Goal: Task Accomplishment & Management: Manage account settings

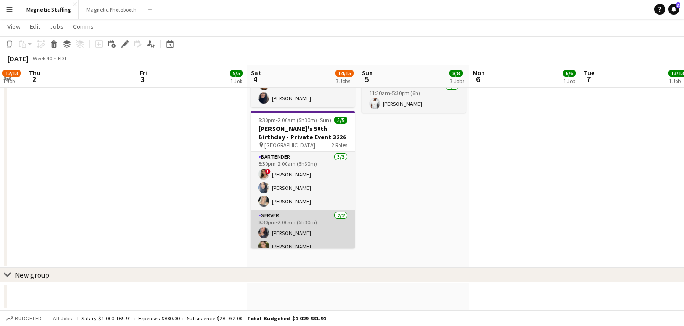
scroll to position [7, 0]
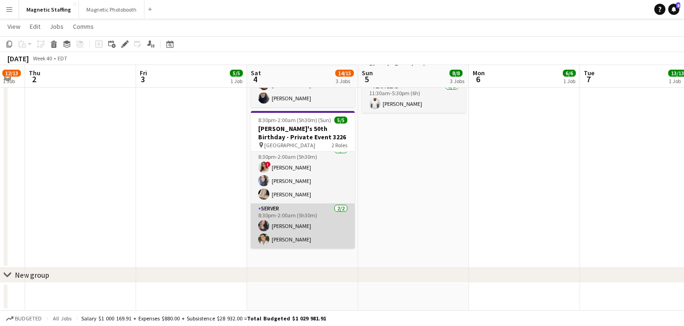
click at [316, 229] on app-card-role "Server 2/2 8:30pm-2:00am (5h30m) Richelle Acdal Mia Truong" at bounding box center [303, 225] width 104 height 45
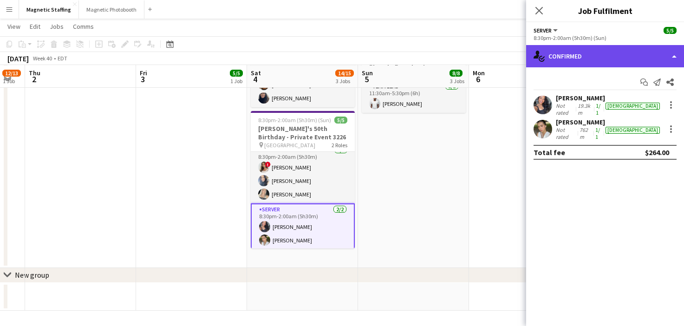
click at [612, 49] on div "single-neutral-actions-check-2 Confirmed" at bounding box center [605, 56] width 158 height 22
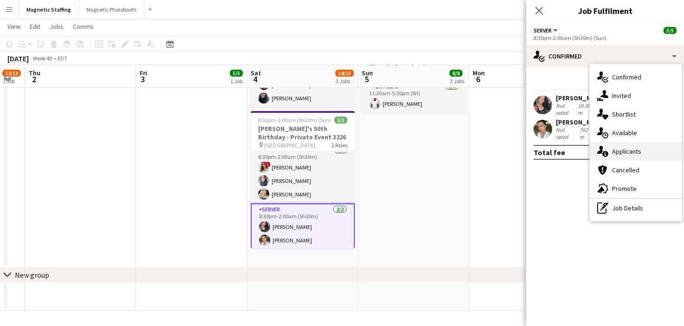
click at [608, 148] on icon "single-neutral-actions-information" at bounding box center [602, 151] width 11 height 11
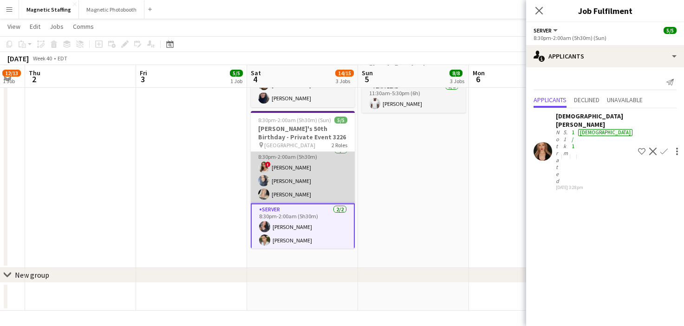
click at [334, 172] on app-card-role "Bartender 3/3 8:30pm-2:00am (5h30m) ! Emily Vandongen Malin Keo Maija Dekoker" at bounding box center [303, 174] width 104 height 59
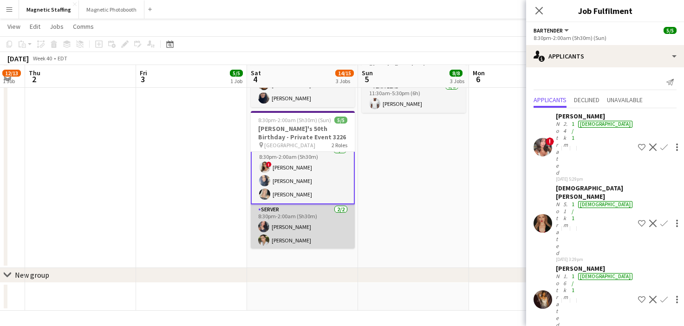
click at [266, 235] on app-card-role "Server 2/2 8:30pm-2:00am (5h30m) Richelle Acdal Mia Truong" at bounding box center [303, 226] width 104 height 45
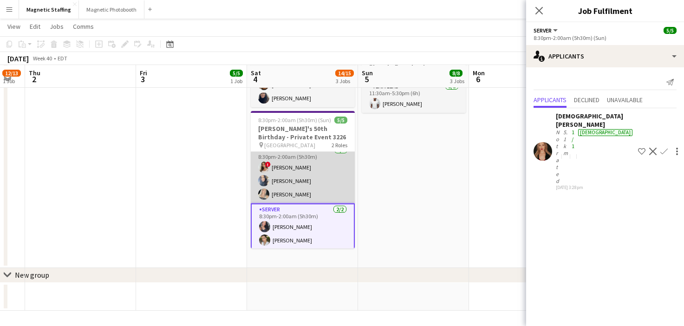
click at [293, 182] on app-card-role "Bartender 3/3 8:30pm-2:00am (5h30m) ! Emily Vandongen Malin Keo Maija Dekoker" at bounding box center [303, 174] width 104 height 59
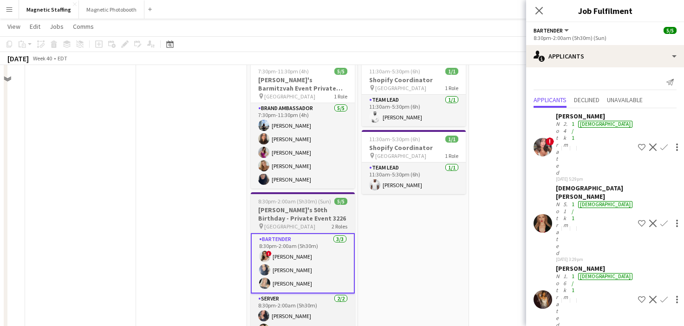
scroll to position [81, 0]
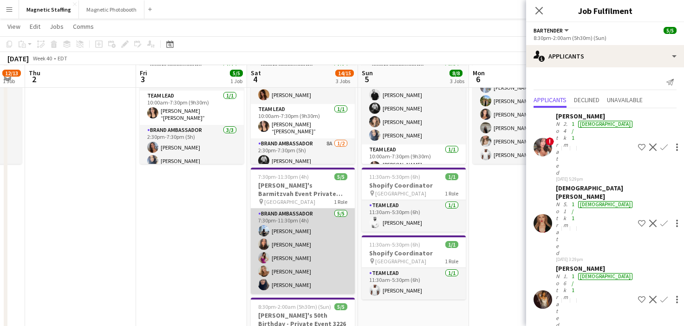
click at [277, 240] on app-card-role "Brand Ambassador 5/5 7:30pm-11:30pm (4h) Lena Vu jessica halteh Izabella Lima M…" at bounding box center [303, 251] width 104 height 85
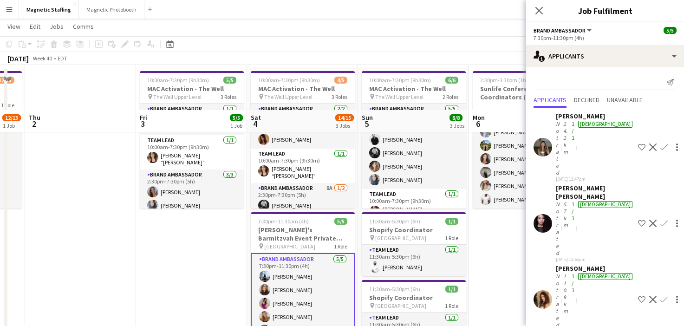
scroll to position [8, 0]
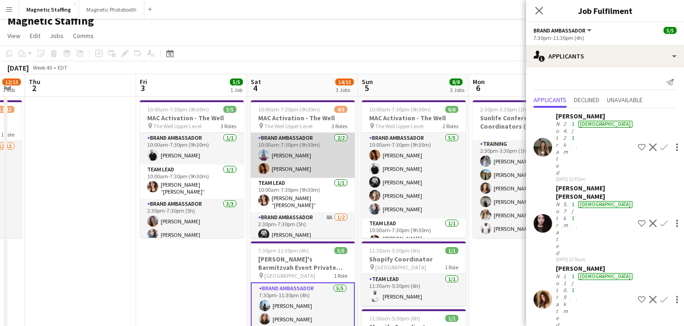
click at [314, 158] on app-card-role "Brand Ambassador [DATE] 10:00am-7:30pm (9h30m) [GEOGRAPHIC_DATA][PERSON_NAME] […" at bounding box center [303, 155] width 104 height 45
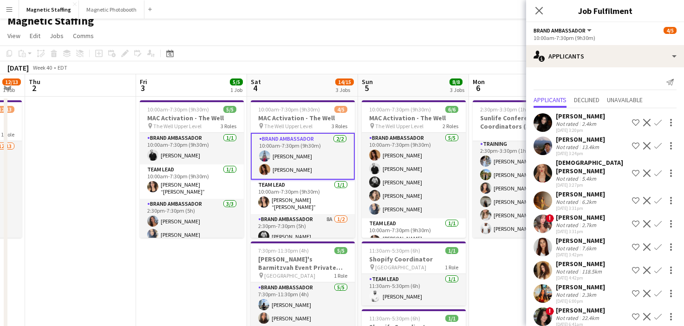
scroll to position [26, 0]
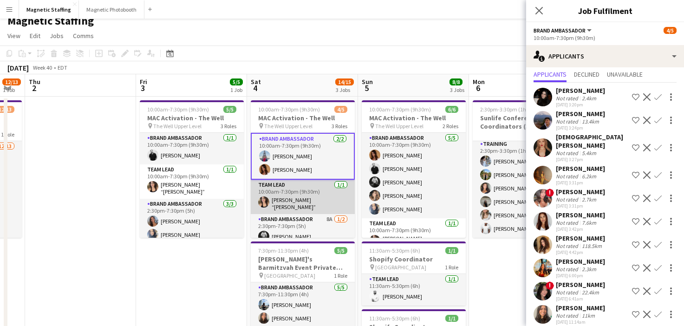
click at [316, 209] on app-card-role "Team Lead [DATE] 10:00am-7:30pm (9h30m) [PERSON_NAME] “[PERSON_NAME]” [PERSON_N…" at bounding box center [303, 197] width 104 height 34
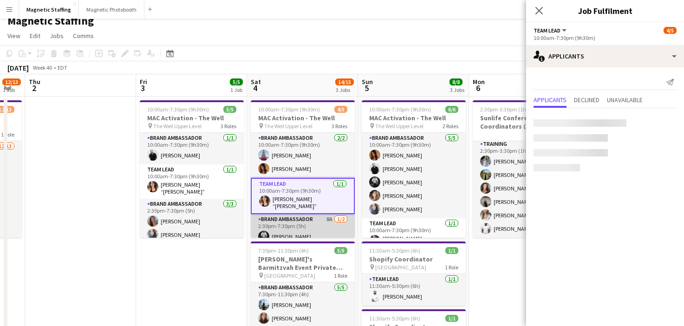
click at [303, 227] on app-card-role "Brand Ambassador 8A [DATE] 2:30pm-7:30pm (5h) [PERSON_NAME] single-neutral-acti…" at bounding box center [303, 236] width 104 height 45
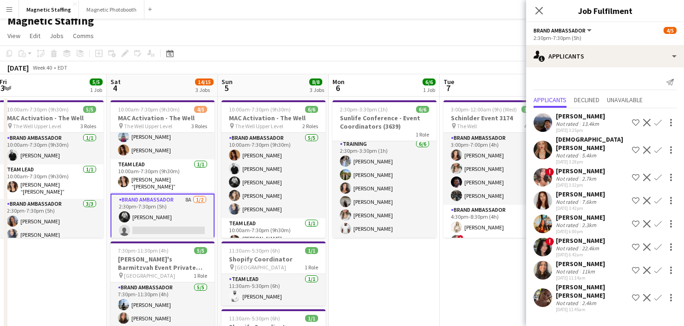
scroll to position [12, 0]
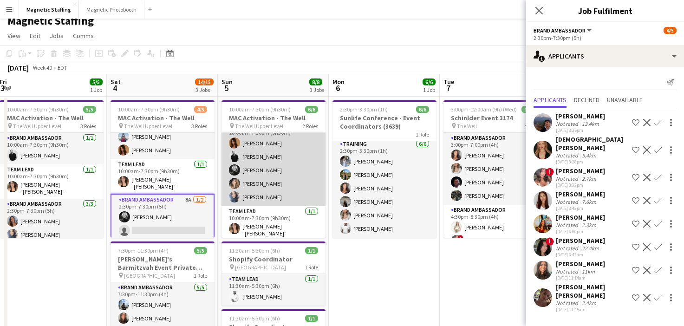
click at [296, 187] on app-card-role "Brand Ambassador [DATE] 10:00am-7:30pm (9h30m) [PERSON_NAME] [PERSON_NAME] [PER…" at bounding box center [274, 163] width 104 height 85
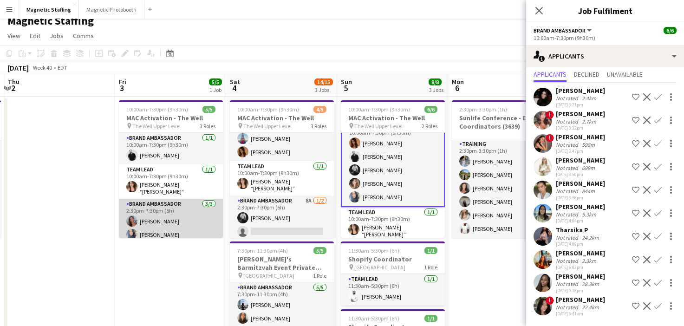
scroll to position [17, 0]
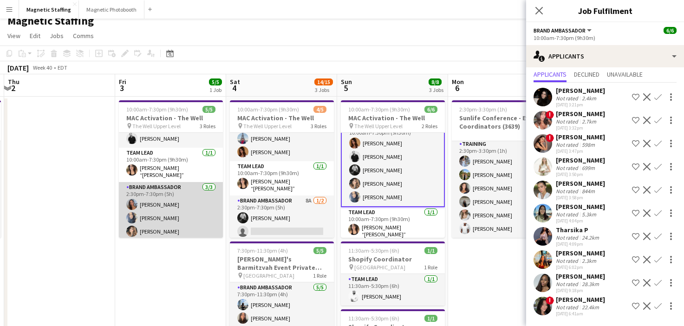
click at [170, 212] on app-card-role "Brand Ambassador [DATE] 2:30pm-7:30pm (5h) [PERSON_NAME] [PERSON_NAME] [PERSON_…" at bounding box center [171, 211] width 104 height 59
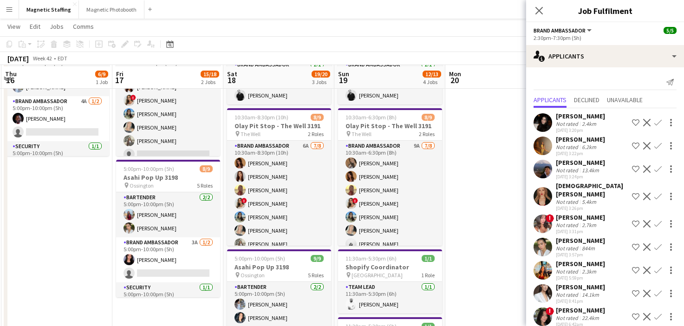
scroll to position [90, 0]
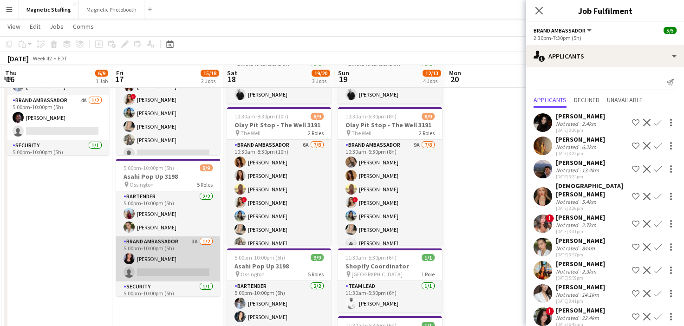
click at [195, 268] on app-card-role "Brand Ambassador 3A 1/2 5:00pm-10:00pm (5h) Jennifer Bigirimana single-neutral-…" at bounding box center [168, 258] width 104 height 45
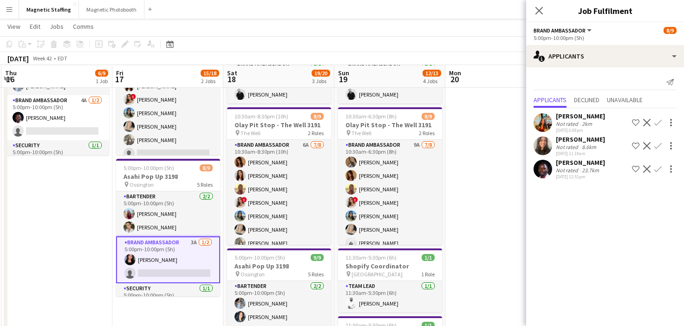
click at [656, 172] on app-icon "Confirm" at bounding box center [658, 168] width 7 height 7
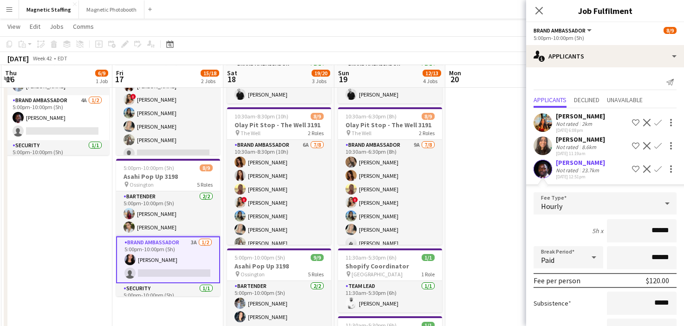
scroll to position [74, 0]
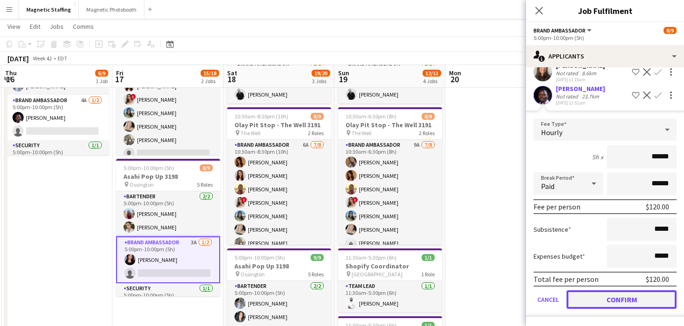
click at [587, 299] on button "Confirm" at bounding box center [622, 299] width 110 height 19
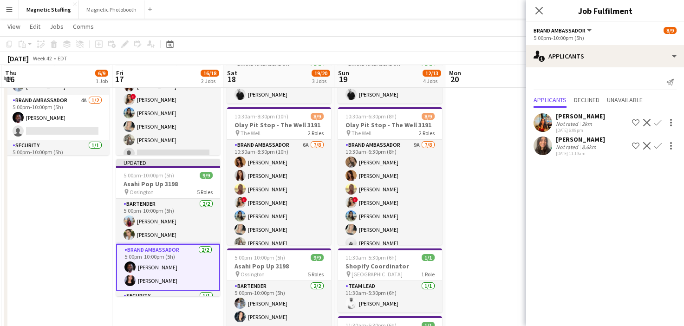
click at [488, 259] on app-date-cell at bounding box center [500, 230] width 111 height 432
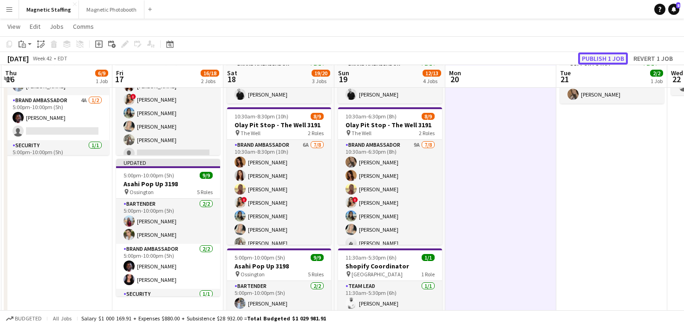
click at [621, 57] on button "Publish 1 job" at bounding box center [603, 58] width 50 height 12
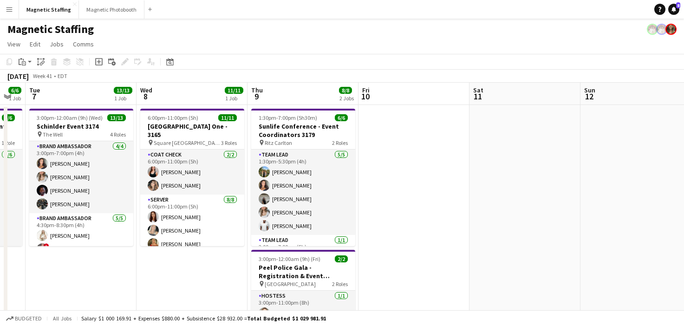
scroll to position [0, 248]
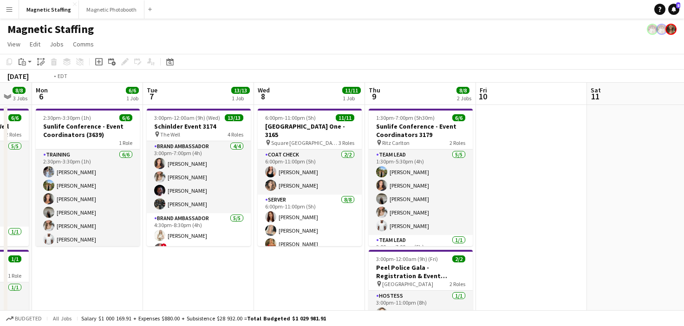
drag, startPoint x: 365, startPoint y: 164, endPoint x: 432, endPoint y: 164, distance: 67.4
click at [432, 164] on app-calendar-viewport "Sat 4 14/15 3 Jobs Sun 5 8/8 3 Jobs Mon 6 6/6 1 Job Tue 7 13/13 1 Job Wed 8 11/…" at bounding box center [342, 331] width 684 height 497
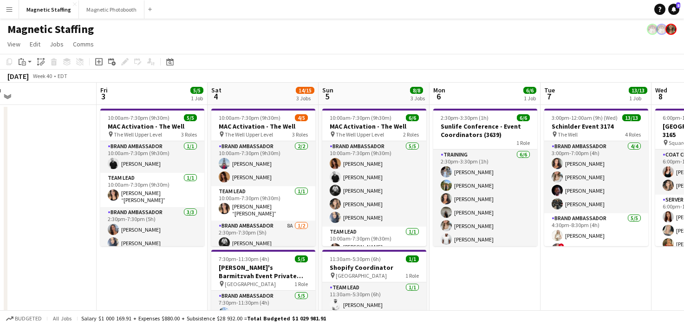
drag, startPoint x: 424, startPoint y: 167, endPoint x: 666, endPoint y: 165, distance: 242.0
click at [665, 165] on app-calendar-viewport "Tue 30 2/2 1 Job Wed 1 12/13 1 Job Thu 2 Fri 3 5/5 1 Job Sat 4 14/15 3 Jobs Sun…" at bounding box center [342, 331] width 684 height 497
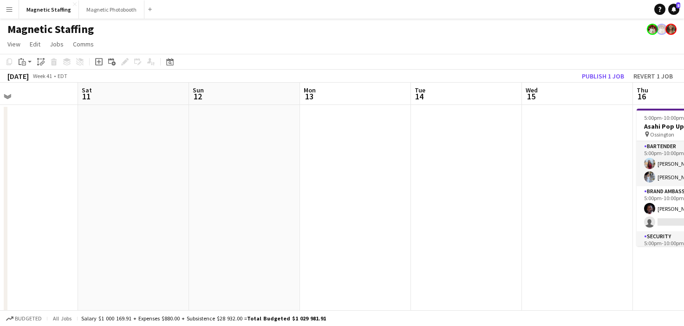
scroll to position [0, 412]
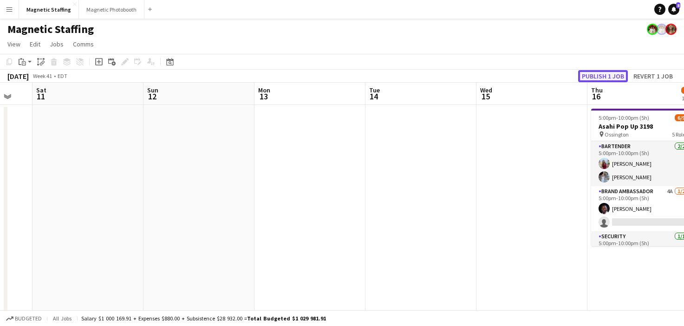
click at [624, 72] on button "Publish 1 job" at bounding box center [603, 76] width 50 height 12
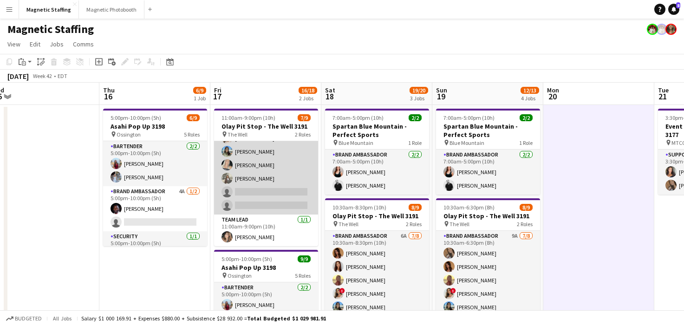
scroll to position [0, 0]
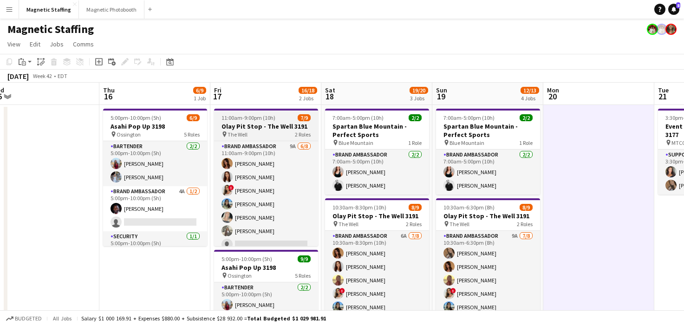
click at [238, 122] on h3 "Olay Pit Stop - The Well 3191" at bounding box center [266, 126] width 104 height 8
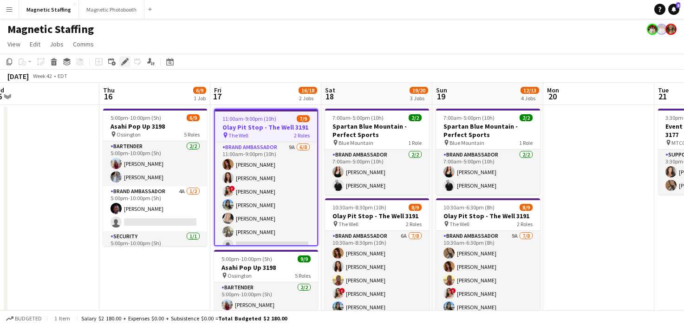
click at [126, 63] on icon "Edit" at bounding box center [124, 61] width 7 height 7
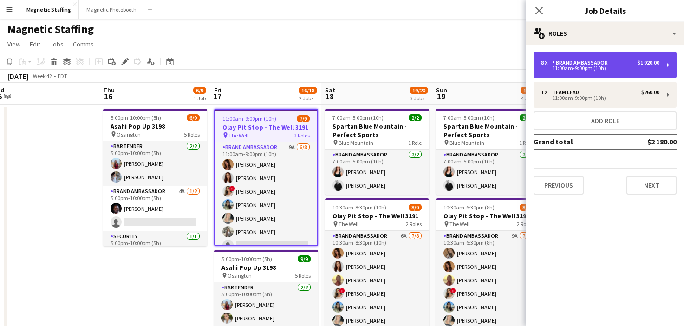
click at [588, 60] on div "Brand Ambassador" at bounding box center [581, 62] width 59 height 7
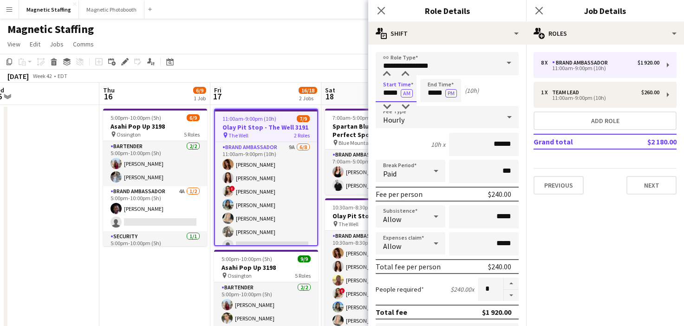
drag, startPoint x: 399, startPoint y: 95, endPoint x: 353, endPoint y: 94, distance: 45.5
click at [354, 95] on body "Menu Boards Boards Boards All jobs Status Workforce Workforce My Workforce Recr…" at bounding box center [342, 298] width 684 height 596
type input "*****"
drag, startPoint x: 443, startPoint y: 94, endPoint x: 377, endPoint y: 86, distance: 66.4
click at [380, 92] on div "Start Time ***** AM End Time ***** PM (10h 30m)" at bounding box center [447, 90] width 143 height 23
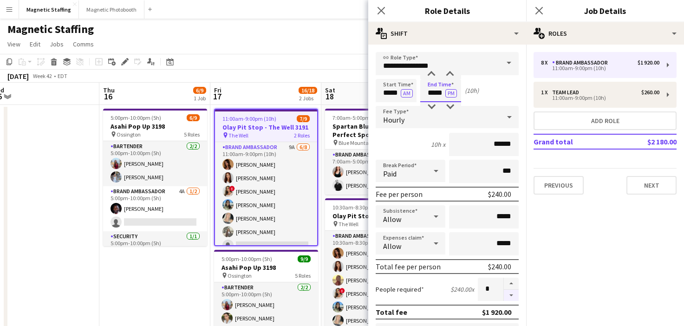
type input "*****"
click at [511, 295] on button "button" at bounding box center [511, 296] width 15 height 12
type input "*"
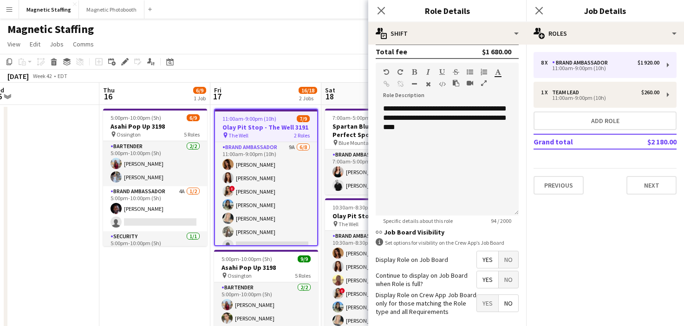
scroll to position [303, 0]
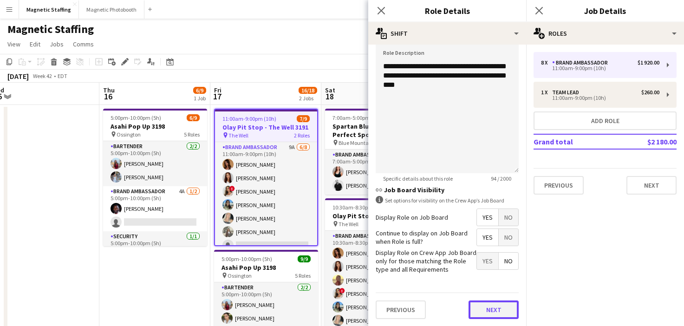
click at [487, 312] on button "Next" at bounding box center [494, 310] width 50 height 19
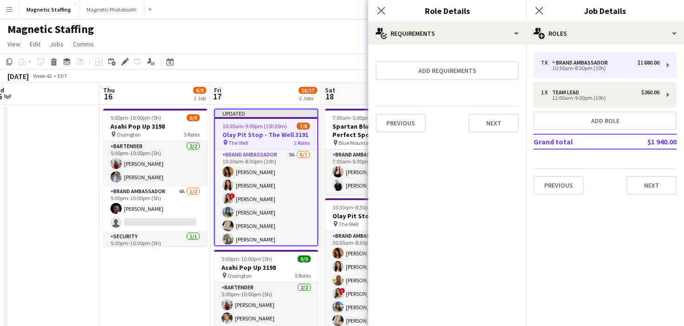
scroll to position [0, 0]
click at [495, 119] on button "Next" at bounding box center [494, 123] width 50 height 19
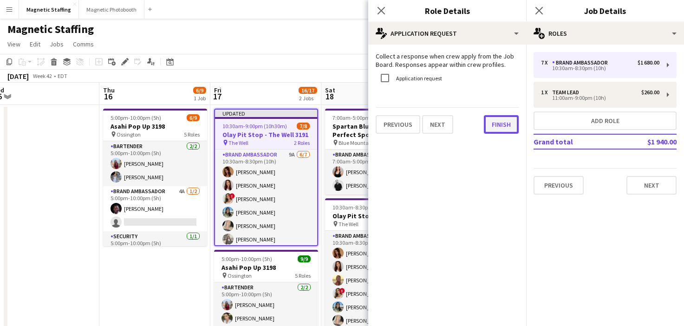
click at [495, 129] on button "Finish" at bounding box center [501, 124] width 35 height 19
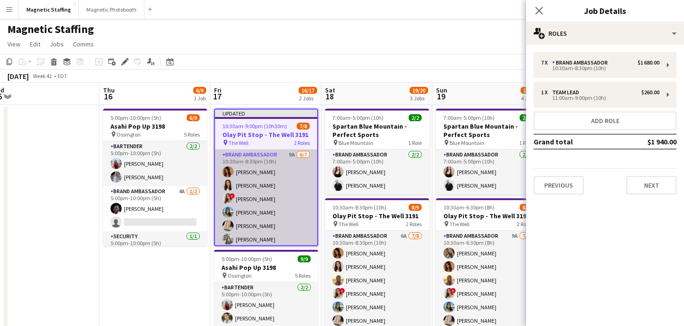
click at [263, 211] on app-card-role "Brand Ambassador 9A 6/7 10:30am-8:30pm (10h) Karolina Rembiesa Luana Cima ! Emi…" at bounding box center [266, 206] width 102 height 112
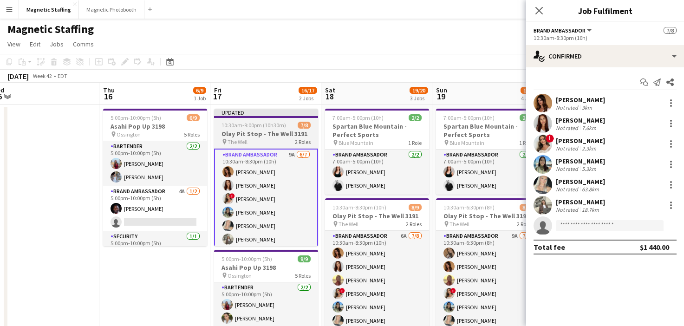
click at [264, 132] on h3 "Olay Pit Stop - The Well 3191" at bounding box center [266, 134] width 104 height 8
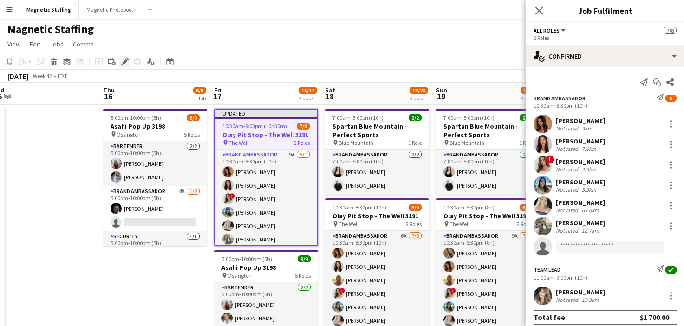
click at [120, 63] on div "Edit" at bounding box center [124, 61] width 11 height 11
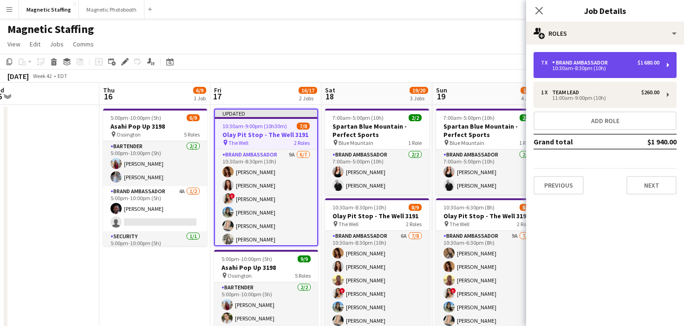
click at [618, 65] on div "7 x Brand Ambassador $1 680.00" at bounding box center [600, 62] width 118 height 7
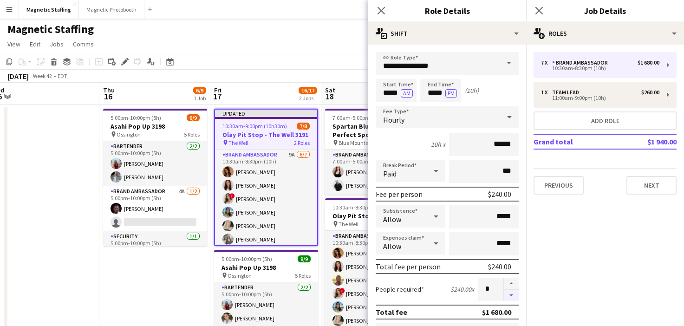
click at [515, 297] on button "button" at bounding box center [511, 296] width 15 height 12
type input "*"
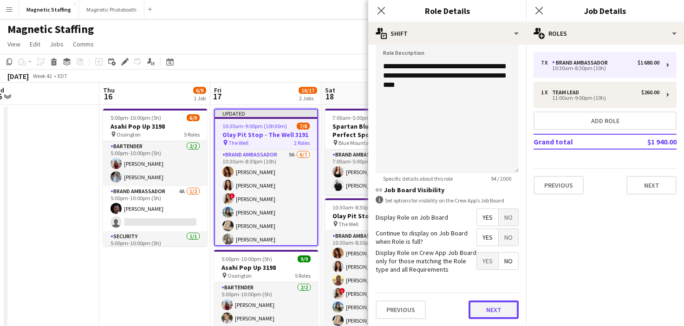
click at [491, 315] on button "Next" at bounding box center [494, 310] width 50 height 19
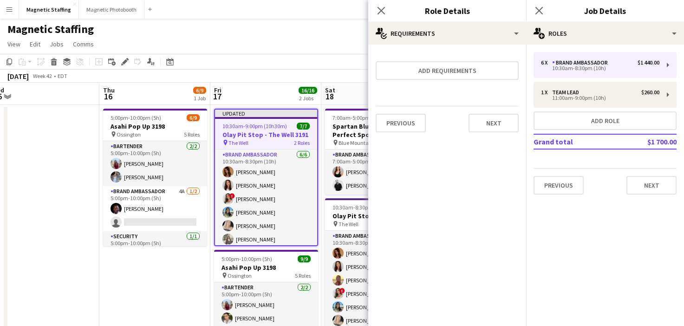
scroll to position [0, 0]
click at [499, 123] on button "Next" at bounding box center [494, 123] width 50 height 19
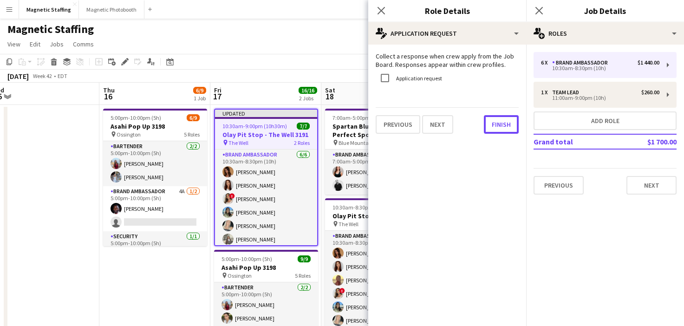
click at [499, 123] on button "Finish" at bounding box center [501, 124] width 35 height 19
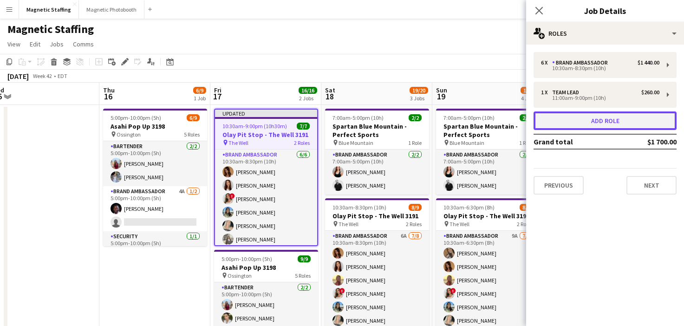
click at [574, 123] on button "Add role" at bounding box center [605, 120] width 143 height 19
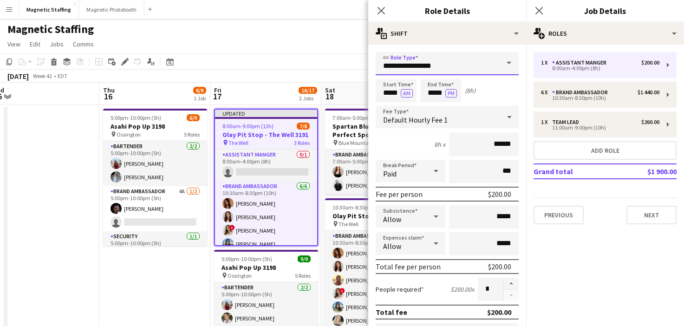
drag, startPoint x: 439, startPoint y: 67, endPoint x: 266, endPoint y: 53, distance: 173.8
click at [268, 58] on body "Menu Boards Boards Boards All jobs Status Workforce Workforce My Workforce Recr…" at bounding box center [342, 298] width 684 height 596
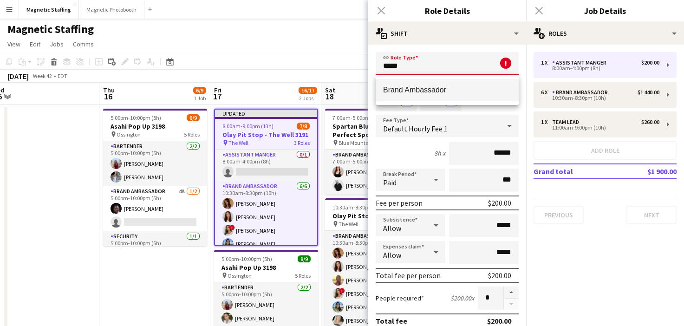
click at [417, 94] on mat-option "Brand Ambassador" at bounding box center [447, 90] width 143 height 22
type input "**********"
type input "******"
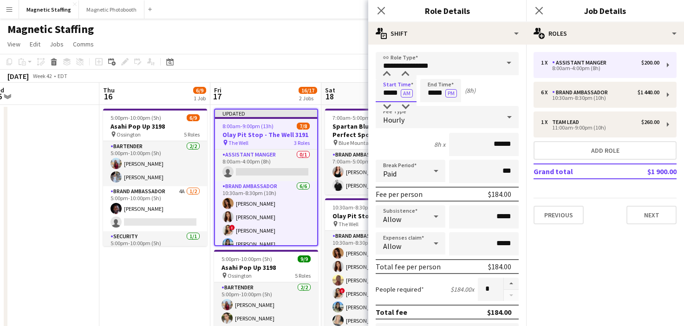
drag, startPoint x: 400, startPoint y: 94, endPoint x: 310, endPoint y: 83, distance: 90.8
click at [313, 87] on body "Menu Boards Boards Boards All jobs Status Workforce Workforce My Workforce Recr…" at bounding box center [342, 298] width 684 height 596
type input "*****"
click at [407, 96] on button "AM" at bounding box center [407, 93] width 12 height 8
drag, startPoint x: 445, startPoint y: 92, endPoint x: 337, endPoint y: 79, distance: 108.5
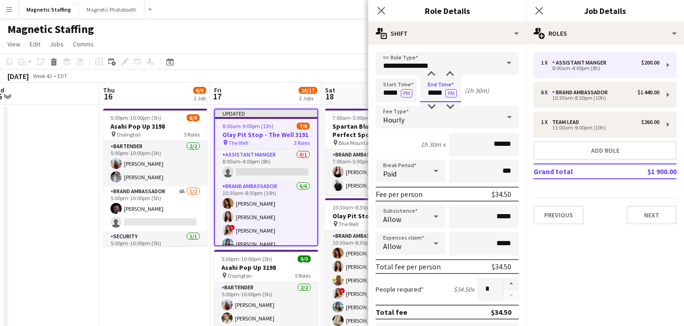
click at [338, 83] on body "Menu Boards Boards Boards All jobs Status Workforce Workforce My Workforce Recr…" at bounding box center [342, 298] width 684 height 596
type input "*****"
click at [499, 144] on input "******" at bounding box center [484, 144] width 70 height 23
type input "******"
click at [512, 285] on button "button" at bounding box center [511, 284] width 15 height 12
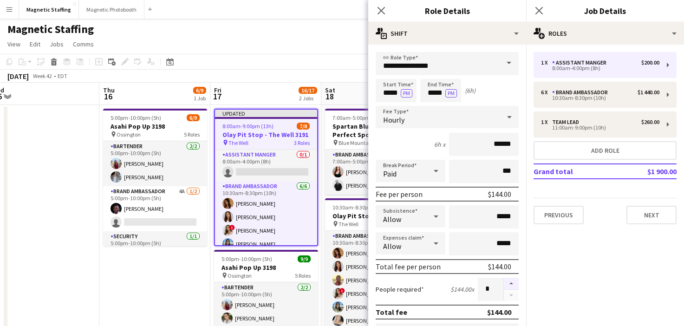
type input "*"
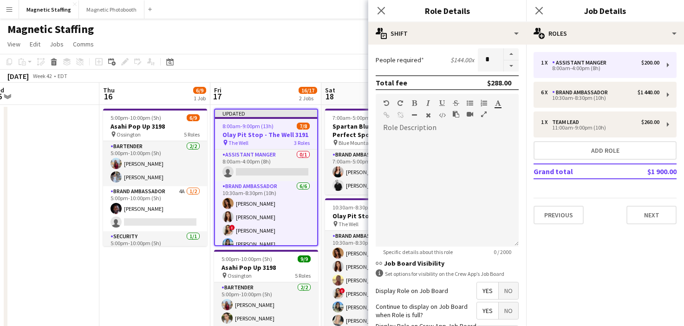
scroll to position [303, 0]
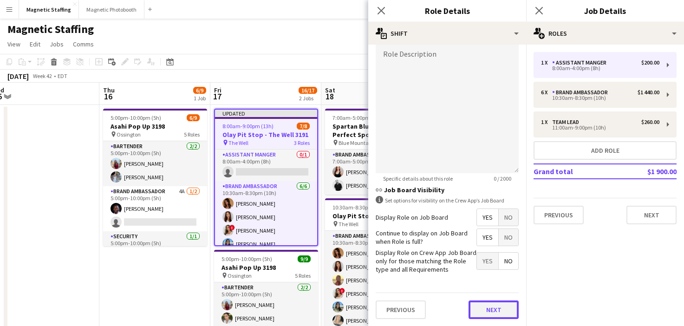
click at [479, 311] on button "Next" at bounding box center [494, 310] width 50 height 19
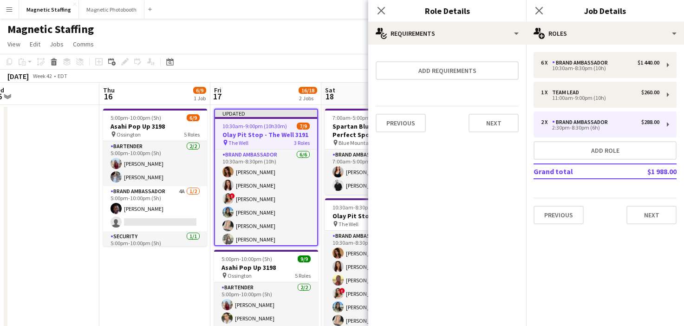
scroll to position [0, 0]
click at [491, 122] on button "Next" at bounding box center [494, 123] width 50 height 19
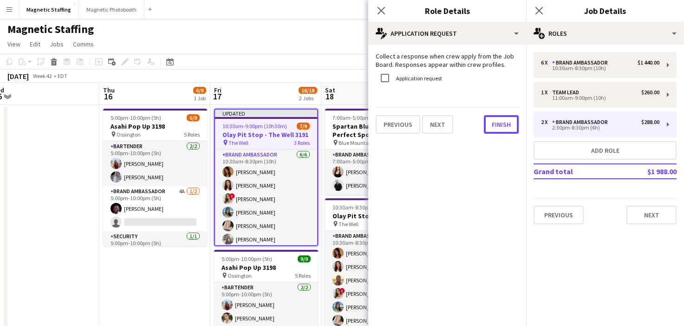
click at [491, 122] on button "Finish" at bounding box center [501, 124] width 35 height 19
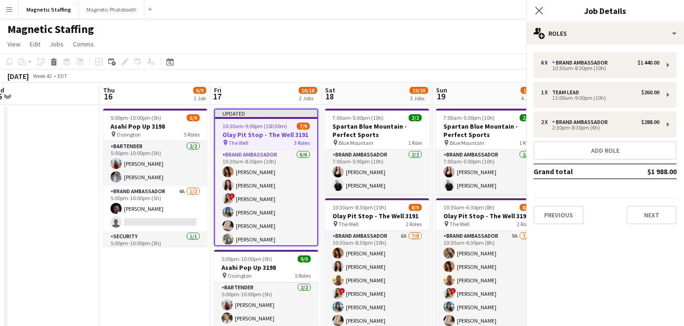
click at [479, 52] on app-page-menu "View Day view expanded Day view collapsed Month view Date picker Jump to [DATE]…" at bounding box center [342, 45] width 684 height 18
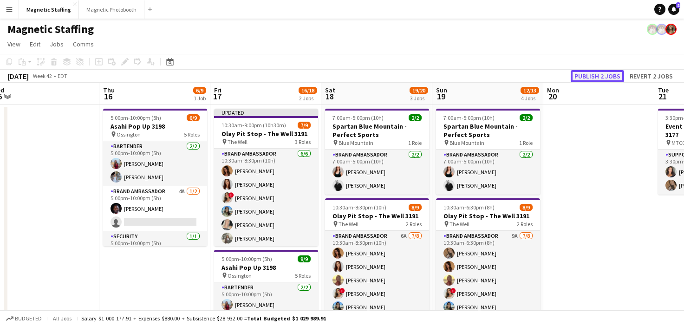
click at [616, 77] on button "Publish 2 jobs" at bounding box center [597, 76] width 53 height 12
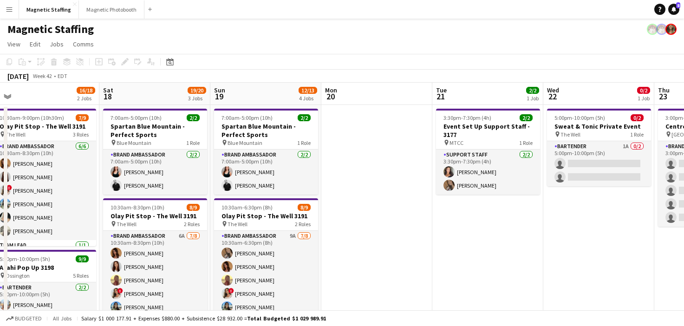
scroll to position [0, 351]
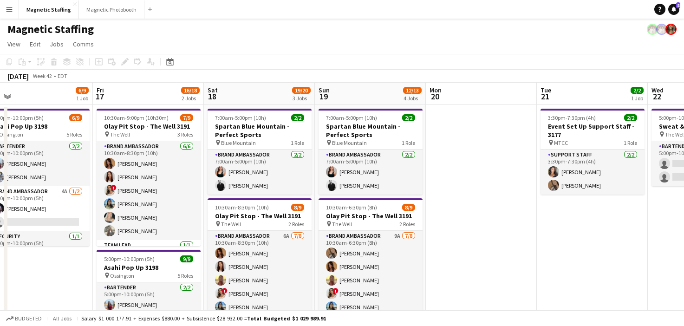
drag, startPoint x: 263, startPoint y: 194, endPoint x: 215, endPoint y: 196, distance: 48.3
click at [216, 196] on app-calendar-viewport "Mon 13 Tue 14 Wed 15 Thu 16 6/9 1 Job Fri 17 16/18 2 Jobs Sat 18 19/20 3 Jobs S…" at bounding box center [342, 331] width 684 height 497
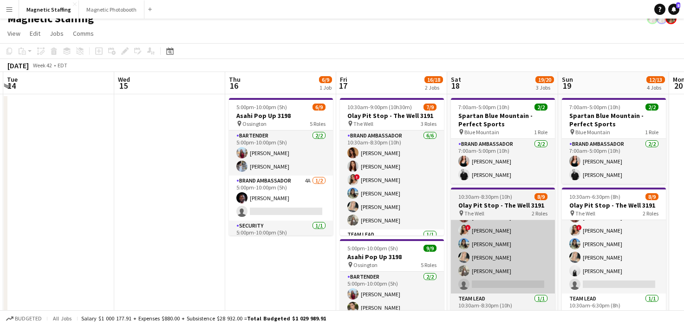
scroll to position [0, 0]
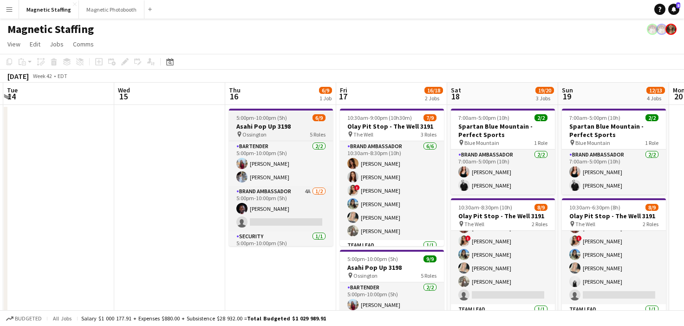
click at [264, 129] on h3 "Asahi Pop Up 3198" at bounding box center [281, 126] width 104 height 8
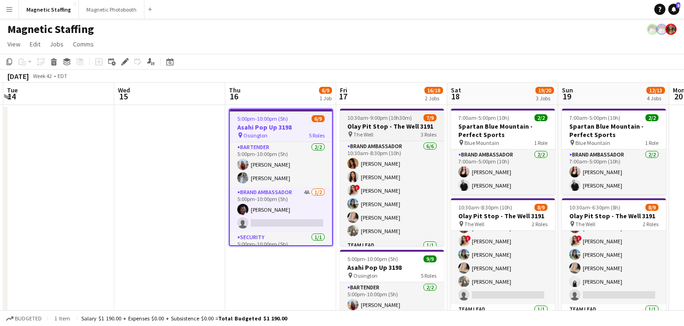
click at [370, 116] on span "10:30am-9:00pm (10h30m)" at bounding box center [379, 117] width 65 height 7
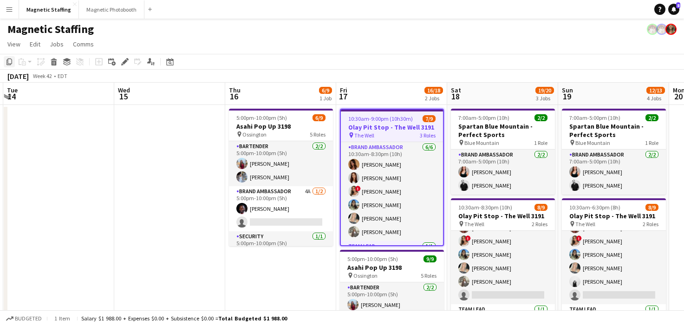
click at [7, 64] on icon "Copy" at bounding box center [9, 61] width 7 height 7
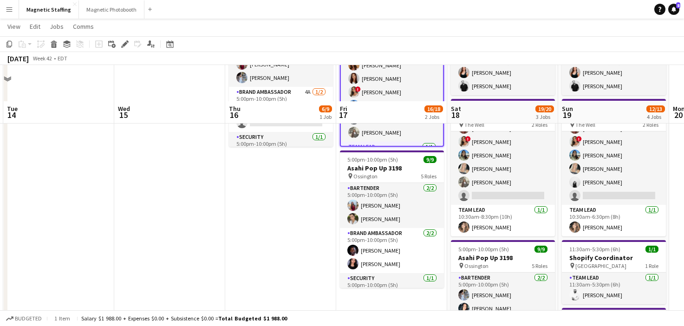
scroll to position [135, 0]
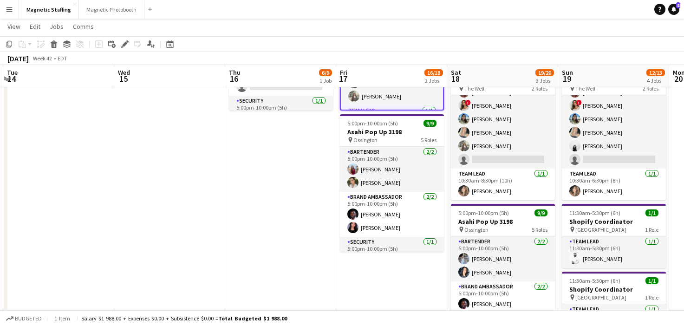
click at [284, 148] on app-date-cell "5:00pm-10:00pm (5h) 6/9 Asahi Pop Up 3198 pin Ossington 5 Roles Bartender 2/2 5…" at bounding box center [280, 185] width 111 height 432
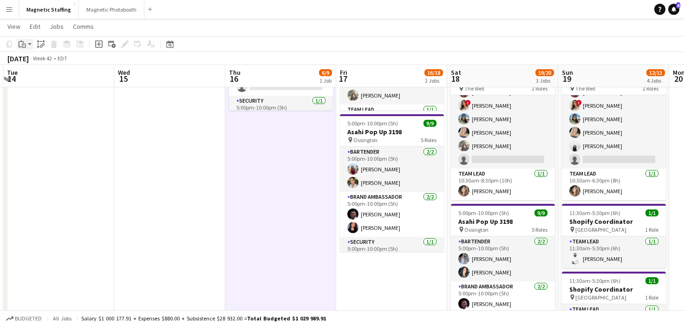
click at [26, 41] on div "Paste" at bounding box center [22, 44] width 11 height 11
click at [32, 64] on link "Paste Command V" at bounding box center [61, 62] width 73 height 8
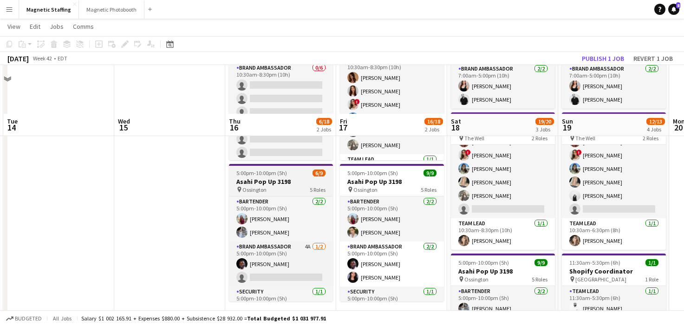
scroll to position [0, 0]
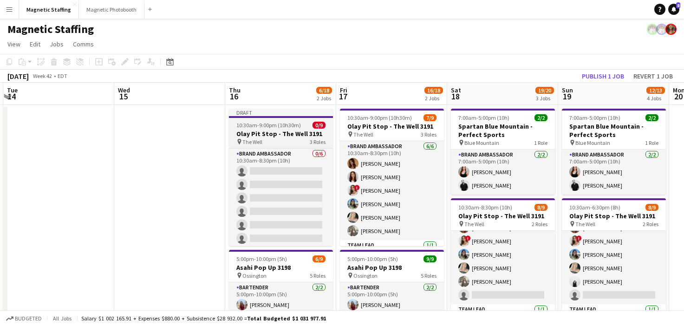
click at [251, 139] on span "The Well" at bounding box center [252, 141] width 20 height 7
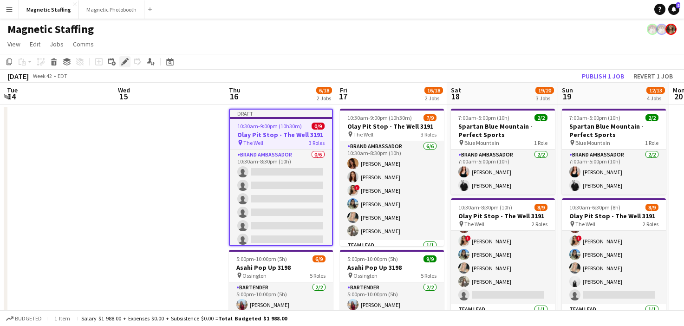
click at [123, 61] on icon "Edit" at bounding box center [124, 61] width 7 height 7
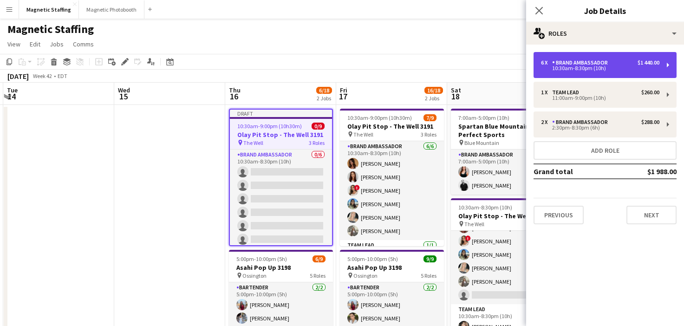
click at [587, 67] on div "10:30am-8:30pm (10h)" at bounding box center [600, 68] width 118 height 5
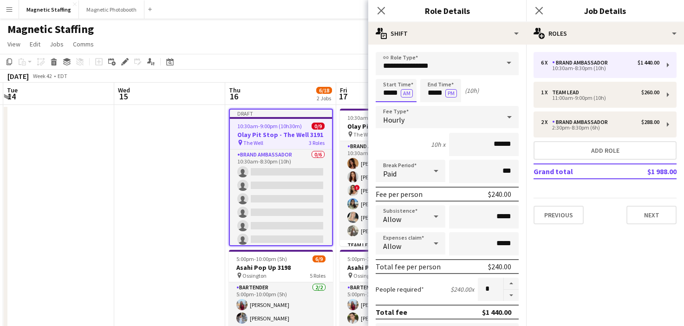
click at [399, 95] on input "*****" at bounding box center [396, 90] width 41 height 23
type input "*****"
click at [512, 298] on button "button" at bounding box center [511, 296] width 15 height 12
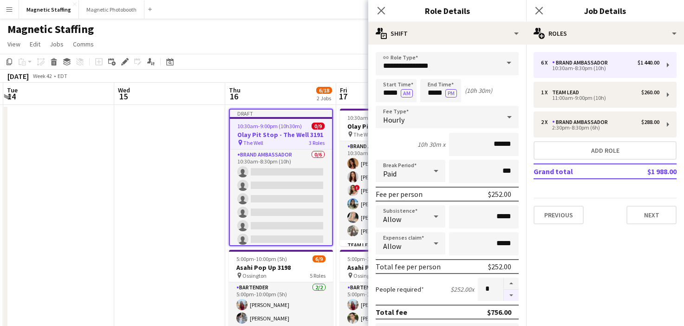
click at [512, 298] on button "button" at bounding box center [511, 296] width 15 height 12
click at [512, 282] on button "button" at bounding box center [511, 284] width 15 height 12
type input "*"
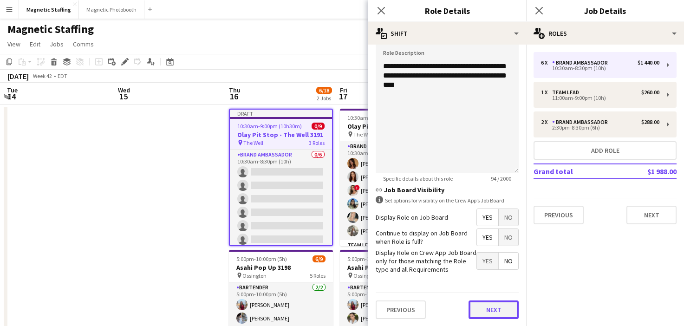
click at [495, 308] on button "Next" at bounding box center [494, 310] width 50 height 19
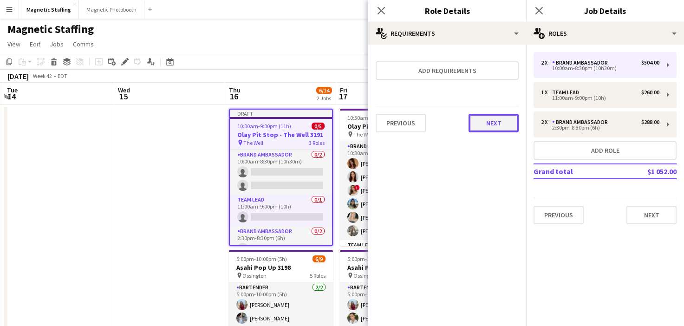
click at [486, 123] on button "Next" at bounding box center [494, 123] width 50 height 19
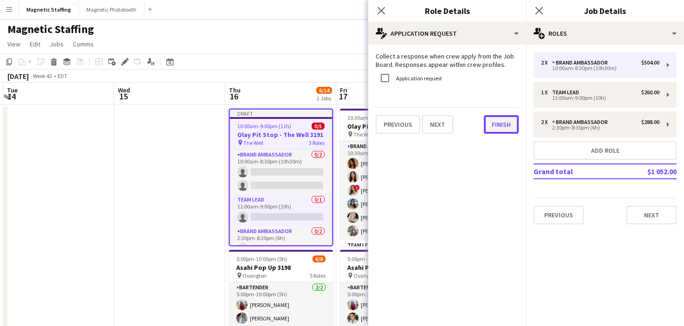
click at [488, 127] on button "Finish" at bounding box center [501, 124] width 35 height 19
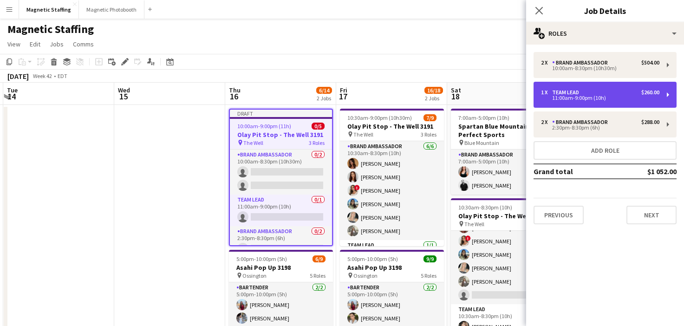
click at [574, 96] on div "11:00am-9:00pm (10h)" at bounding box center [600, 98] width 118 height 5
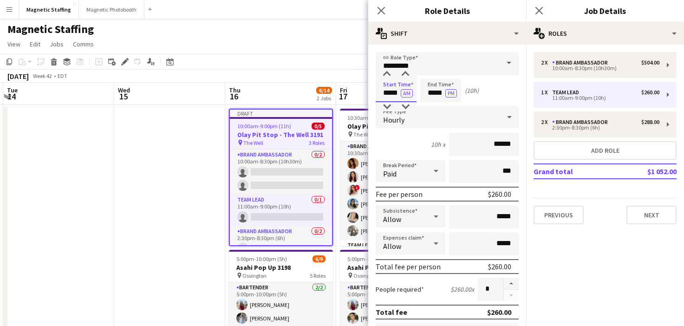
drag, startPoint x: 399, startPoint y: 95, endPoint x: 307, endPoint y: 87, distance: 92.3
click at [308, 92] on body "Menu Boards Boards Boards All jobs Status Workforce Workforce My Workforce Recr…" at bounding box center [342, 298] width 684 height 596
type input "*****"
drag, startPoint x: 443, startPoint y: 92, endPoint x: 375, endPoint y: 88, distance: 68.4
click at [375, 90] on form "link Role Type ********* Start Time ***** AM End Time ***** PM (11h) Fee Type H…" at bounding box center [447, 317] width 158 height 530
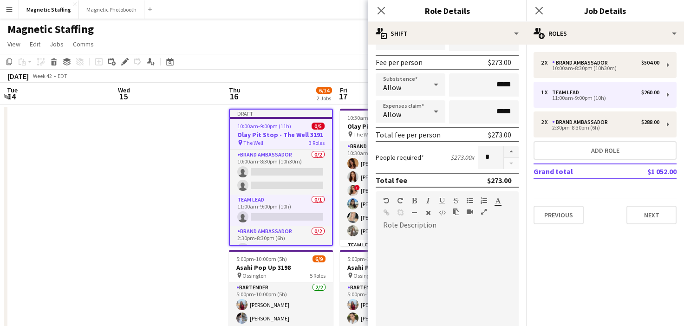
scroll to position [255, 0]
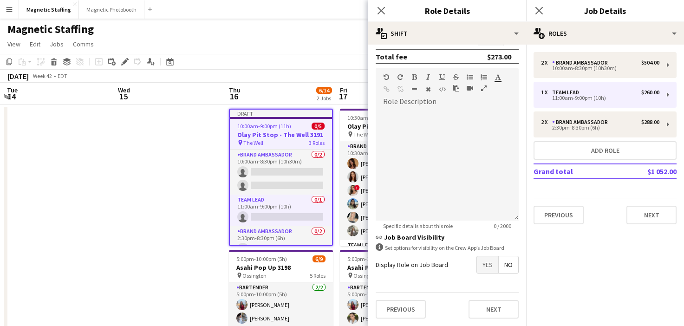
type input "*****"
click at [506, 268] on span "No" at bounding box center [509, 264] width 20 height 17
click at [485, 311] on button "Next" at bounding box center [494, 309] width 50 height 19
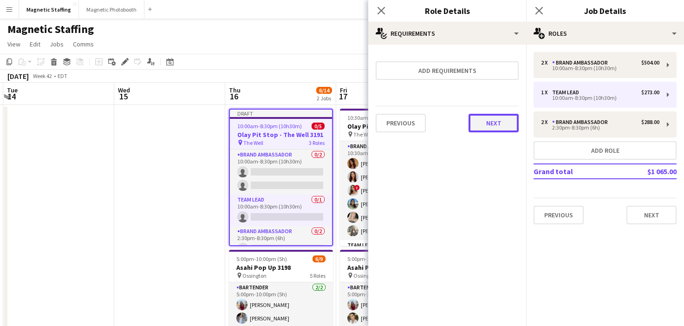
click at [492, 120] on button "Next" at bounding box center [494, 123] width 50 height 19
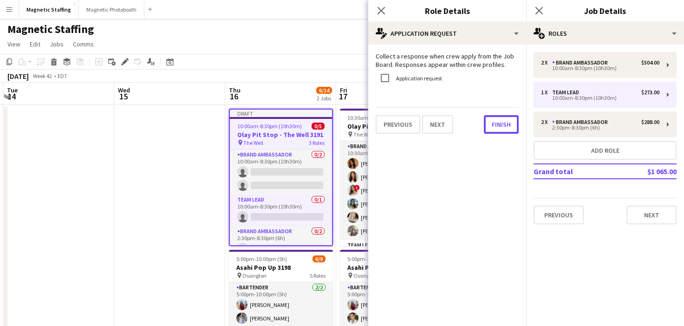
click at [492, 120] on button "Finish" at bounding box center [501, 124] width 35 height 19
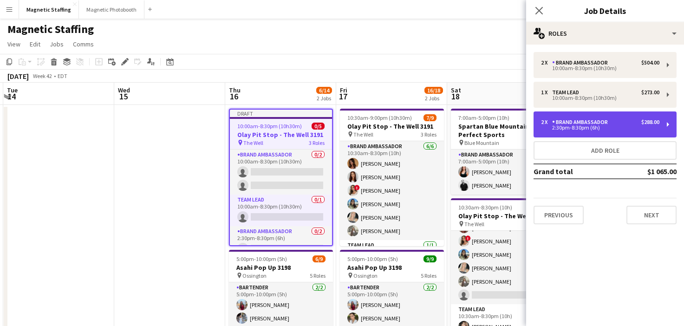
click at [566, 126] on div "2:30pm-8:30pm (6h)" at bounding box center [600, 127] width 118 height 5
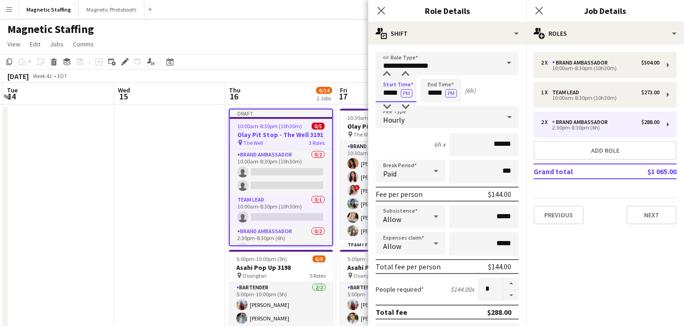
drag, startPoint x: 399, startPoint y: 94, endPoint x: 335, endPoint y: 89, distance: 63.8
click at [336, 93] on body "Menu Boards Boards Boards All jobs Status Workforce Workforce My Workforce Recr…" at bounding box center [342, 298] width 684 height 596
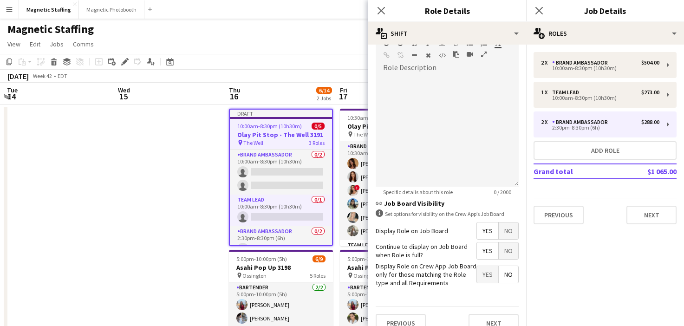
scroll to position [303, 0]
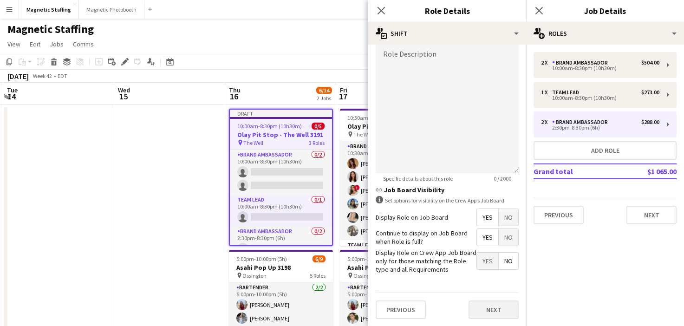
type input "*****"
click at [488, 315] on button "Next" at bounding box center [494, 310] width 50 height 19
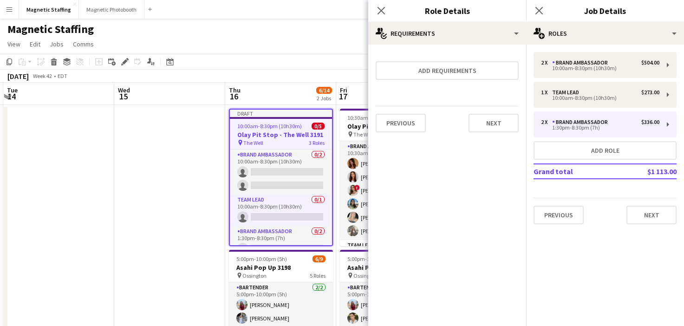
scroll to position [0, 0]
click at [502, 126] on button "Next" at bounding box center [494, 123] width 50 height 19
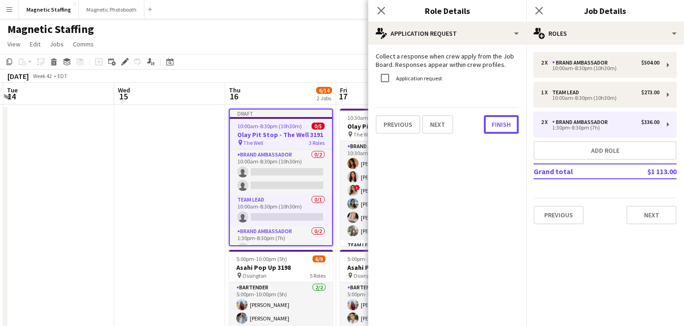
click at [502, 126] on button "Finish" at bounding box center [501, 124] width 35 height 19
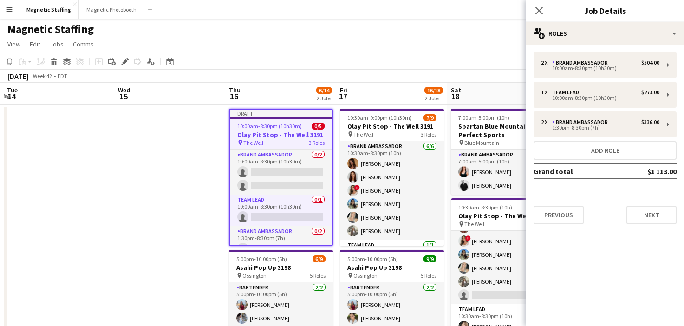
click at [458, 68] on app-toolbar "Copy Paste Paste Command V Paste with crew Command Shift V Paste linked Job Del…" at bounding box center [342, 62] width 684 height 16
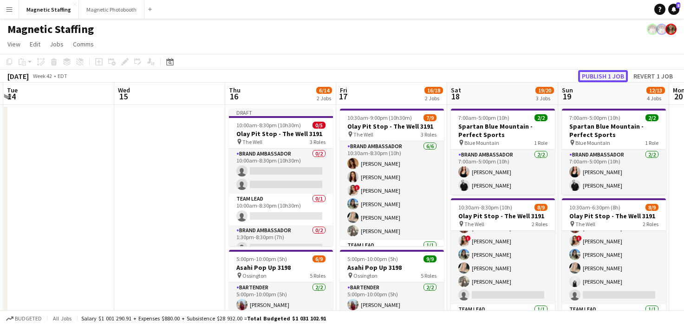
click at [589, 76] on button "Publish 1 job" at bounding box center [603, 76] width 50 height 12
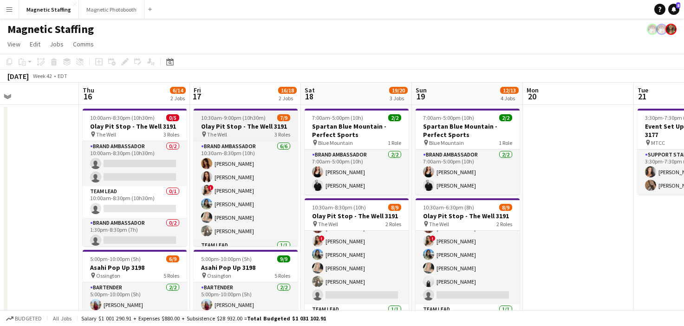
click at [216, 130] on h3 "Olay Pit Stop - The Well 3191" at bounding box center [246, 126] width 104 height 8
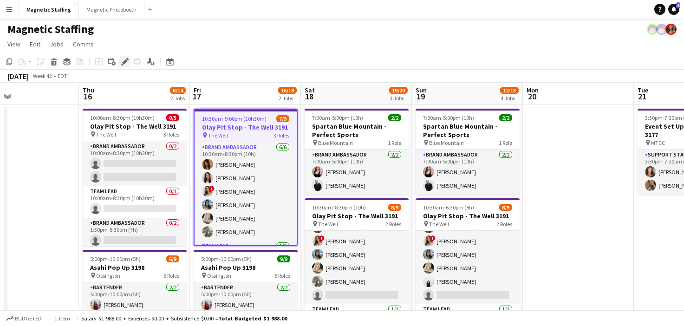
click at [125, 60] on icon at bounding box center [124, 61] width 5 height 5
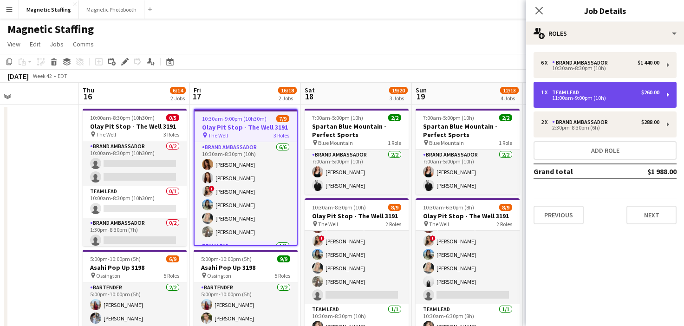
click at [596, 90] on div "1 x Team Lead $260.00" at bounding box center [600, 92] width 118 height 7
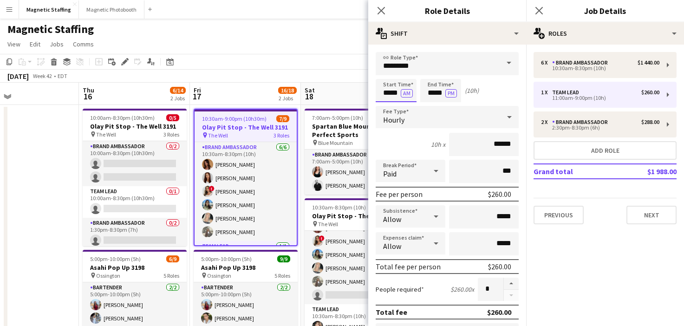
drag, startPoint x: 400, startPoint y: 94, endPoint x: 302, endPoint y: 86, distance: 97.9
click at [307, 91] on body "Menu Boards Boards Boards All jobs Status Workforce Workforce My Workforce Recr…" at bounding box center [342, 298] width 684 height 596
type input "*****"
drag, startPoint x: 443, startPoint y: 95, endPoint x: 358, endPoint y: 85, distance: 85.1
click at [358, 87] on body "Menu Boards Boards Boards All jobs Status Workforce Workforce My Workforce Recr…" at bounding box center [342, 298] width 684 height 596
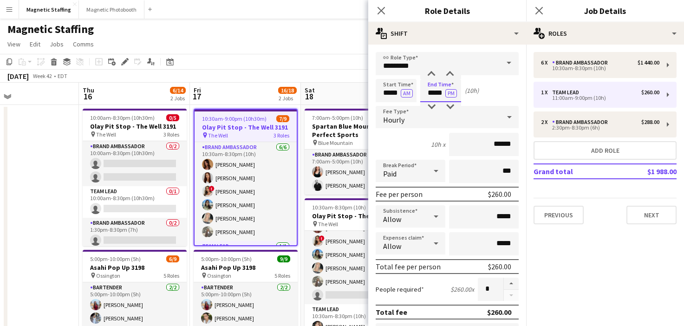
scroll to position [255, 0]
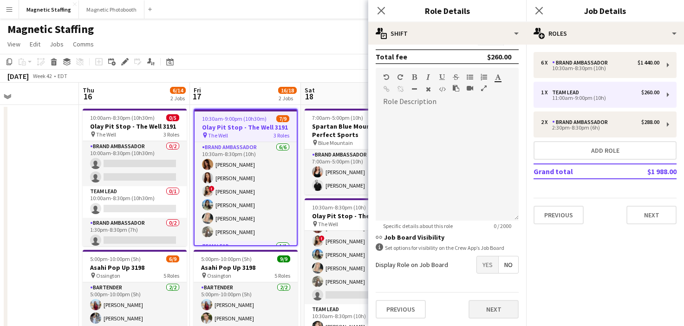
type input "*****"
click at [486, 310] on button "Next" at bounding box center [494, 309] width 50 height 19
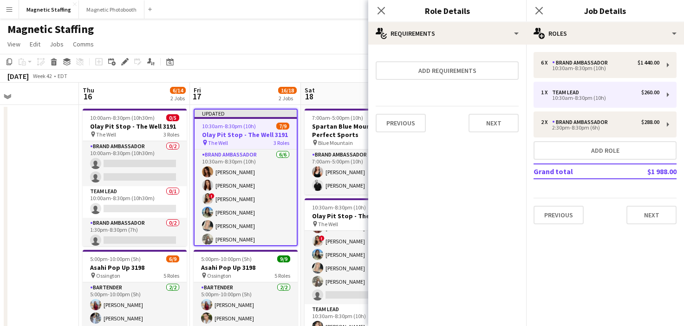
scroll to position [0, 0]
click at [503, 124] on button "Next" at bounding box center [494, 123] width 50 height 19
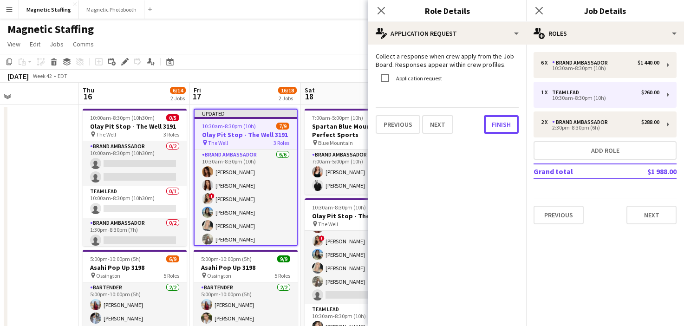
click at [503, 124] on button "Finish" at bounding box center [501, 124] width 35 height 19
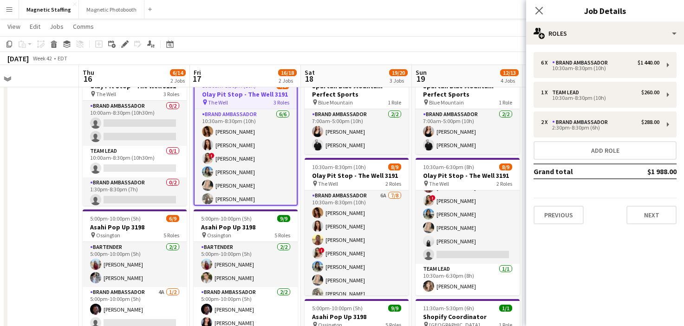
click at [438, 35] on app-page-menu "View Day view expanded Day view collapsed Month view Date picker Jump to [DATE]…" at bounding box center [342, 28] width 684 height 18
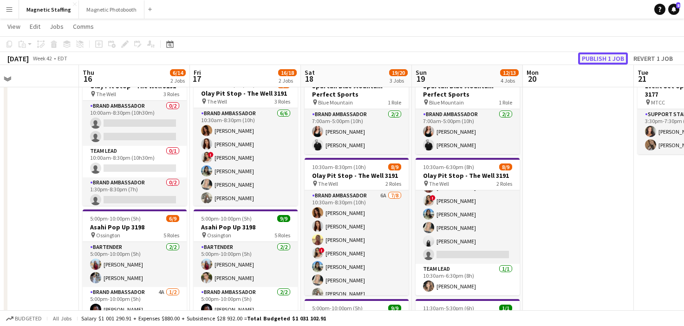
click at [601, 57] on button "Publish 1 job" at bounding box center [603, 58] width 50 height 12
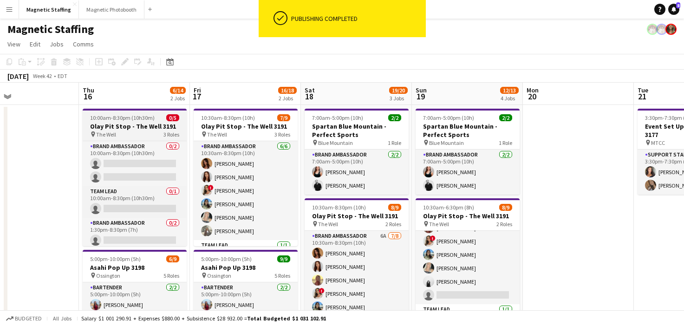
click at [128, 129] on h3 "Olay Pit Stop - The Well 3191" at bounding box center [135, 126] width 104 height 8
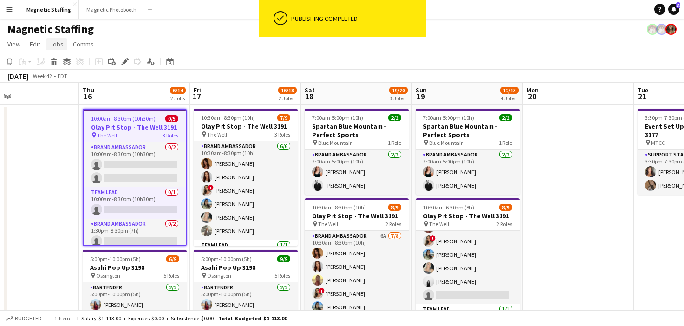
click at [57, 46] on span "Jobs" at bounding box center [57, 44] width 14 height 8
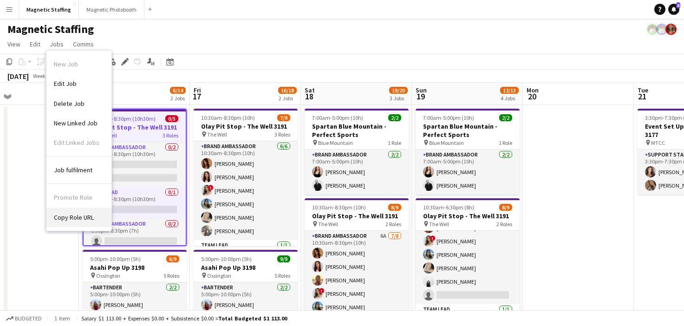
click at [62, 214] on span "Copy Role URL" at bounding box center [74, 217] width 40 height 8
type textarea "**********"
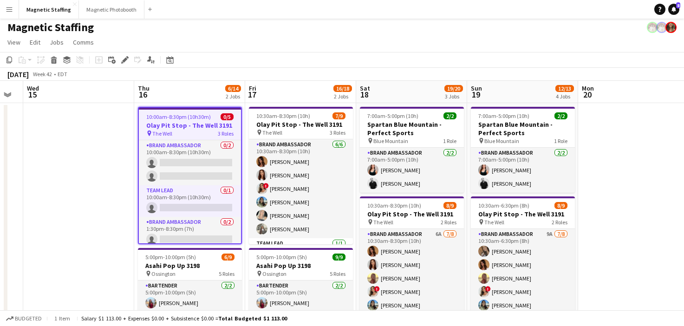
scroll to position [0, 360]
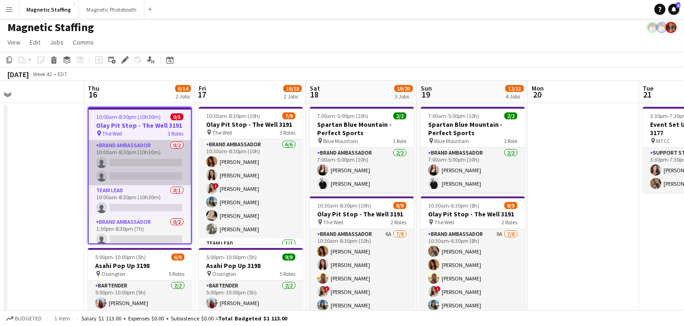
click at [175, 166] on app-card-role "Brand Ambassador 0/2 10:00am-8:30pm (10h30m) single-neutral-actions single-neut…" at bounding box center [140, 162] width 102 height 45
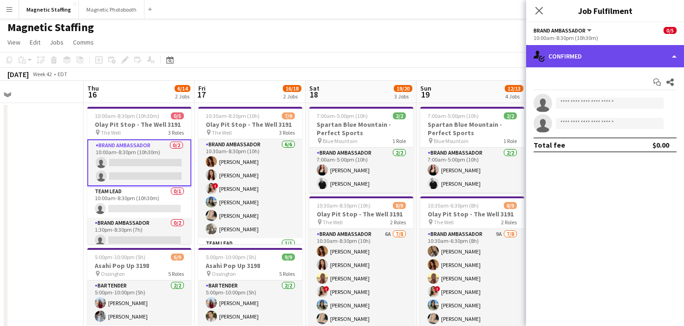
click at [600, 55] on div "single-neutral-actions-check-2 Confirmed" at bounding box center [605, 56] width 158 height 22
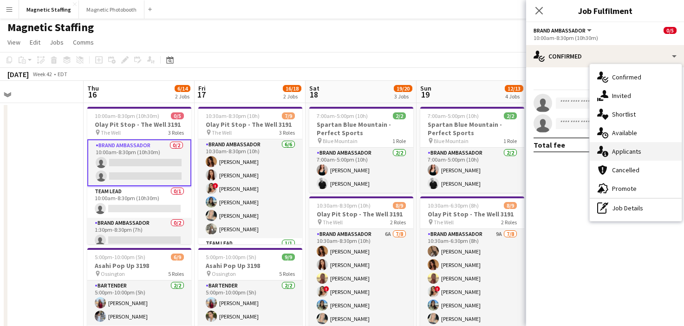
click at [603, 152] on icon at bounding box center [605, 154] width 6 height 6
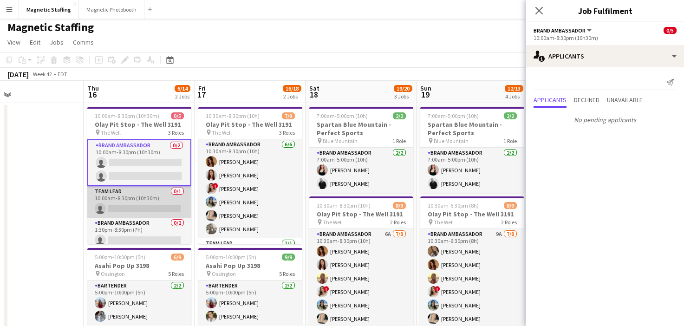
click at [142, 190] on app-card-role "Team Lead 0/1 10:00am-8:30pm (10h30m) single-neutral-actions" at bounding box center [139, 202] width 104 height 32
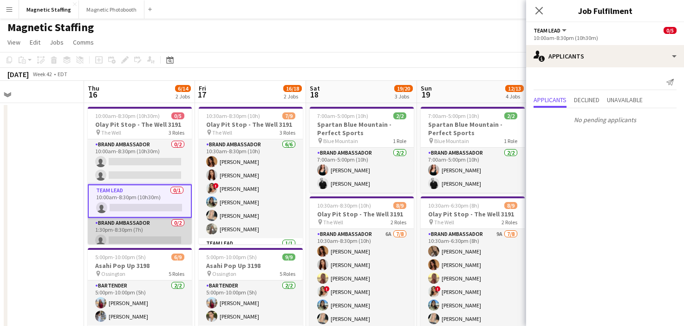
click at [130, 231] on app-card-role "Brand Ambassador 0/2 1:30pm-8:30pm (7h) single-neutral-actions single-neutral-a…" at bounding box center [140, 240] width 104 height 45
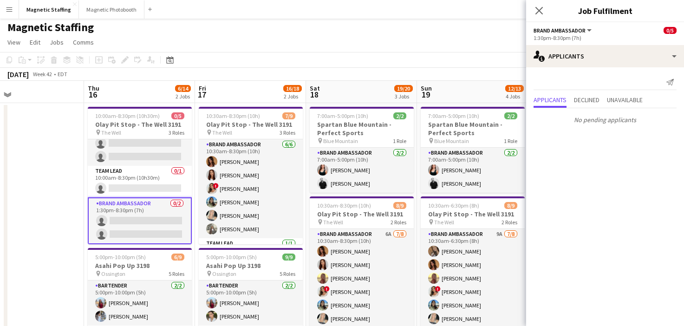
click at [130, 231] on app-card-role "Brand Ambassador 0/2 1:30pm-8:30pm (7h) single-neutral-actions single-neutral-a…" at bounding box center [140, 220] width 104 height 47
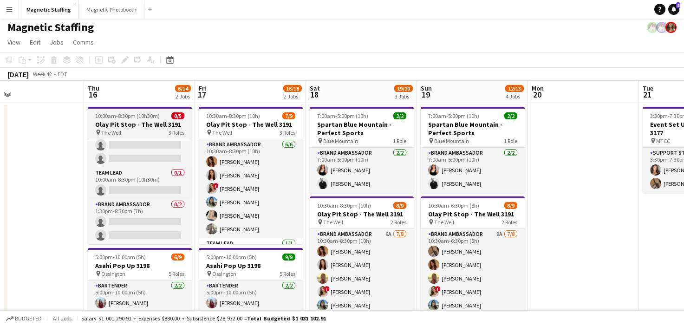
click at [138, 137] on app-job-card "10:00am-8:30pm (10h30m) 0/5 Olay Pit Stop - The Well 3191 pin The Well 3 Roles …" at bounding box center [140, 175] width 104 height 137
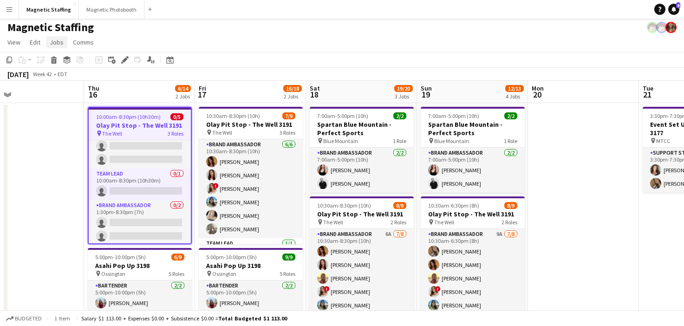
click at [64, 43] on link "Jobs" at bounding box center [56, 42] width 21 height 12
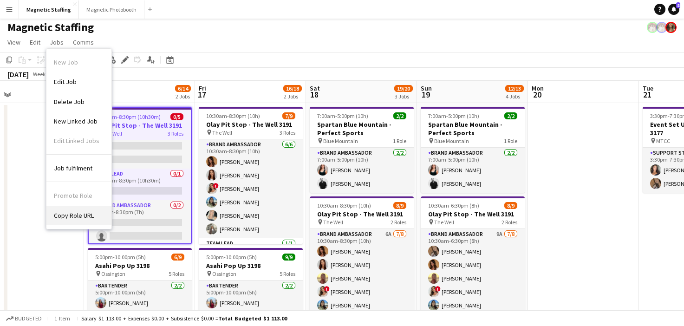
click at [75, 216] on span "Copy Role URL" at bounding box center [74, 215] width 40 height 8
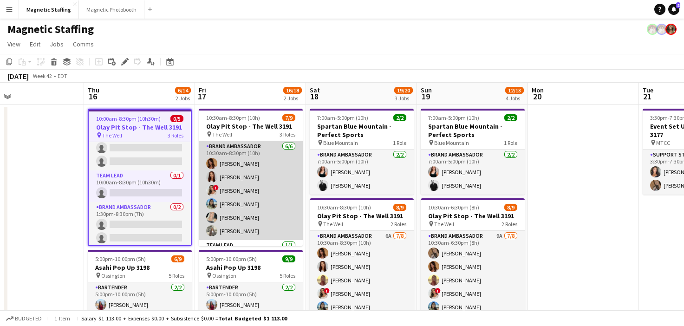
scroll to position [71, 0]
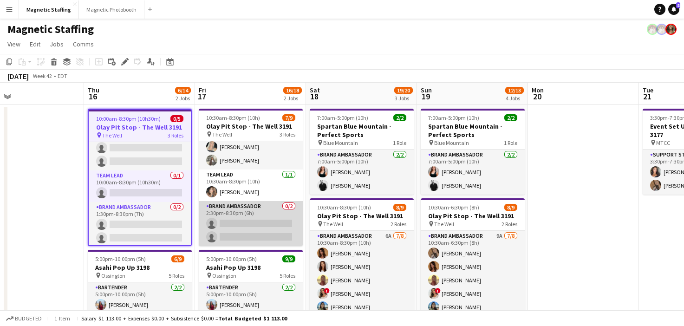
click at [232, 220] on app-card-role "Brand Ambassador 0/2 2:30pm-8:30pm (6h) single-neutral-actions single-neutral-a…" at bounding box center [251, 223] width 104 height 45
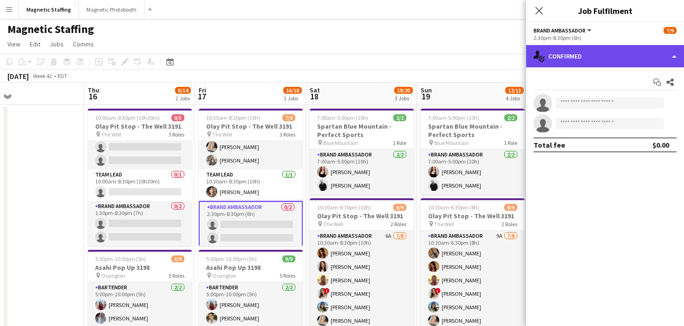
click at [624, 46] on div "single-neutral-actions-check-2 Confirmed" at bounding box center [605, 56] width 158 height 22
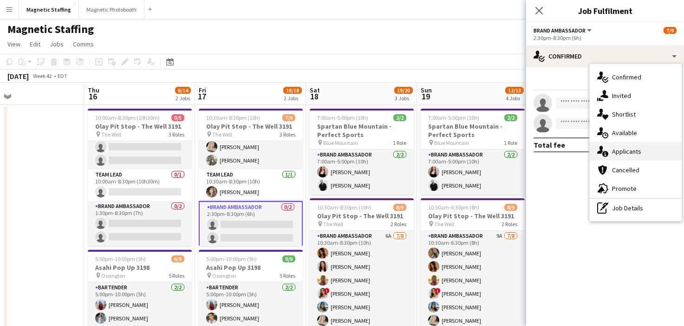
click at [623, 148] on span "Applicants" at bounding box center [626, 151] width 29 height 8
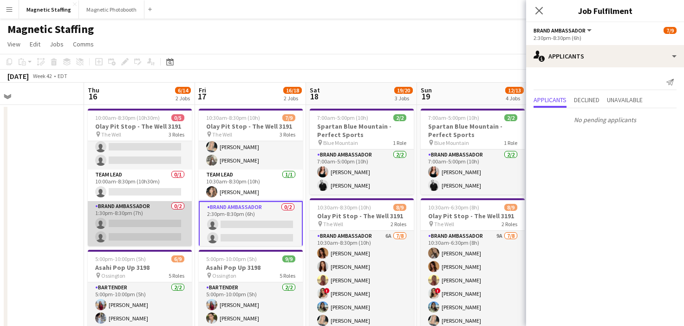
click at [158, 221] on app-card-role "Brand Ambassador 0/2 1:30pm-8:30pm (7h) single-neutral-actions single-neutral-a…" at bounding box center [140, 223] width 104 height 45
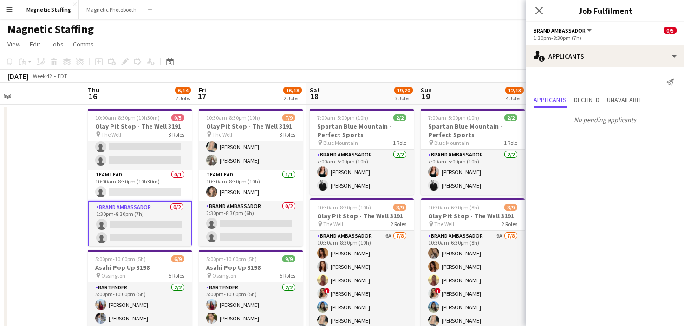
scroll to position [0, 0]
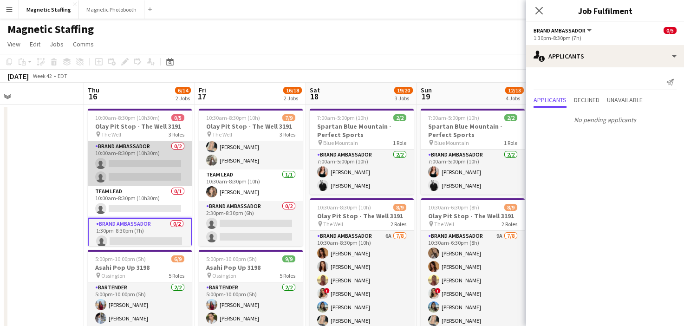
click at [153, 168] on app-card-role "Brand Ambassador 0/2 10:00am-8:30pm (10h30m) single-neutral-actions single-neut…" at bounding box center [140, 163] width 104 height 45
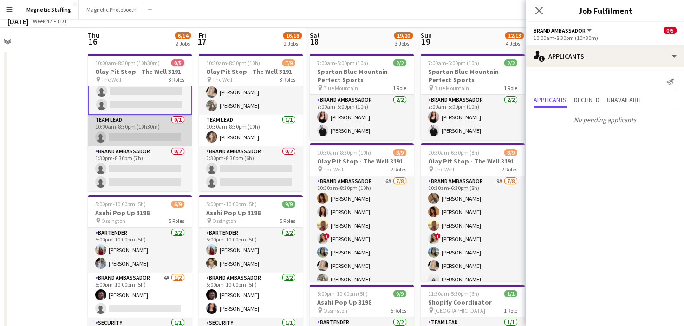
scroll to position [137, 0]
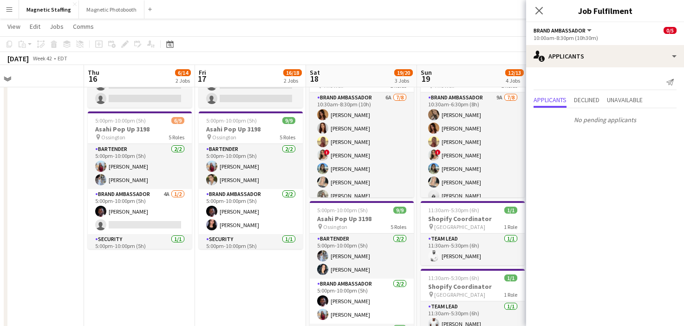
click at [135, 214] on app-card-role "Brand Ambassador 4A 1/2 5:00pm-10:00pm (5h) Anthony Kerr single-neutral-actions" at bounding box center [140, 211] width 104 height 45
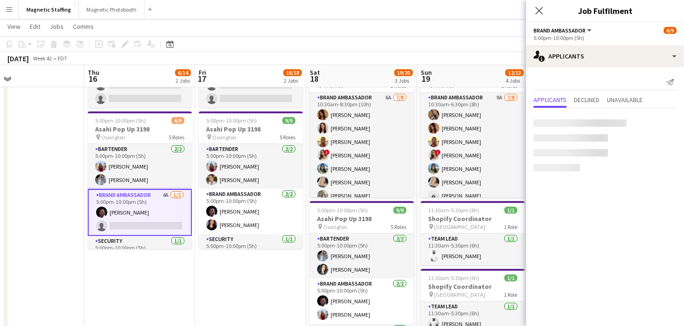
scroll to position [17, 0]
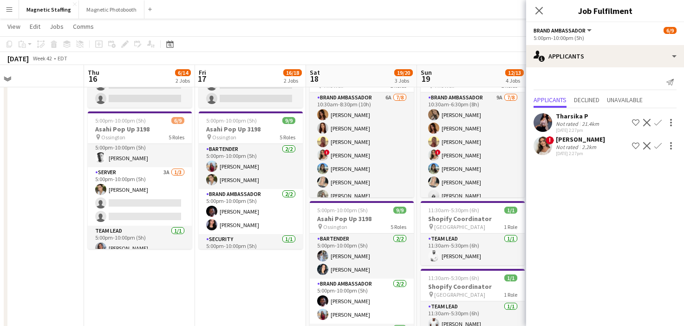
click at [135, 214] on app-card-role "Server 3A 1/3 5:00pm-10:00pm (5h) Mia Truong single-neutral-actions single-neut…" at bounding box center [140, 196] width 104 height 59
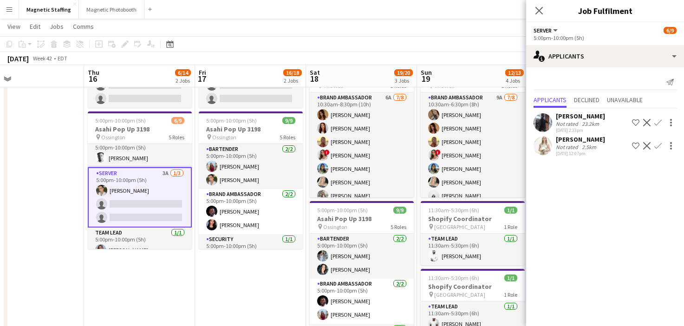
click at [646, 147] on app-icon "Decline" at bounding box center [646, 145] width 7 height 7
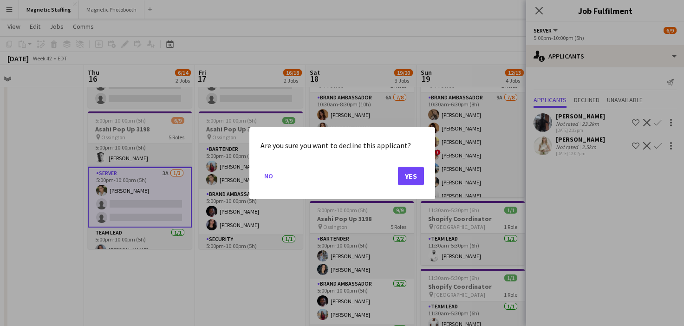
scroll to position [0, 0]
click at [411, 176] on button "Yes" at bounding box center [411, 175] width 26 height 19
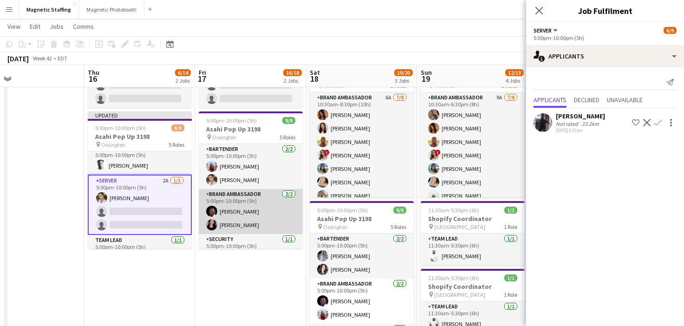
scroll to position [107, 0]
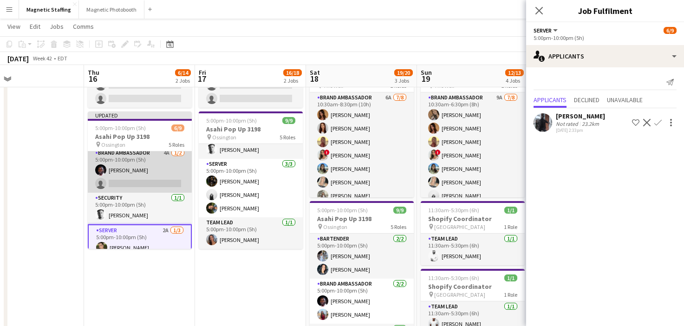
click at [164, 184] on app-card-role "Brand Ambassador 4A 1/2 5:00pm-10:00pm (5h) Anthony Kerr single-neutral-actions" at bounding box center [140, 170] width 104 height 45
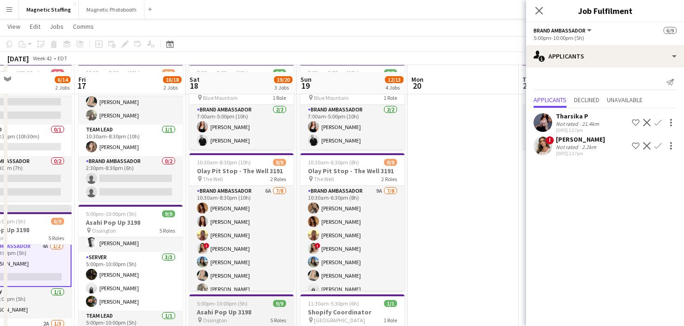
scroll to position [15, 0]
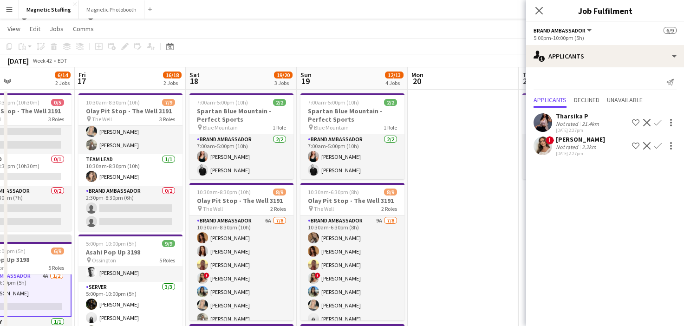
click at [406, 256] on app-date-cell "7:00am-5:00pm (10h) 2/2 Spartan Blue Mountain - Perfect Sports pin Blue Mountai…" at bounding box center [352, 306] width 111 height 432
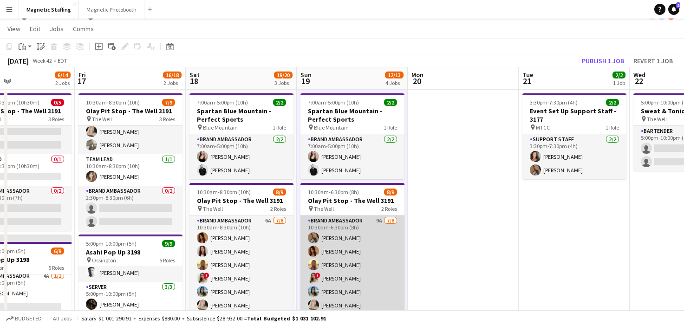
click at [383, 263] on app-card-role "Brand Ambassador 9A 7/8 10:30am-6:30pm (8h) erica Musso Karolina Rembiesa Solei…" at bounding box center [353, 279] width 104 height 126
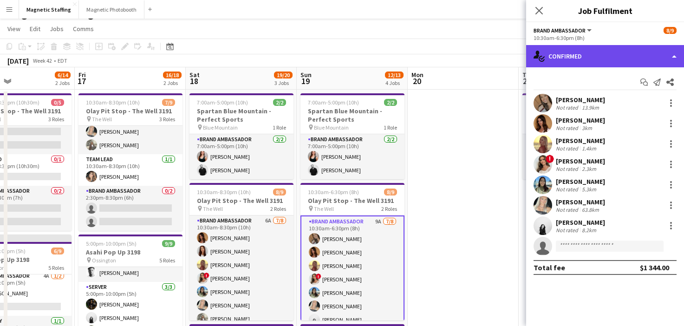
click at [614, 49] on div "single-neutral-actions-check-2 Confirmed" at bounding box center [605, 56] width 158 height 22
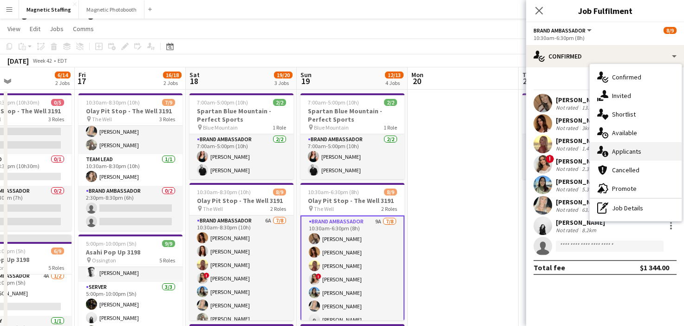
click at [609, 149] on div "single-neutral-actions-information Applicants" at bounding box center [636, 151] width 92 height 19
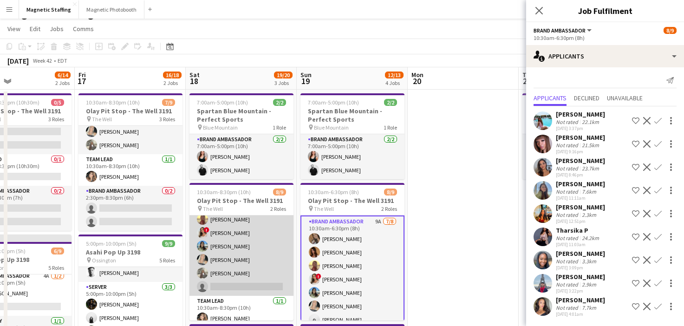
scroll to position [49, 0]
click at [265, 244] on app-card-role "Brand Ambassador 6A 7/8 10:30am-8:30pm (10h) Karolina Rembiesa Luana Cima Solei…" at bounding box center [242, 229] width 104 height 126
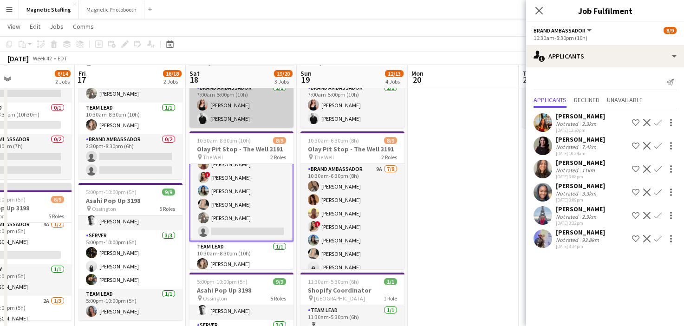
scroll to position [67, 0]
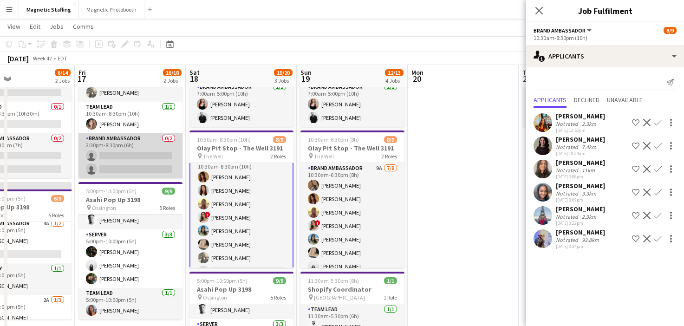
click at [138, 160] on app-card-role "Brand Ambassador 0/2 2:30pm-8:30pm (6h) single-neutral-actions single-neutral-a…" at bounding box center [131, 155] width 104 height 45
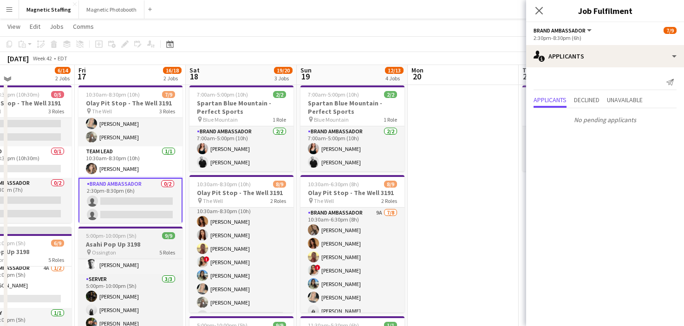
scroll to position [20, 0]
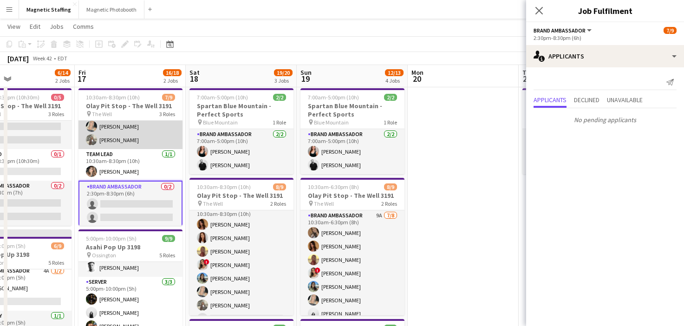
click at [138, 147] on app-card-role "Brand Ambassador 6/6 10:30am-8:30pm (10h) Karolina Rembiesa Luana Cima ! Emily …" at bounding box center [131, 99] width 104 height 99
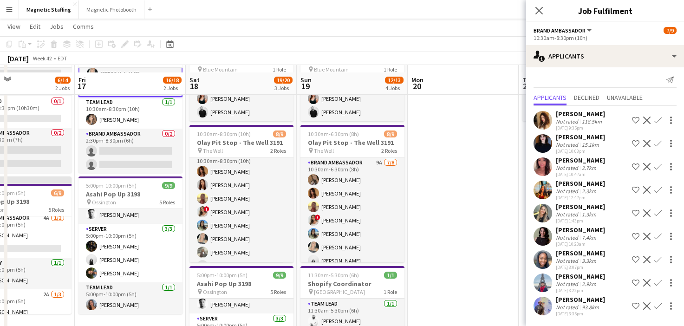
scroll to position [81, 0]
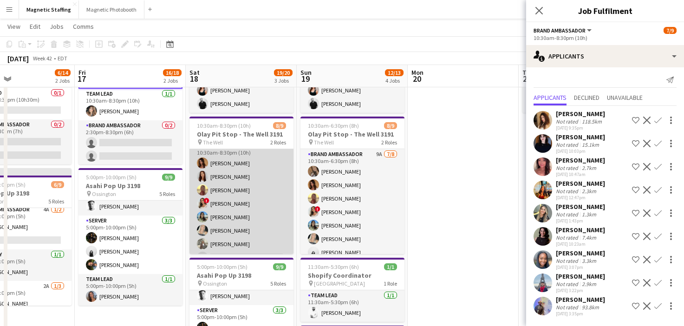
click at [269, 197] on app-card-role "Brand Ambassador 6A 7/8 10:30am-8:30pm (10h) Karolina Rembiesa Luana Cima Solei…" at bounding box center [242, 204] width 104 height 126
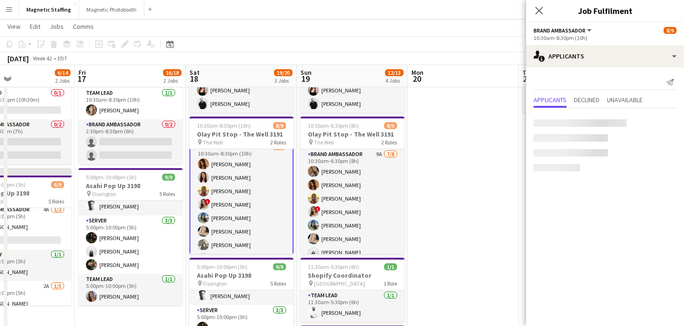
scroll to position [71, 0]
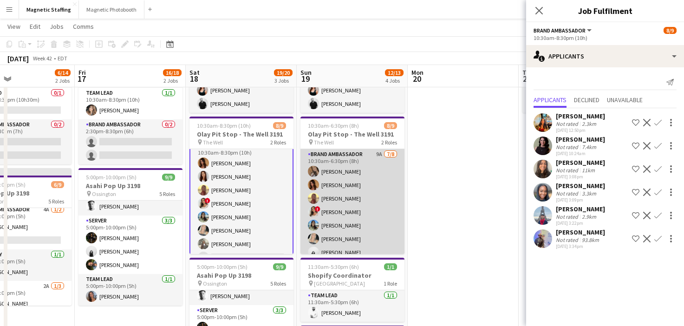
click at [356, 205] on app-card-role "Brand Ambassador 9A 7/8 10:30am-6:30pm (8h) erica Musso Karolina Rembiesa Solei…" at bounding box center [353, 212] width 104 height 126
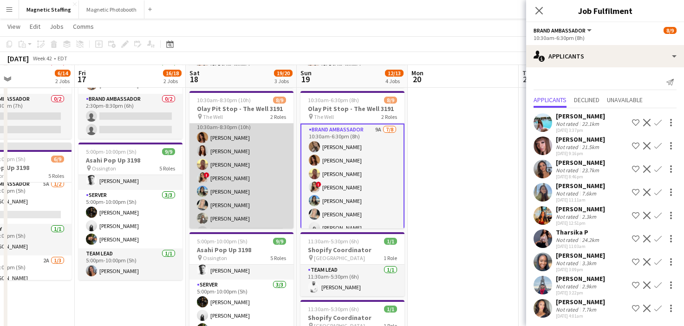
click at [280, 200] on app-card-role "Brand Ambassador 6A 7/8 10:30am-8:30pm (10h) Karolina Rembiesa Luana Cima Solei…" at bounding box center [242, 178] width 104 height 126
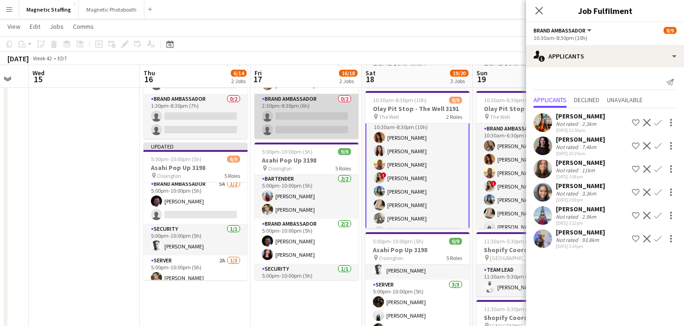
click at [282, 121] on app-card-role "Brand Ambassador 0/2 2:30pm-8:30pm (6h) single-neutral-actions single-neutral-a…" at bounding box center [307, 116] width 104 height 45
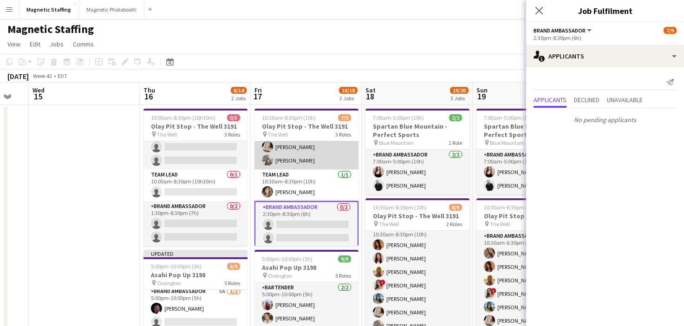
click at [273, 153] on app-card-role "Brand Ambassador 6/6 10:30am-8:30pm (10h) Karolina Rembiesa Luana Cima ! Emily …" at bounding box center [307, 120] width 104 height 99
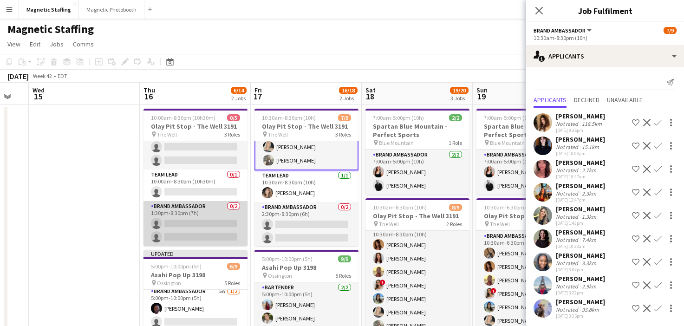
click at [210, 212] on app-card-role "Brand Ambassador 0/2 1:30pm-8:30pm (7h) single-neutral-actions single-neutral-a…" at bounding box center [196, 223] width 104 height 45
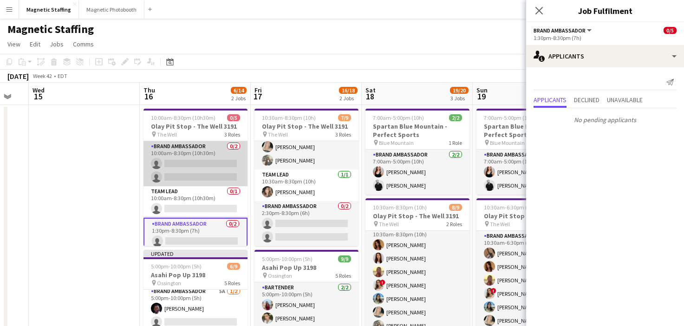
click at [220, 176] on app-card-role "Brand Ambassador 0/2 10:00am-8:30pm (10h30m) single-neutral-actions single-neut…" at bounding box center [196, 163] width 104 height 45
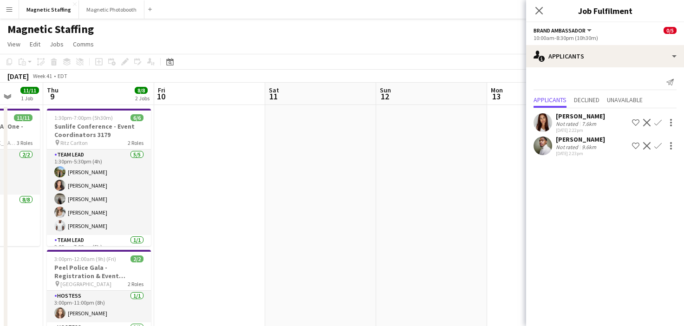
scroll to position [0, 200]
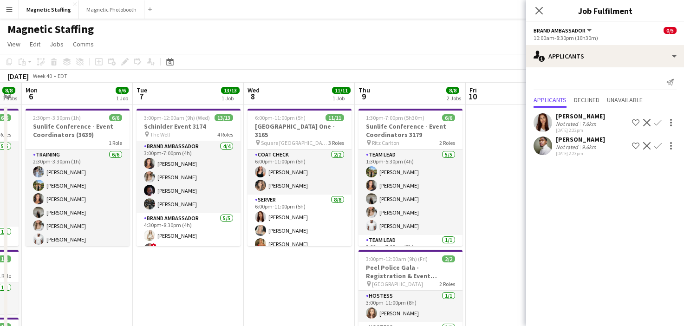
click at [11, 13] on app-icon "Menu" at bounding box center [9, 9] width 7 height 7
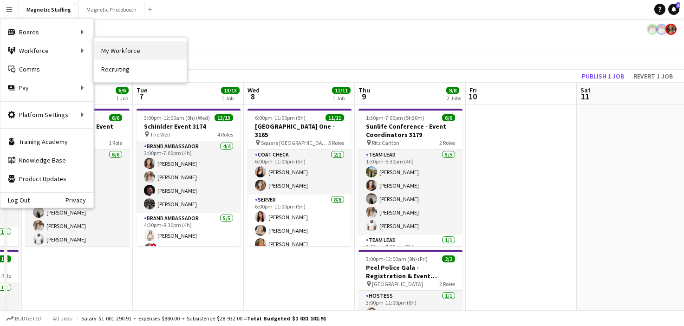
click at [115, 50] on link "My Workforce" at bounding box center [140, 50] width 93 height 19
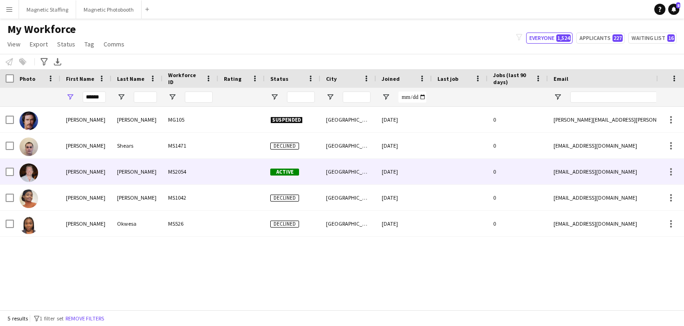
click at [84, 181] on div "[PERSON_NAME]" at bounding box center [85, 172] width 51 height 26
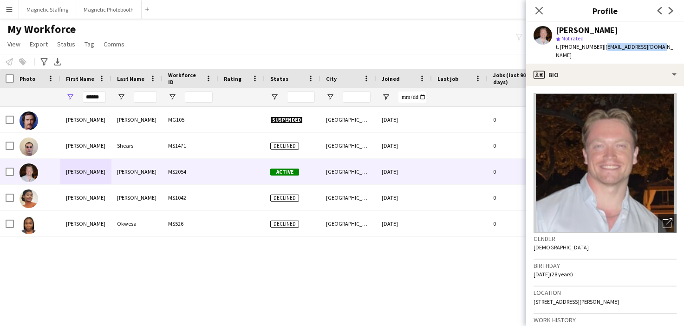
drag, startPoint x: 597, startPoint y: 48, endPoint x: 657, endPoint y: 47, distance: 59.9
click at [659, 47] on div "Joseph Willingham-Murphy star Not rated t. +12892308202 | joemur1996@gmail.com" at bounding box center [605, 42] width 158 height 41
copy span "[EMAIL_ADDRESS][DOMAIN_NAME]"
click at [0, 0] on body "Menu Boards Boards Boards All jobs Status Workforce Workforce My Workforce Recr…" at bounding box center [342, 163] width 684 height 326
click at [37, 14] on button "Magnetic Staffing Close" at bounding box center [47, 9] width 57 height 18
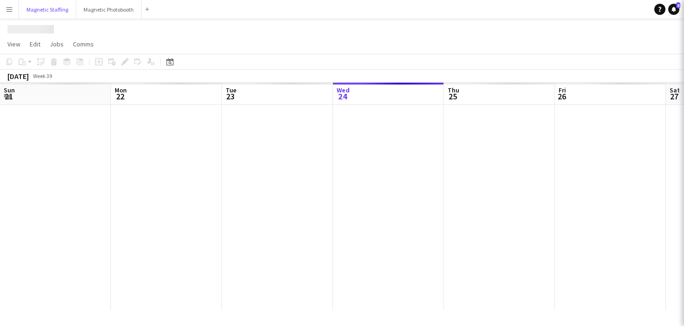
scroll to position [0, 222]
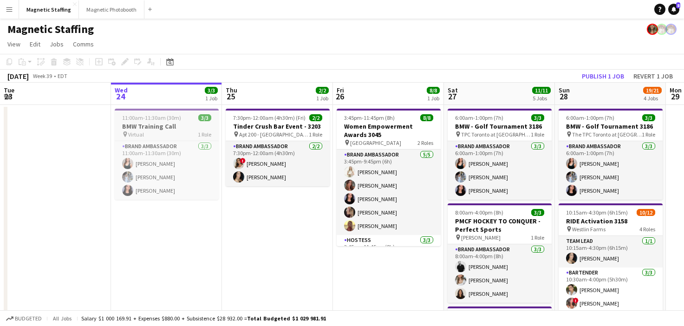
click at [156, 125] on h3 "BMW Training Call" at bounding box center [167, 126] width 104 height 8
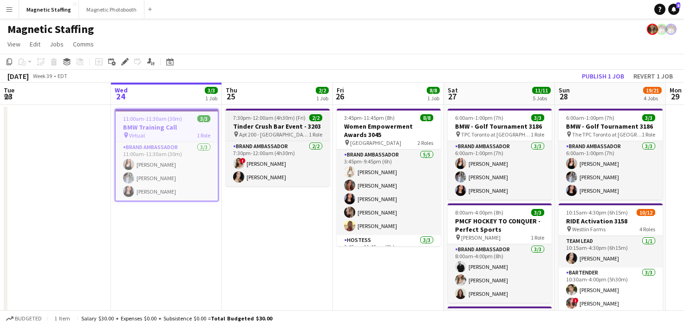
click at [272, 130] on h3 "Tinder Crush Bar Event - 3203" at bounding box center [278, 126] width 104 height 8
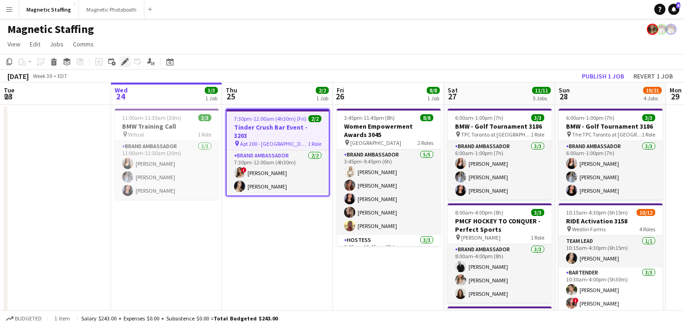
click at [122, 62] on icon "Edit" at bounding box center [124, 61] width 7 height 7
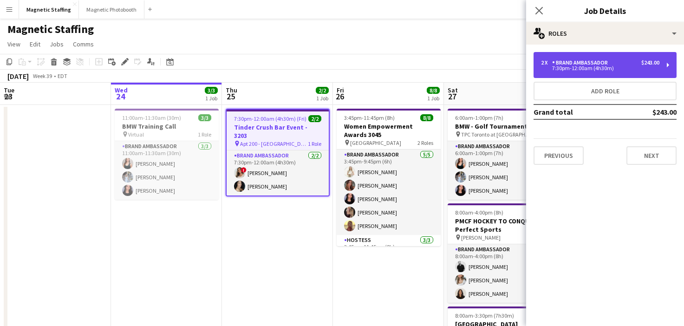
click at [572, 66] on div "7:30pm-12:00am (4h30m)" at bounding box center [600, 68] width 118 height 5
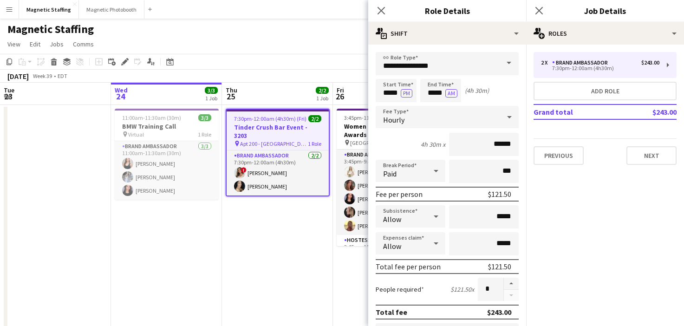
click at [499, 59] on span at bounding box center [509, 63] width 20 height 22
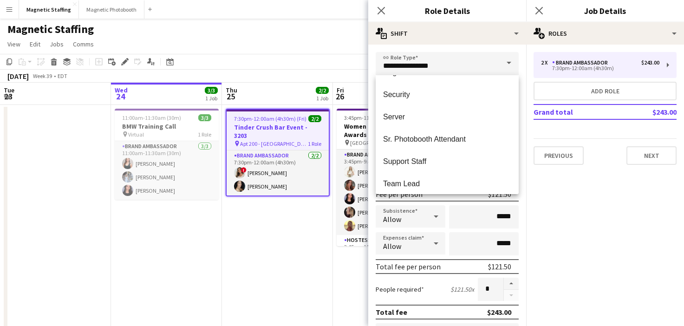
scroll to position [507, 0]
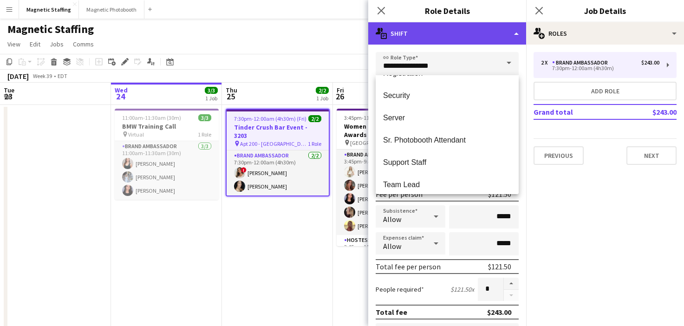
click at [452, 40] on div "multiple-actions-text Shift" at bounding box center [447, 33] width 158 height 22
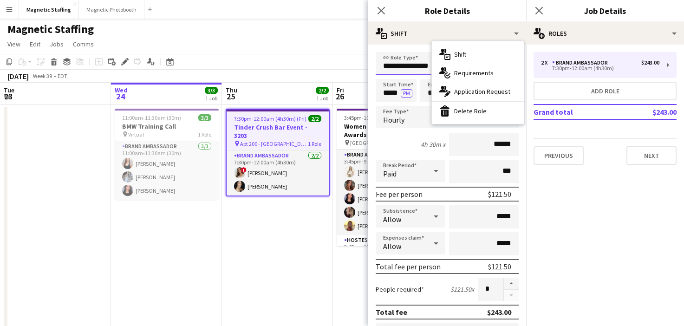
click at [407, 66] on input "**********" at bounding box center [447, 63] width 143 height 23
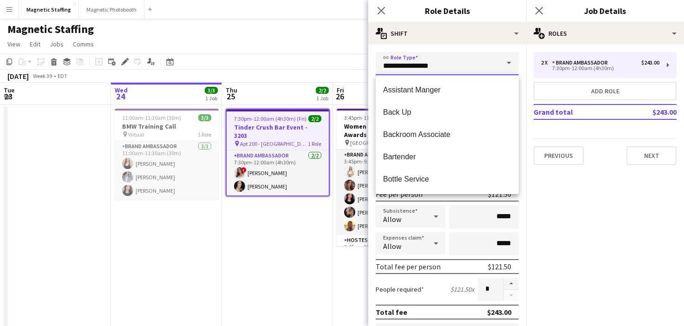
drag, startPoint x: 443, startPoint y: 67, endPoint x: 299, endPoint y: 64, distance: 144.0
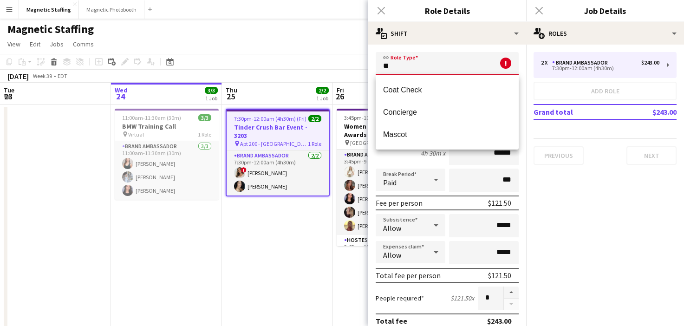
type input "*"
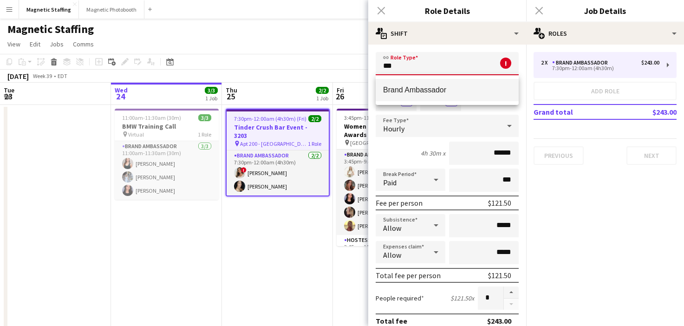
click at [413, 92] on span "Brand Ambassador" at bounding box center [447, 89] width 128 height 9
type input "**********"
type input "******"
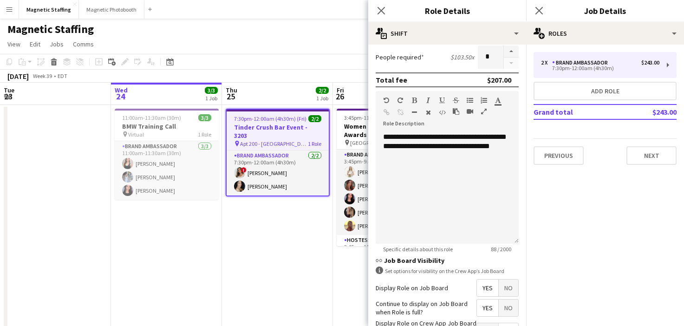
scroll to position [303, 0]
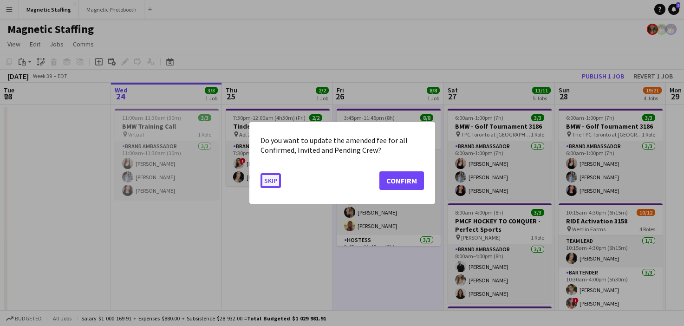
click at [269, 182] on button "Skip" at bounding box center [271, 180] width 20 height 15
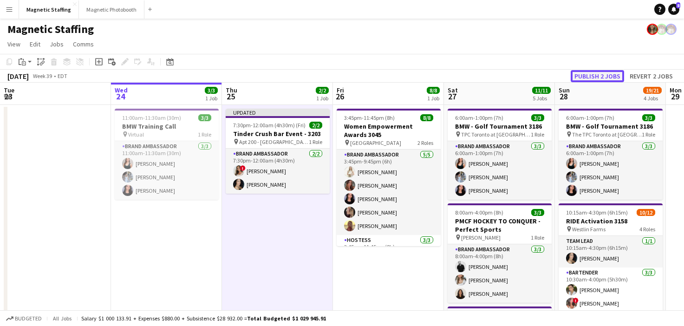
click at [613, 75] on button "Publish 2 jobs" at bounding box center [597, 76] width 53 height 12
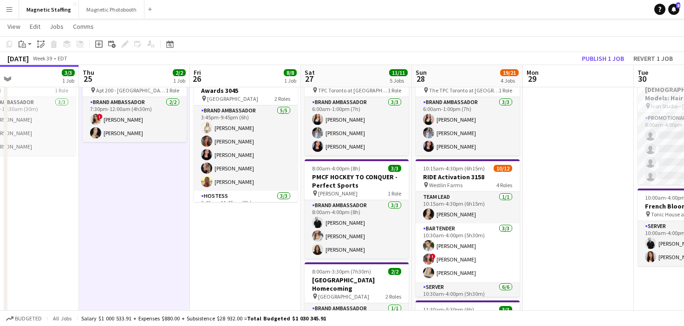
scroll to position [44, 0]
click at [346, 192] on div "pin Vaughan 1 Role" at bounding box center [357, 192] width 104 height 7
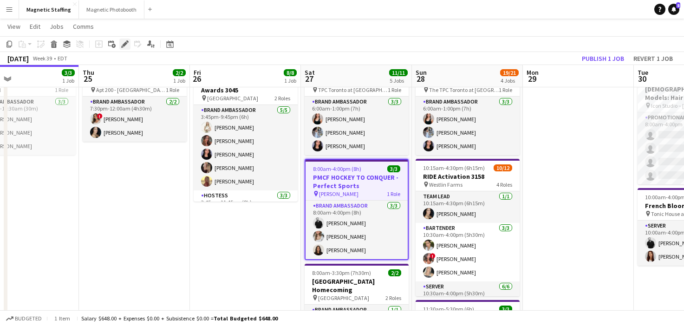
click at [123, 42] on icon "Edit" at bounding box center [124, 43] width 7 height 7
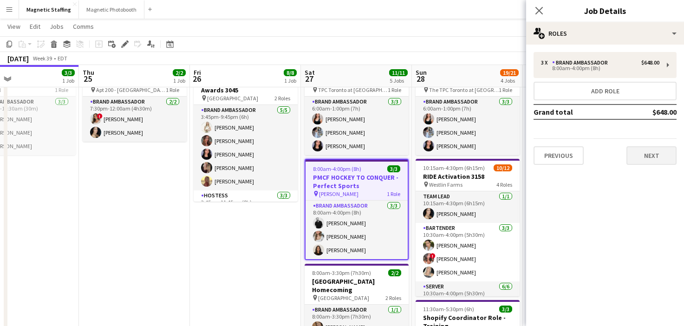
click at [659, 146] on div "Previous Next" at bounding box center [605, 151] width 143 height 26
click at [655, 158] on button "Next" at bounding box center [652, 155] width 50 height 19
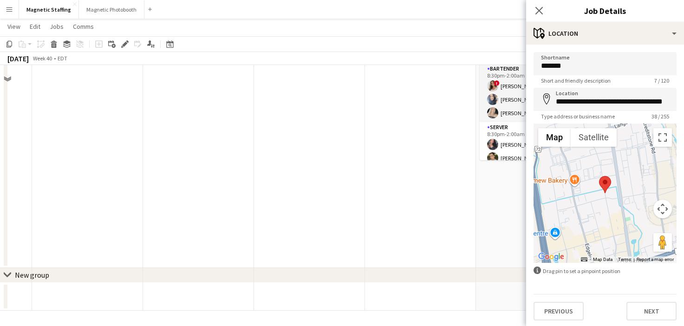
scroll to position [0, 0]
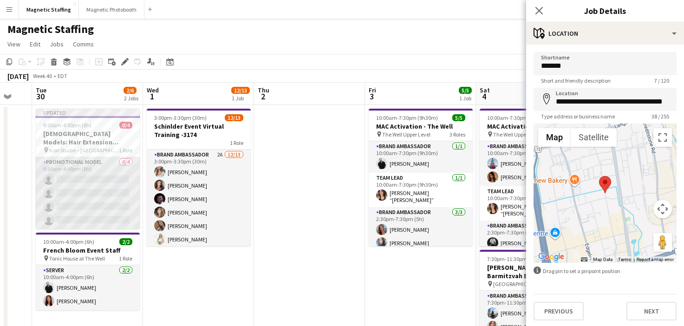
click at [86, 214] on app-card-role "Promotional Model 0/4 8:00am-4:00pm (8h) single-neutral-actions single-neutral-…" at bounding box center [88, 193] width 104 height 72
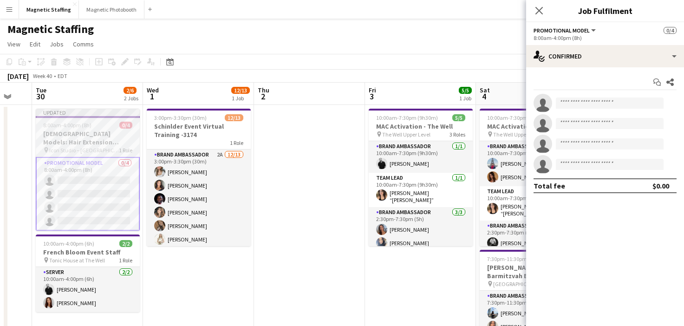
click at [105, 134] on h3 "[DEMOGRAPHIC_DATA] Models: Hair Extension Models" at bounding box center [88, 138] width 104 height 17
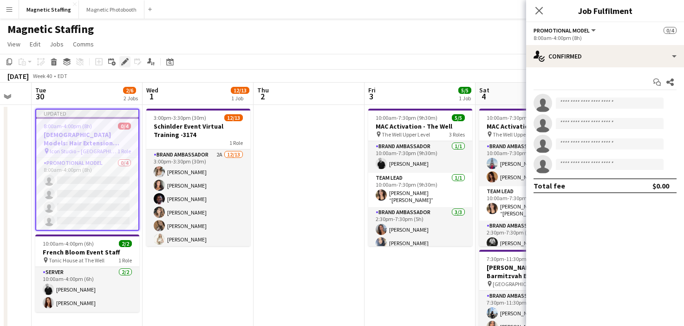
click at [123, 63] on icon at bounding box center [124, 61] width 5 height 5
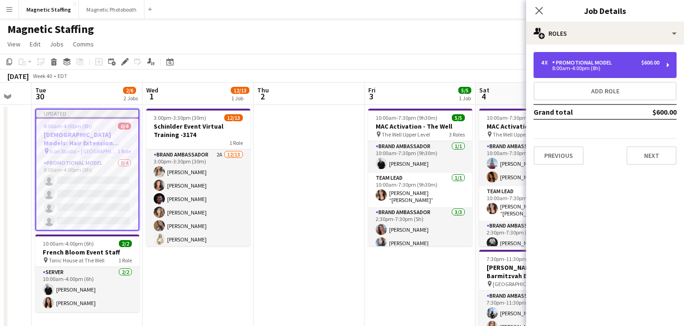
click at [604, 72] on div "4 x Promotional Model $600.00 8:00am-4:00pm (8h)" at bounding box center [605, 65] width 143 height 26
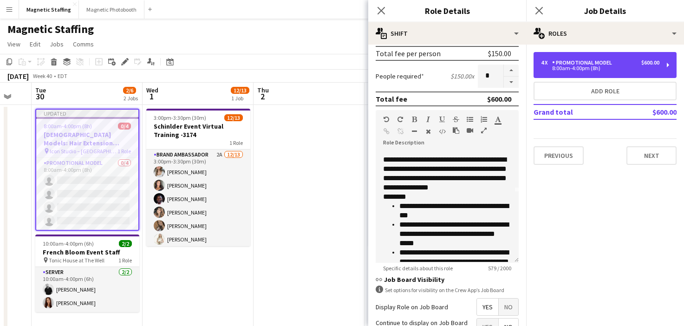
scroll to position [100, 0]
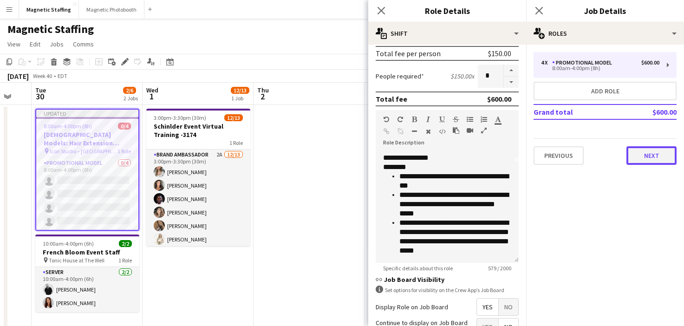
click at [635, 162] on button "Next" at bounding box center [652, 155] width 50 height 19
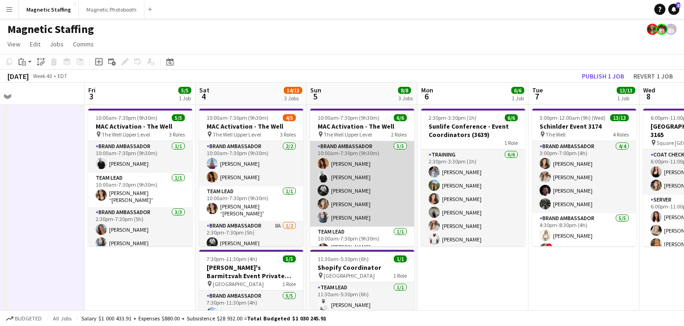
scroll to position [0, 432]
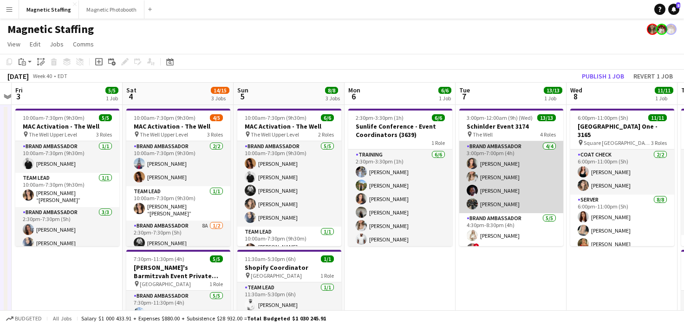
click at [501, 200] on app-card-role "Brand Ambassador [DATE] 3:00pm-7:00pm (4h) [PERSON_NAME] [PERSON_NAME] [PERSON_…" at bounding box center [511, 177] width 104 height 72
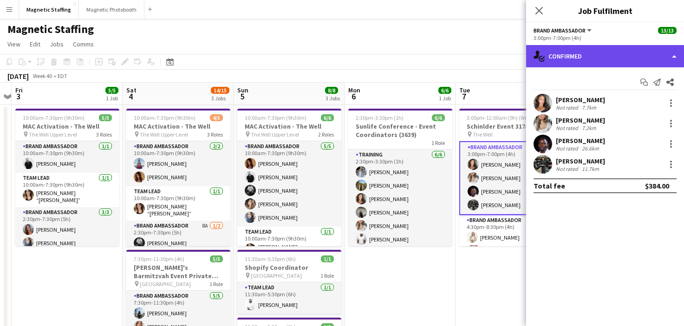
click at [621, 53] on div "single-neutral-actions-check-2 Confirmed" at bounding box center [605, 56] width 158 height 22
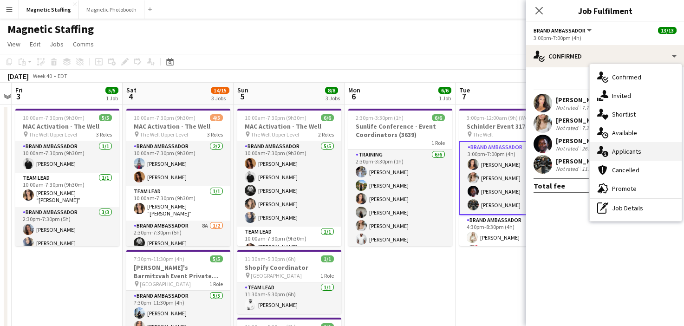
click at [619, 151] on span "Applicants" at bounding box center [626, 151] width 29 height 8
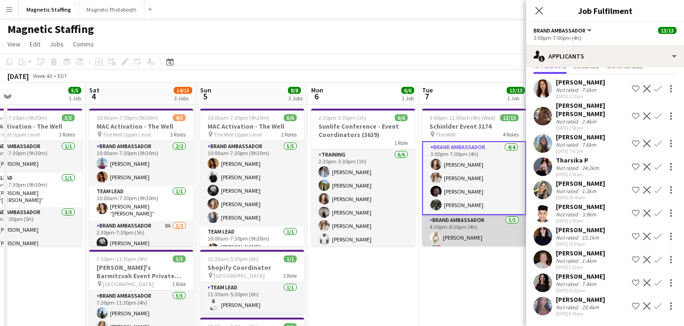
scroll to position [144, 0]
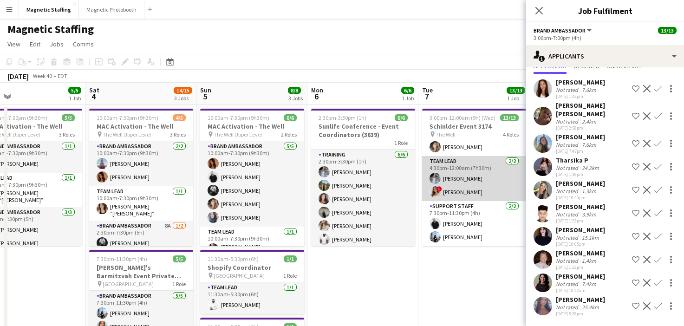
click at [478, 172] on app-card-role "Team Lead 2/2 4:30pm-12:00am (7h30m) Heather Siemonsen ! Emily Vandongen" at bounding box center [474, 178] width 104 height 45
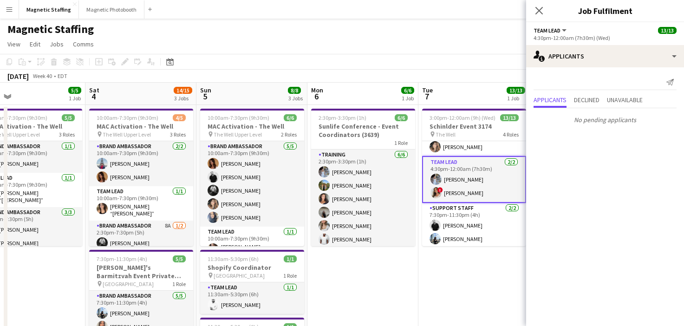
scroll to position [71, 0]
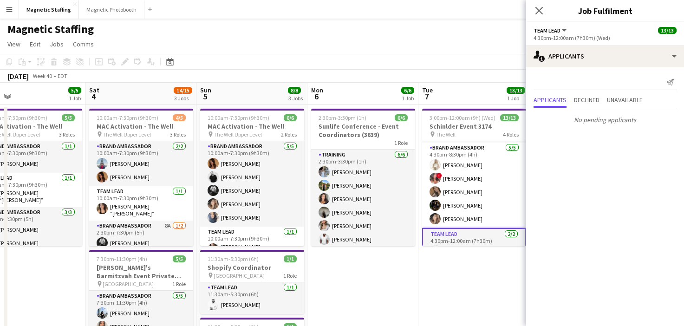
click at [464, 196] on app-card-role "Brand Ambassador [DATE] 4:30pm-8:30pm (4h) [PERSON_NAME] ! [PERSON_NAME] [PERSO…" at bounding box center [474, 185] width 104 height 85
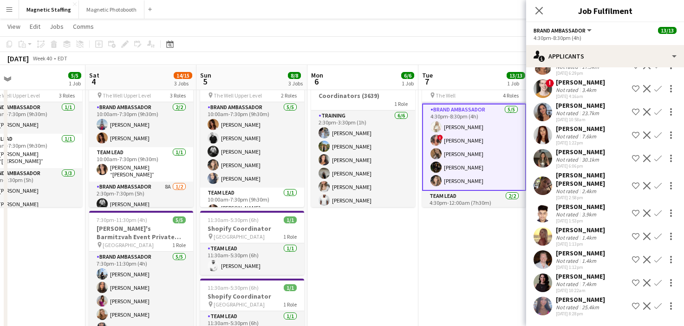
scroll to position [43, 0]
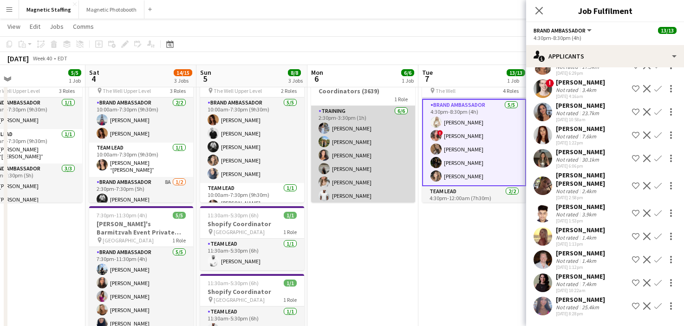
click at [336, 181] on app-card-role "Training [DATE] 2:30pm-3:30pm (1h) [PERSON_NAME] [PERSON_NAME] [PERSON_NAME] [P…" at bounding box center [363, 155] width 104 height 99
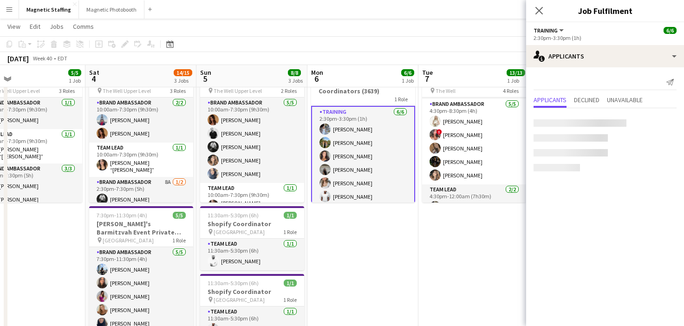
scroll to position [0, 0]
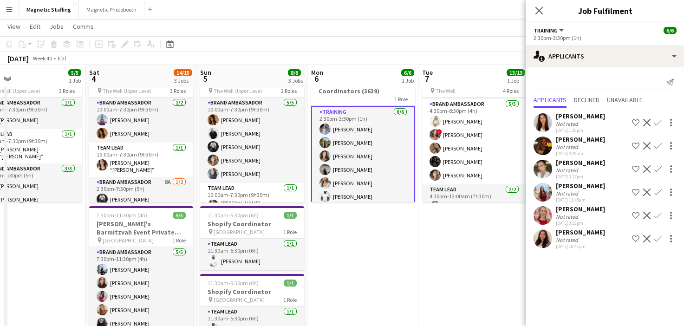
click at [549, 235] on app-user-avatar at bounding box center [543, 238] width 19 height 19
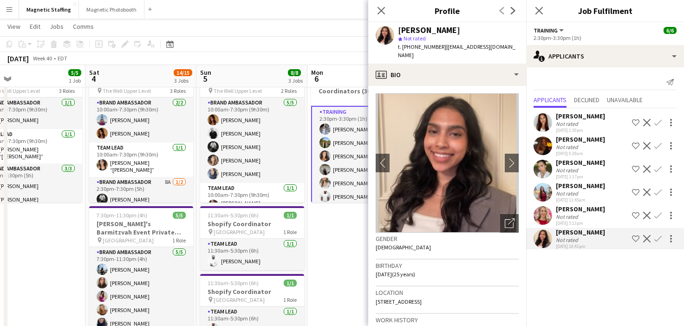
click at [345, 260] on app-date-cell "2:30pm-3:30pm (1h) 6/6 Sunlife Conference - Event Coordinators (3639) 1 Role Tr…" at bounding box center [363, 321] width 111 height 520
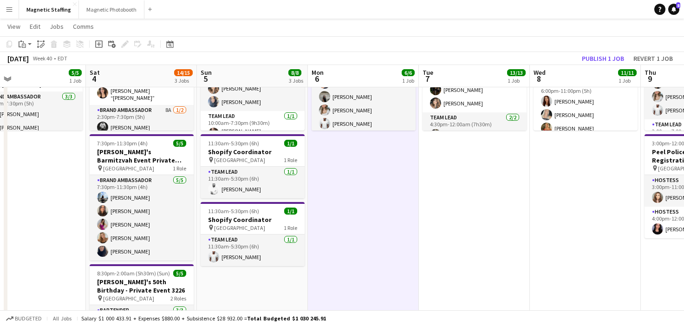
scroll to position [116, 0]
click at [170, 44] on icon "Date picker" at bounding box center [169, 43] width 7 height 7
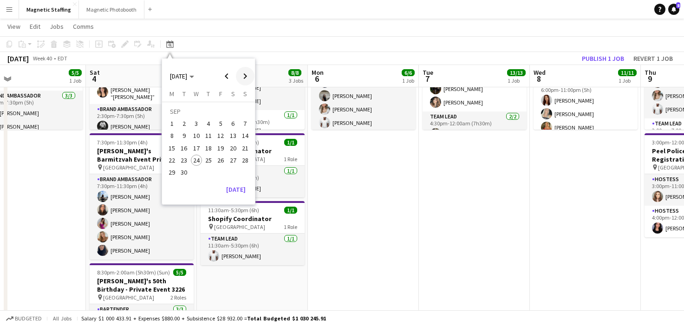
click at [242, 78] on span "Next month" at bounding box center [245, 76] width 19 height 19
click at [219, 150] on span "21" at bounding box center [220, 150] width 11 height 11
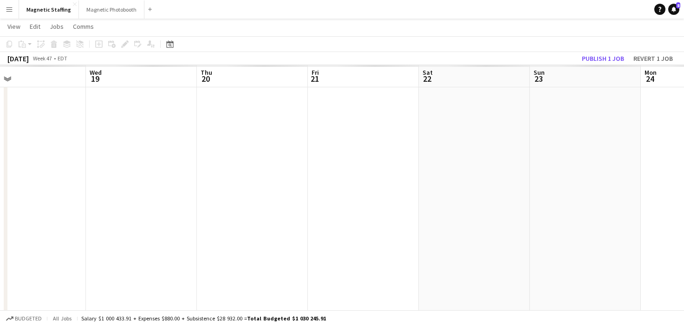
scroll to position [0, 320]
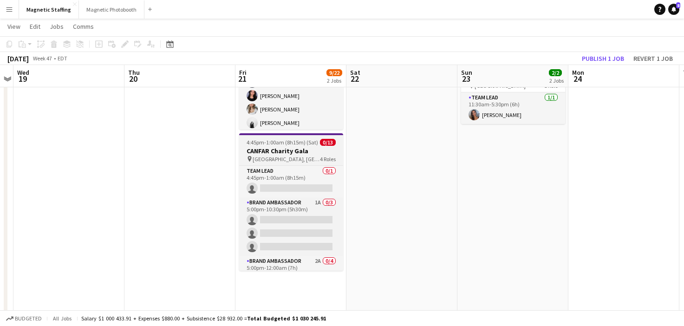
click at [270, 146] on app-job-card "4:45pm-1:00am (8h15m) (Sat) 0/13 CANFAR Charity Gala pin Four Seasons Hotel, Yo…" at bounding box center [291, 201] width 104 height 137
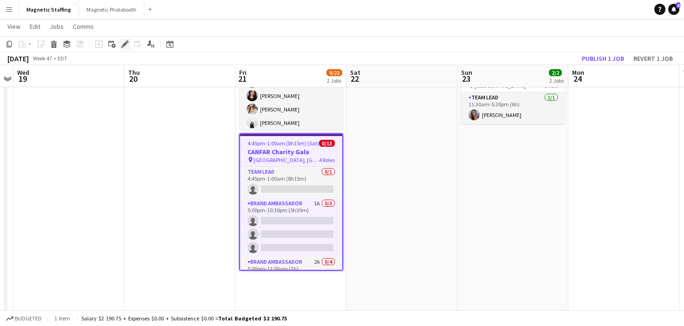
click at [126, 43] on icon at bounding box center [124, 44] width 5 height 5
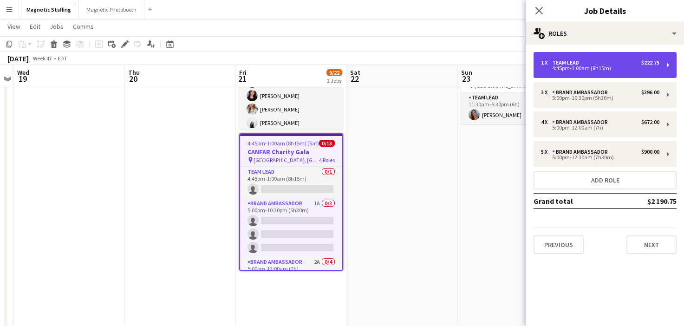
click at [648, 68] on div "4:45pm-1:00am (8h15m)" at bounding box center [600, 68] width 118 height 5
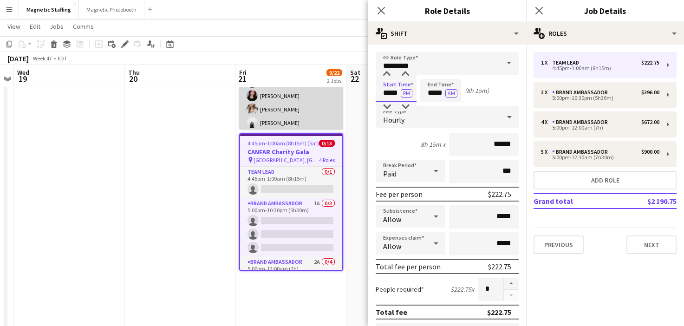
drag, startPoint x: 399, startPoint y: 92, endPoint x: 337, endPoint y: 92, distance: 61.8
click at [337, 92] on body "Menu Boards Boards Boards All jobs Status Workforce Workforce My Workforce Recr…" at bounding box center [342, 225] width 684 height 683
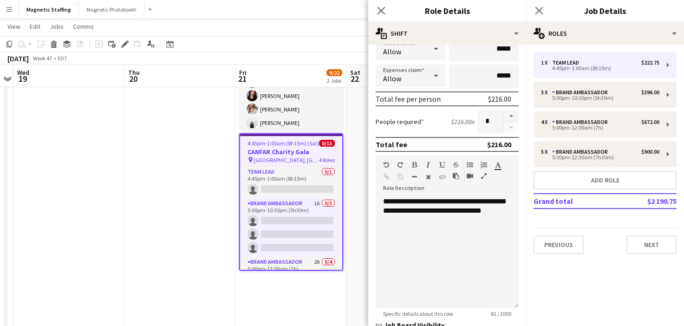
scroll to position [255, 0]
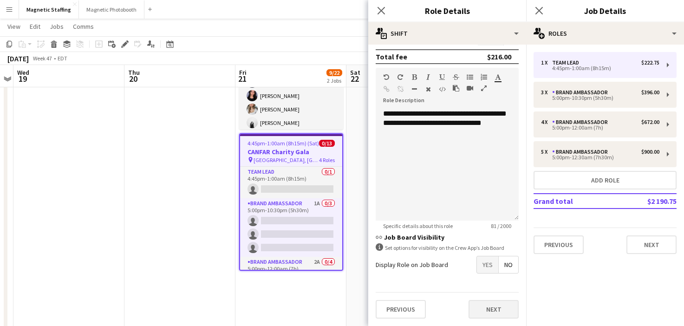
type input "*****"
click at [484, 312] on button "Next" at bounding box center [494, 309] width 50 height 19
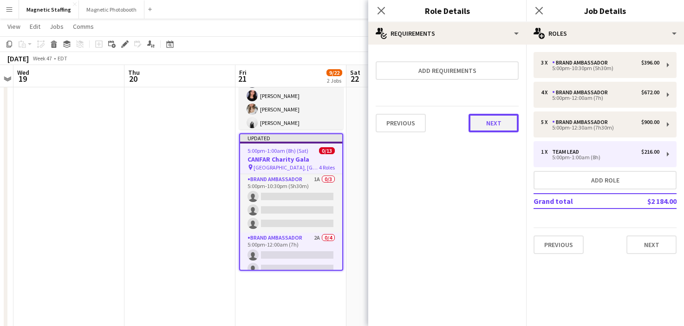
click at [487, 127] on button "Next" at bounding box center [494, 123] width 50 height 19
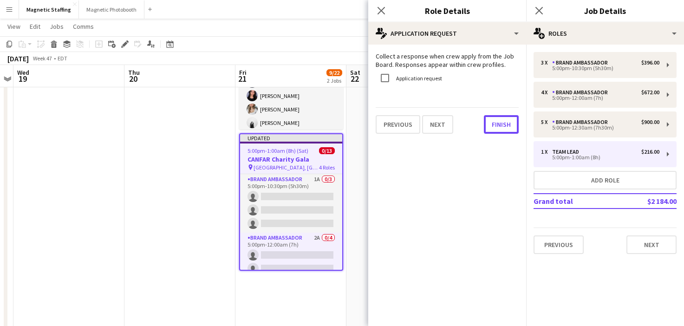
click at [487, 127] on button "Finish" at bounding box center [501, 124] width 35 height 19
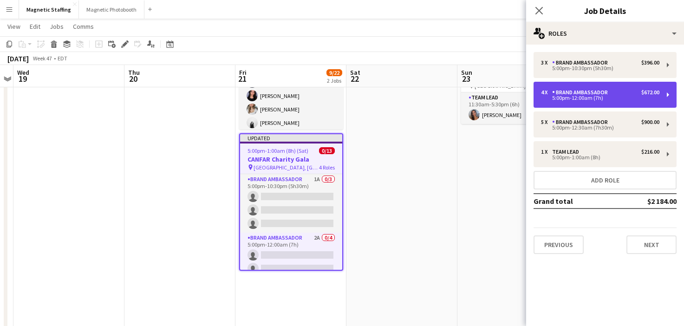
click at [562, 100] on div "5:00pm-12:00am (7h)" at bounding box center [600, 98] width 118 height 5
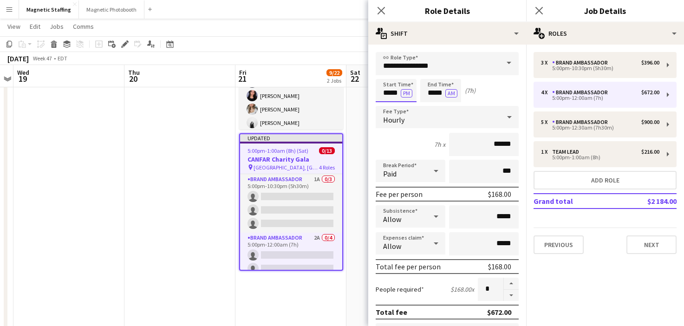
click at [399, 94] on input "*****" at bounding box center [396, 90] width 41 height 23
type input "*****"
drag, startPoint x: 443, startPoint y: 93, endPoint x: 377, endPoint y: 92, distance: 66.0
click at [381, 93] on div "Start Time ***** PM End Time ***** AM (6h 30m)" at bounding box center [447, 90] width 143 height 23
type input "*****"
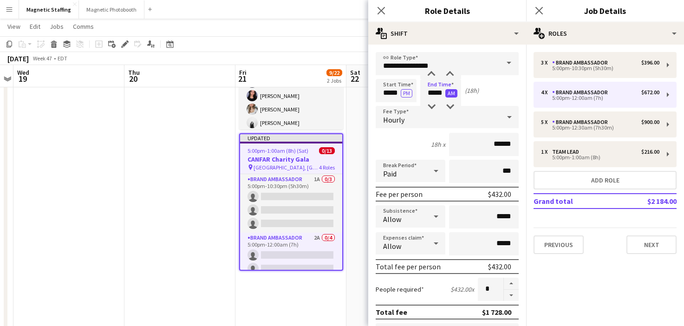
click at [450, 95] on button "AM" at bounding box center [451, 93] width 12 height 8
drag, startPoint x: 431, startPoint y: 67, endPoint x: 346, endPoint y: 63, distance: 84.7
click at [347, 64] on body "Menu Boards Boards Boards All jobs Status Workforce Workforce My Workforce Recr…" at bounding box center [342, 225] width 684 height 683
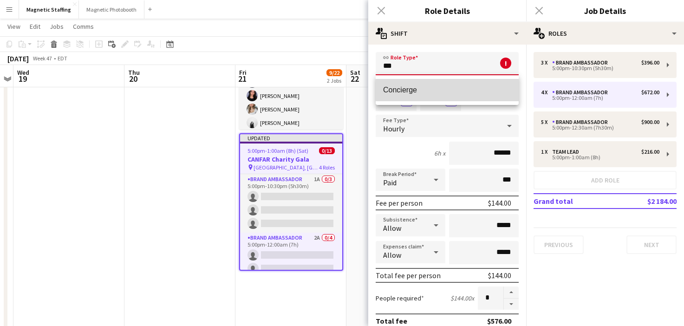
click at [409, 89] on span "Concierge" at bounding box center [447, 89] width 128 height 9
type input "*********"
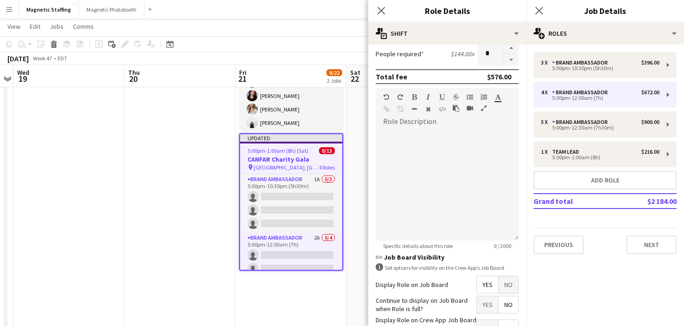
scroll to position [303, 0]
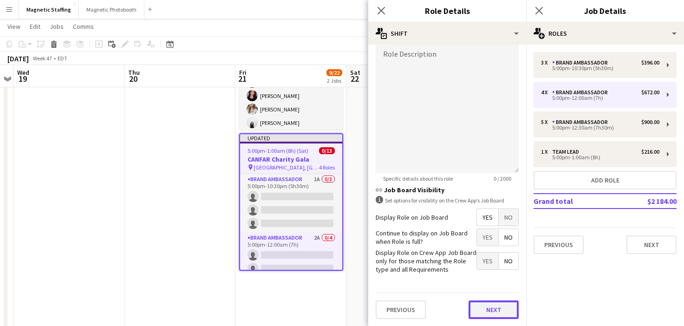
click at [481, 310] on button "Next" at bounding box center [494, 310] width 50 height 19
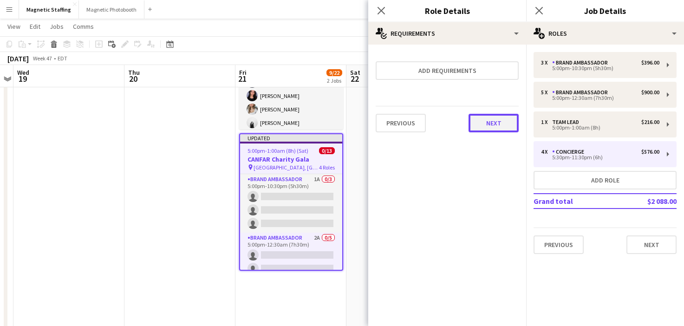
click at [483, 124] on button "Next" at bounding box center [494, 123] width 50 height 19
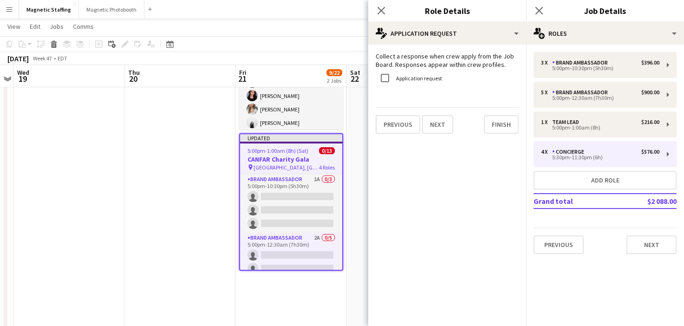
click at [483, 124] on div "Previous Next Finish" at bounding box center [447, 120] width 143 height 26
click at [506, 129] on button "Finish" at bounding box center [501, 124] width 35 height 19
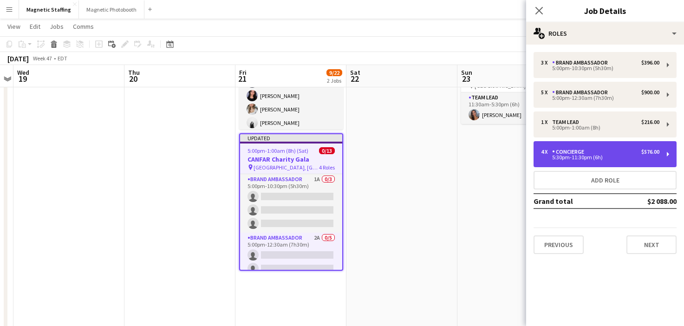
click at [541, 152] on div "4 x" at bounding box center [546, 152] width 11 height 7
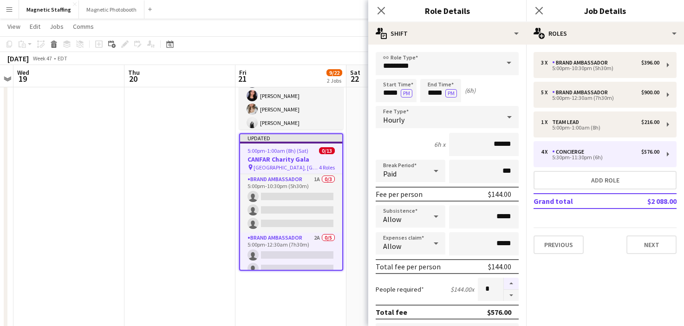
click at [508, 287] on button "button" at bounding box center [511, 284] width 15 height 12
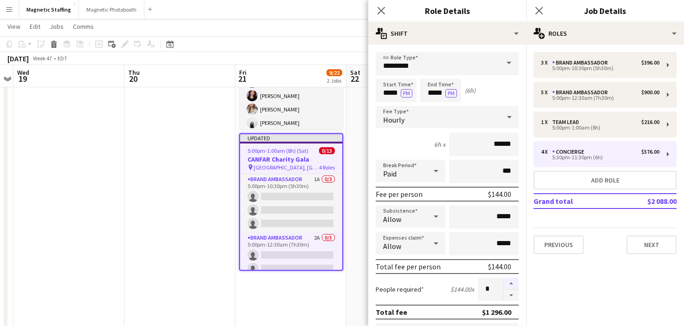
click at [508, 287] on button "button" at bounding box center [511, 284] width 15 height 12
type input "**"
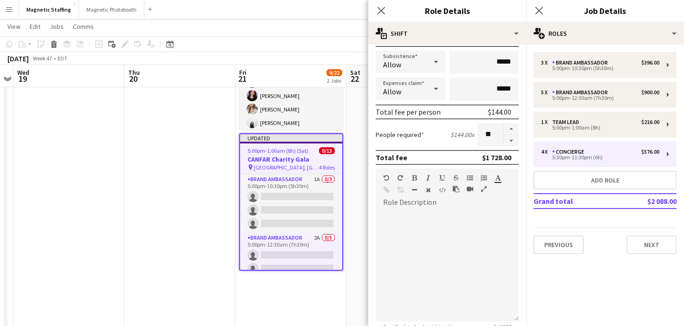
scroll to position [303, 0]
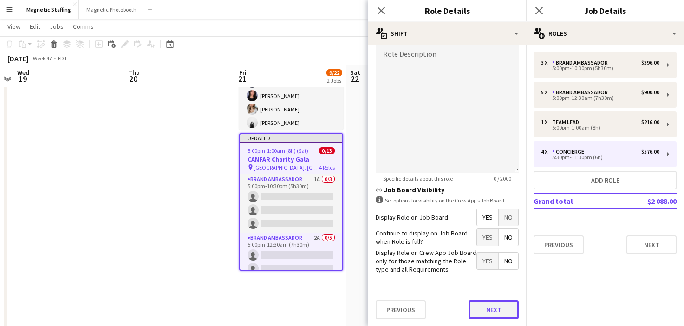
click at [499, 307] on button "Next" at bounding box center [494, 310] width 50 height 19
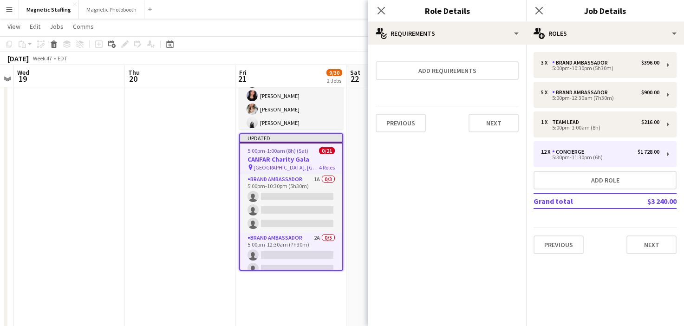
scroll to position [0, 0]
click at [497, 122] on button "Next" at bounding box center [494, 123] width 50 height 19
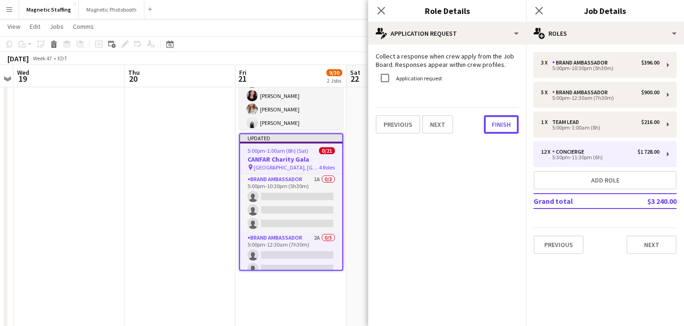
click at [497, 122] on button "Finish" at bounding box center [501, 124] width 35 height 19
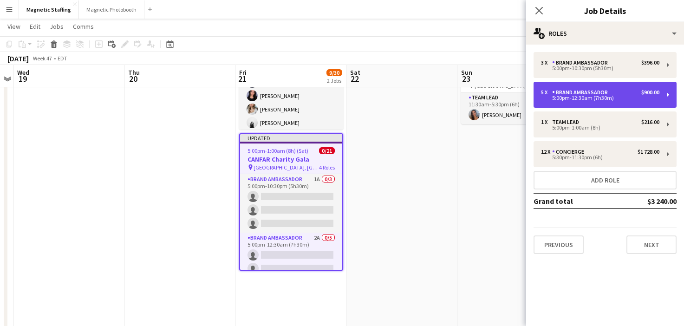
click at [559, 104] on div "5 x Brand Ambassador $900.00 5:00pm-12:30am (7h30m)" at bounding box center [605, 95] width 143 height 26
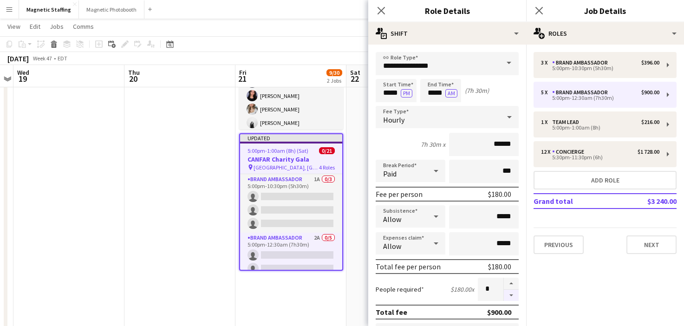
click at [511, 295] on button "button" at bounding box center [511, 296] width 15 height 12
type input "*"
drag, startPoint x: 444, startPoint y: 95, endPoint x: 358, endPoint y: 91, distance: 86.1
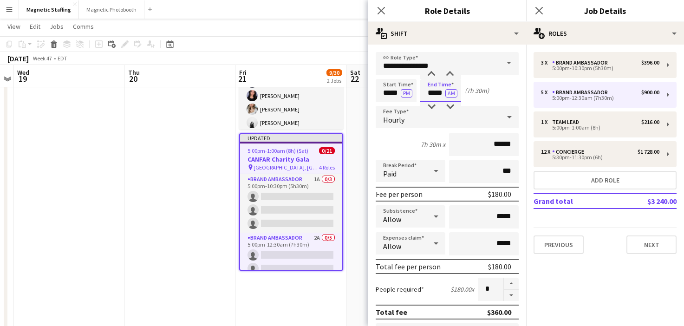
click at [358, 93] on body "Menu Boards Boards Boards All jobs Status Workforce Workforce My Workforce Recr…" at bounding box center [342, 225] width 684 height 683
type input "*****"
drag, startPoint x: 441, startPoint y: 66, endPoint x: 311, endPoint y: 65, distance: 130.5
click at [311, 65] on body "Menu Boards Boards Boards All jobs Status Workforce Workforce My Workforce Recr…" at bounding box center [342, 225] width 684 height 683
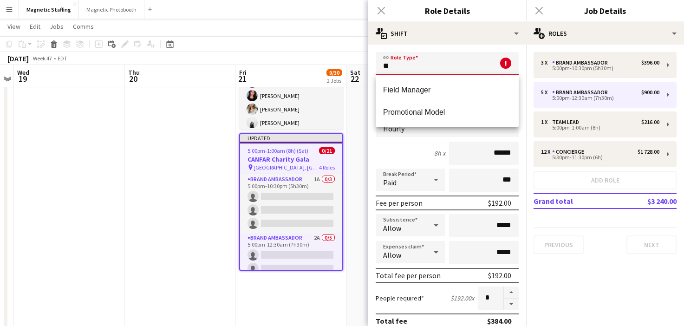
type input "*"
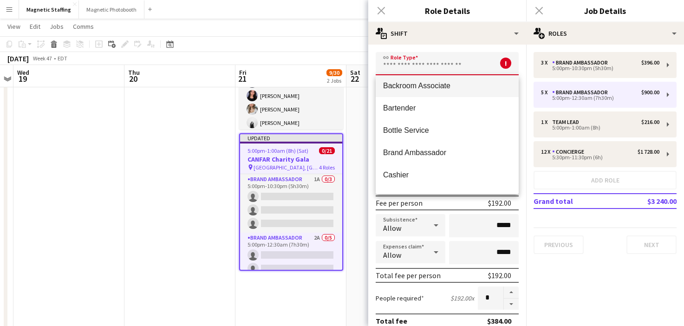
scroll to position [49, 0]
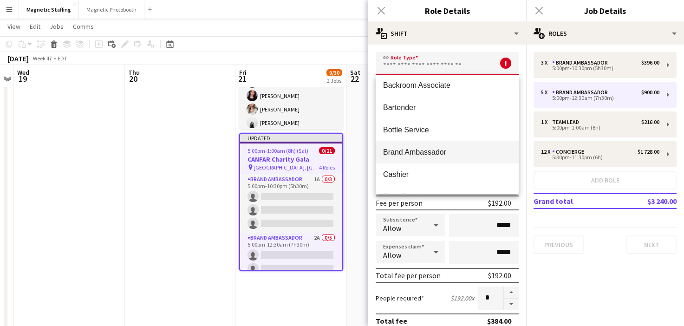
click at [410, 152] on span "Brand Ambassador" at bounding box center [447, 152] width 128 height 9
type input "**********"
type input "******"
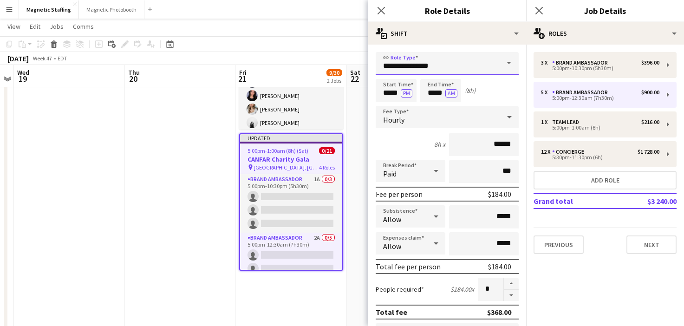
scroll to position [303, 0]
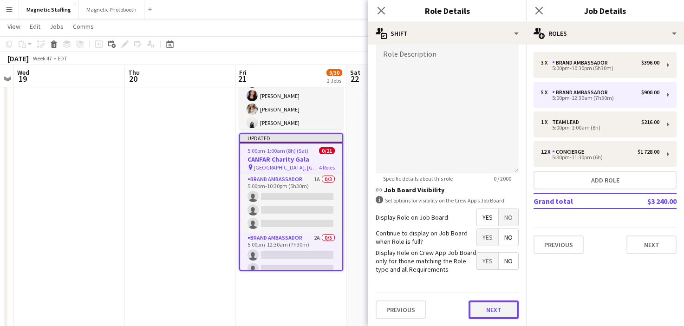
click at [480, 304] on button "Next" at bounding box center [494, 310] width 50 height 19
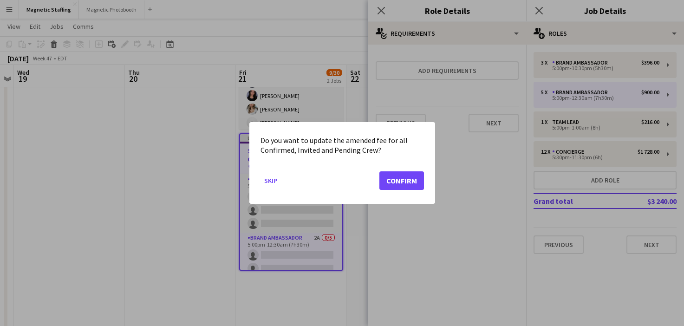
scroll to position [0, 0]
click at [406, 180] on button "Confirm" at bounding box center [402, 180] width 45 height 19
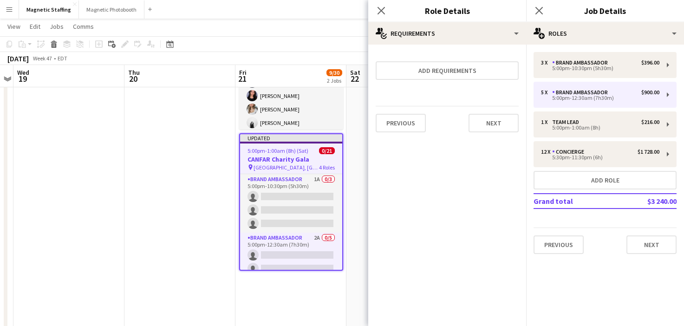
scroll to position [116, 0]
click at [372, 189] on mat-expansion-panel "medal-empty Requirements Add requirements Previous Next" at bounding box center [447, 185] width 158 height 281
click at [364, 189] on app-date-cell at bounding box center [402, 248] width 111 height 520
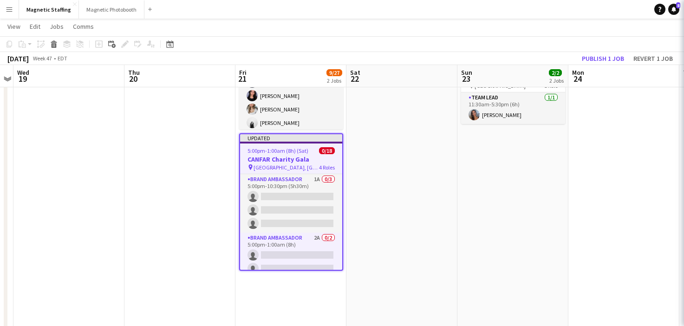
scroll to position [0, 321]
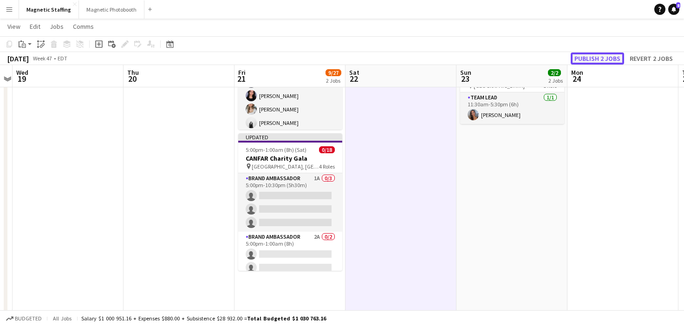
click at [585, 59] on button "Publish 2 jobs" at bounding box center [597, 58] width 53 height 12
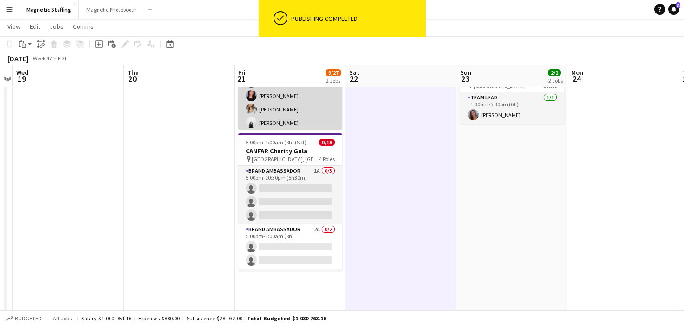
click at [264, 129] on app-card-role "Brand Ambassador 7/7 4:30pm-10:00pm (5h30m) Hanna Lee Anthony Kerr Richelle Acd…" at bounding box center [290, 89] width 104 height 112
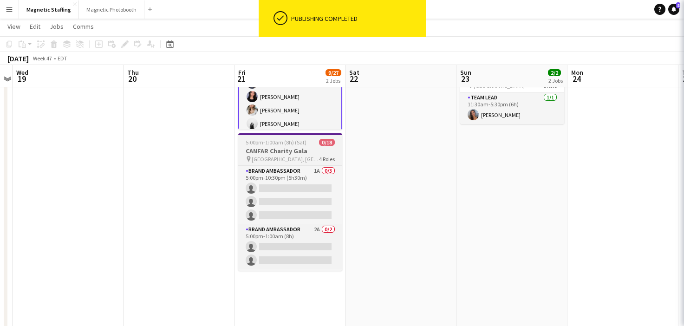
click at [258, 144] on span "5:00pm-1:00am (8h) (Sat)" at bounding box center [276, 142] width 61 height 7
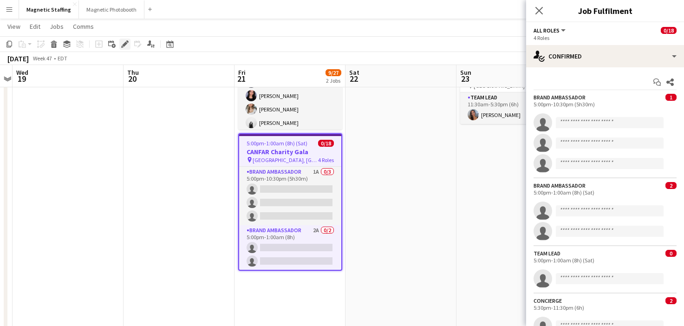
click at [126, 45] on icon "Edit" at bounding box center [124, 43] width 7 height 7
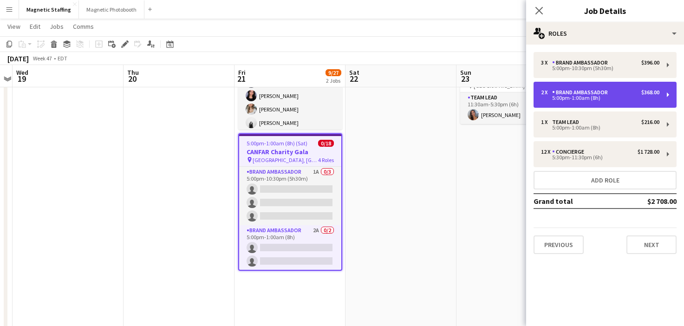
click at [569, 95] on div "Brand Ambassador" at bounding box center [581, 92] width 59 height 7
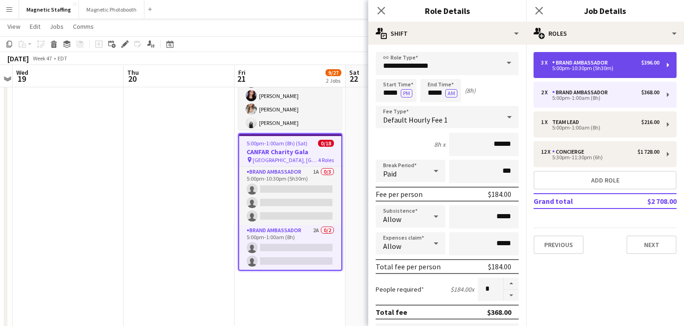
click at [569, 65] on div "Brand Ambassador" at bounding box center [581, 62] width 59 height 7
type input "*****"
type input "******"
type input "*"
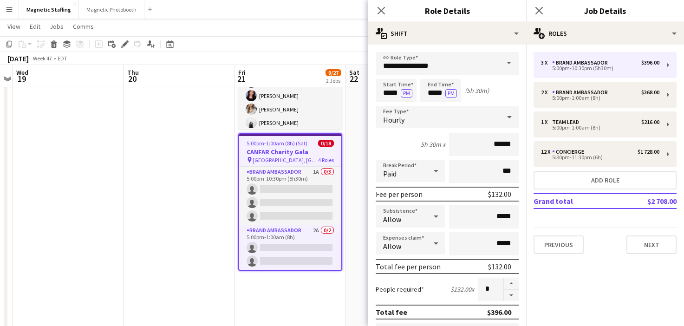
click at [171, 155] on app-date-cell at bounding box center [179, 248] width 111 height 520
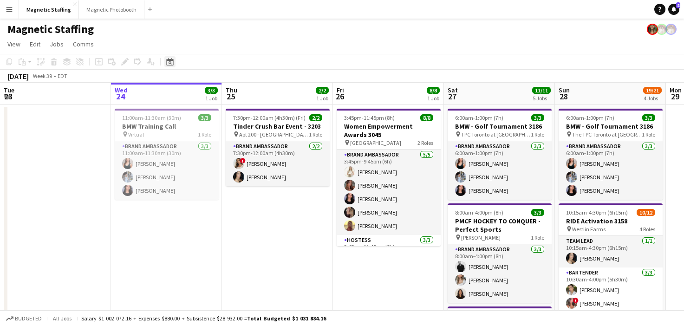
click at [175, 59] on div "Date picker" at bounding box center [169, 61] width 11 height 11
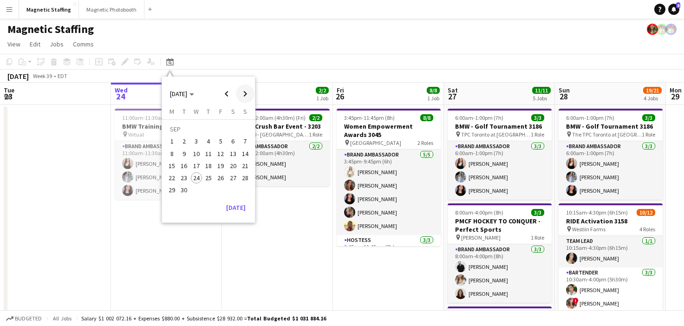
click at [250, 88] on span "Next month" at bounding box center [245, 94] width 19 height 19
click at [223, 169] on span "21" at bounding box center [220, 168] width 11 height 11
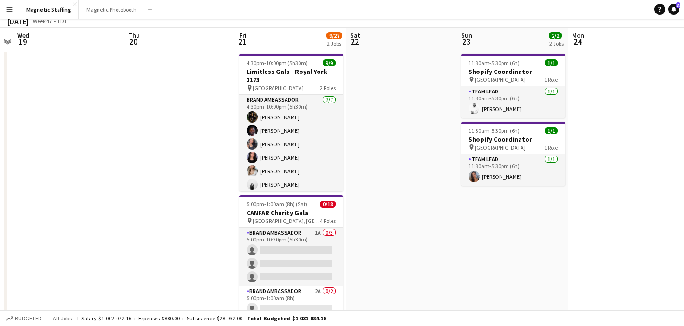
scroll to position [82, 0]
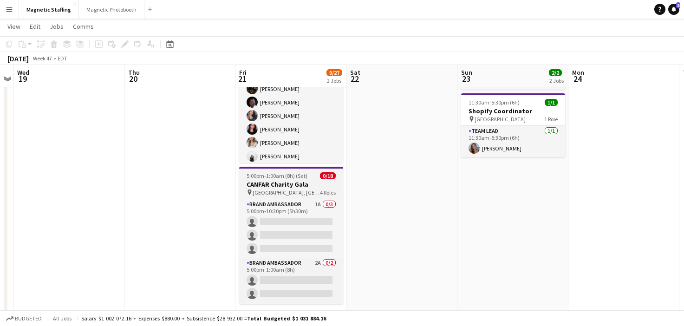
click at [268, 192] on span "[GEOGRAPHIC_DATA], [GEOGRAPHIC_DATA]" at bounding box center [286, 192] width 67 height 7
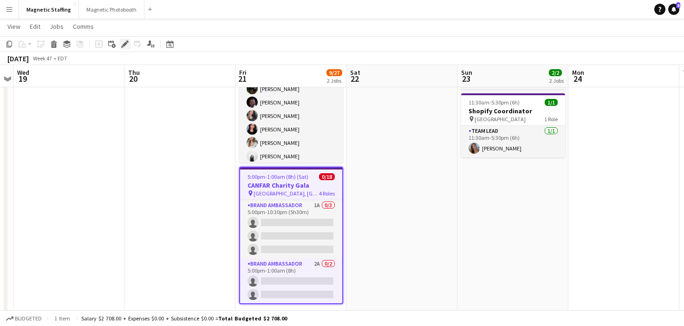
click at [124, 45] on icon at bounding box center [124, 44] width 5 height 5
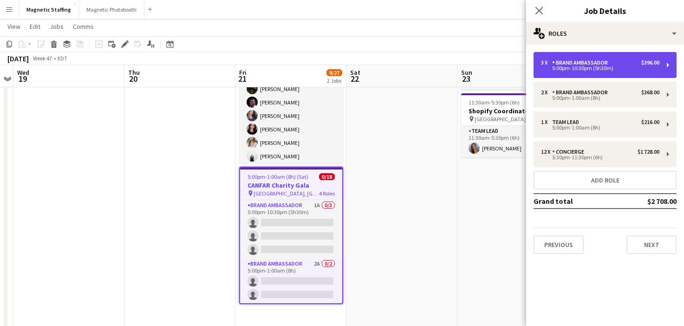
click at [613, 66] on div "5:00pm-10:30pm (5h30m)" at bounding box center [600, 68] width 118 height 5
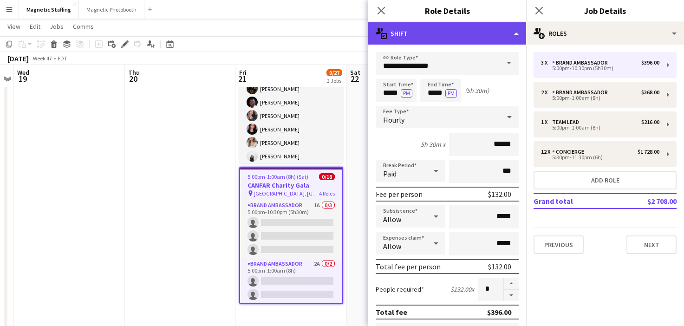
click at [515, 33] on div "multiple-actions-text Shift" at bounding box center [447, 33] width 158 height 22
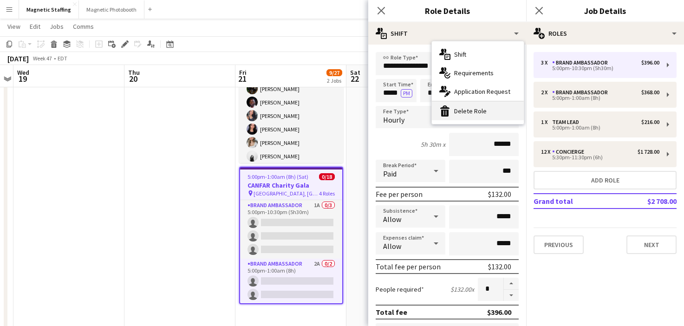
click at [470, 110] on div "bin-2 Delete Role" at bounding box center [478, 111] width 92 height 19
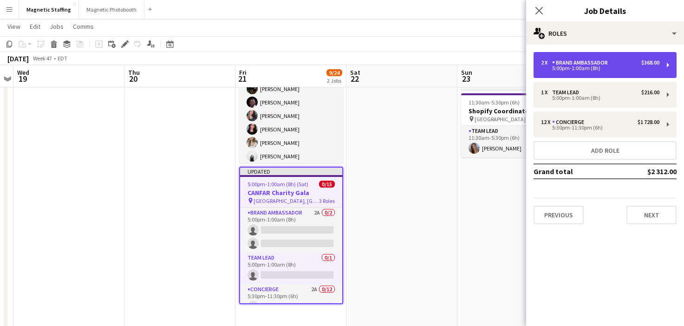
click at [563, 69] on div "5:00pm-1:00am (8h)" at bounding box center [600, 68] width 118 height 5
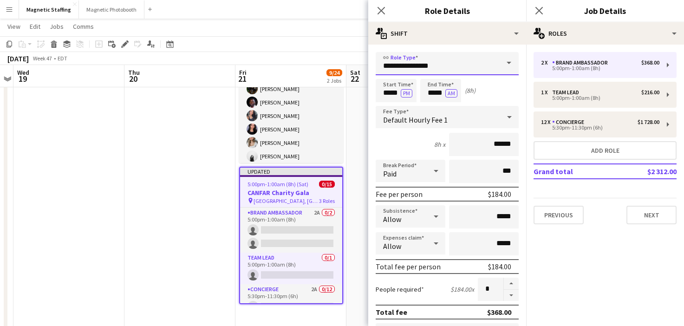
click at [455, 65] on input "**********" at bounding box center [447, 63] width 143 height 23
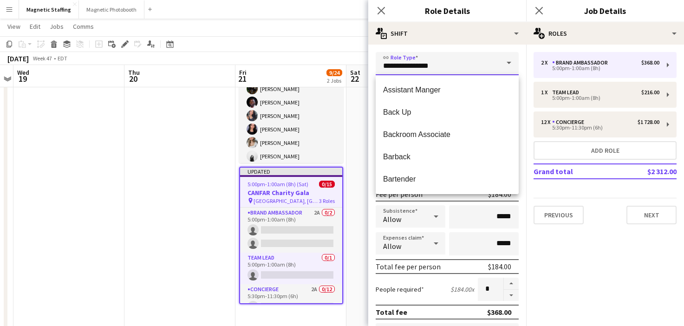
drag, startPoint x: 455, startPoint y: 65, endPoint x: 354, endPoint y: 66, distance: 100.8
click at [355, 66] on body "Menu Boards Boards Boards All jobs Status Workforce Workforce My Workforce Recr…" at bounding box center [342, 259] width 684 height 683
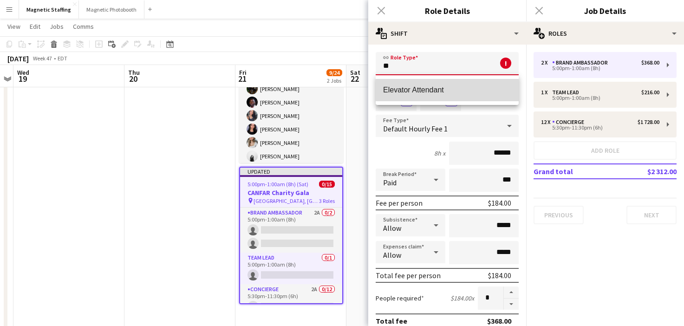
click at [468, 85] on span "Elevator Attendant" at bounding box center [447, 89] width 128 height 9
type input "**********"
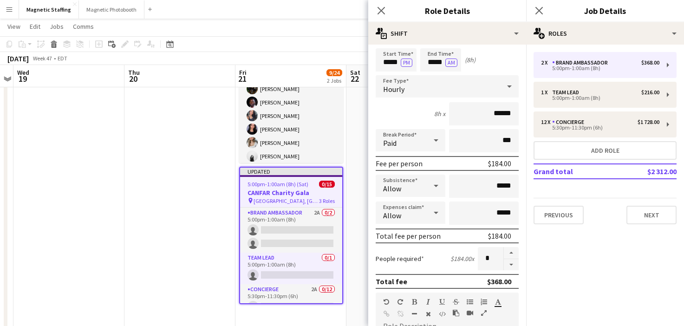
scroll to position [303, 0]
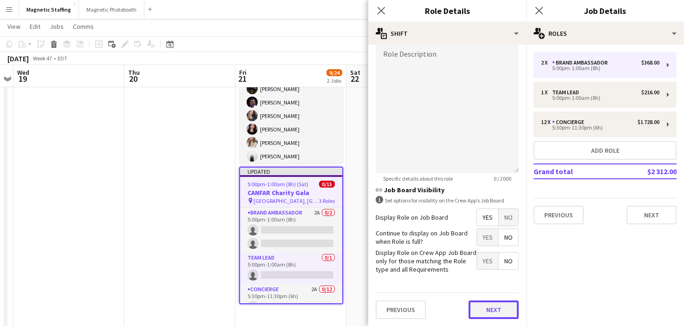
click at [478, 312] on button "Next" at bounding box center [494, 310] width 50 height 19
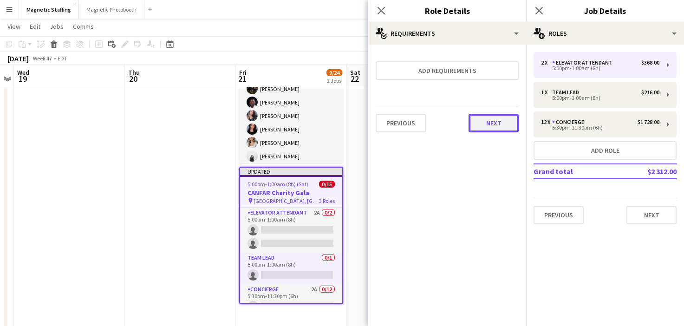
click at [484, 124] on button "Next" at bounding box center [494, 123] width 50 height 19
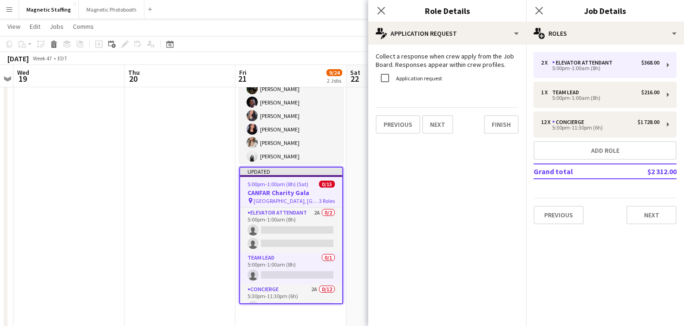
click at [484, 124] on div "Previous Next Finish" at bounding box center [447, 120] width 143 height 26
click at [507, 121] on button "Finish" at bounding box center [501, 124] width 35 height 19
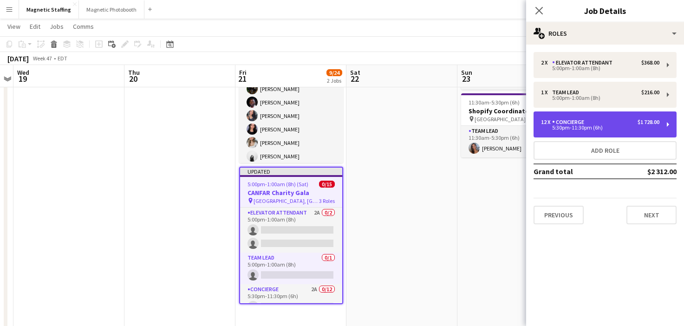
click at [557, 130] on div "5:30pm-11:30pm (6h)" at bounding box center [600, 127] width 118 height 5
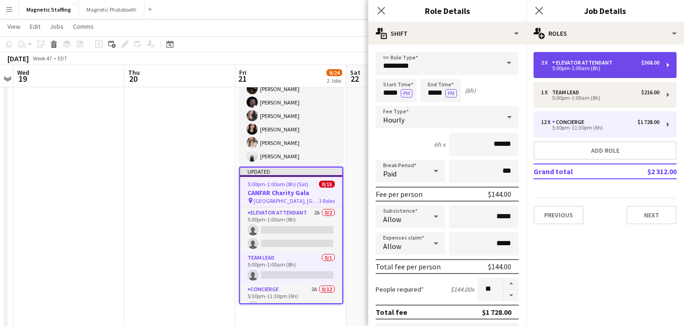
click at [560, 63] on div "Elevator Attendant" at bounding box center [584, 62] width 64 height 7
type input "**********"
type input "*****"
type input "******"
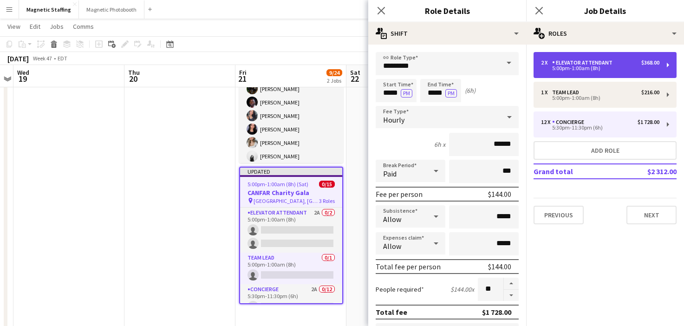
type input "*"
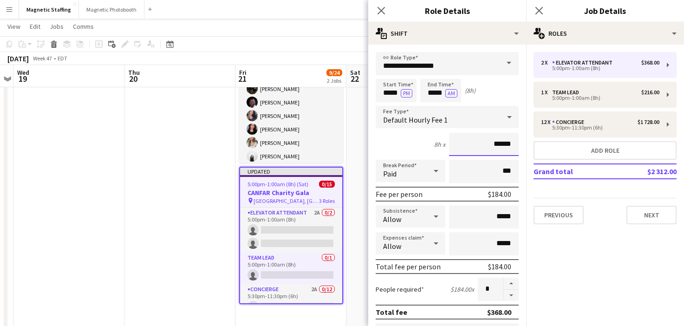
click at [501, 144] on input "******" at bounding box center [484, 144] width 70 height 23
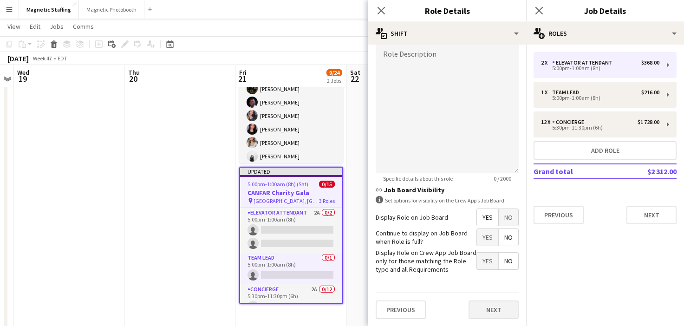
type input "******"
click at [509, 303] on button "Next" at bounding box center [494, 310] width 50 height 19
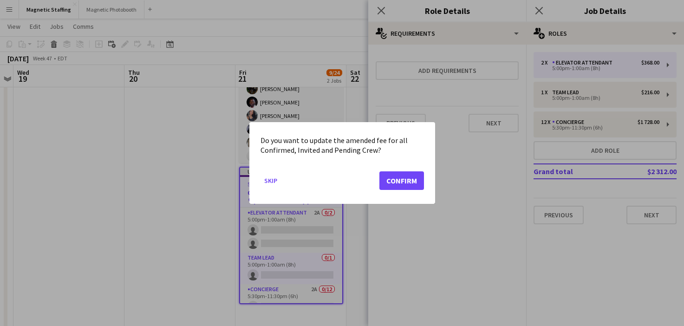
scroll to position [0, 0]
click at [401, 179] on button "Confirm" at bounding box center [402, 180] width 45 height 19
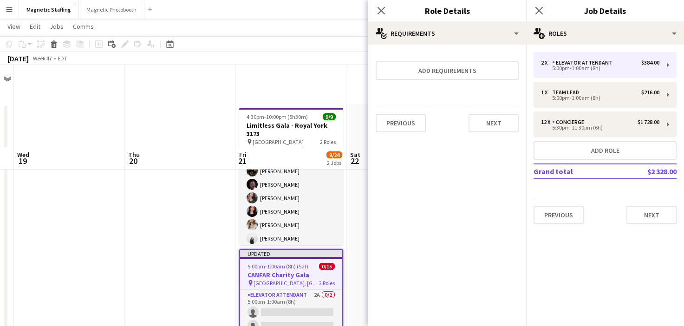
scroll to position [82, 0]
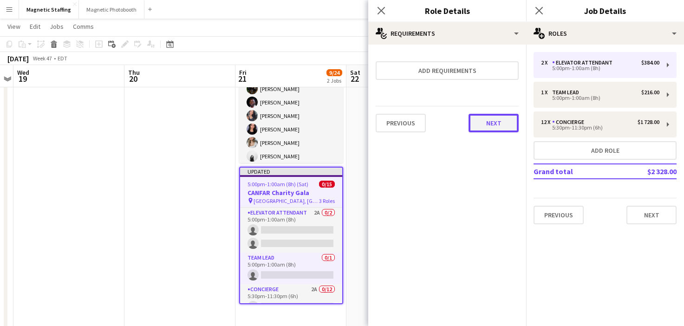
click at [496, 129] on button "Next" at bounding box center [494, 123] width 50 height 19
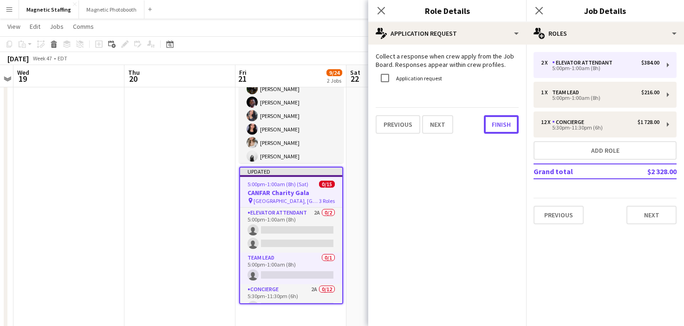
click at [496, 129] on button "Finish" at bounding box center [501, 124] width 35 height 19
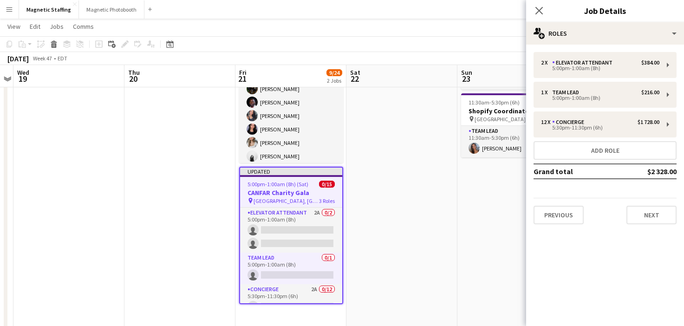
click at [367, 184] on app-date-cell at bounding box center [402, 282] width 111 height 520
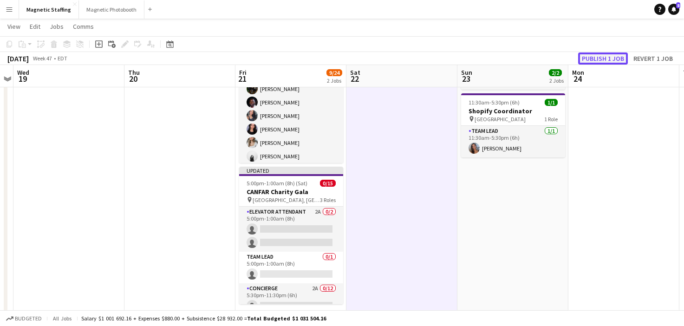
click at [581, 62] on button "Publish 1 job" at bounding box center [603, 58] width 50 height 12
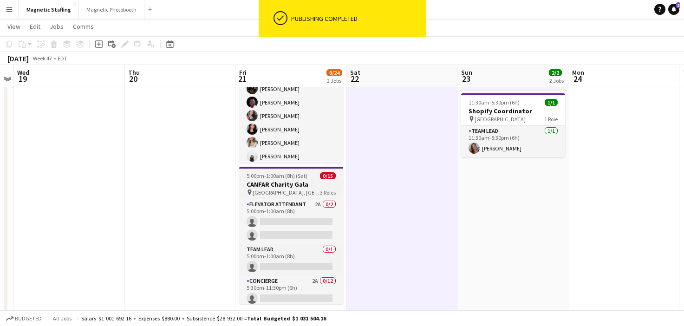
click at [276, 186] on h3 "CANFAR Charity Gala" at bounding box center [291, 184] width 104 height 8
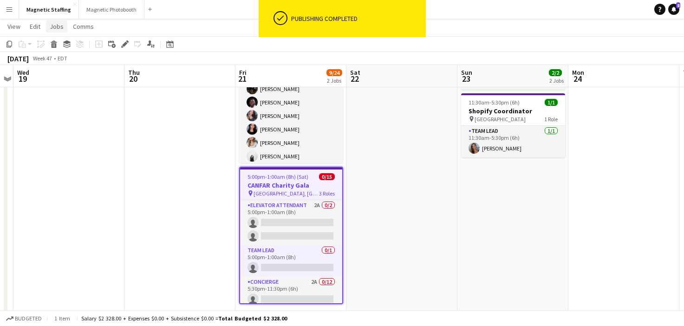
click at [60, 27] on span "Jobs" at bounding box center [57, 26] width 14 height 8
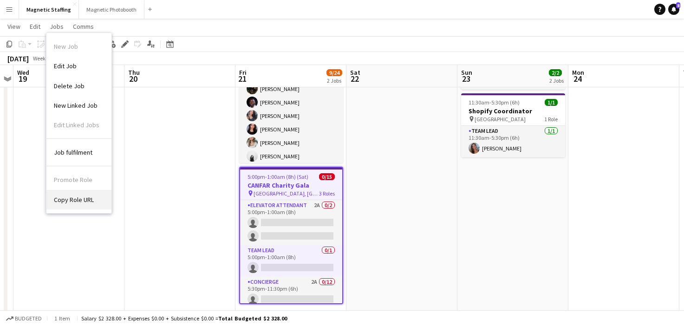
click at [64, 196] on span "Copy Role URL" at bounding box center [74, 200] width 40 height 8
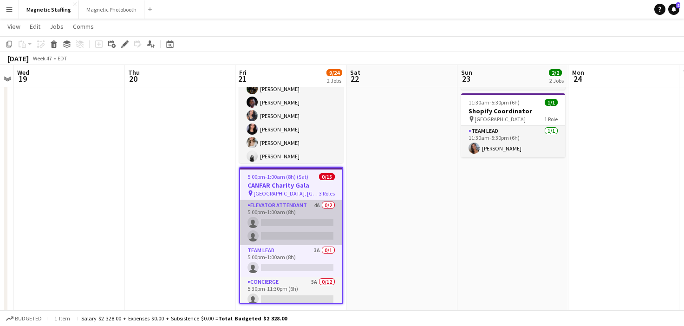
click at [285, 224] on app-card-role "Elevator Attendant 4A 0/2 5:00pm-1:00am (8h) single-neutral-actions single-neut…" at bounding box center [291, 222] width 102 height 45
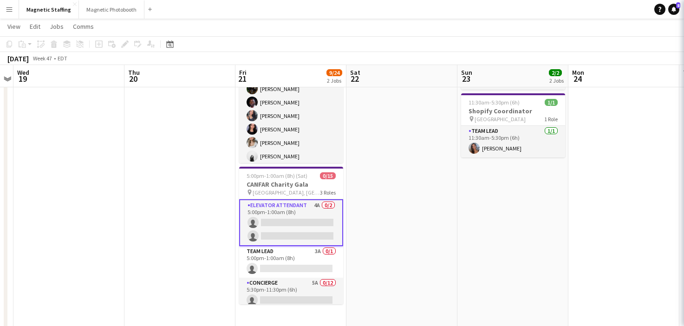
scroll to position [0, 319]
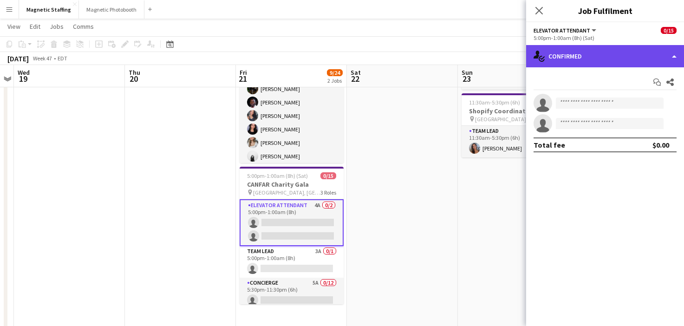
click at [607, 55] on div "single-neutral-actions-check-2 Confirmed" at bounding box center [605, 56] width 158 height 22
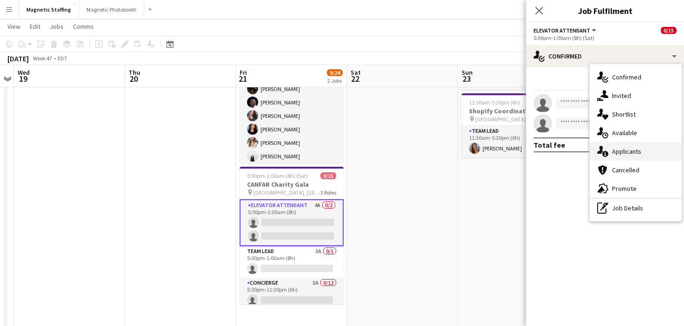
click at [607, 144] on div "single-neutral-actions-information Applicants" at bounding box center [636, 151] width 92 height 19
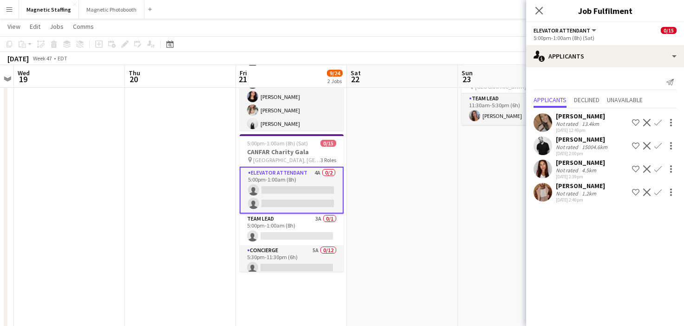
scroll to position [115, 0]
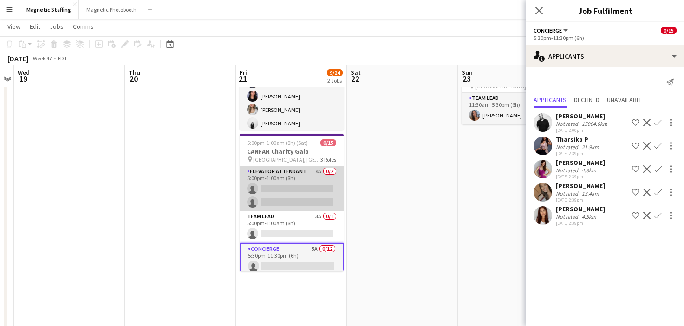
click at [291, 192] on app-card-role "Elevator Attendant 4A 0/2 5:00pm-1:00am (8h) single-neutral-actions single-neut…" at bounding box center [292, 188] width 104 height 45
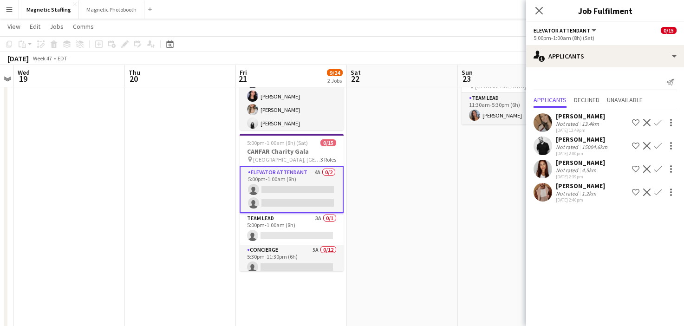
click at [656, 195] on app-icon "Confirm" at bounding box center [658, 192] width 7 height 7
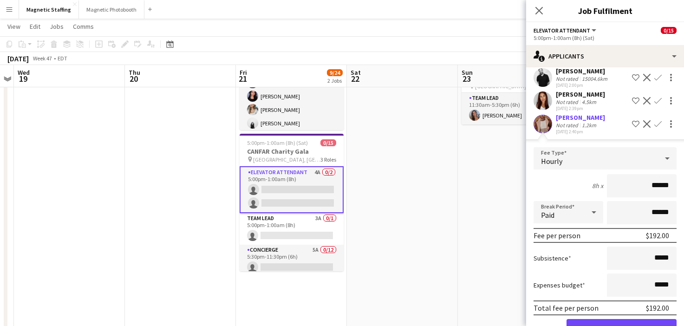
scroll to position [97, 0]
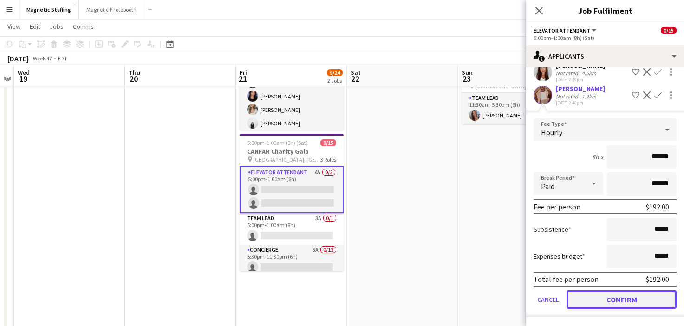
click at [596, 296] on button "Confirm" at bounding box center [622, 299] width 110 height 19
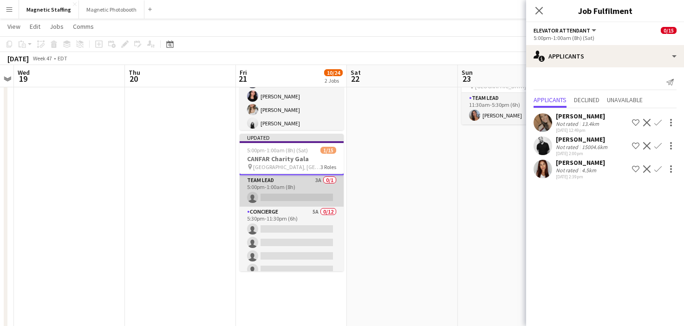
scroll to position [46, 0]
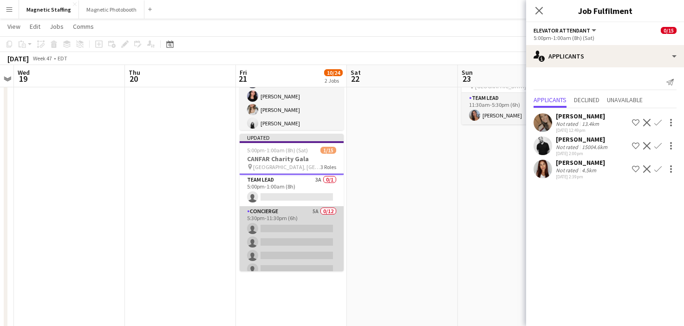
click at [303, 249] on app-card-role "Concierge 5A 0/12 5:30pm-11:30pm (6h) single-neutral-actions single-neutral-act…" at bounding box center [292, 296] width 104 height 180
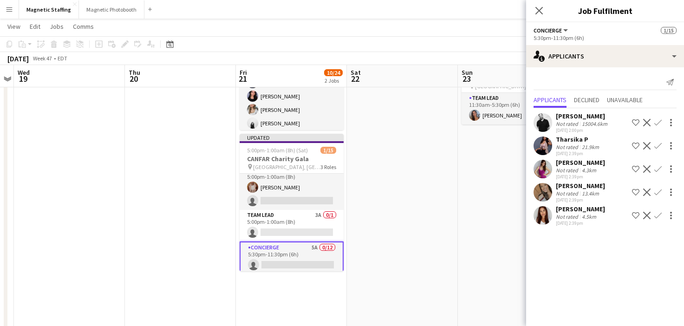
scroll to position [0, 0]
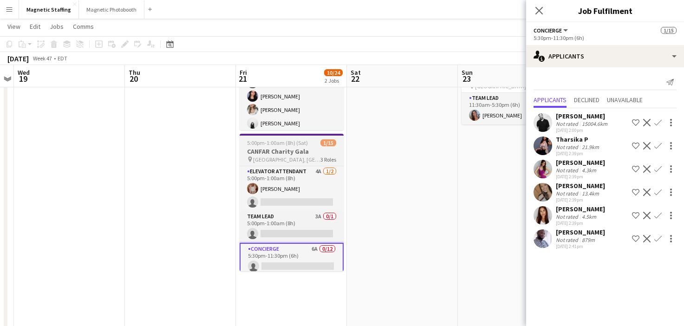
click at [269, 138] on app-job-card "5:00pm-1:00am (8h) (Sat) 1/15 CANFAR Charity Gala pin [GEOGRAPHIC_DATA], [GEOGR…" at bounding box center [292, 202] width 104 height 137
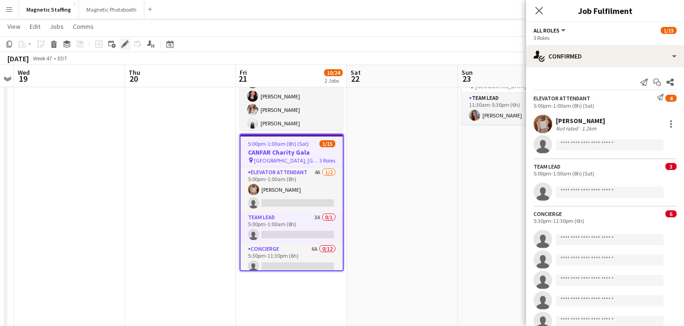
click at [126, 44] on icon at bounding box center [124, 44] width 5 height 5
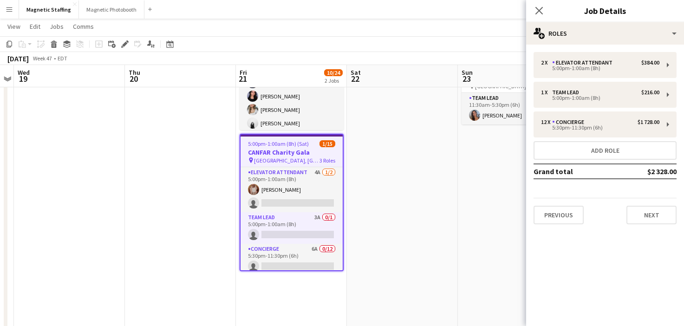
click at [642, 226] on div "2 x Elevator Attendant $384.00 5:00pm-1:00am (8h) 1 x Team Lead $216.00 5:00pm-…" at bounding box center [605, 138] width 158 height 187
click at [643, 219] on button "Next" at bounding box center [652, 215] width 50 height 19
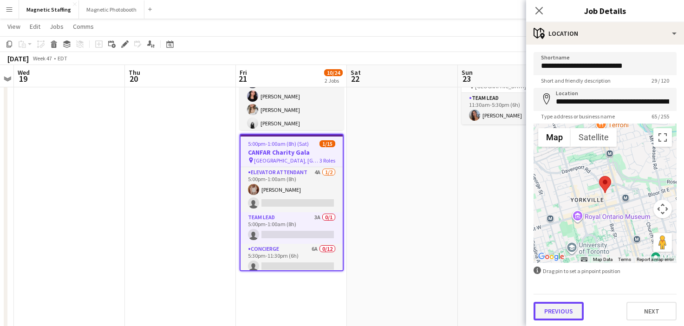
click at [559, 310] on button "Previous" at bounding box center [559, 311] width 50 height 19
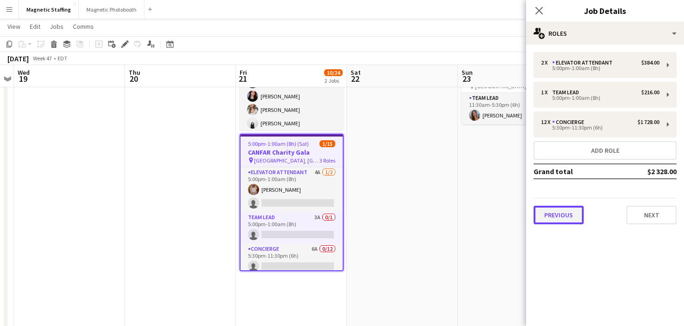
click at [554, 221] on button "Previous" at bounding box center [559, 215] width 50 height 19
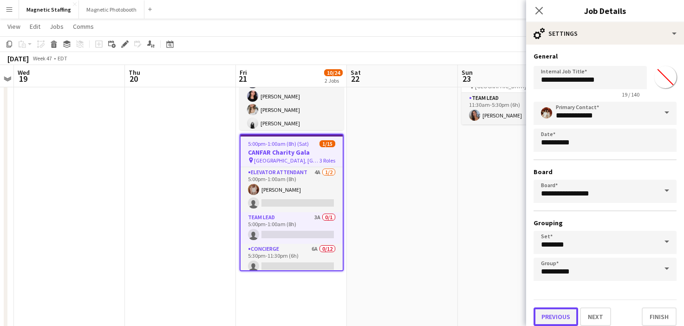
click at [553, 314] on button "Previous" at bounding box center [556, 317] width 45 height 19
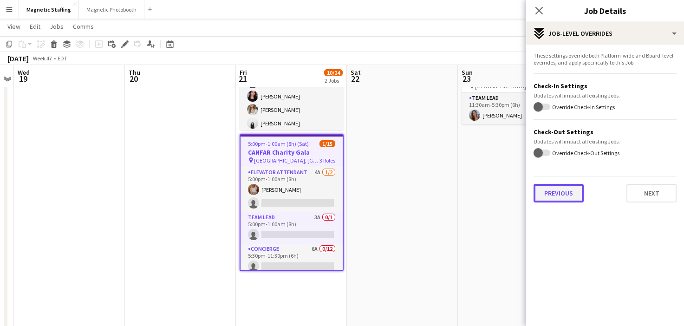
click at [566, 192] on button "Previous" at bounding box center [559, 193] width 50 height 19
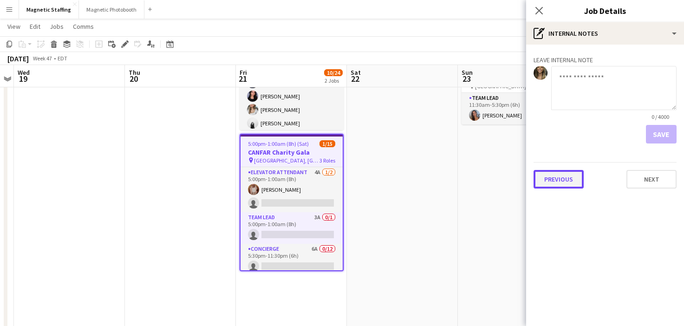
click at [564, 176] on button "Previous" at bounding box center [559, 179] width 50 height 19
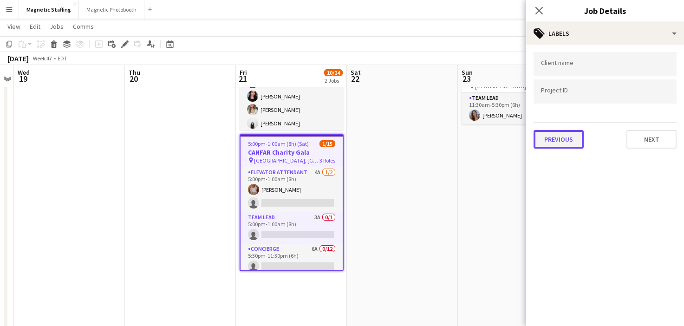
click at [565, 140] on button "Previous" at bounding box center [559, 139] width 50 height 19
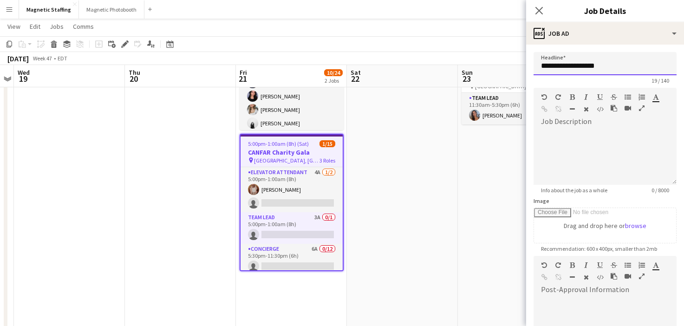
click at [639, 64] on input "**********" at bounding box center [605, 63] width 143 height 23
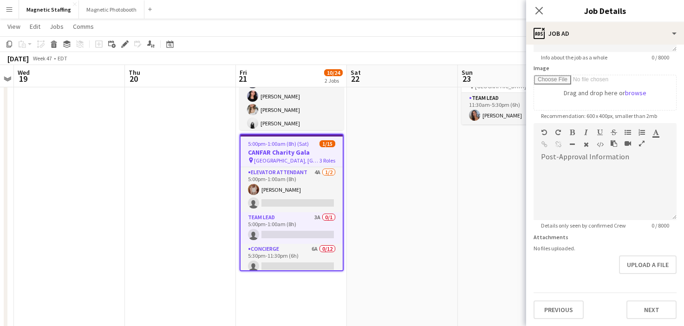
type input "**********"
click at [402, 275] on app-date-cell at bounding box center [402, 249] width 111 height 520
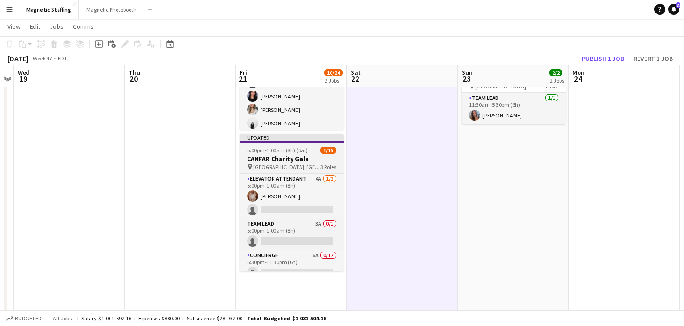
click at [264, 153] on span "5:00pm-1:00am (8h) (Sat)" at bounding box center [277, 150] width 61 height 7
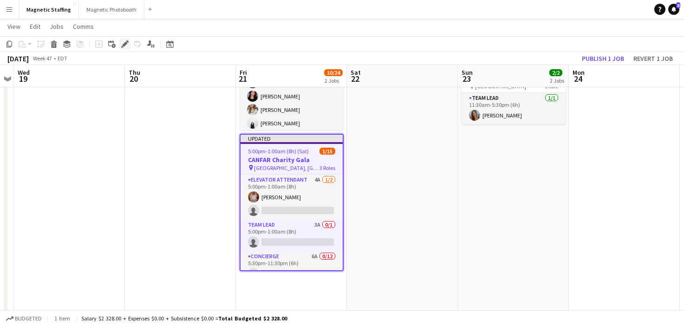
click at [127, 45] on icon "Edit" at bounding box center [124, 43] width 7 height 7
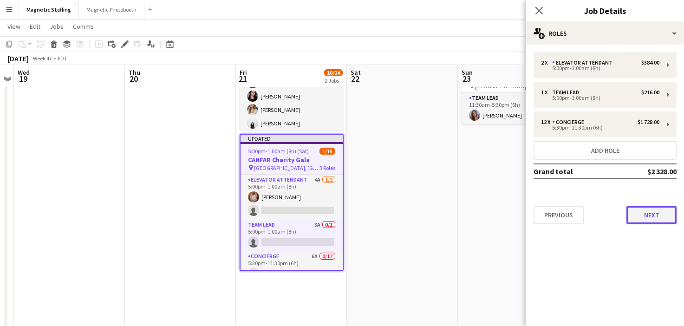
click at [670, 213] on button "Next" at bounding box center [652, 215] width 50 height 19
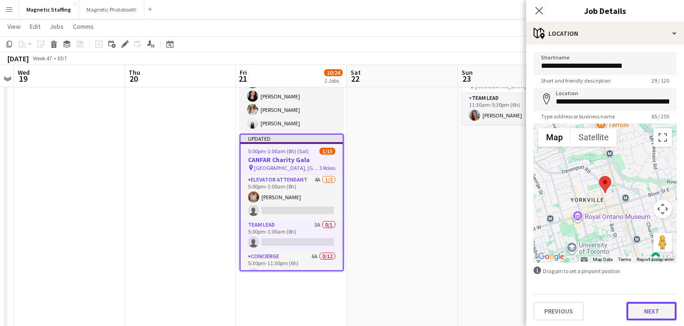
click at [649, 311] on button "Next" at bounding box center [652, 311] width 50 height 19
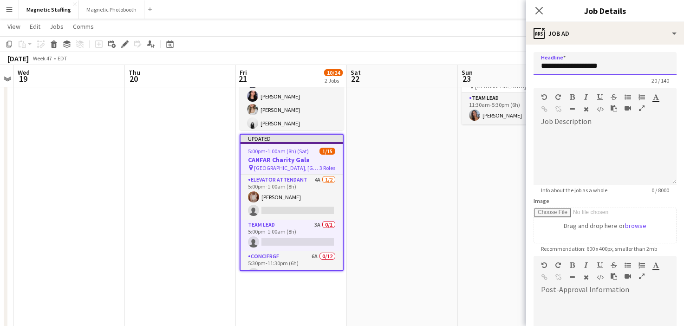
click at [621, 64] on input "**********" at bounding box center [605, 63] width 143 height 23
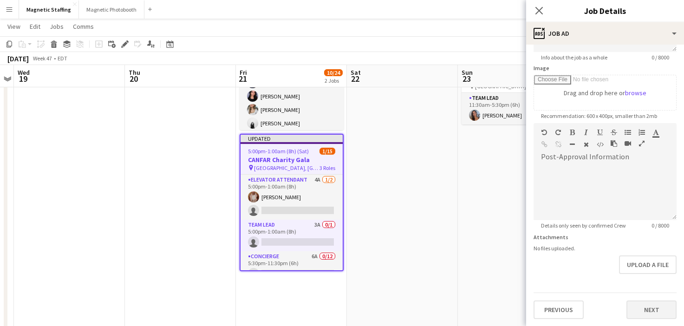
type input "**********"
click at [669, 308] on button "Next" at bounding box center [652, 310] width 50 height 19
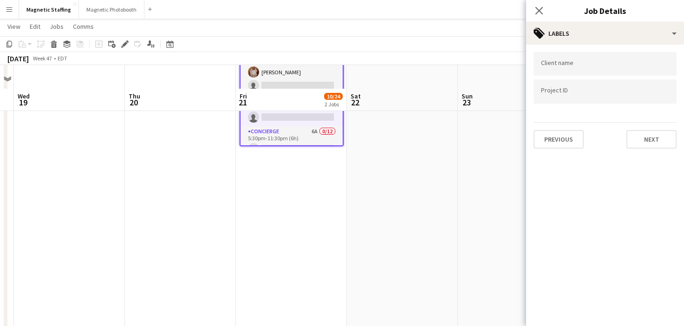
scroll to position [264, 0]
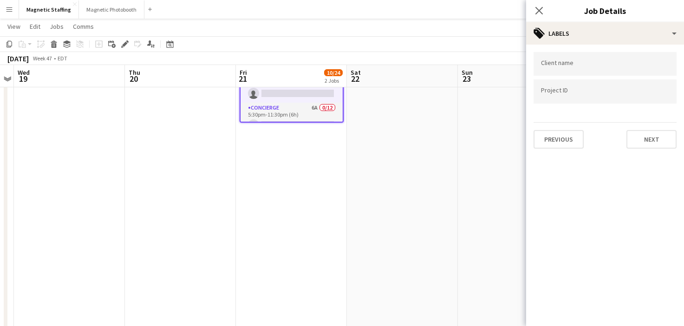
click at [669, 126] on div "Previous Next" at bounding box center [605, 135] width 143 height 26
click at [662, 136] on button "Next" at bounding box center [652, 139] width 50 height 19
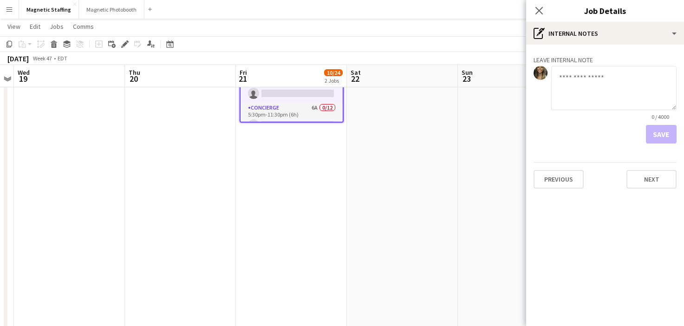
click at [643, 193] on div "Leave internal note 0 / 4000 Save Previous Next" at bounding box center [605, 120] width 158 height 151
click at [647, 183] on button "Next" at bounding box center [652, 179] width 50 height 19
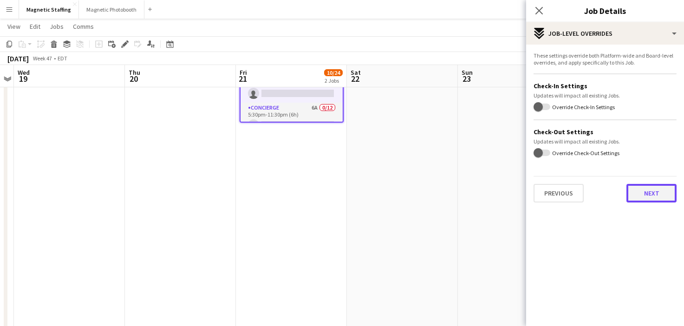
click at [647, 194] on button "Next" at bounding box center [652, 193] width 50 height 19
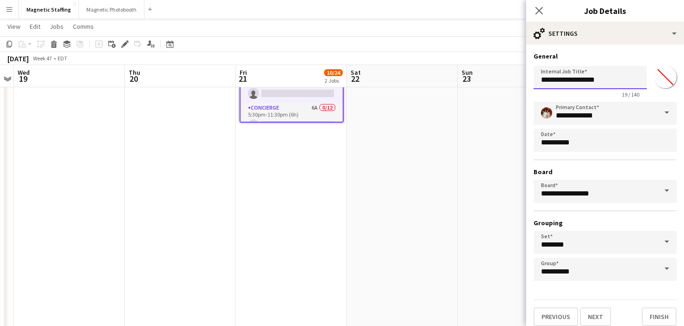
click at [622, 80] on input "**********" at bounding box center [590, 77] width 113 height 23
type input "**********"
click at [658, 322] on button "Finish" at bounding box center [659, 317] width 35 height 19
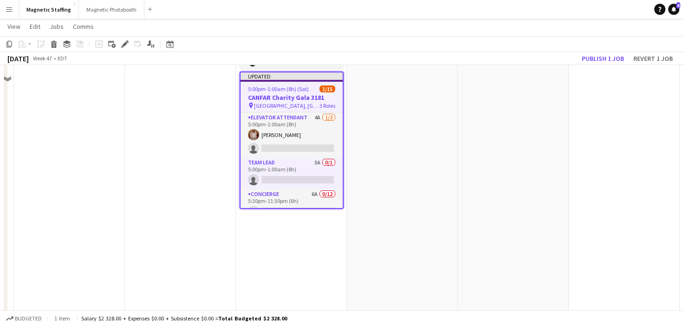
scroll to position [109, 0]
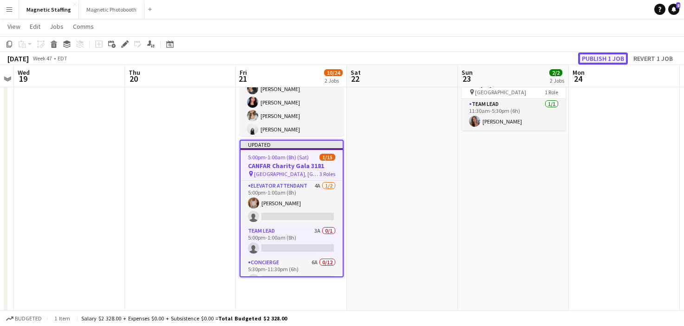
click at [593, 59] on button "Publish 1 job" at bounding box center [603, 58] width 50 height 12
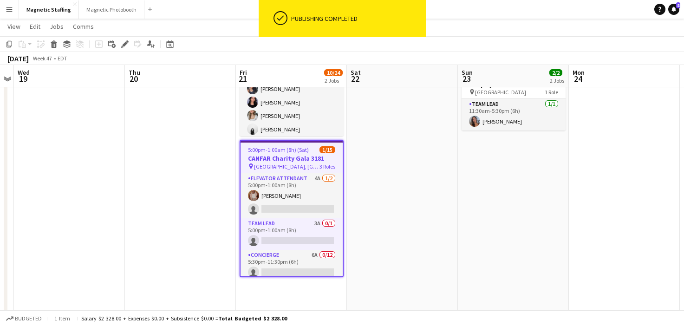
click at [279, 152] on span "5:00pm-1:00am (8h) (Sat)" at bounding box center [278, 149] width 61 height 7
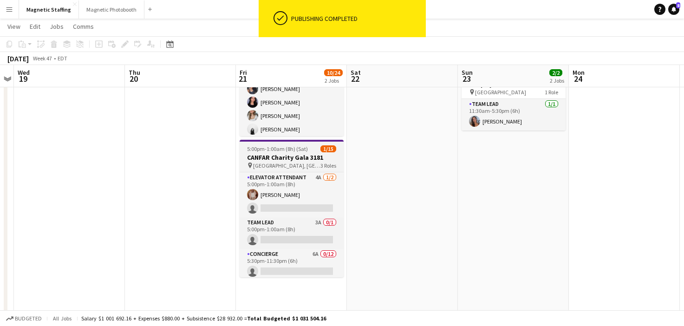
click at [273, 156] on h3 "CANFAR Charity Gala 3181" at bounding box center [292, 157] width 104 height 8
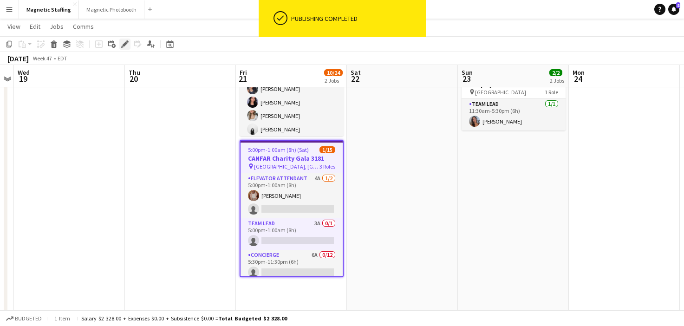
click at [123, 44] on icon at bounding box center [124, 44] width 5 height 5
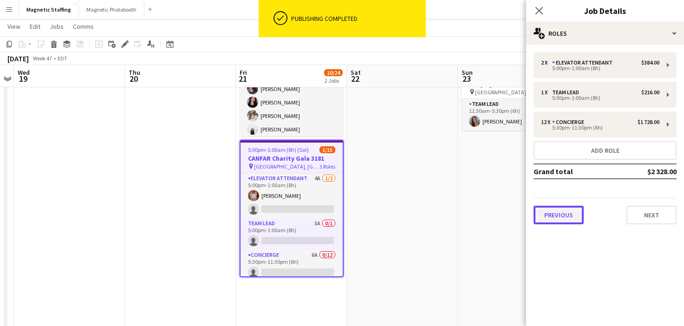
click at [567, 219] on button "Previous" at bounding box center [559, 215] width 50 height 19
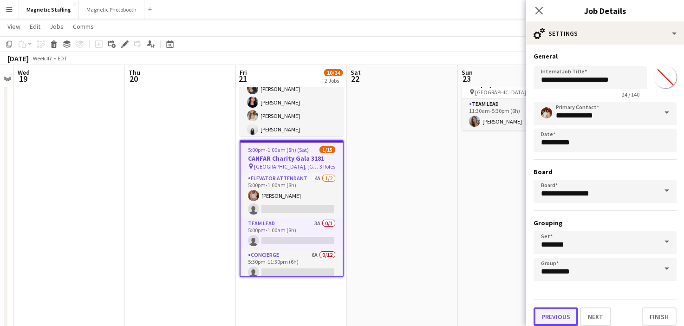
click at [542, 314] on button "Previous" at bounding box center [556, 317] width 45 height 19
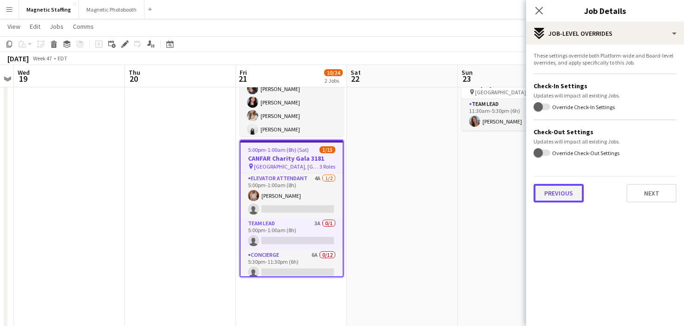
click at [556, 194] on button "Previous" at bounding box center [559, 193] width 50 height 19
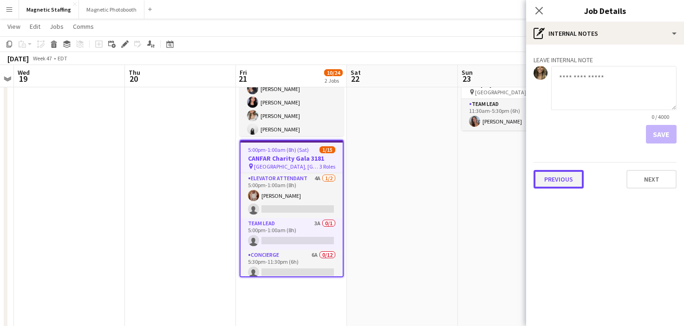
click at [556, 183] on button "Previous" at bounding box center [559, 179] width 50 height 19
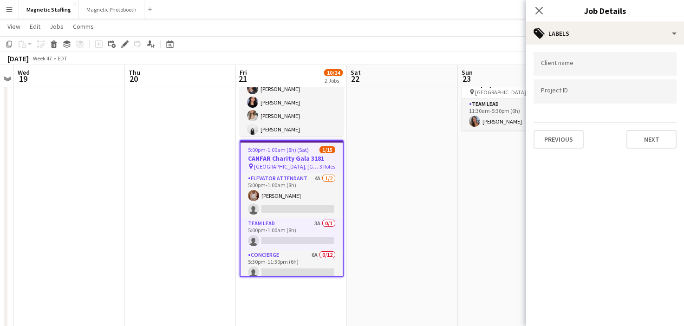
click at [571, 148] on div "Client name Project ID Previous Next" at bounding box center [605, 100] width 158 height 111
click at [571, 139] on button "Previous" at bounding box center [559, 139] width 50 height 19
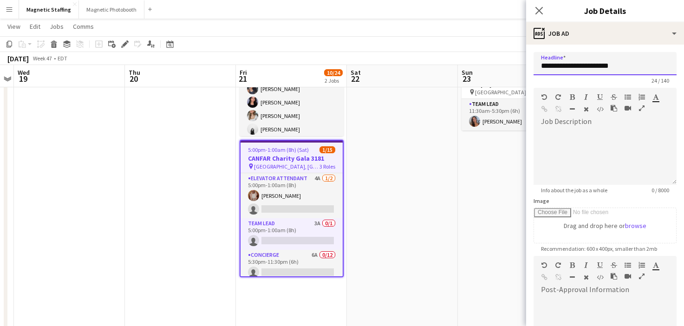
drag, startPoint x: 607, startPoint y: 65, endPoint x: 626, endPoint y: 65, distance: 19.0
click at [626, 65] on input "**********" at bounding box center [605, 63] width 143 height 23
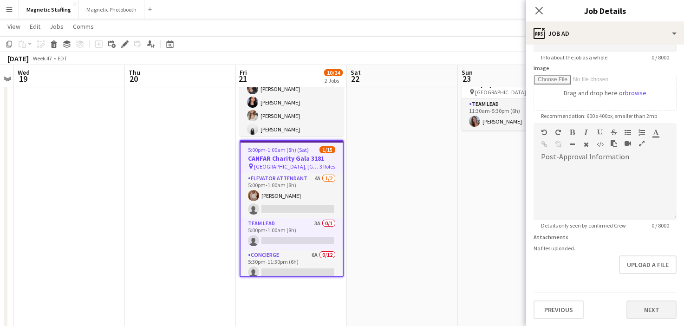
type input "**********"
click at [644, 304] on button "Next" at bounding box center [652, 310] width 50 height 19
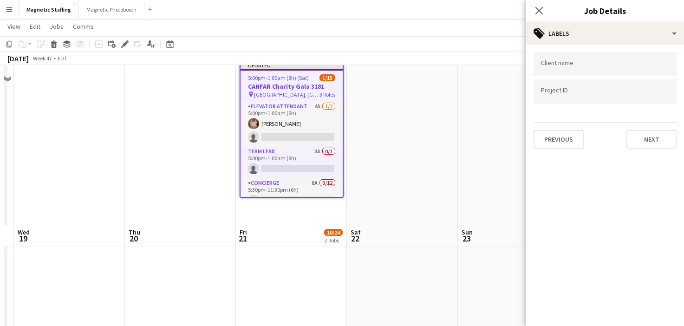
scroll to position [356, 0]
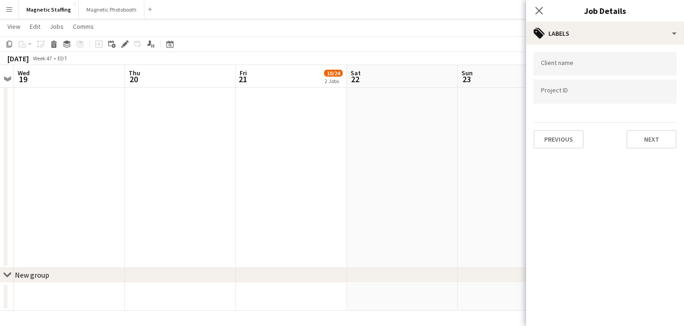
click at [419, 260] on app-date-cell at bounding box center [402, 8] width 111 height 520
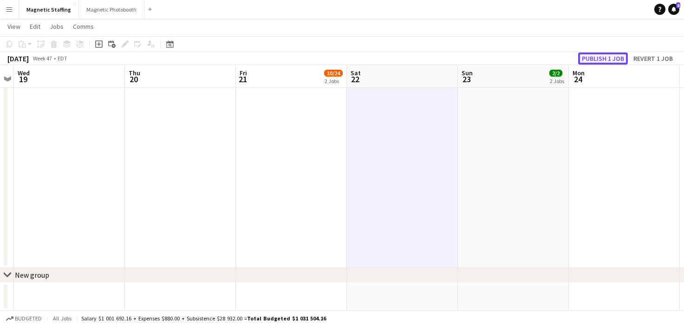
click at [609, 62] on button "Publish 1 job" at bounding box center [603, 58] width 50 height 12
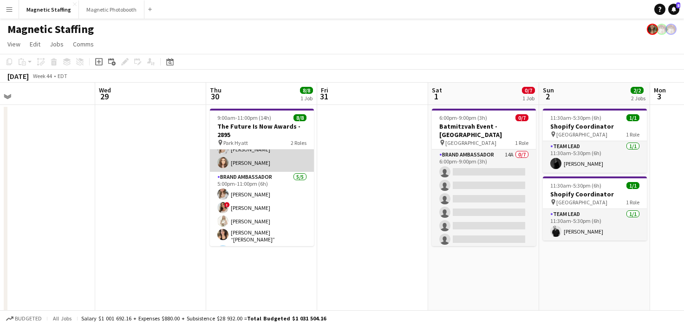
scroll to position [47, 0]
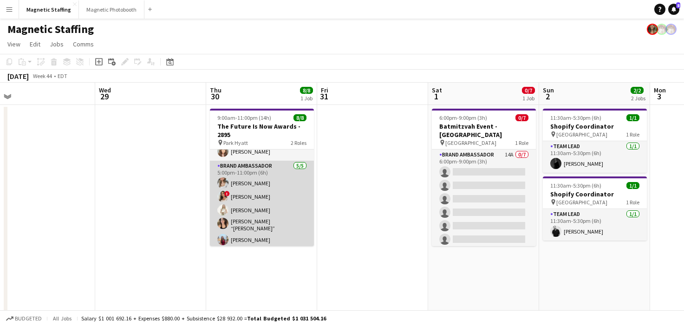
click at [236, 188] on app-card-role "Brand Ambassador [DATE] 5:00pm-11:00pm (6h) [PERSON_NAME] ! [PERSON_NAME] [PERS…" at bounding box center [262, 205] width 104 height 88
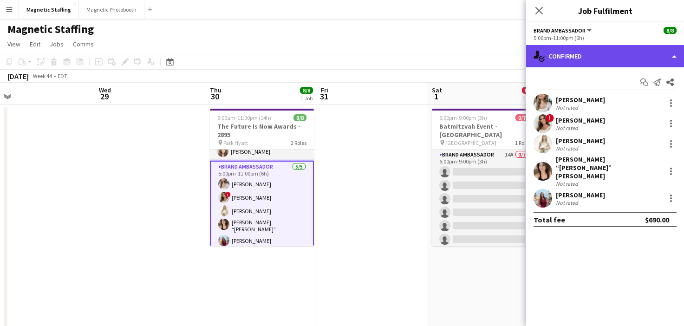
click at [619, 59] on div "single-neutral-actions-check-2 Confirmed" at bounding box center [605, 56] width 158 height 22
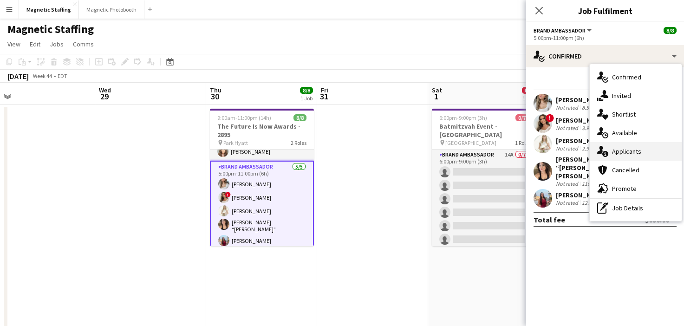
click at [611, 158] on div "single-neutral-actions-information Applicants" at bounding box center [636, 151] width 92 height 19
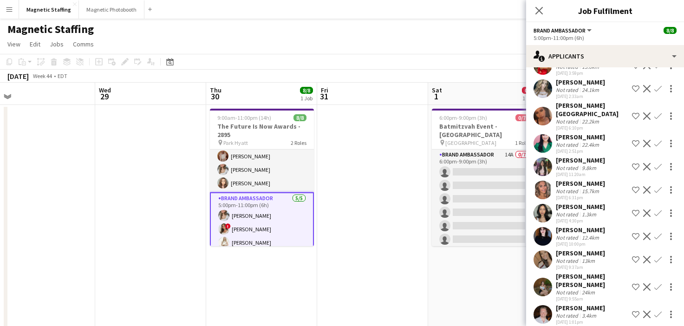
scroll to position [9, 0]
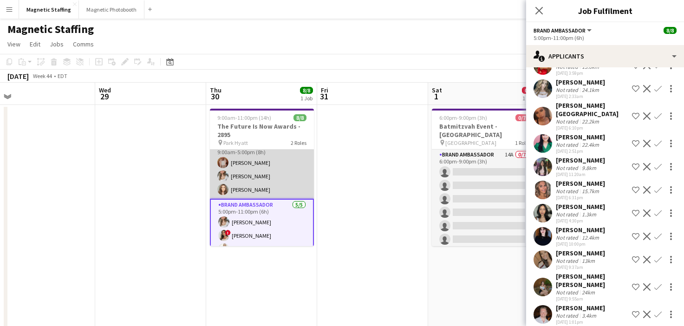
click at [251, 184] on app-card-role "Brand Ambassador [DATE] 9:00am-5:00pm (8h) [PERSON_NAME] [PERSON_NAME] [PERSON_…" at bounding box center [262, 169] width 104 height 59
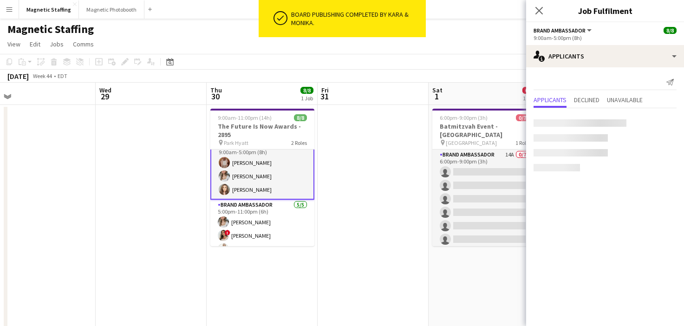
scroll to position [0, 0]
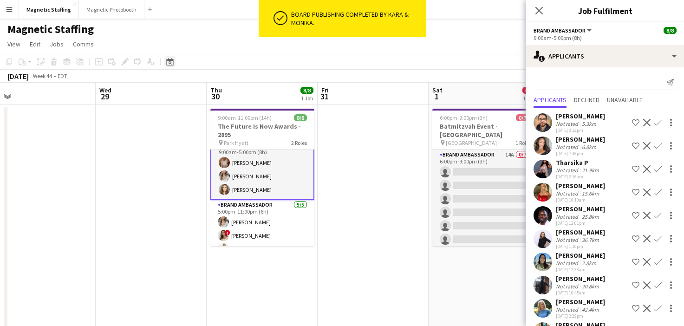
click at [167, 64] on icon at bounding box center [169, 61] width 7 height 7
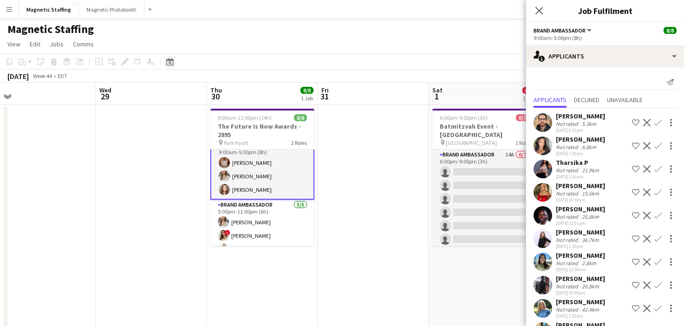
scroll to position [9, 0]
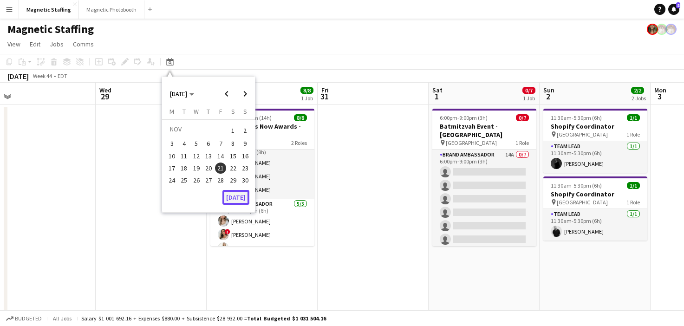
click at [228, 195] on button "[DATE]" at bounding box center [236, 197] width 27 height 15
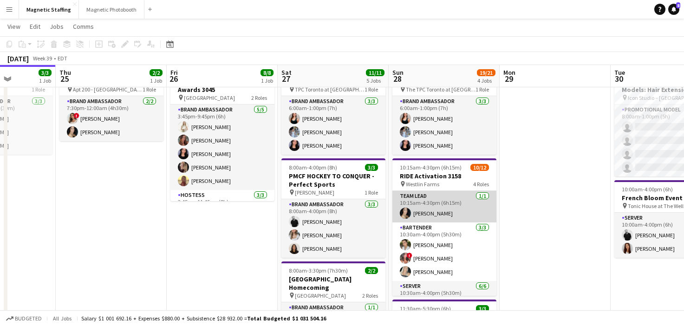
scroll to position [129, 0]
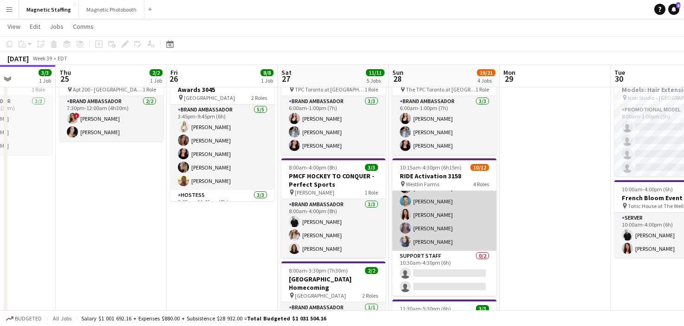
click at [438, 225] on app-card-role "Server [DATE] 10:30am-4:00pm (5h30m) ! [PERSON_NAME] [PERSON_NAME] [PERSON_NAME…" at bounding box center [445, 201] width 104 height 99
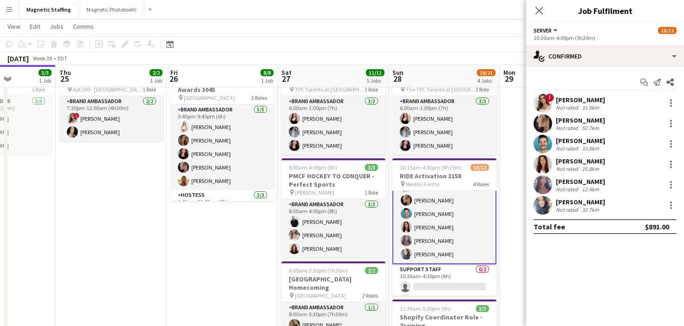
scroll to position [0, 0]
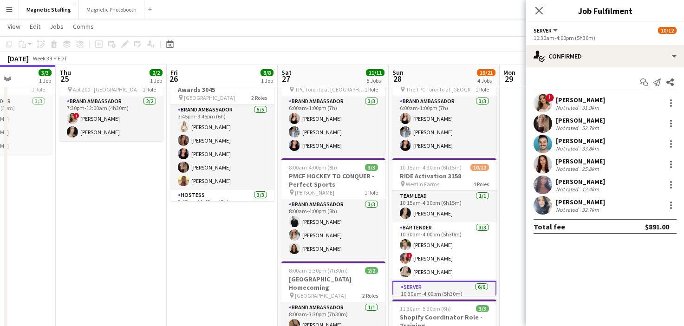
click at [5, 8] on button "Menu" at bounding box center [9, 9] width 19 height 19
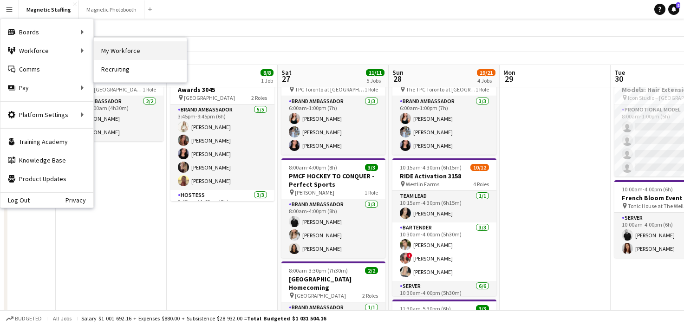
click at [95, 52] on link "My Workforce" at bounding box center [140, 50] width 93 height 19
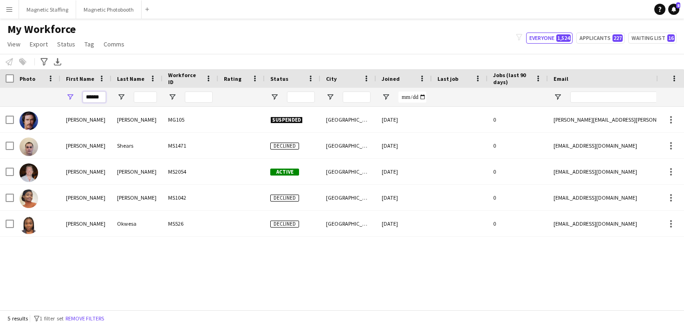
drag, startPoint x: 98, startPoint y: 98, endPoint x: 34, endPoint y: 91, distance: 64.1
click at [35, 97] on div "******" at bounding box center [503, 97] width 1007 height 19
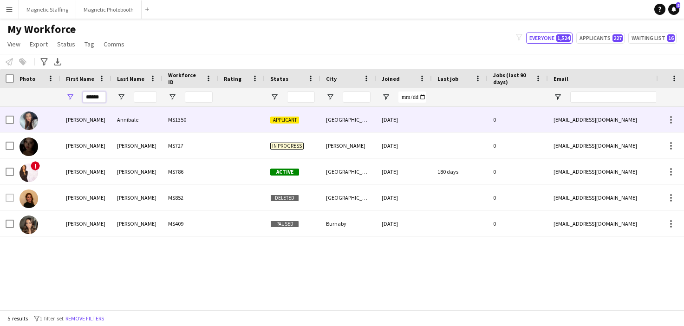
type input "******"
click at [38, 123] on div at bounding box center [37, 120] width 46 height 26
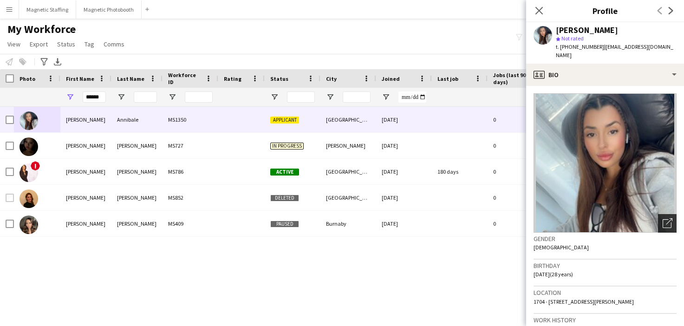
click at [666, 218] on icon "Open photos pop-in" at bounding box center [668, 223] width 10 height 10
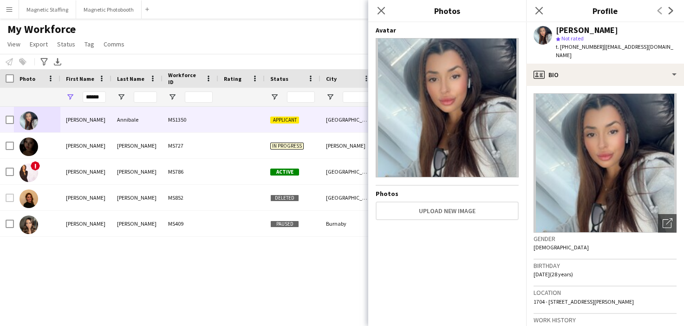
click at [289, 275] on div "[PERSON_NAME] MS1350 Applicant [GEOGRAPHIC_DATA] [DATE] 0 [EMAIL_ADDRESS][DOMAI…" at bounding box center [328, 208] width 656 height 203
click at [53, 15] on button "Magnetic Staffing Close" at bounding box center [47, 9] width 57 height 18
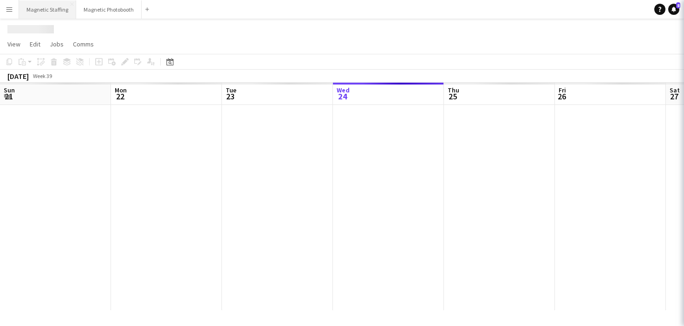
scroll to position [0, 222]
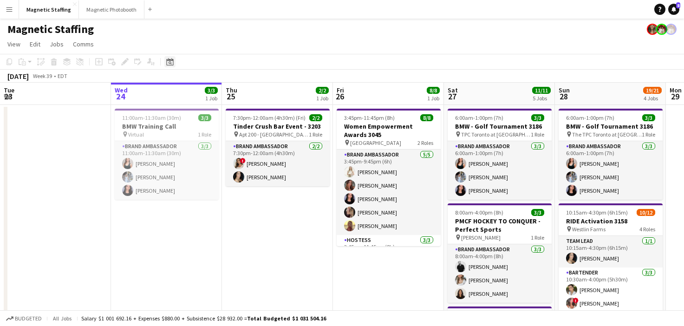
click at [170, 62] on icon "Date picker" at bounding box center [169, 61] width 7 height 7
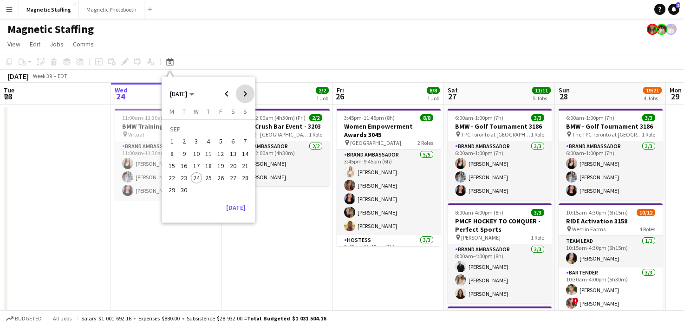
click at [247, 95] on span "Next month" at bounding box center [245, 94] width 19 height 19
click at [217, 168] on span "21" at bounding box center [220, 168] width 11 height 11
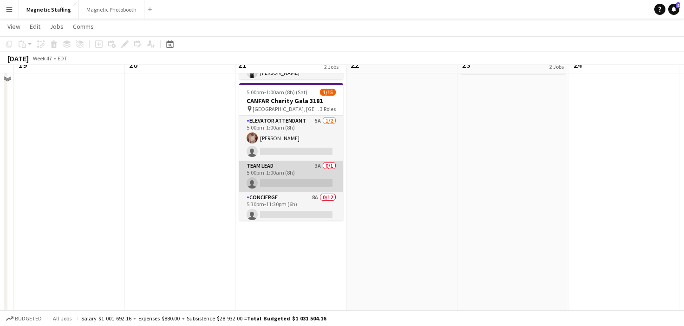
scroll to position [152, 0]
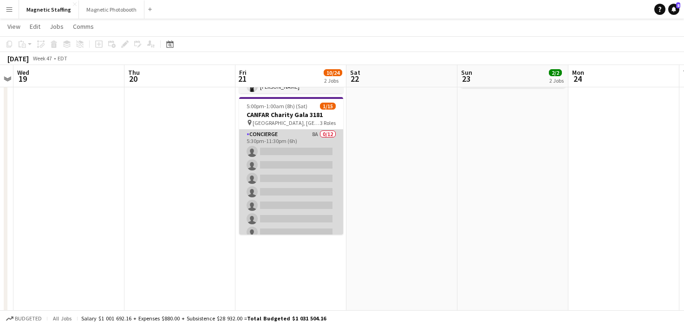
click at [288, 165] on app-card-role "Concierge 8A 0/12 5:30pm-11:30pm (6h) single-neutral-actions single-neutral-act…" at bounding box center [291, 219] width 104 height 180
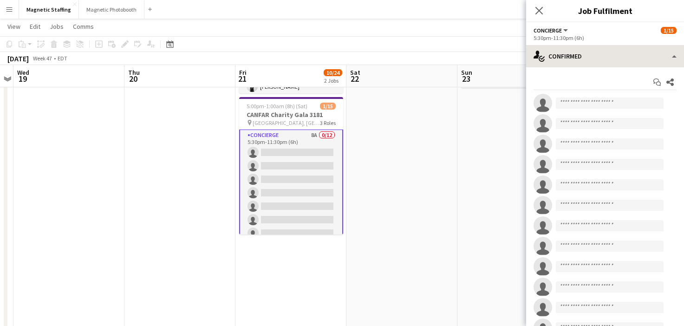
scroll to position [78, 0]
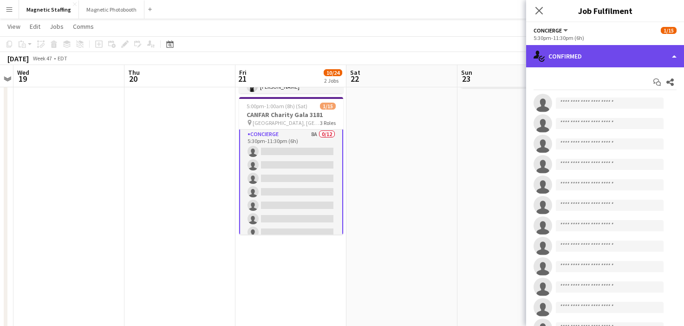
click at [623, 51] on div "single-neutral-actions-check-2 Confirmed" at bounding box center [605, 56] width 158 height 22
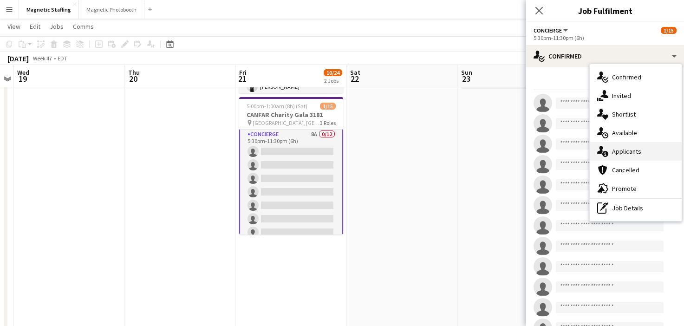
click at [610, 153] on div "single-neutral-actions-information Applicants" at bounding box center [636, 151] width 92 height 19
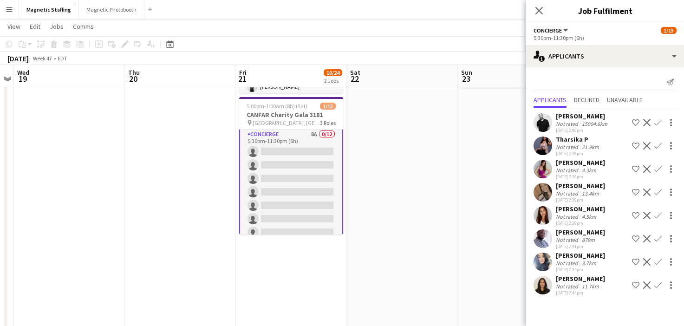
click at [658, 240] on app-icon "Confirm" at bounding box center [658, 238] width 7 height 7
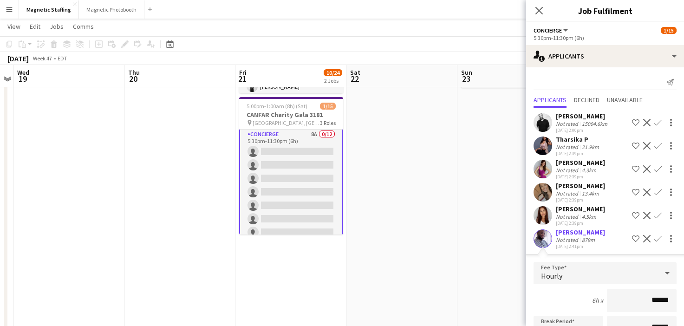
scroll to position [190, 0]
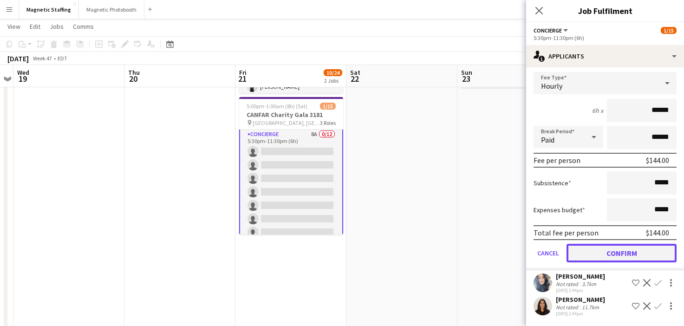
click at [627, 260] on button "Confirm" at bounding box center [622, 253] width 110 height 19
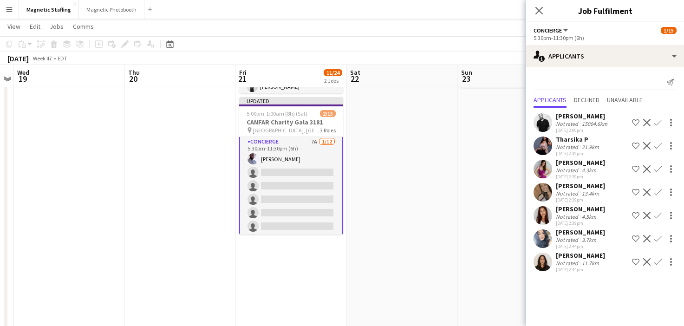
click at [657, 262] on app-icon "Confirm" at bounding box center [658, 261] width 7 height 7
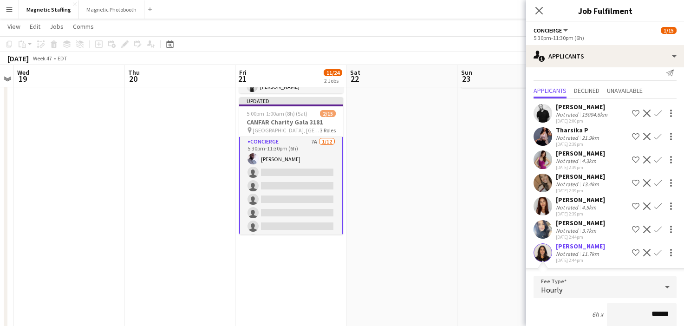
scroll to position [154, 0]
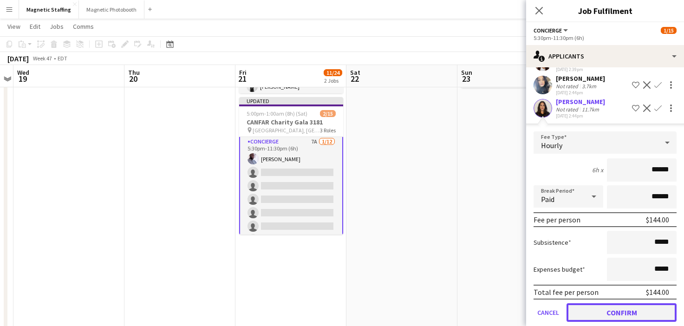
click at [615, 311] on button "Confirm" at bounding box center [622, 312] width 110 height 19
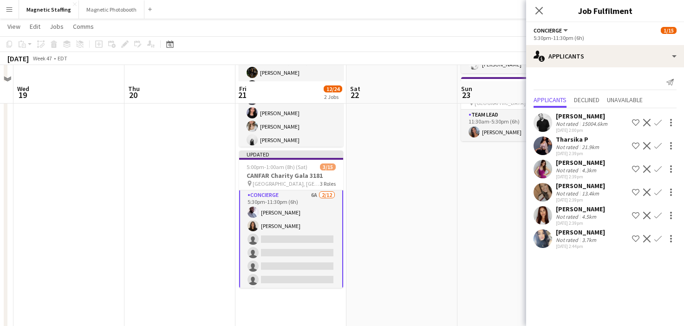
scroll to position [93, 0]
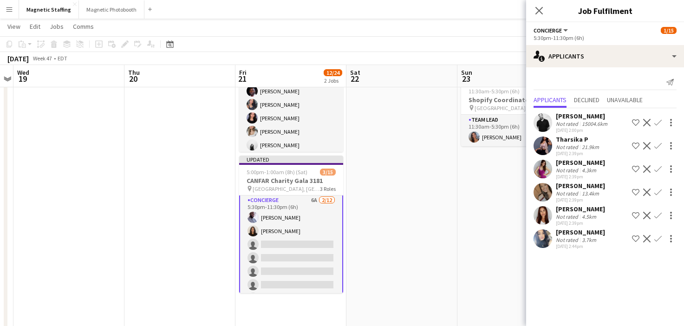
click at [463, 259] on app-date-cell "11:30am-5:30pm (6h) 1/1 Shopify Coordinator pin Montreal 1 Role Team Lead [DATE…" at bounding box center [513, 271] width 111 height 520
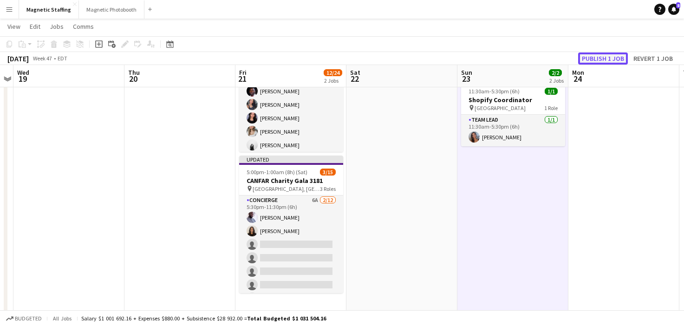
click at [607, 55] on button "Publish 1 job" at bounding box center [603, 58] width 50 height 12
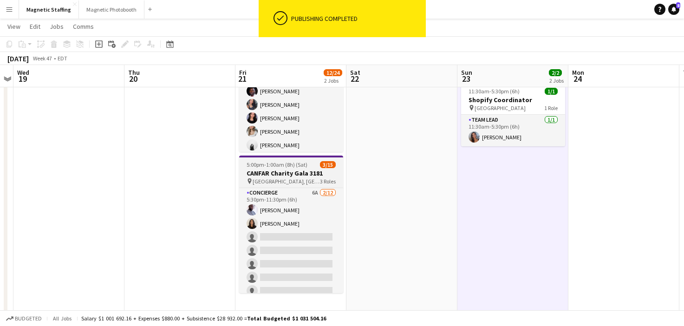
click at [294, 170] on h3 "CANFAR Charity Gala 3181" at bounding box center [291, 173] width 104 height 8
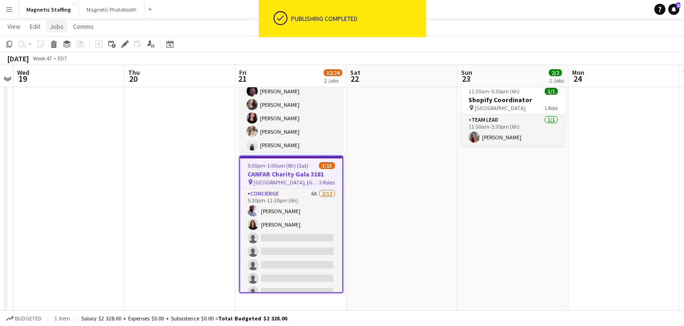
click at [63, 25] on link "Jobs" at bounding box center [56, 26] width 21 height 12
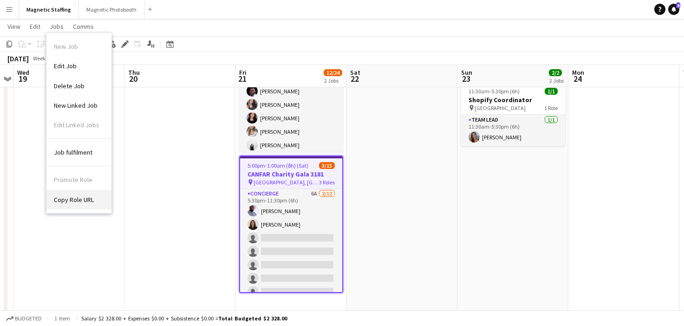
click at [71, 198] on span "Copy Role URL" at bounding box center [74, 200] width 40 height 8
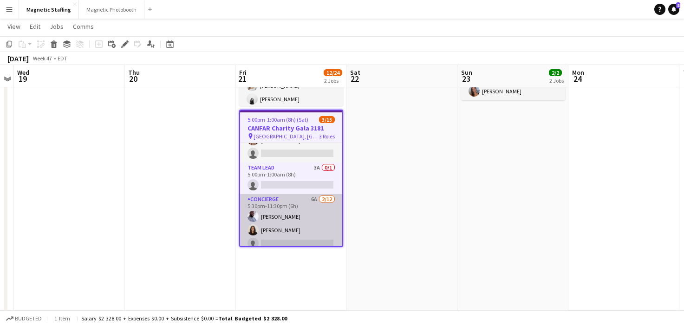
scroll to position [0, 0]
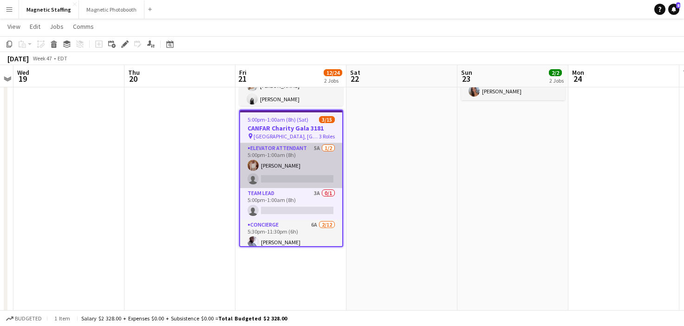
click at [308, 163] on app-card-role "Elevator Attendant 5A [DATE] 5:00pm-1:00am (8h) [PERSON_NAME] single-neutral-ac…" at bounding box center [291, 165] width 102 height 45
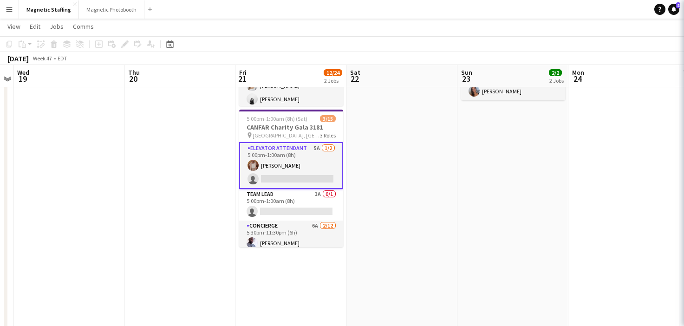
scroll to position [0, 319]
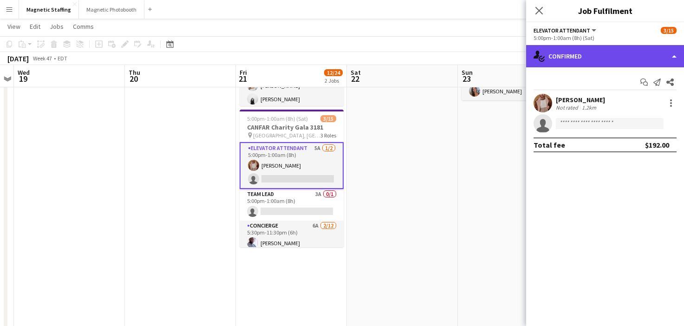
click at [615, 60] on div "single-neutral-actions-check-2 Confirmed" at bounding box center [605, 56] width 158 height 22
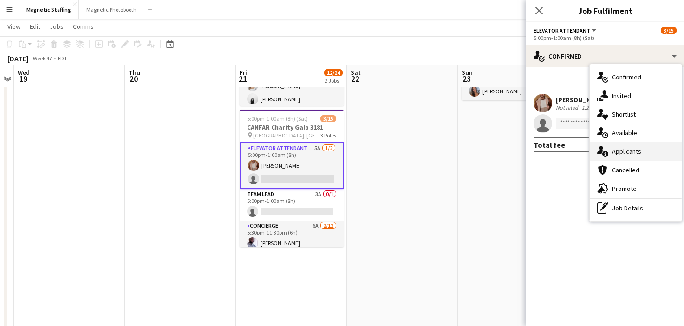
click at [615, 150] on span "Applicants" at bounding box center [626, 151] width 29 height 8
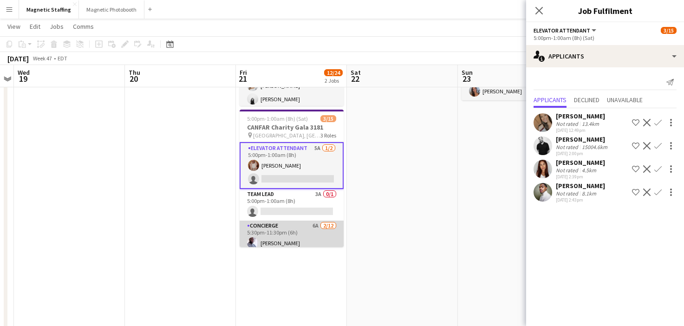
click at [269, 242] on app-card-role "Concierge 6A [DATE] 5:30pm-11:30pm (6h) [PERSON_NAME] [PERSON_NAME] single-neut…" at bounding box center [292, 311] width 104 height 180
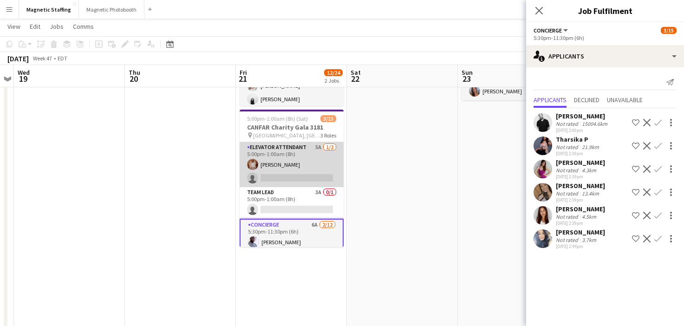
click at [292, 180] on app-card-role "Elevator Attendant 5A [DATE] 5:00pm-1:00am (8h) [PERSON_NAME] single-neutral-ac…" at bounding box center [292, 164] width 104 height 45
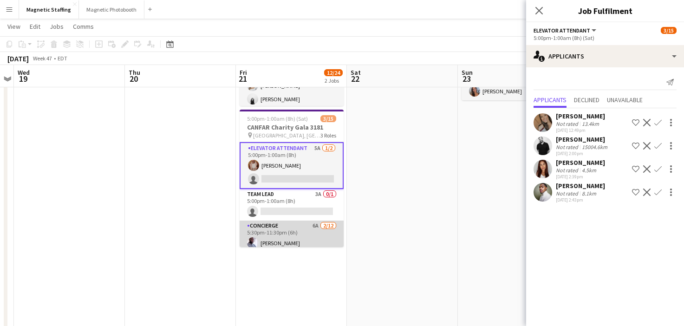
click at [280, 232] on app-card-role "Concierge 6A [DATE] 5:30pm-11:30pm (6h) [PERSON_NAME] [PERSON_NAME] single-neut…" at bounding box center [292, 311] width 104 height 180
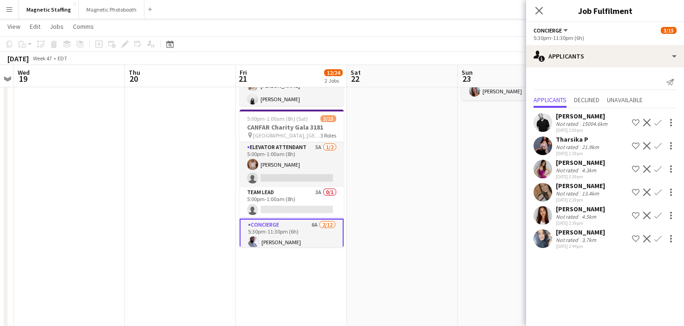
click at [658, 121] on app-icon "Confirm" at bounding box center [658, 122] width 7 height 7
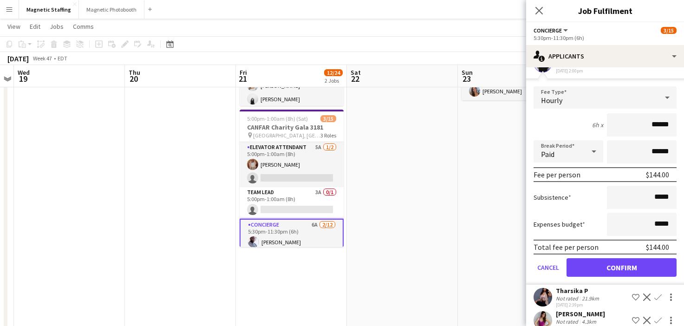
scroll to position [78, 0]
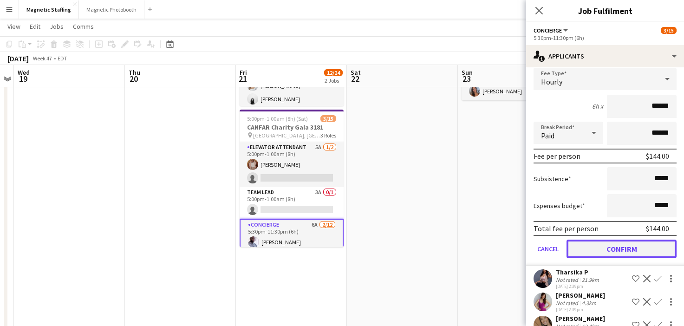
click at [596, 249] on button "Confirm" at bounding box center [622, 249] width 110 height 19
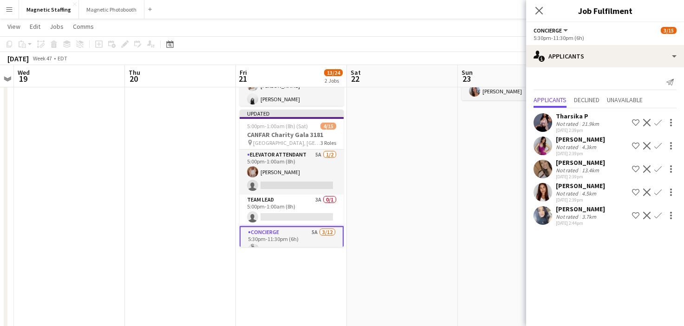
scroll to position [0, 0]
click at [442, 258] on app-date-cell at bounding box center [402, 225] width 111 height 520
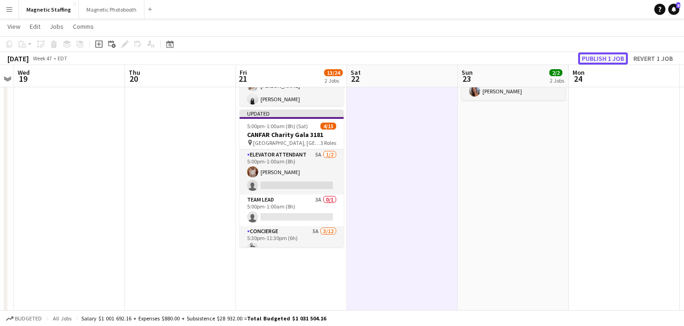
click at [614, 57] on button "Publish 1 job" at bounding box center [603, 58] width 50 height 12
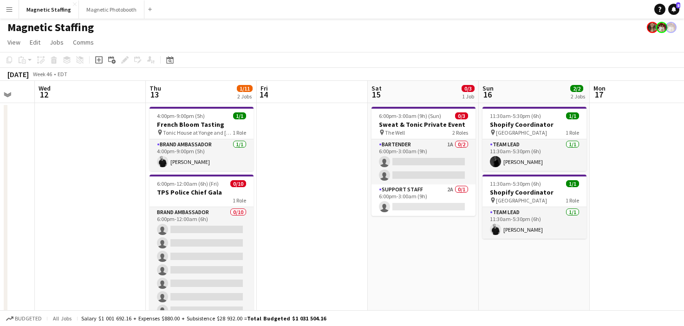
scroll to position [0, 288]
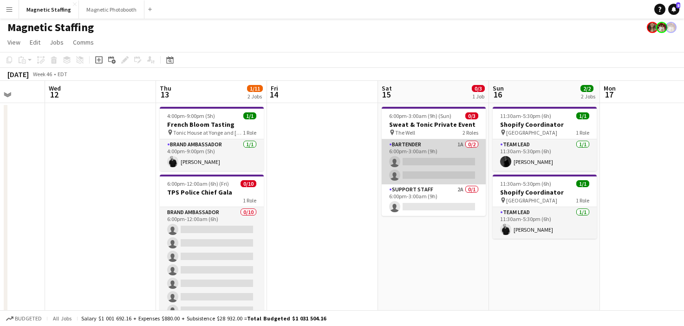
click at [445, 164] on app-card-role "Bartender 1A 0/2 6:00pm-3:00am (9h) single-neutral-actions single-neutral-actio…" at bounding box center [434, 161] width 104 height 45
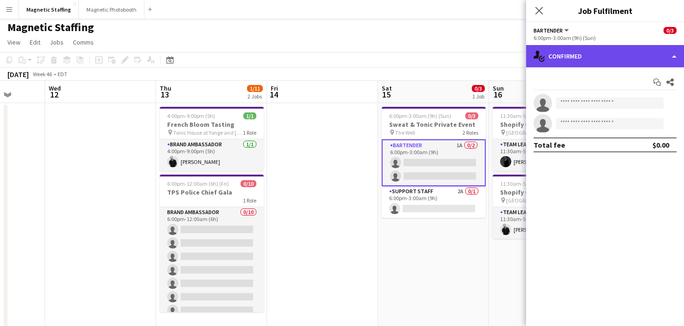
click at [596, 54] on div "single-neutral-actions-check-2 Confirmed" at bounding box center [605, 56] width 158 height 22
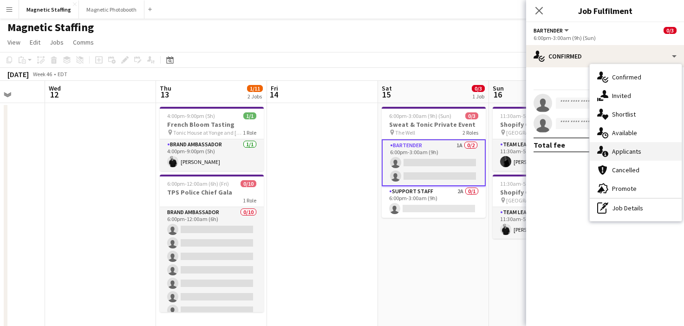
click at [599, 151] on icon "single-neutral-actions-information" at bounding box center [602, 151] width 11 height 11
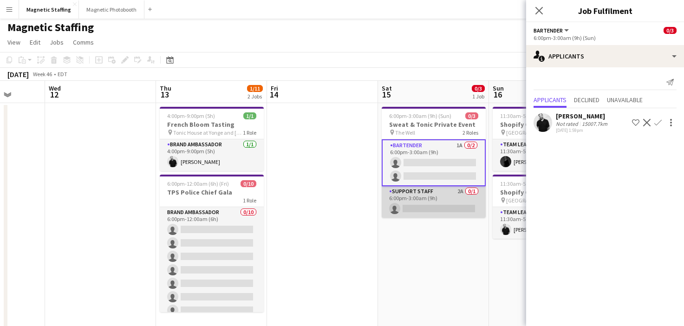
click at [434, 216] on app-card-role "Support Staff 2A 0/1 6:00pm-3:00am (9h) single-neutral-actions" at bounding box center [434, 202] width 104 height 32
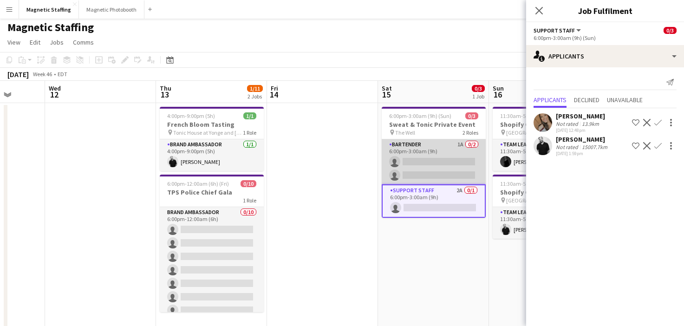
click at [435, 161] on app-card-role "Bartender 1A 0/2 6:00pm-3:00am (9h) single-neutral-actions single-neutral-actio…" at bounding box center [434, 161] width 104 height 45
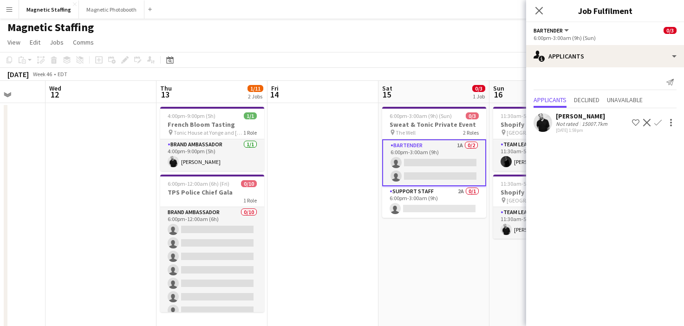
click at [658, 125] on app-icon "Confirm" at bounding box center [658, 122] width 7 height 7
click at [658, 123] on app-icon "Confirm" at bounding box center [658, 122] width 7 height 7
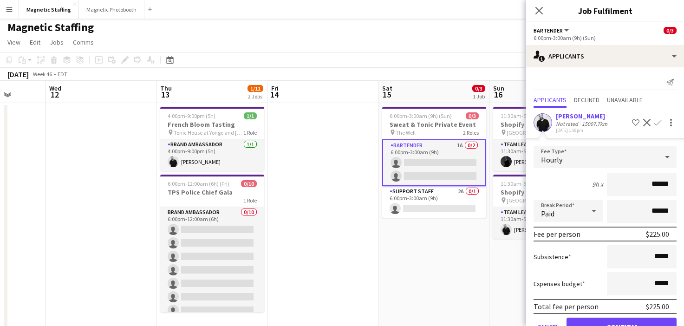
scroll to position [27, 0]
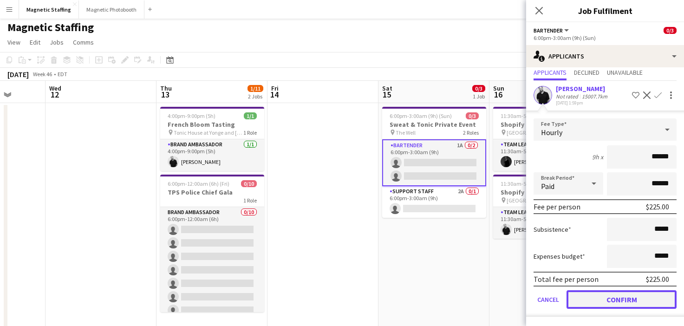
click at [583, 301] on button "Confirm" at bounding box center [622, 299] width 110 height 19
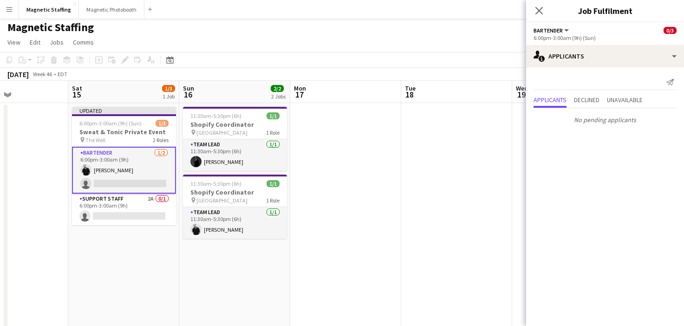
scroll to position [0, 271]
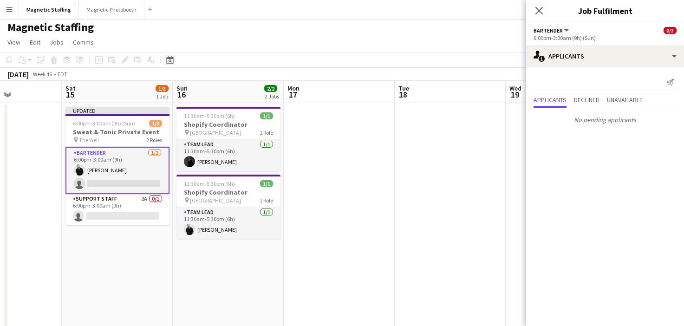
click at [171, 57] on icon at bounding box center [169, 59] width 7 height 7
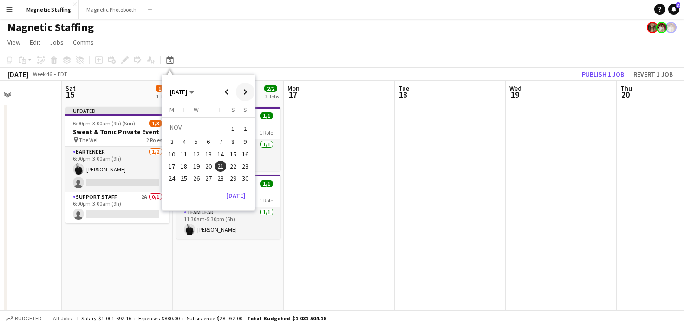
click at [248, 85] on span "Next month" at bounding box center [245, 92] width 19 height 19
click at [231, 90] on span "Previous month" at bounding box center [226, 92] width 19 height 19
click at [197, 174] on span "22" at bounding box center [196, 175] width 11 height 11
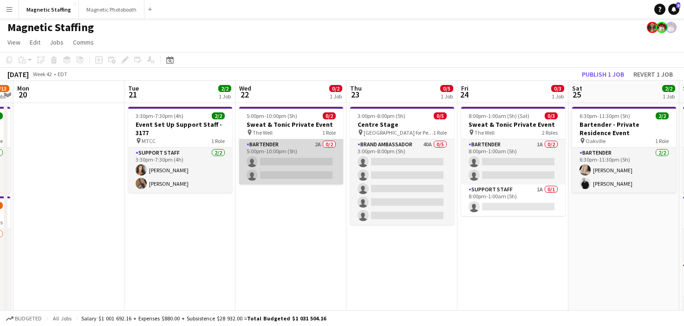
click at [258, 167] on app-card-role "Bartender 2A 0/2 5:00pm-10:00pm (5h) single-neutral-actions single-neutral-acti…" at bounding box center [291, 161] width 104 height 45
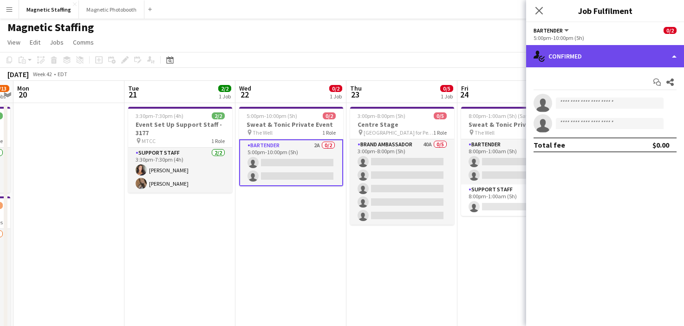
click at [565, 47] on div "single-neutral-actions-check-2 Confirmed" at bounding box center [605, 56] width 158 height 22
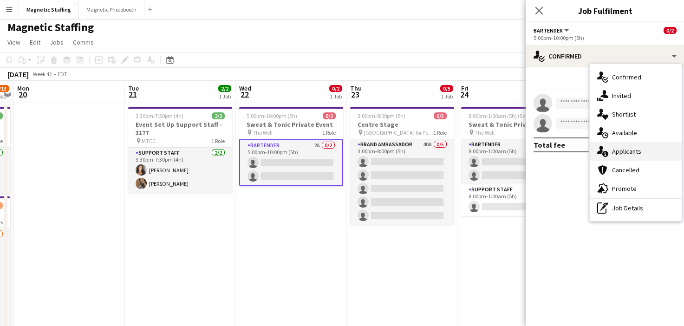
click at [602, 151] on icon at bounding box center [600, 150] width 6 height 8
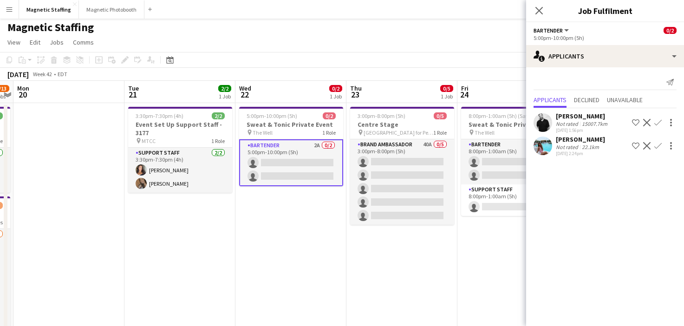
click at [657, 119] on app-icon "Confirm" at bounding box center [658, 122] width 7 height 7
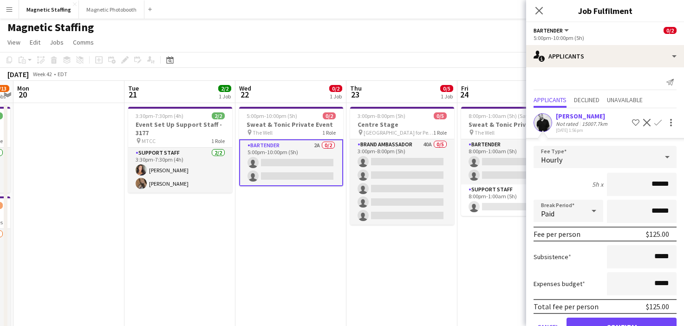
scroll to position [51, 0]
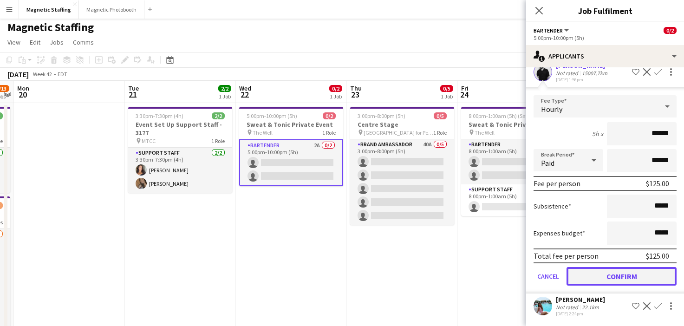
click at [584, 275] on button "Confirm" at bounding box center [622, 276] width 110 height 19
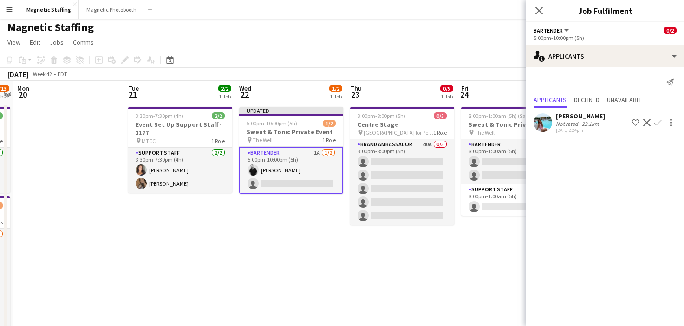
scroll to position [0, 0]
click at [489, 171] on app-card-role "Bartender 1A 0/2 8:00pm-1:00am (5h) single-neutral-actions single-neutral-actio…" at bounding box center [513, 161] width 104 height 45
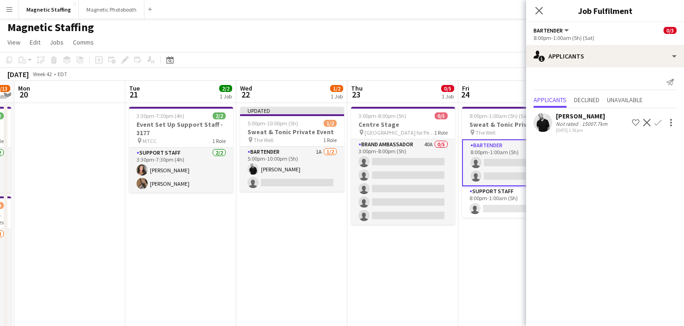
click at [660, 124] on app-icon "Confirm" at bounding box center [658, 122] width 7 height 7
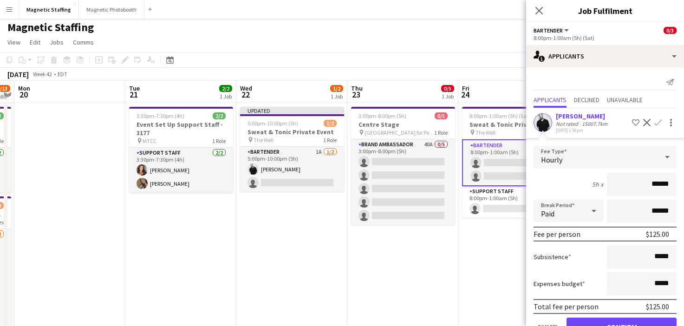
scroll to position [27, 0]
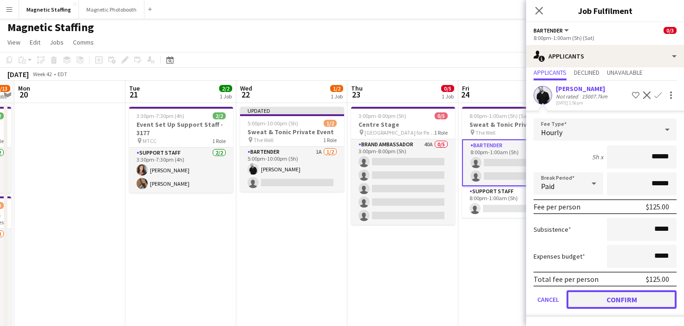
click at [596, 291] on button "Confirm" at bounding box center [622, 299] width 110 height 19
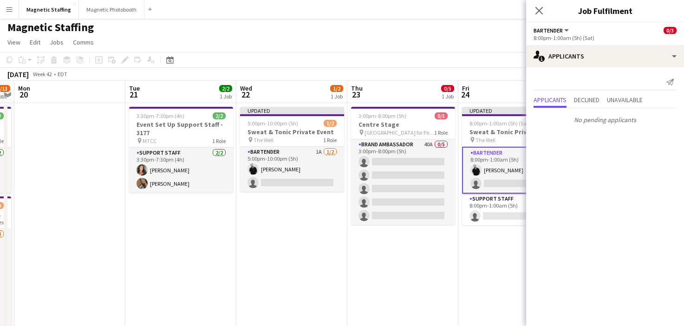
scroll to position [0, 0]
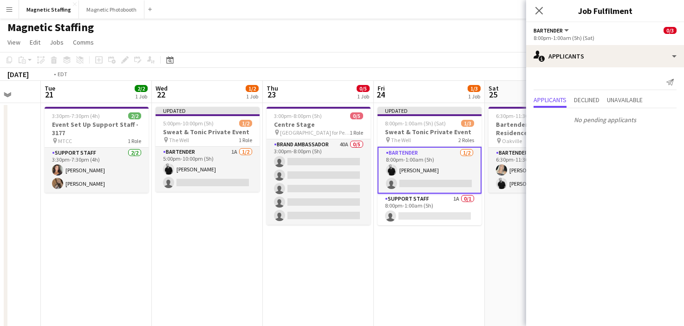
drag, startPoint x: 267, startPoint y: 249, endPoint x: 164, endPoint y: 250, distance: 102.7
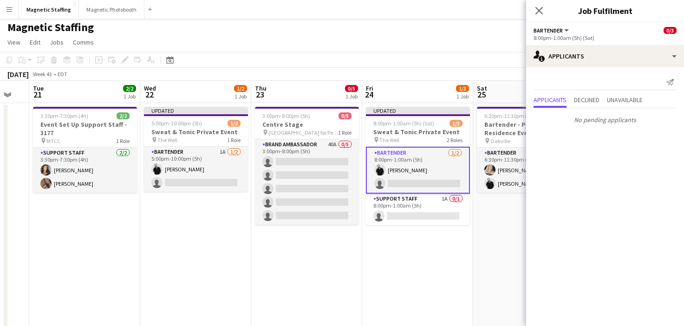
click at [492, 48] on app-page-menu "View Day view expanded Day view collapsed Month view Date picker Jump to [DATE]…" at bounding box center [342, 43] width 684 height 18
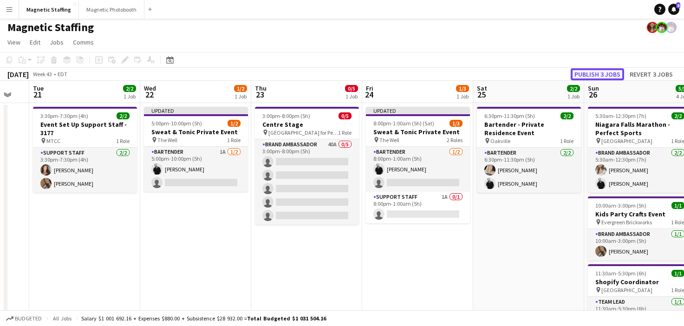
click at [603, 75] on button "Publish 3 jobs" at bounding box center [597, 74] width 53 height 12
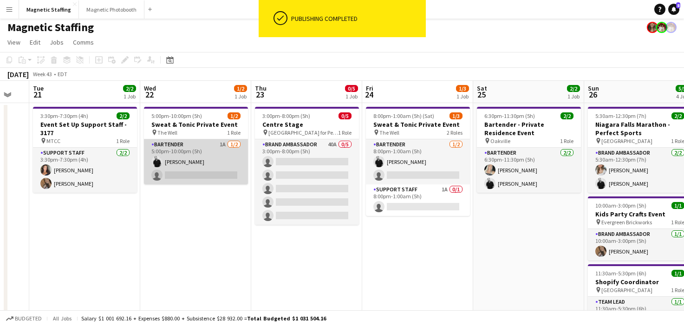
click at [181, 179] on app-card-role "Bartender 1A [DATE] 5:00pm-10:00pm (5h) [PERSON_NAME] single-neutral-actions" at bounding box center [196, 161] width 104 height 45
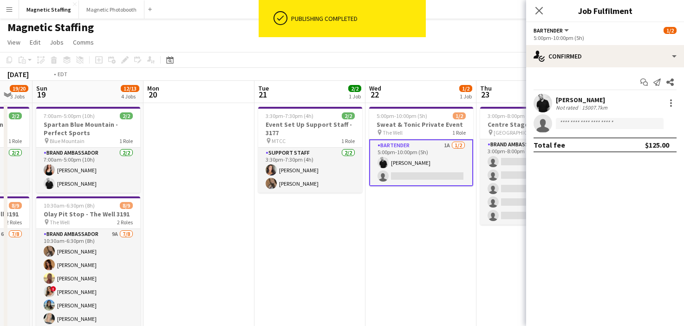
drag, startPoint x: 79, startPoint y: 254, endPoint x: 401, endPoint y: 148, distance: 339.8
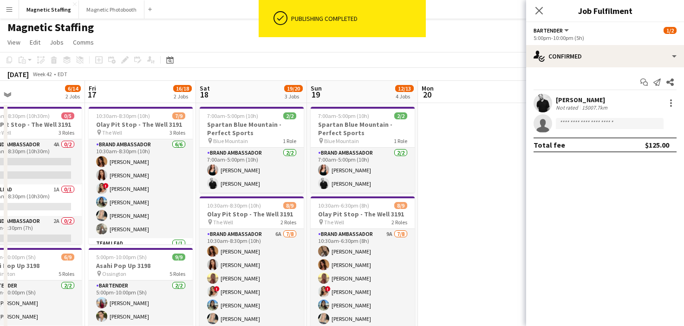
drag, startPoint x: 203, startPoint y: 190, endPoint x: 375, endPoint y: 170, distance: 174.0
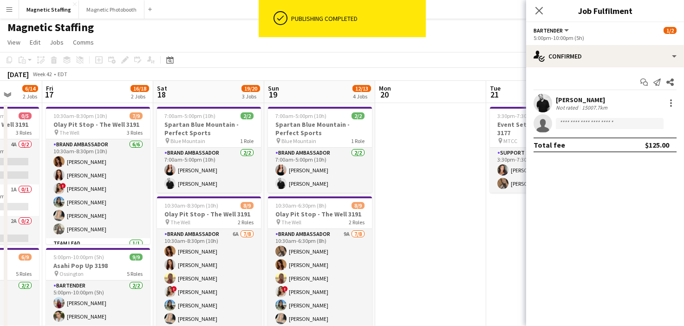
drag, startPoint x: 208, startPoint y: 183, endPoint x: 382, endPoint y: 176, distance: 174.8
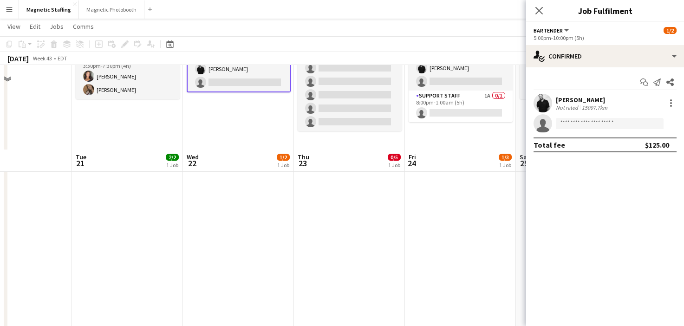
scroll to position [0, 0]
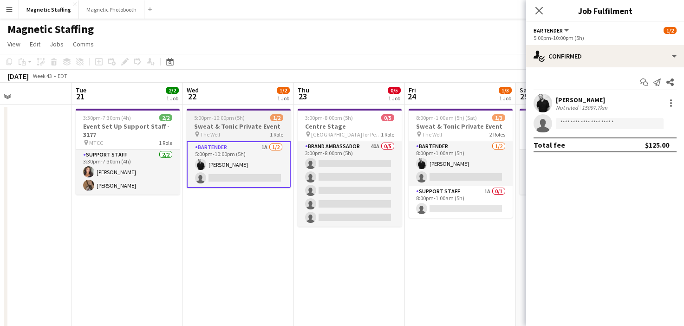
click at [217, 124] on h3 "Sweat & Tonic Private Event" at bounding box center [239, 126] width 104 height 8
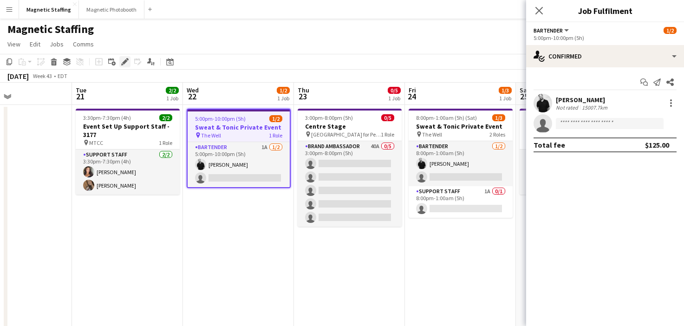
click at [122, 61] on icon "Edit" at bounding box center [124, 61] width 7 height 7
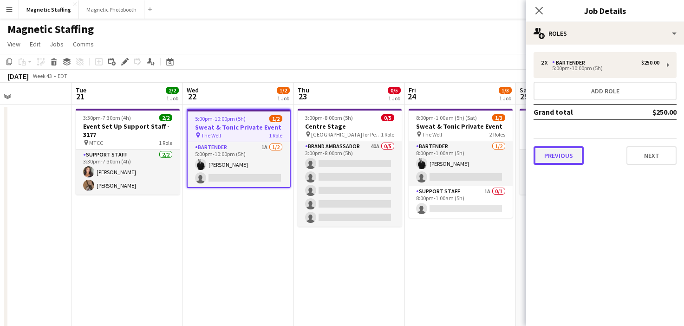
click at [556, 157] on button "Previous" at bounding box center [559, 155] width 50 height 19
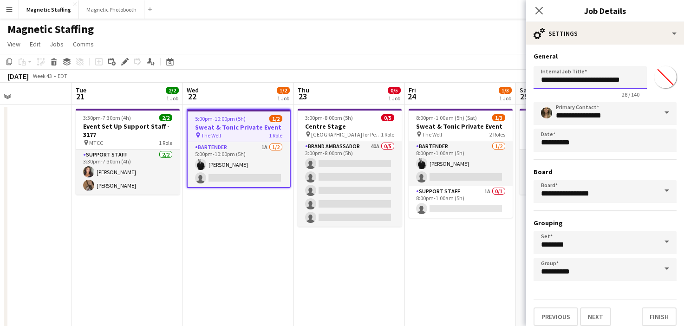
click at [631, 79] on input "**********" at bounding box center [590, 77] width 113 height 23
type input "**********"
click at [654, 317] on button "Finish" at bounding box center [659, 317] width 35 height 19
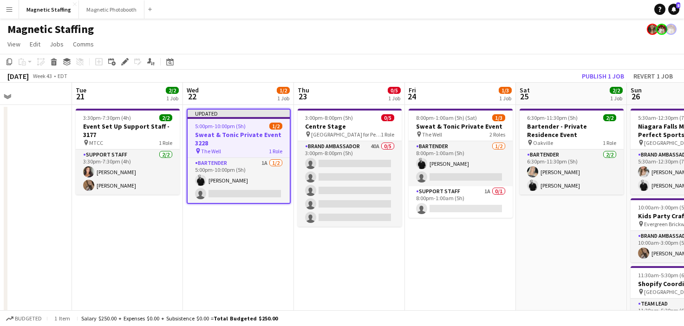
scroll to position [0, 386]
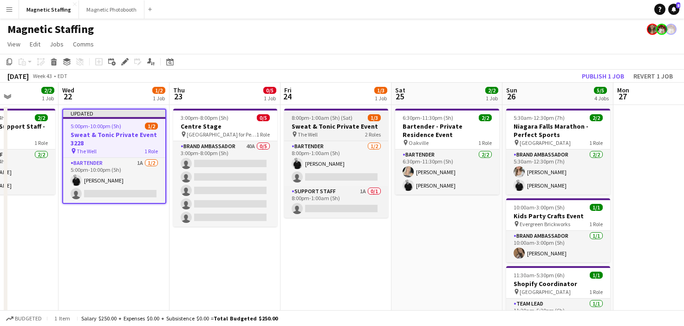
click at [296, 122] on h3 "Sweat & Tonic Private Event" at bounding box center [336, 126] width 104 height 8
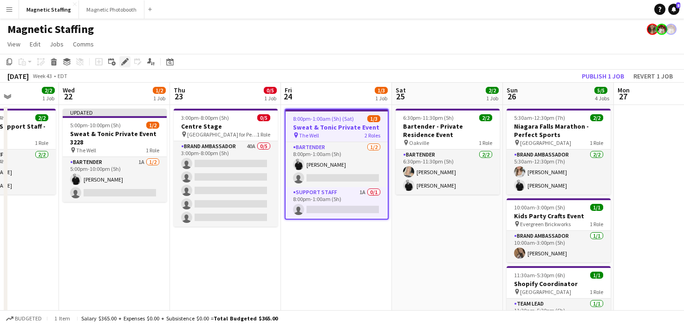
click at [127, 61] on icon "Edit" at bounding box center [124, 61] width 7 height 7
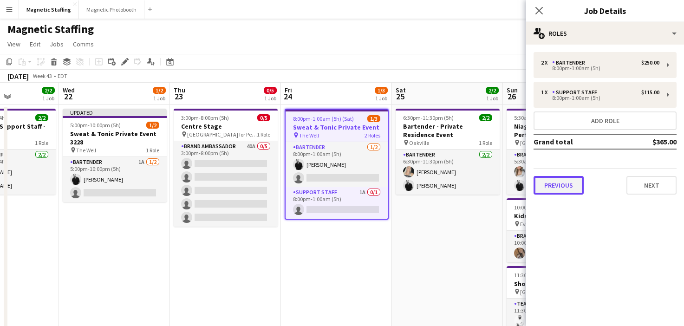
click at [574, 183] on button "Previous" at bounding box center [559, 185] width 50 height 19
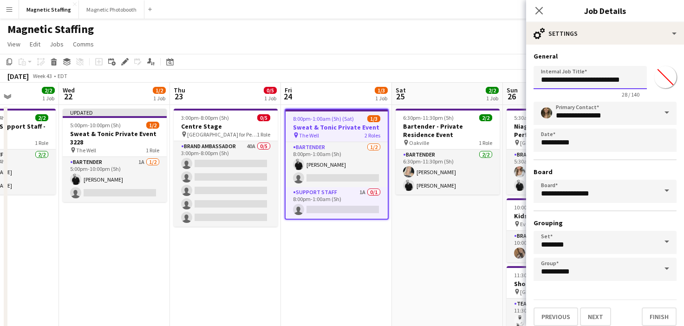
click at [632, 79] on input "**********" at bounding box center [590, 77] width 113 height 23
type input "**********"
click at [668, 319] on button "Finish" at bounding box center [659, 317] width 35 height 19
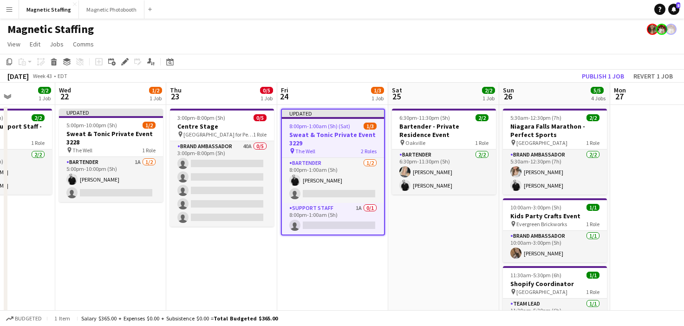
scroll to position [0, 455]
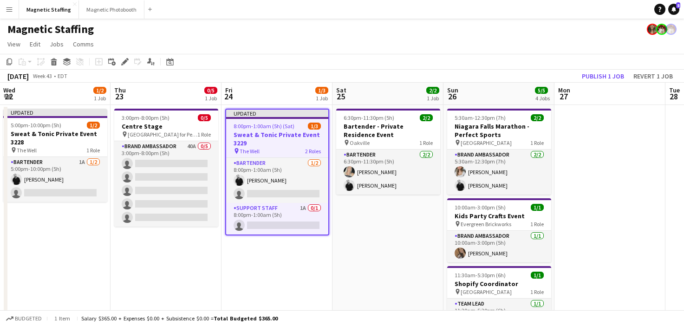
drag, startPoint x: 384, startPoint y: 256, endPoint x: 315, endPoint y: 254, distance: 68.8
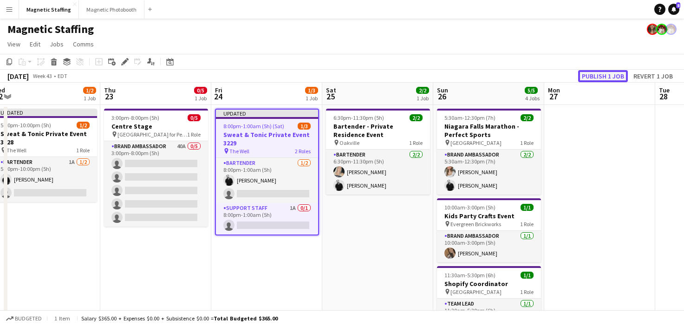
click at [604, 75] on button "Publish 1 job" at bounding box center [603, 76] width 50 height 12
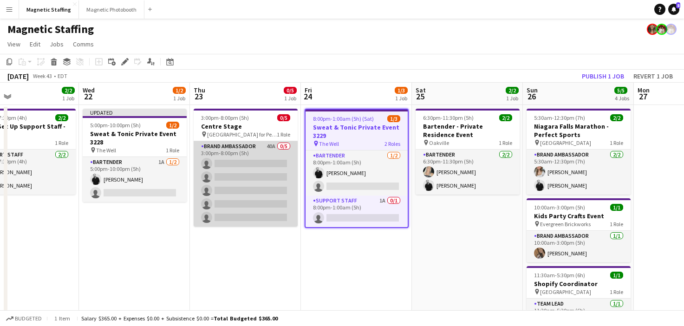
scroll to position [0, 358]
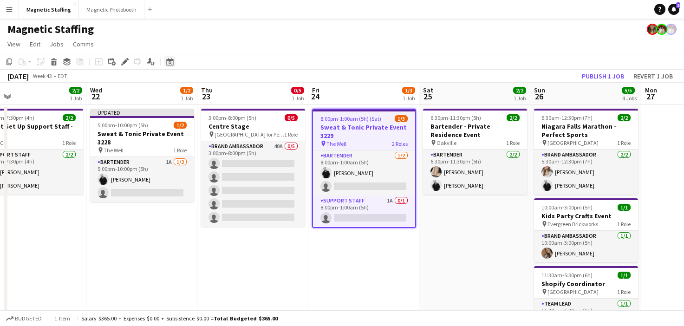
click at [172, 61] on icon "Date picker" at bounding box center [169, 61] width 7 height 7
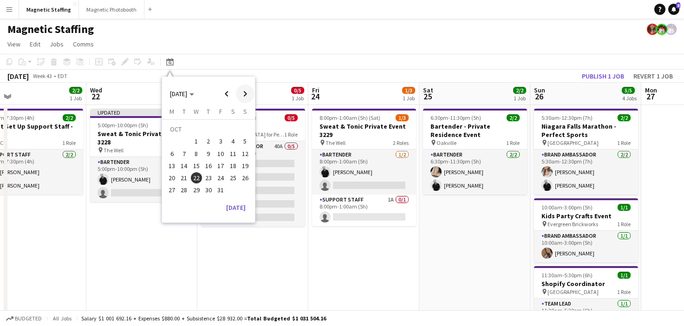
click at [245, 98] on span "Next month" at bounding box center [245, 94] width 19 height 19
click at [234, 157] on span "15" at bounding box center [233, 156] width 11 height 11
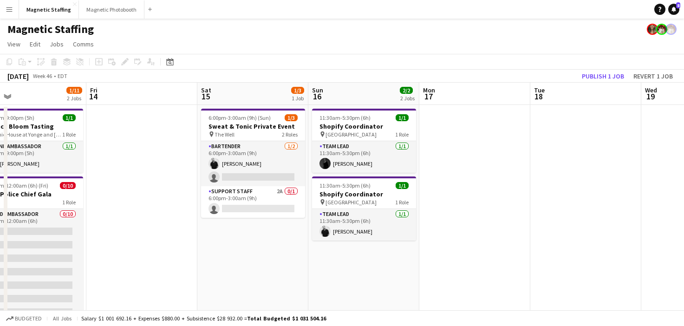
scroll to position [0, 320]
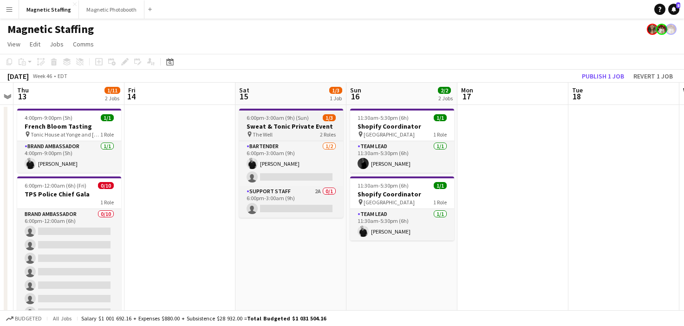
click at [254, 132] on span "The Well" at bounding box center [263, 134] width 20 height 7
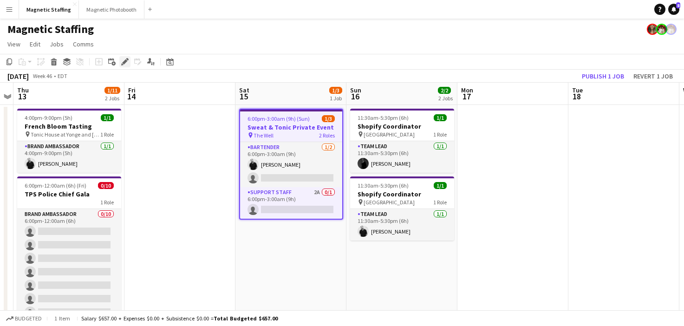
click at [126, 65] on icon "Edit" at bounding box center [124, 61] width 7 height 7
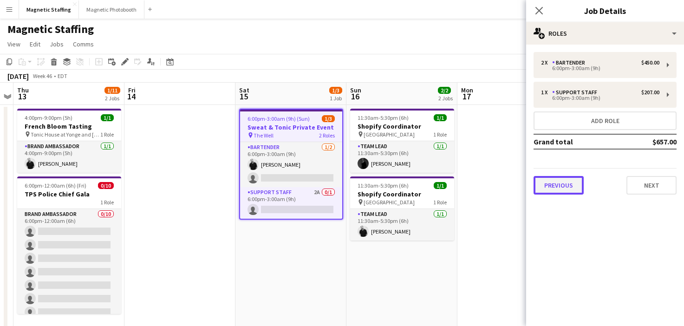
click at [552, 191] on button "Previous" at bounding box center [559, 185] width 50 height 19
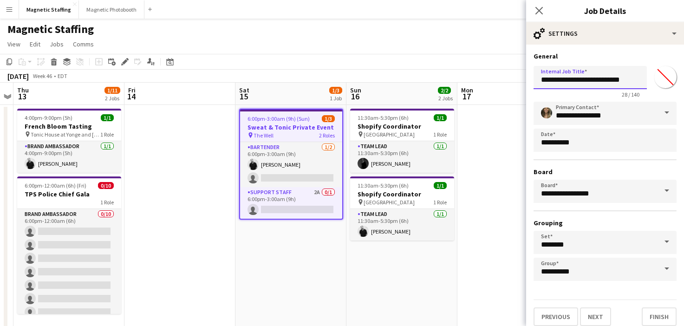
click at [630, 81] on input "**********" at bounding box center [590, 77] width 113 height 23
type input "**********"
click at [663, 312] on button "Finish" at bounding box center [659, 317] width 35 height 19
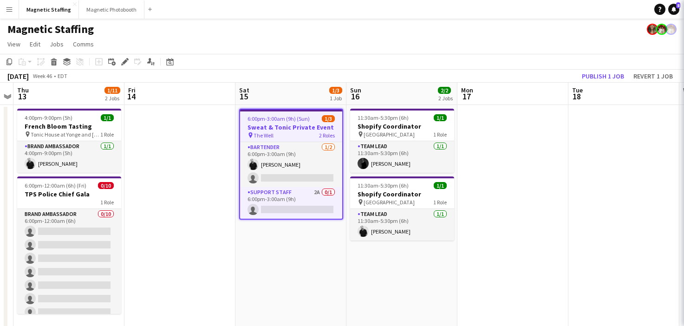
scroll to position [0, 0]
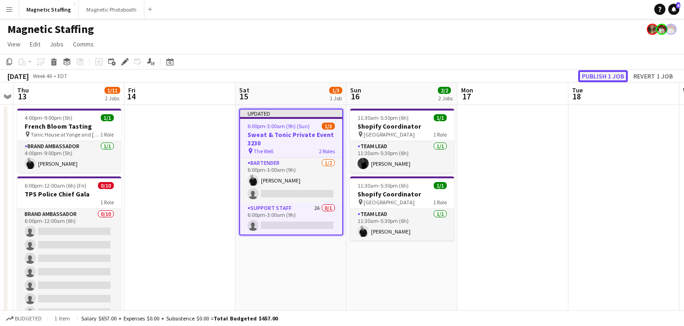
click at [621, 78] on button "Publish 1 job" at bounding box center [603, 76] width 50 height 12
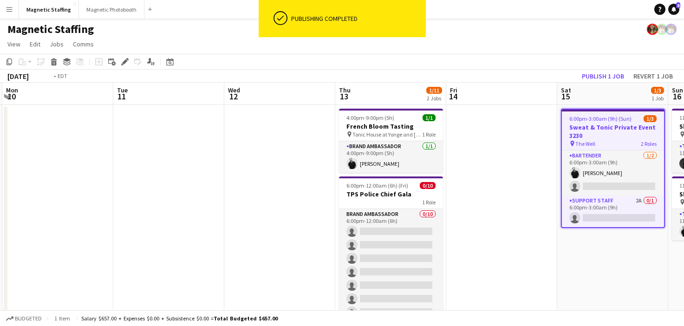
drag, startPoint x: 499, startPoint y: 154, endPoint x: 618, endPoint y: 154, distance: 118.5
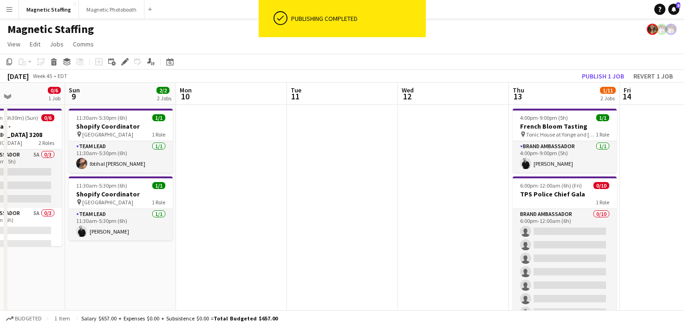
drag, startPoint x: 303, startPoint y: 204, endPoint x: 450, endPoint y: 202, distance: 146.3
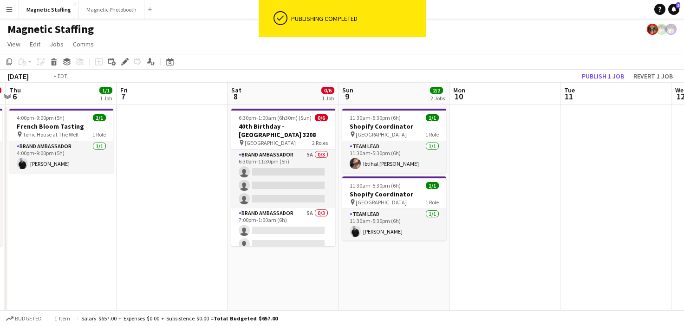
drag, startPoint x: 108, startPoint y: 190, endPoint x: 440, endPoint y: 182, distance: 332.7
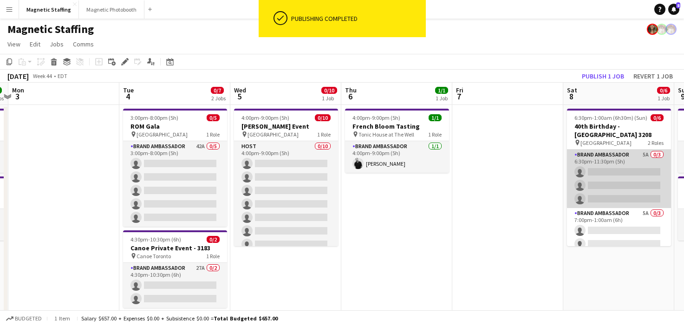
click at [622, 184] on app-card-role "Brand Ambassador 5A 0/3 6:30pm-11:30pm (5h) single-neutral-actions single-neutr…" at bounding box center [619, 179] width 104 height 59
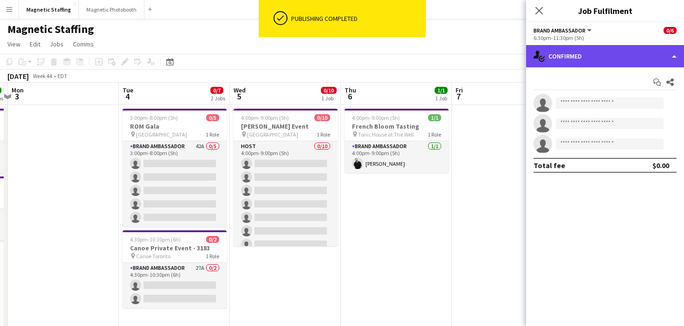
click at [564, 52] on div "single-neutral-actions-check-2 Confirmed" at bounding box center [605, 56] width 158 height 22
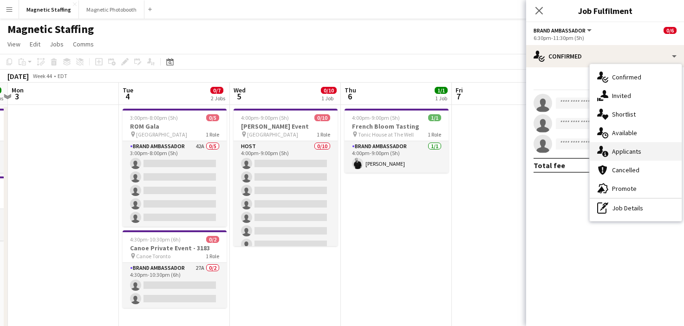
click at [603, 154] on icon at bounding box center [605, 154] width 6 height 6
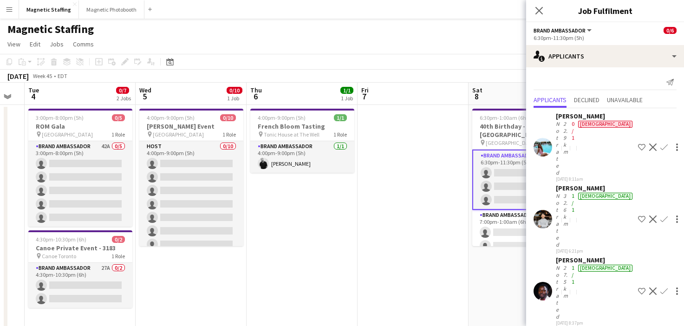
scroll to position [0, 425]
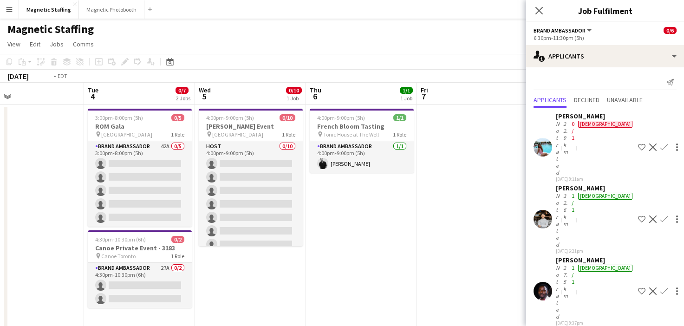
drag, startPoint x: 230, startPoint y: 281, endPoint x: 577, endPoint y: 249, distance: 348.9
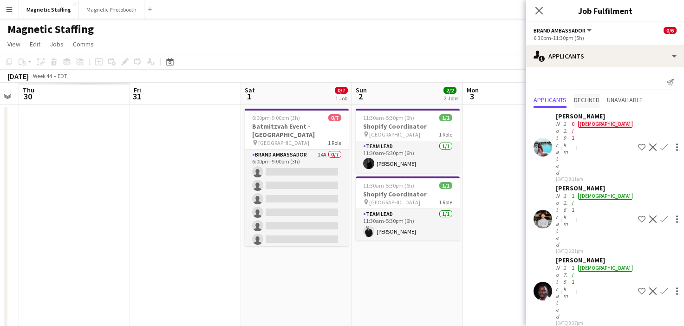
drag, startPoint x: 140, startPoint y: 165, endPoint x: 577, endPoint y: 99, distance: 442.0
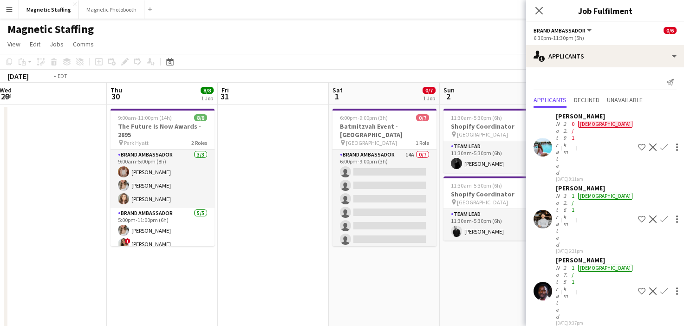
drag, startPoint x: 166, startPoint y: 176, endPoint x: 530, endPoint y: 126, distance: 366.7
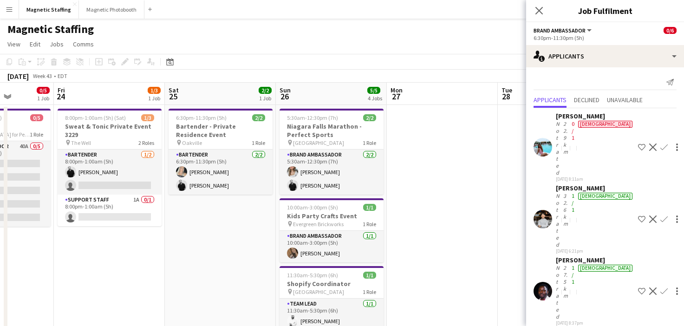
drag, startPoint x: 251, startPoint y: 170, endPoint x: 463, endPoint y: 146, distance: 213.2
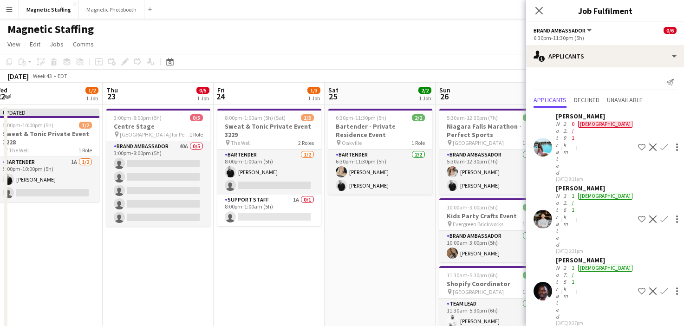
drag, startPoint x: 111, startPoint y: 198, endPoint x: 269, endPoint y: 196, distance: 158.4
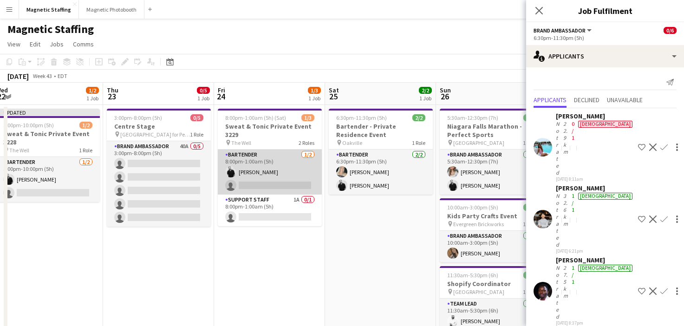
click at [260, 169] on app-card-role "Bartender [DATE] 8:00pm-1:00am (5h) [PERSON_NAME] single-neutral-actions" at bounding box center [270, 172] width 104 height 45
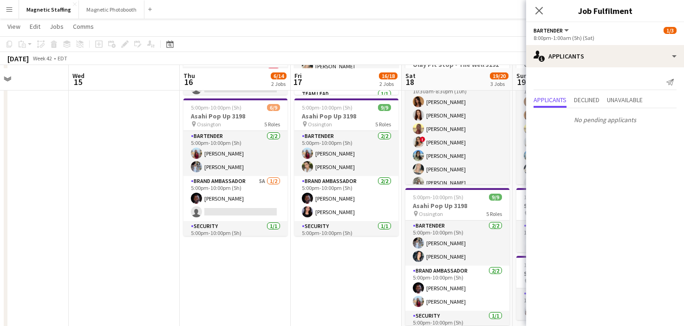
scroll to position [154, 0]
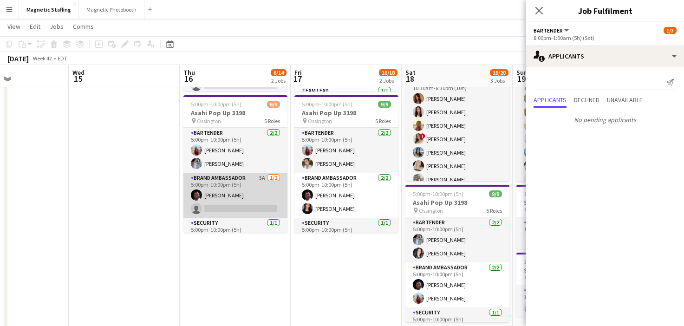
click at [255, 201] on app-card-role "Brand Ambassador 5A [DATE] 5:00pm-10:00pm (5h) [PERSON_NAME] single-neutral-act…" at bounding box center [235, 195] width 104 height 45
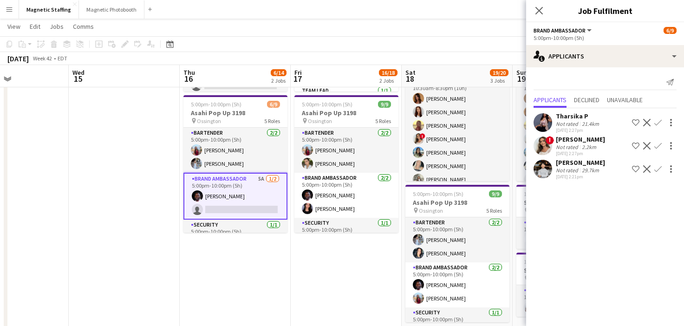
click at [656, 170] on app-icon "Confirm" at bounding box center [658, 168] width 7 height 7
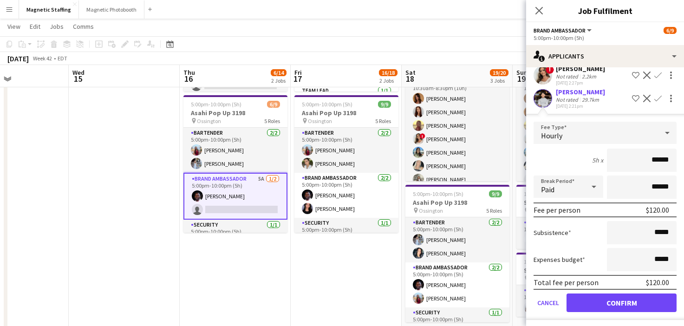
scroll to position [74, 0]
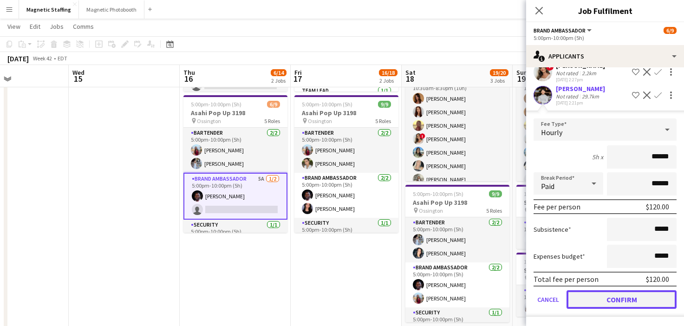
click at [592, 298] on button "Confirm" at bounding box center [622, 299] width 110 height 19
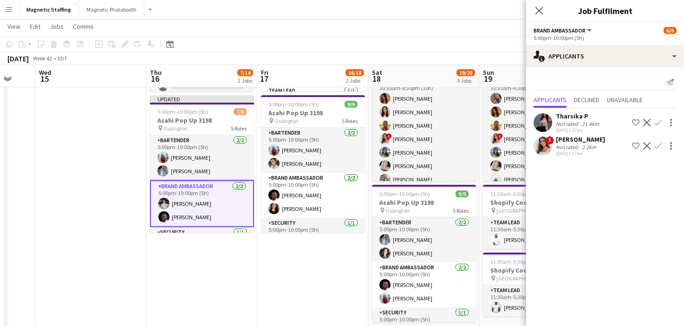
scroll to position [0, 299]
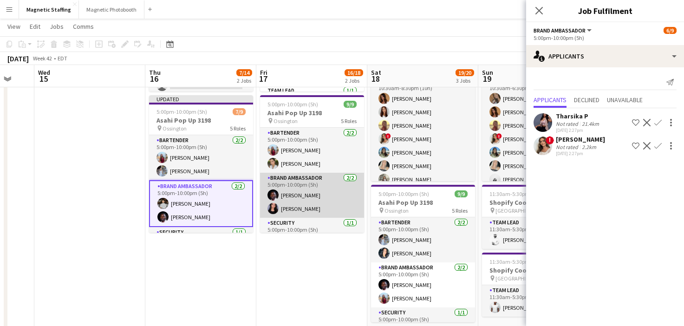
click at [327, 191] on app-card-role "Brand Ambassador [DATE] 5:00pm-10:00pm (5h) [PERSON_NAME] [PERSON_NAME]" at bounding box center [312, 195] width 104 height 45
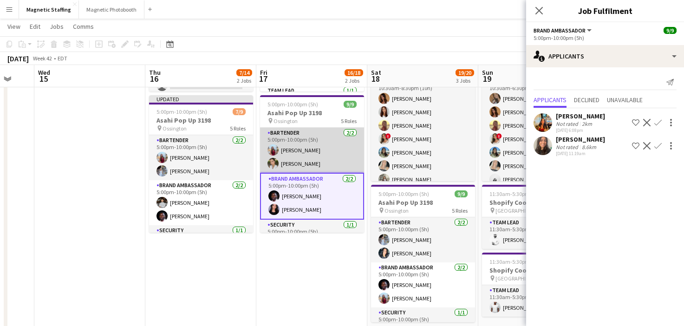
click at [325, 146] on app-card-role "Bartender [DATE] 5:00pm-10:00pm (5h) [PERSON_NAME] [PERSON_NAME]" at bounding box center [312, 150] width 104 height 45
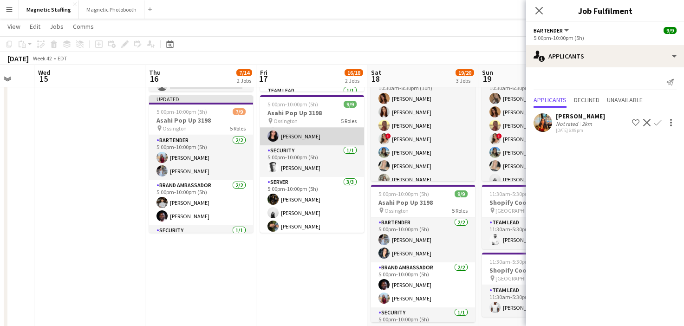
click at [309, 189] on app-card-role "Server [DATE] 5:00pm-10:00pm (5h) [PERSON_NAME] [PERSON_NAME] [PERSON_NAME] Nas…" at bounding box center [312, 206] width 104 height 59
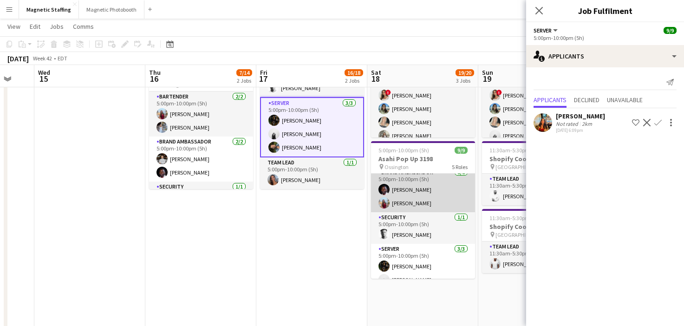
scroll to position [102, 0]
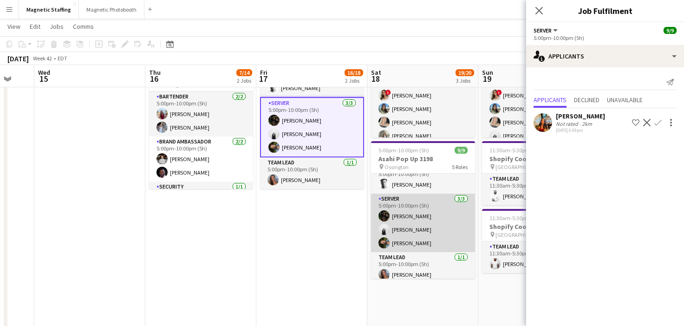
click at [409, 230] on app-card-role "Server [DATE] 5:00pm-10:00pm (5h) [PERSON_NAME] [PERSON_NAME] [PERSON_NAME] Nas…" at bounding box center [423, 223] width 104 height 59
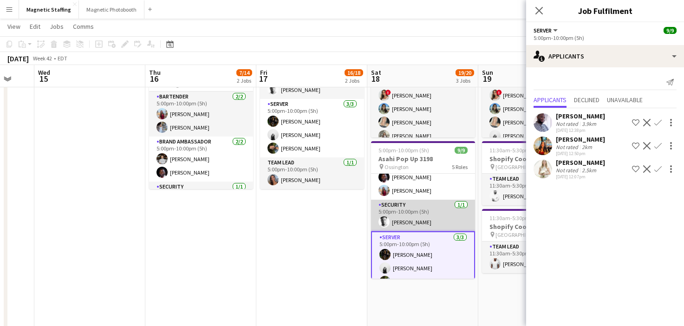
scroll to position [54, 0]
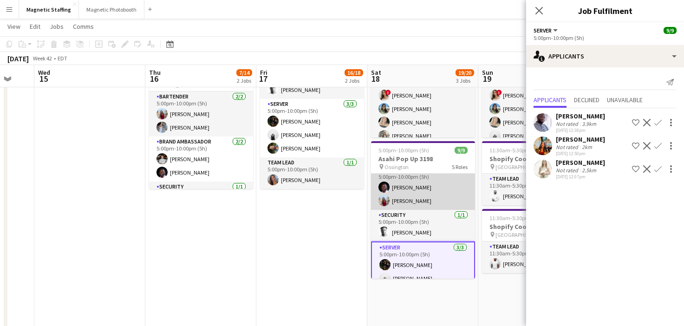
click at [434, 186] on app-card-role "Brand Ambassador [DATE] 5:00pm-10:00pm (5h) [PERSON_NAME] [PERSON_NAME]" at bounding box center [423, 187] width 104 height 45
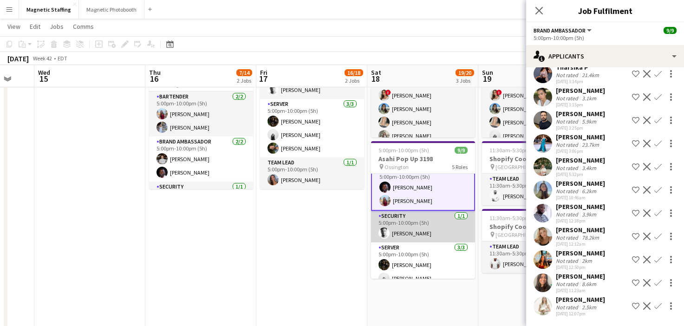
scroll to position [109, 0]
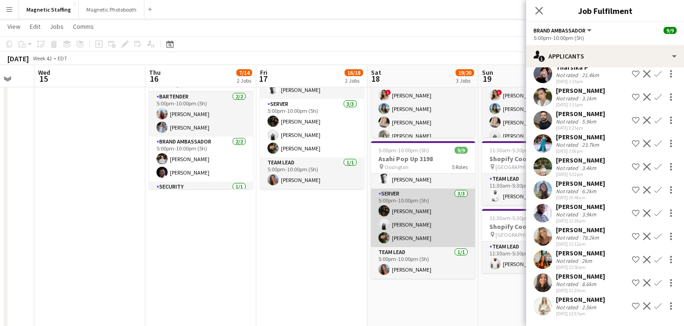
click at [405, 243] on app-card-role "Server [DATE] 5:00pm-10:00pm (5h) [PERSON_NAME] [PERSON_NAME] [PERSON_NAME] Nas…" at bounding box center [423, 218] width 104 height 59
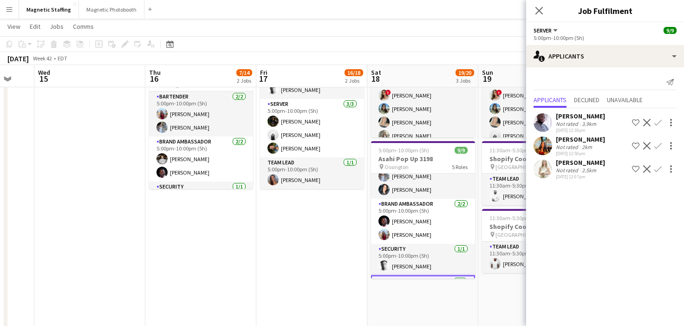
scroll to position [0, 0]
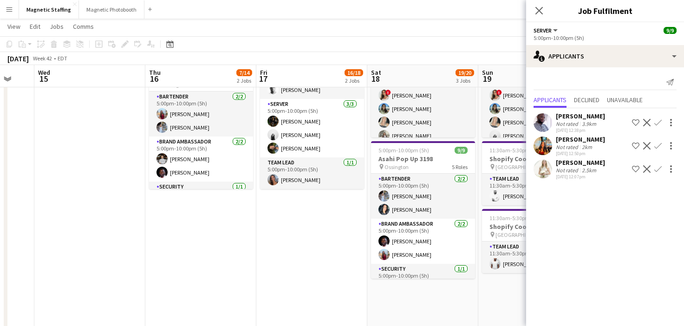
click at [647, 121] on app-icon "Decline" at bounding box center [646, 122] width 7 height 7
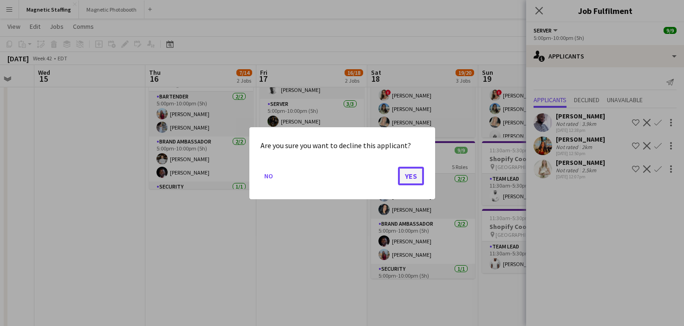
click at [408, 177] on button "Yes" at bounding box center [411, 175] width 26 height 19
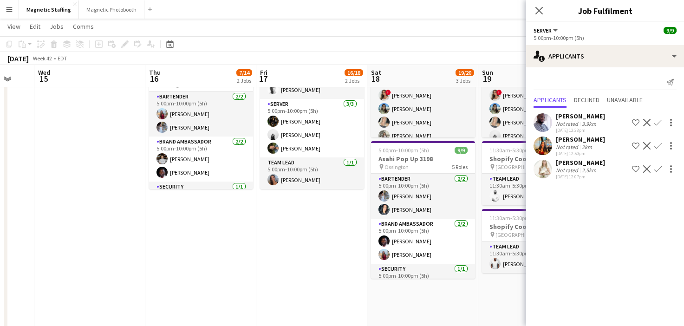
scroll to position [197, 0]
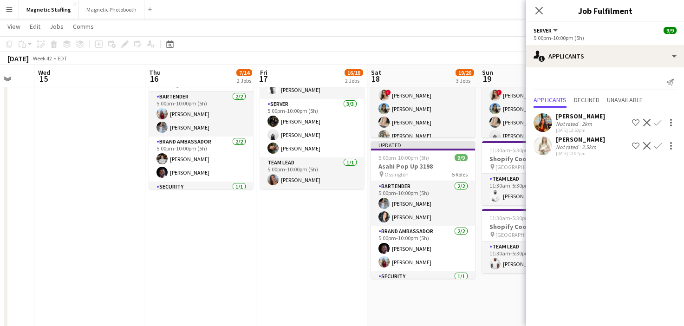
click at [647, 123] on app-icon "Decline" at bounding box center [646, 122] width 7 height 7
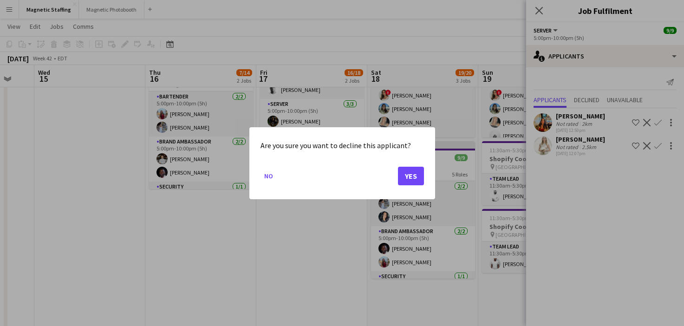
scroll to position [0, 0]
click at [420, 175] on button "Yes" at bounding box center [411, 175] width 26 height 19
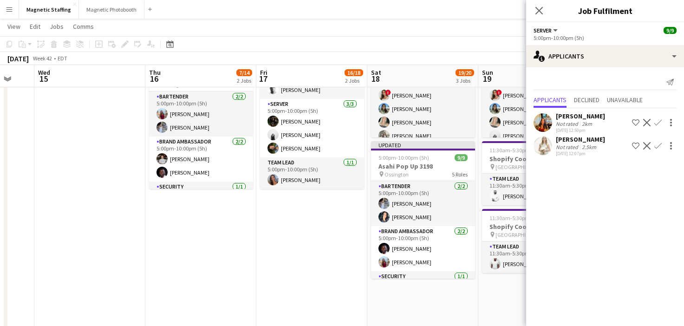
scroll to position [197, 0]
click at [648, 123] on app-icon "Decline" at bounding box center [646, 122] width 7 height 7
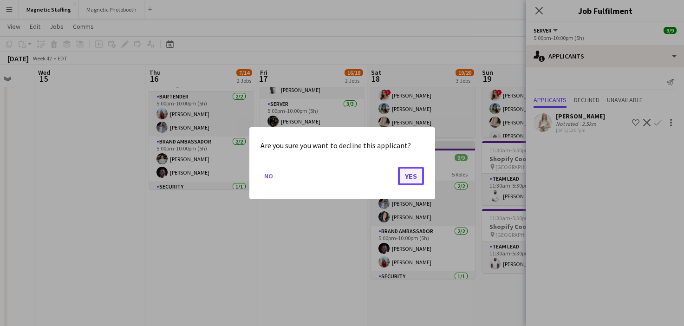
click at [413, 176] on button "Yes" at bounding box center [411, 175] width 26 height 19
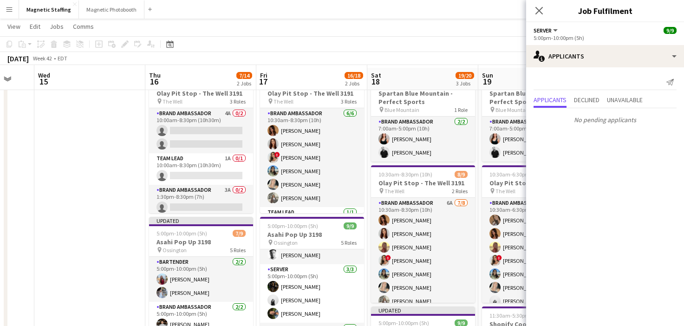
scroll to position [35, 0]
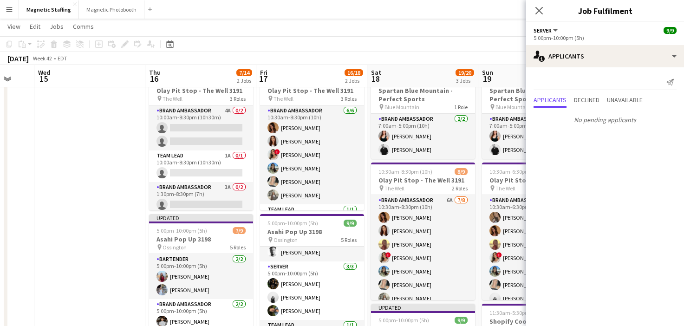
click at [93, 255] on app-date-cell at bounding box center [89, 329] width 111 height 520
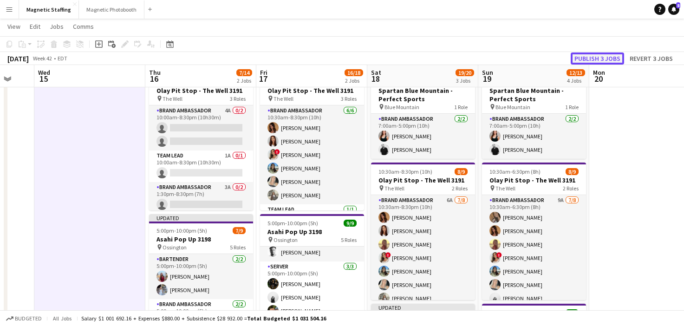
click at [588, 57] on button "Publish 3 jobs" at bounding box center [597, 58] width 53 height 12
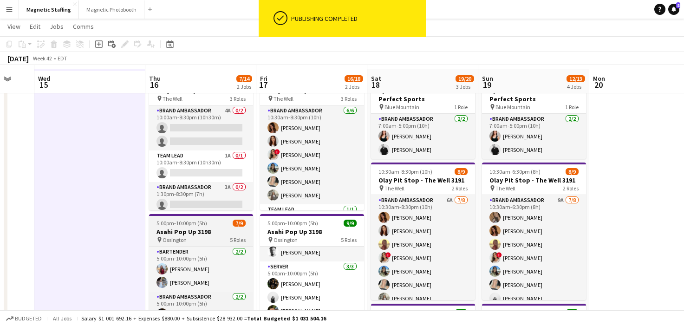
scroll to position [95, 0]
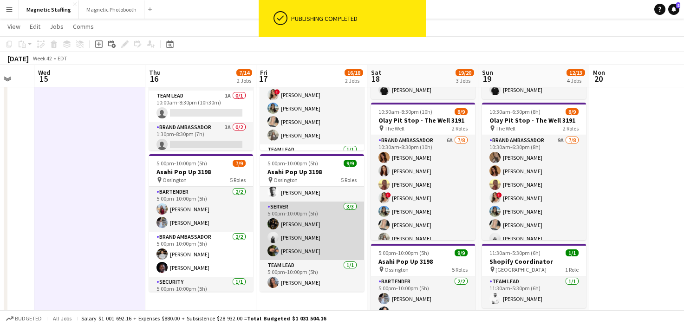
click at [323, 232] on app-card-role "Server [DATE] 5:00pm-10:00pm (5h) [PERSON_NAME] [PERSON_NAME] [PERSON_NAME] Nas…" at bounding box center [312, 231] width 104 height 59
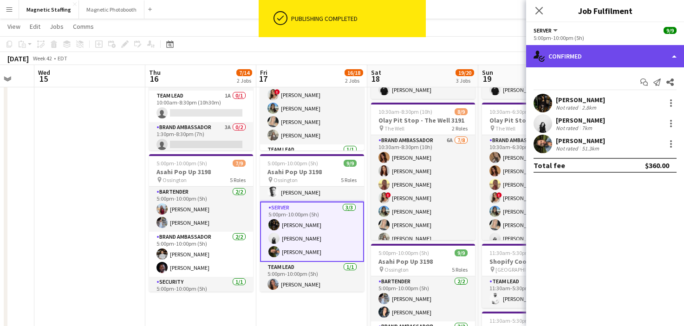
click at [568, 54] on div "single-neutral-actions-check-2 Confirmed" at bounding box center [605, 56] width 158 height 22
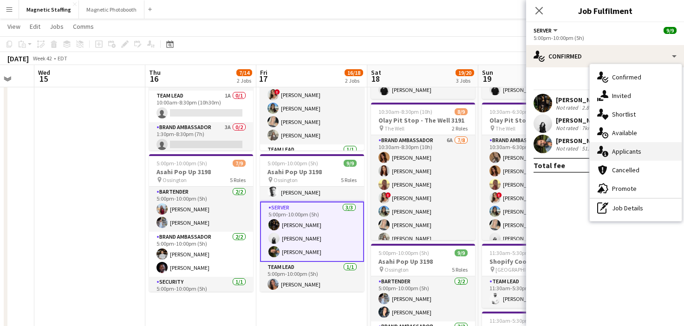
click at [621, 147] on div "single-neutral-actions-information Applicants" at bounding box center [636, 151] width 92 height 19
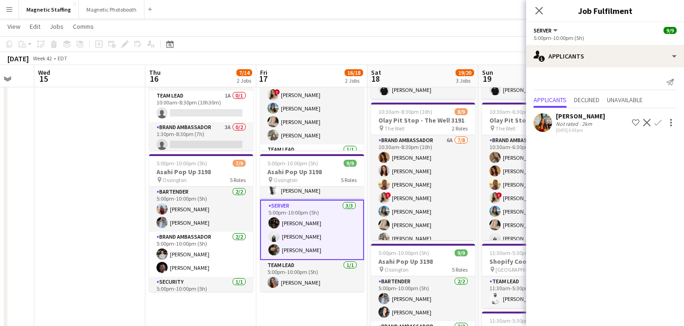
scroll to position [0, 0]
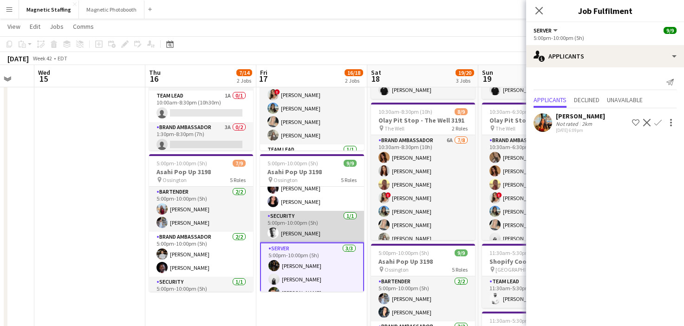
click at [302, 235] on app-card-role "Security [DATE] 5:00pm-10:00pm (5h) [PERSON_NAME]" at bounding box center [312, 227] width 104 height 32
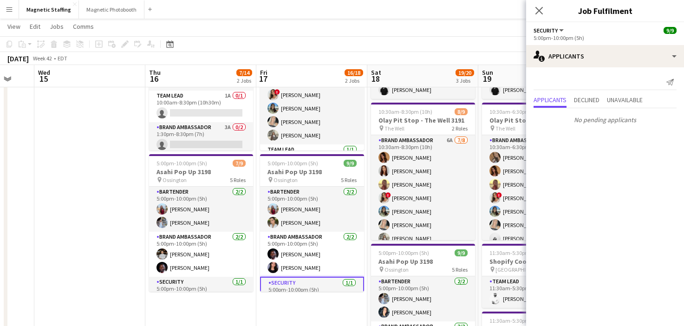
click at [302, 235] on app-card-role "Brand Ambassador [DATE] 5:00pm-10:00pm (5h) [PERSON_NAME] [PERSON_NAME]" at bounding box center [312, 254] width 104 height 45
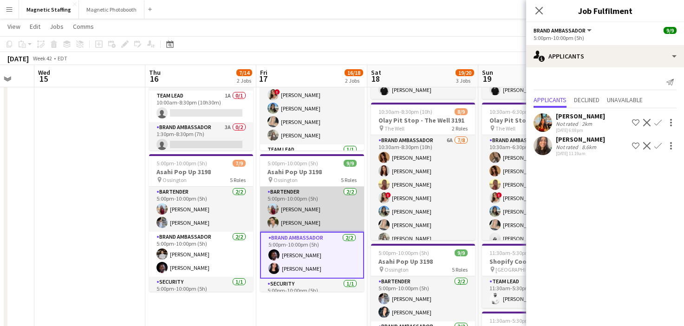
click at [308, 221] on app-card-role "Bartender [DATE] 5:00pm-10:00pm (5h) [PERSON_NAME] [PERSON_NAME]" at bounding box center [312, 209] width 104 height 45
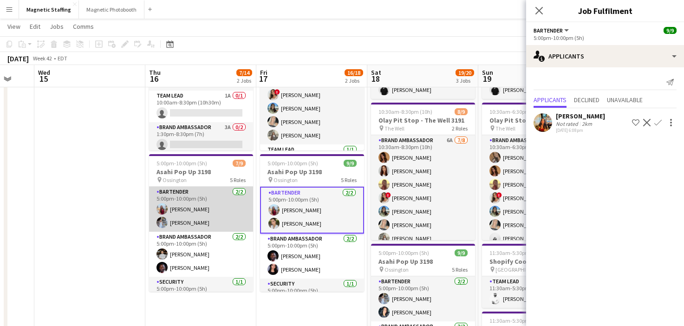
click at [206, 218] on app-card-role "Bartender [DATE] 5:00pm-10:00pm (5h) [PERSON_NAME] [PERSON_NAME]" at bounding box center [201, 209] width 104 height 45
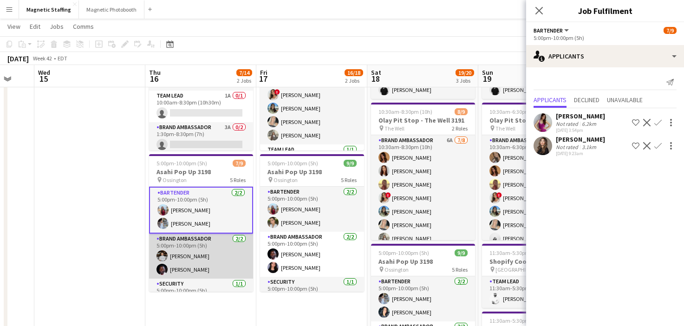
click at [199, 255] on app-card-role "Brand Ambassador [DATE] 5:00pm-10:00pm (5h) [PERSON_NAME] [PERSON_NAME]" at bounding box center [201, 256] width 104 height 45
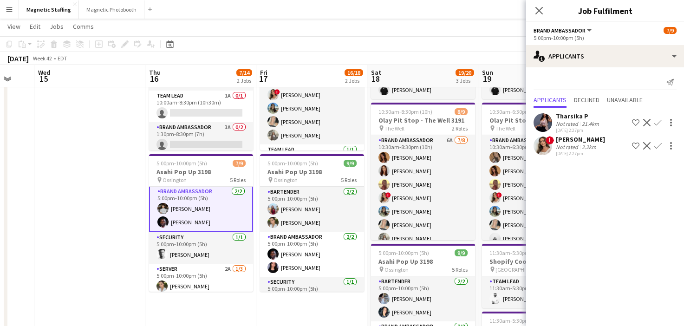
click at [199, 255] on app-card-role "Security [DATE] 5:00pm-10:00pm (5h) [PERSON_NAME]" at bounding box center [201, 248] width 104 height 32
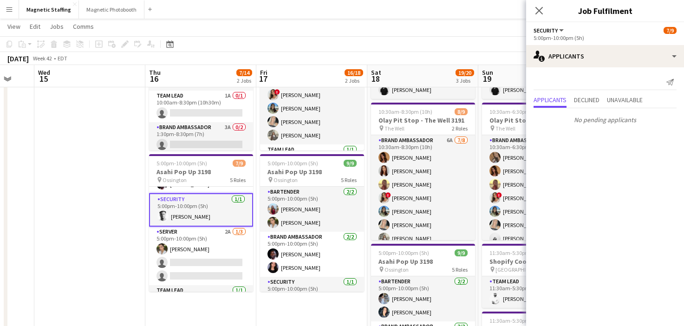
click at [196, 261] on app-card-role "Server 2A [DATE] 5:00pm-10:00pm (5h) [PERSON_NAME] single-neutral-actions singl…" at bounding box center [201, 256] width 104 height 59
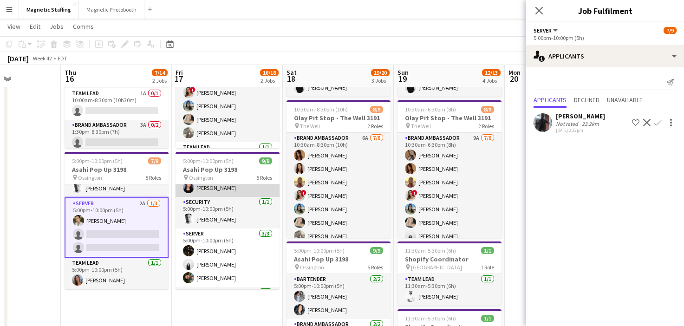
click at [210, 251] on app-card-role "Server [DATE] 5:00pm-10:00pm (5h) [PERSON_NAME] [PERSON_NAME] [PERSON_NAME] Nas…" at bounding box center [228, 258] width 104 height 59
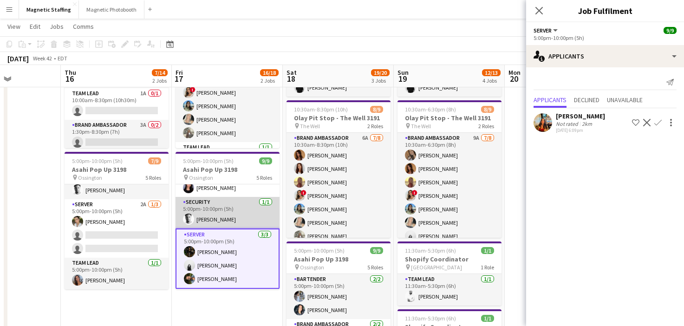
click at [225, 215] on app-card-role "Security [DATE] 5:00pm-10:00pm (5h) [PERSON_NAME]" at bounding box center [228, 213] width 104 height 32
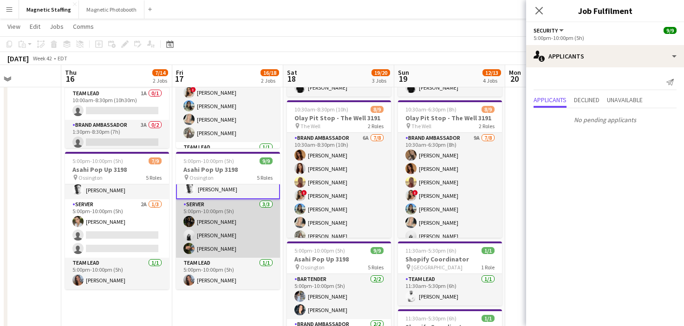
click at [213, 243] on app-card-role "Server [DATE] 5:00pm-10:00pm (5h) [PERSON_NAME] [PERSON_NAME] [PERSON_NAME] Nas…" at bounding box center [228, 228] width 104 height 59
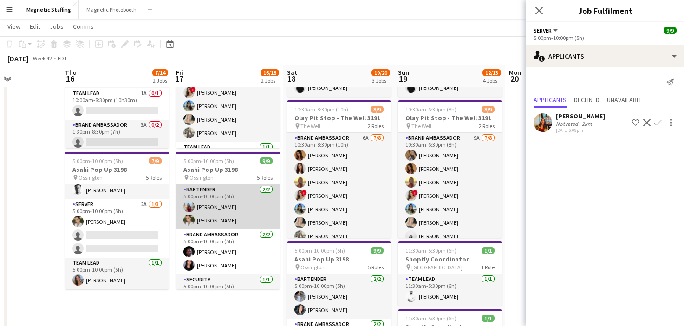
click at [224, 218] on app-card-role "Bartender [DATE] 5:00pm-10:00pm (5h) [PERSON_NAME] [PERSON_NAME]" at bounding box center [228, 206] width 104 height 45
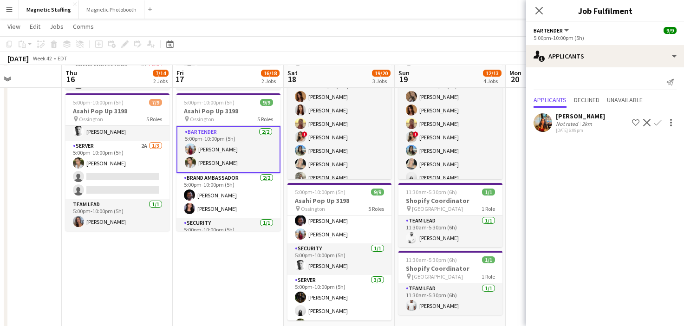
click at [321, 228] on app-card-role "Brand Ambassador [DATE] 5:00pm-10:00pm (5h) [PERSON_NAME] [PERSON_NAME]" at bounding box center [340, 220] width 104 height 45
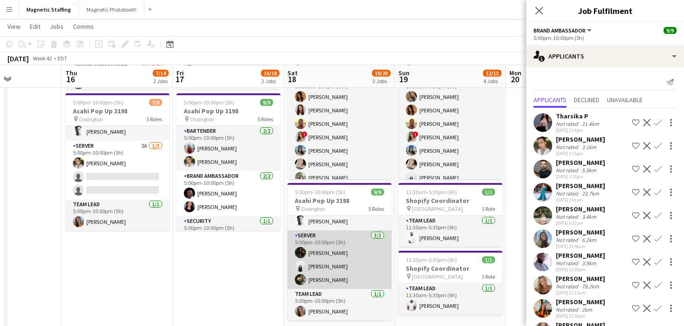
click at [340, 265] on app-card-role "Server [DATE] 5:00pm-10:00pm (5h) [PERSON_NAME] [PERSON_NAME] [PERSON_NAME] Nas…" at bounding box center [340, 259] width 104 height 59
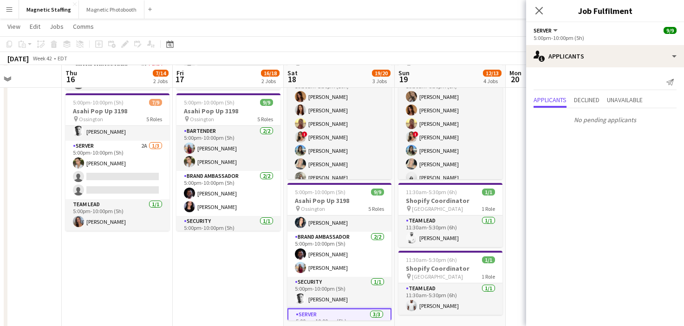
click at [337, 269] on app-card-role "Brand Ambassador [DATE] 5:00pm-10:00pm (5h) [PERSON_NAME] [PERSON_NAME]" at bounding box center [340, 254] width 104 height 45
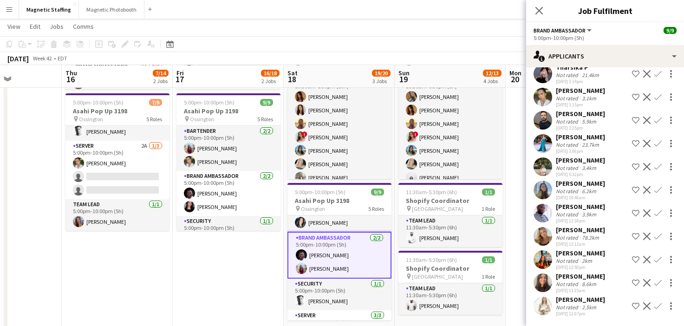
click at [200, 290] on app-date-cell "10:30am-8:30pm (10h) 7/9 Olay Pit Stop - The Well 3191 pin The Well 3 Roles Bra…" at bounding box center [228, 208] width 111 height 520
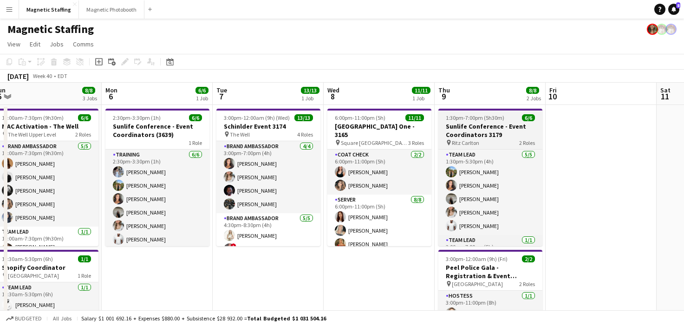
click at [478, 138] on h3 "Sunlife Conference - Event Coordinators 3179" at bounding box center [491, 130] width 104 height 17
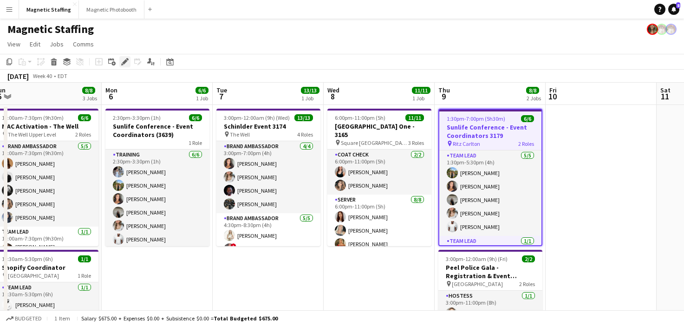
click at [123, 65] on icon "Edit" at bounding box center [124, 61] width 7 height 7
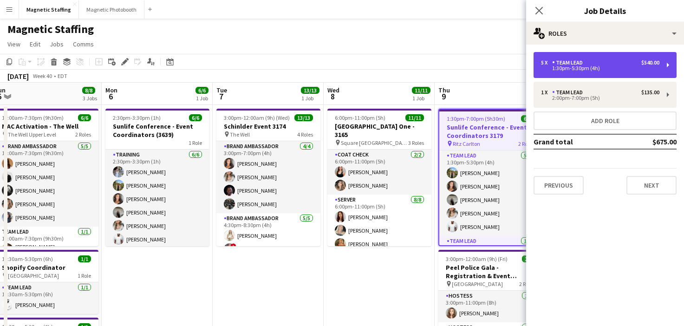
click at [600, 69] on div "1:30pm-5:30pm (4h)" at bounding box center [600, 68] width 118 height 5
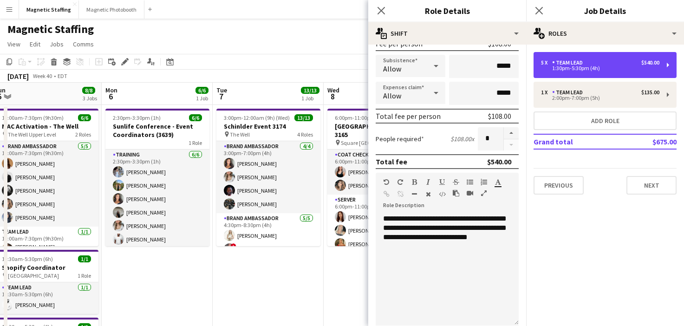
scroll to position [209, 0]
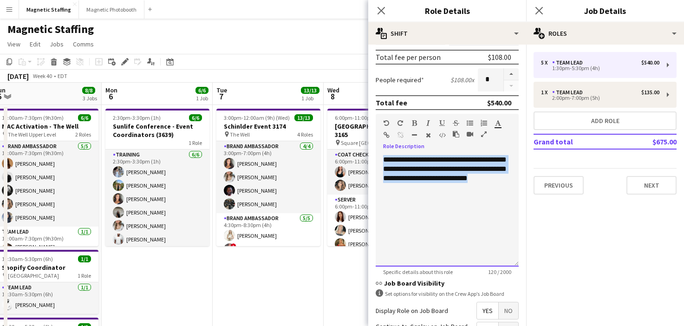
drag, startPoint x: 501, startPoint y: 176, endPoint x: 371, endPoint y: 155, distance: 132.3
click at [370, 155] on form "**********" at bounding box center [447, 131] width 158 height 577
copy div "**********"
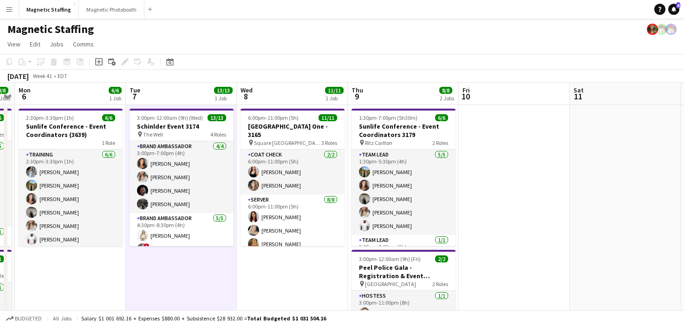
drag, startPoint x: 321, startPoint y: 234, endPoint x: 196, endPoint y: 239, distance: 125.5
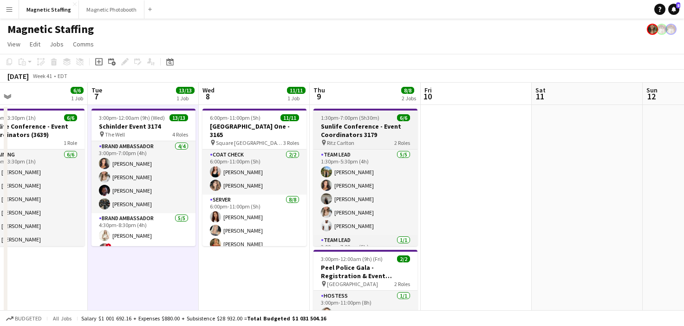
click at [353, 124] on h3 "Sunlife Conference - Event Coordinators 3179" at bounding box center [366, 130] width 104 height 17
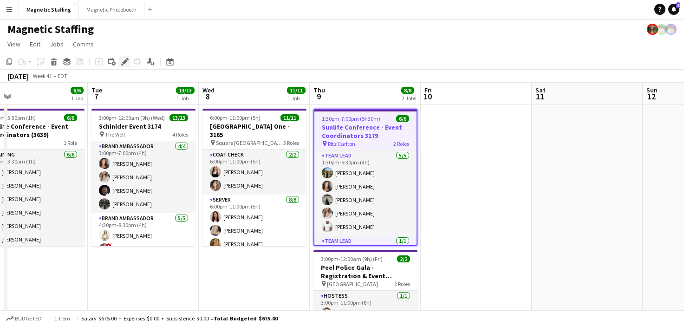
click at [123, 63] on icon at bounding box center [124, 61] width 5 height 5
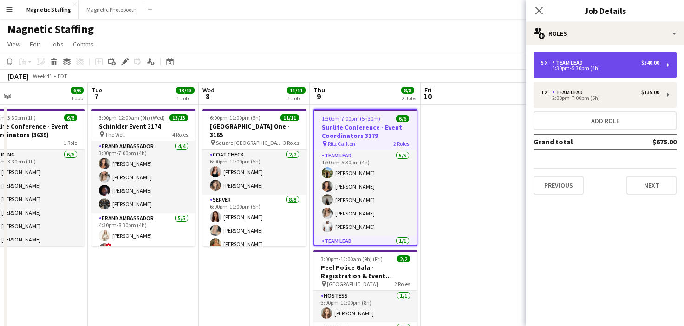
click at [621, 70] on div "1:30pm-5:30pm (4h)" at bounding box center [600, 68] width 118 height 5
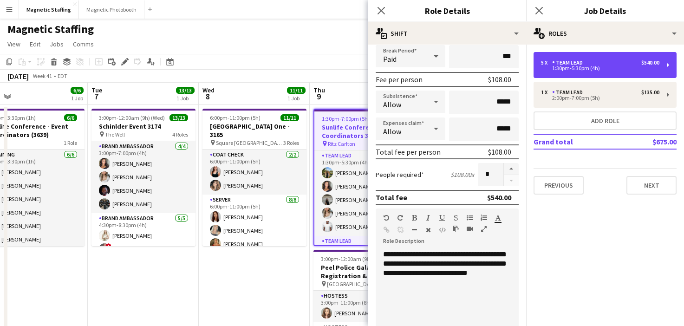
scroll to position [0, 0]
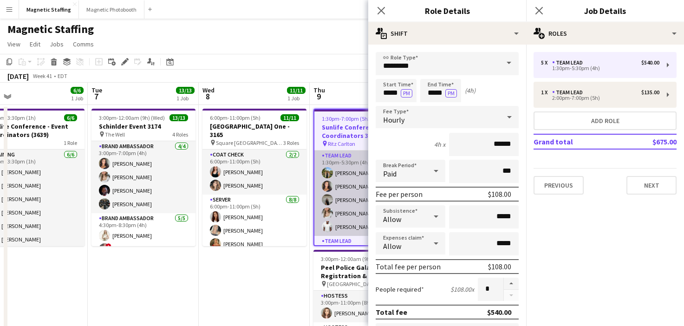
click at [332, 222] on app-card-role "Team Lead [DATE] 1:30pm-5:30pm (4h) [PERSON_NAME] [PERSON_NAME] [PERSON_NAME] […" at bounding box center [365, 193] width 102 height 85
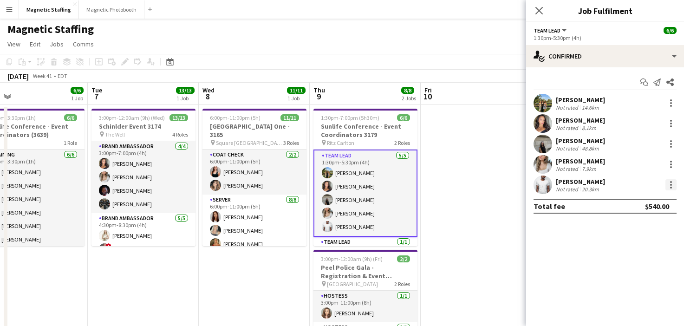
click at [670, 183] on div at bounding box center [671, 182] width 2 height 2
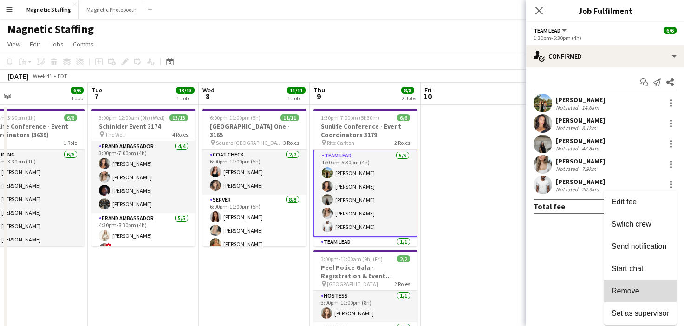
click at [618, 287] on span "Remove" at bounding box center [626, 291] width 28 height 8
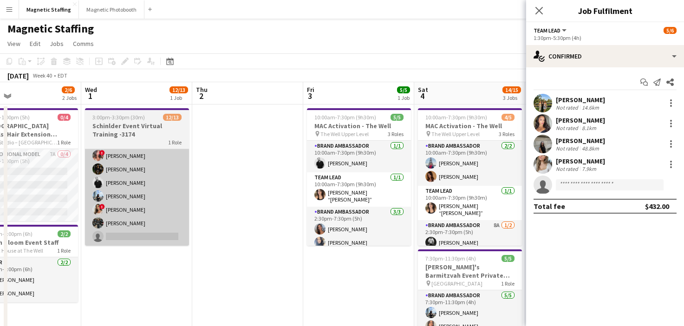
scroll to position [0, 392]
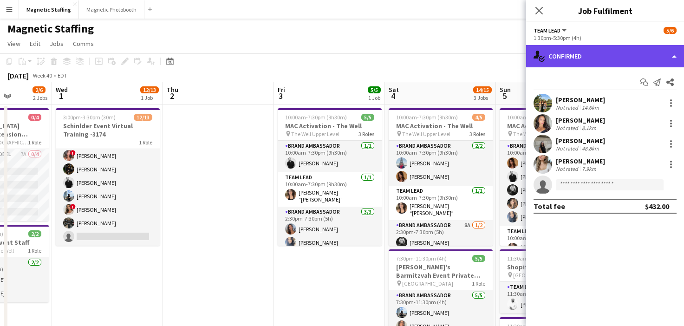
click at [564, 56] on div "single-neutral-actions-check-2 Confirmed" at bounding box center [605, 56] width 158 height 22
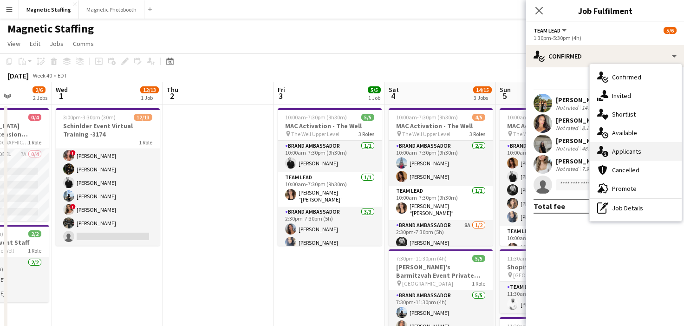
click at [600, 147] on icon "single-neutral-actions-information" at bounding box center [602, 151] width 11 height 11
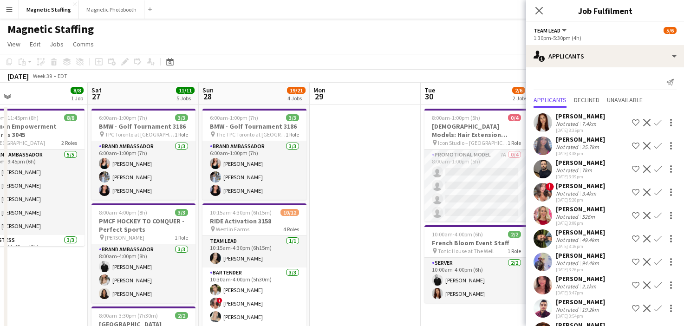
scroll to position [0, 201]
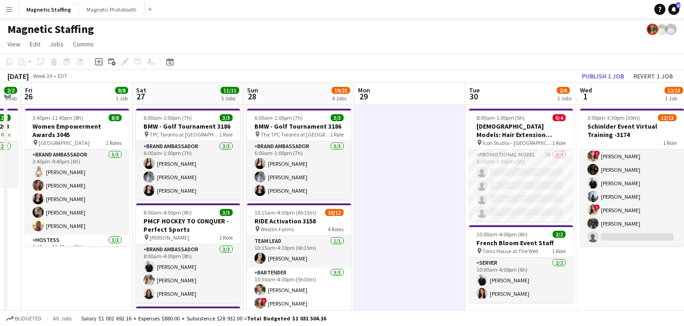
scroll to position [0, 360]
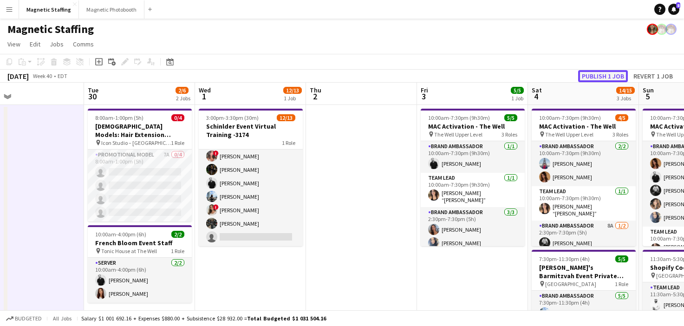
click at [611, 79] on button "Publish 1 job" at bounding box center [603, 76] width 50 height 12
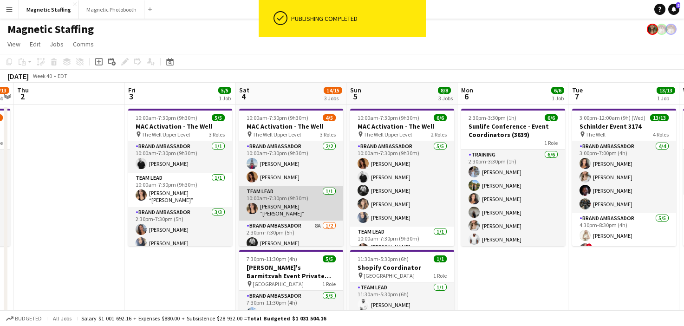
scroll to position [17, 0]
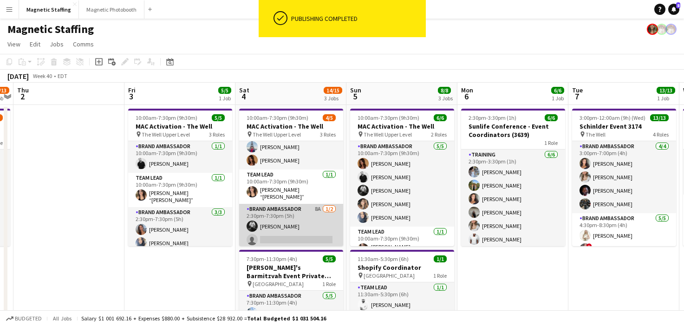
click at [277, 225] on app-card-role "Brand Ambassador 8A [DATE] 2:30pm-7:30pm (5h) [PERSON_NAME] single-neutral-acti…" at bounding box center [291, 226] width 104 height 45
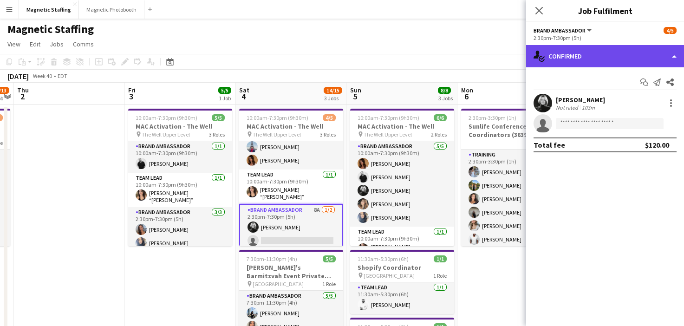
click at [588, 51] on div "single-neutral-actions-check-2 Confirmed" at bounding box center [605, 56] width 158 height 22
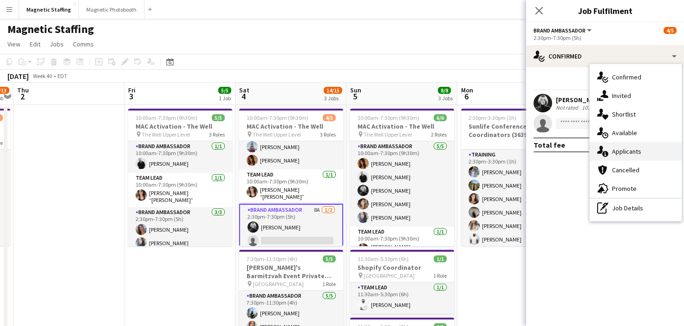
click at [605, 145] on div "single-neutral-actions-information Applicants" at bounding box center [636, 151] width 92 height 19
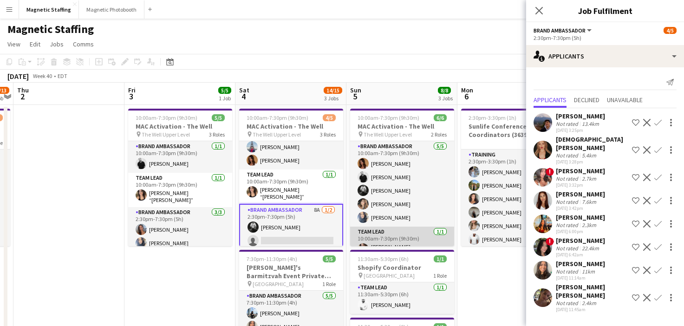
click at [452, 230] on app-card-role "Team Lead [DATE] 10:00am-7:30pm (9h30m) [PERSON_NAME] “[PERSON_NAME]” [PERSON_N…" at bounding box center [402, 244] width 104 height 34
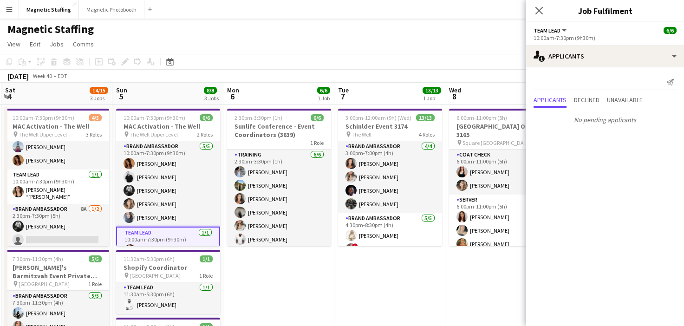
drag, startPoint x: 517, startPoint y: 208, endPoint x: 282, endPoint y: 239, distance: 236.2
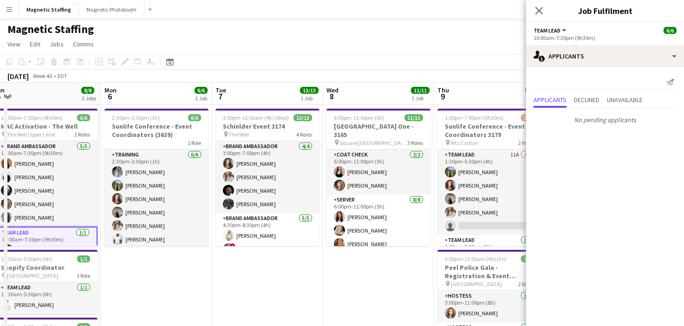
scroll to position [0, 402]
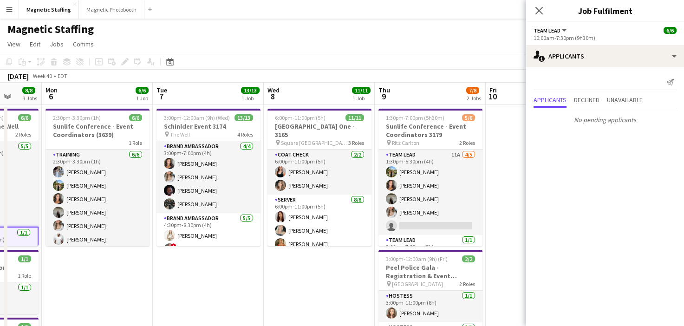
drag, startPoint x: 375, startPoint y: 216, endPoint x: 217, endPoint y: 216, distance: 157.9
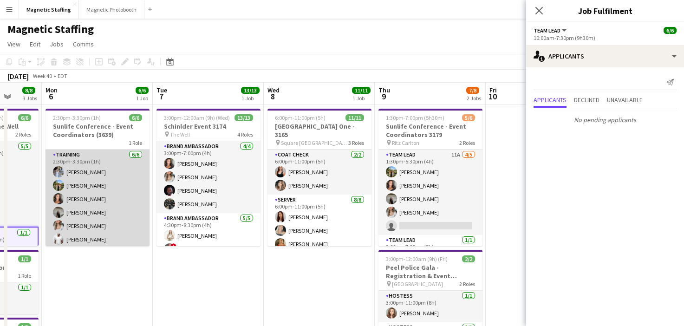
click at [103, 218] on app-card-role "Training [DATE] 2:30pm-3:30pm (1h) [PERSON_NAME] [PERSON_NAME] [PERSON_NAME] [P…" at bounding box center [98, 199] width 104 height 99
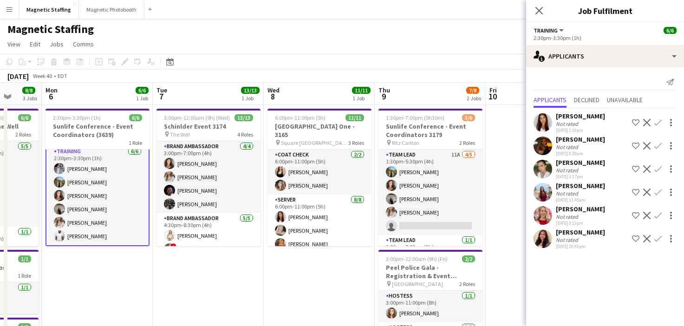
click at [94, 232] on app-card-role "Training [DATE] 2:30pm-3:30pm (1h) [PERSON_NAME] [PERSON_NAME] [PERSON_NAME] [P…" at bounding box center [98, 195] width 104 height 101
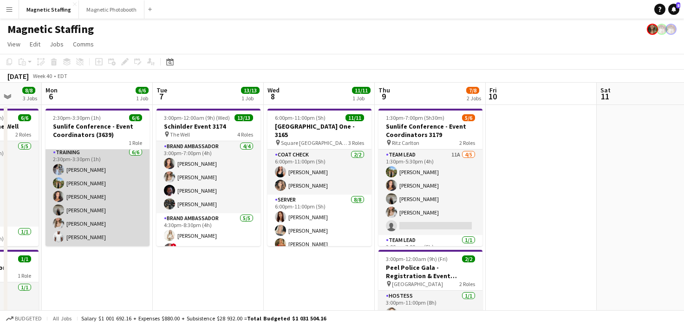
click at [94, 232] on app-card-role "Training [DATE] 2:30pm-3:30pm (1h) [PERSON_NAME] [PERSON_NAME] [PERSON_NAME] [P…" at bounding box center [98, 196] width 104 height 99
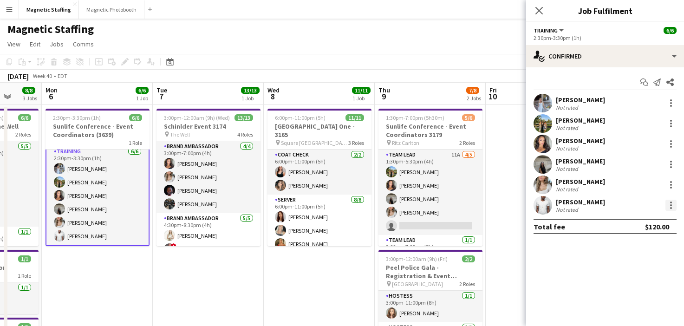
click at [668, 201] on div at bounding box center [671, 205] width 11 height 11
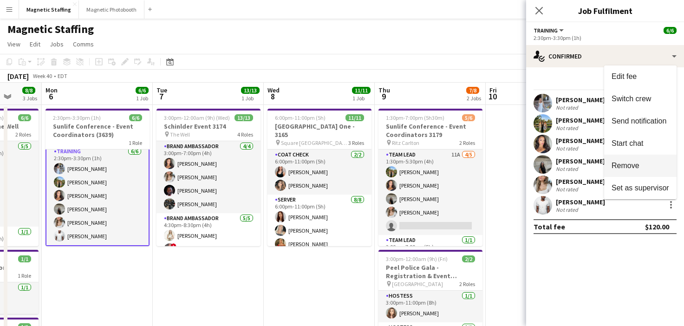
click at [645, 167] on span "Remove" at bounding box center [641, 166] width 58 height 8
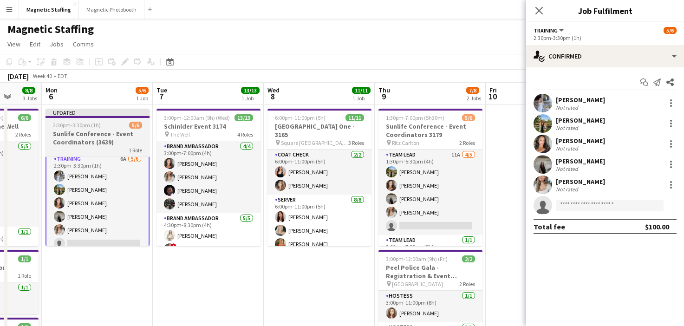
click at [89, 112] on div "Updated" at bounding box center [98, 112] width 104 height 7
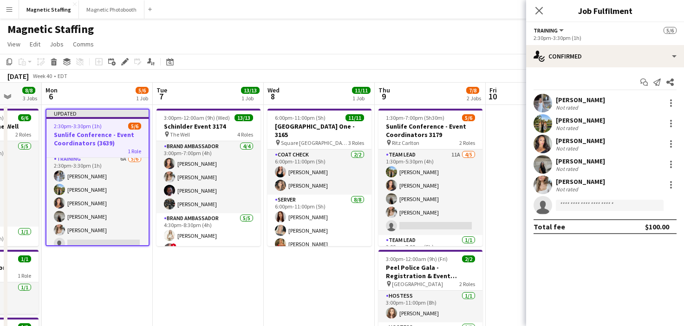
scroll to position [3, 0]
click at [122, 61] on icon "Edit" at bounding box center [124, 61] width 7 height 7
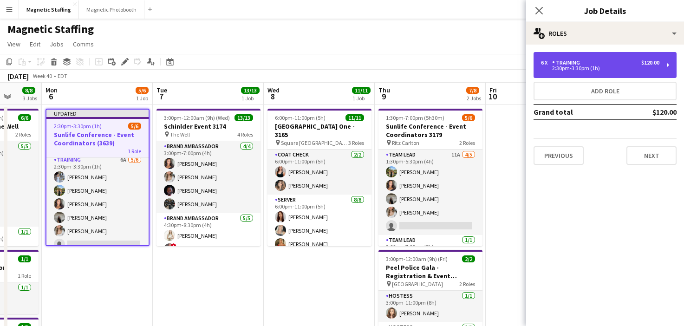
click at [622, 66] on div "2:30pm-3:30pm (1h)" at bounding box center [600, 68] width 118 height 5
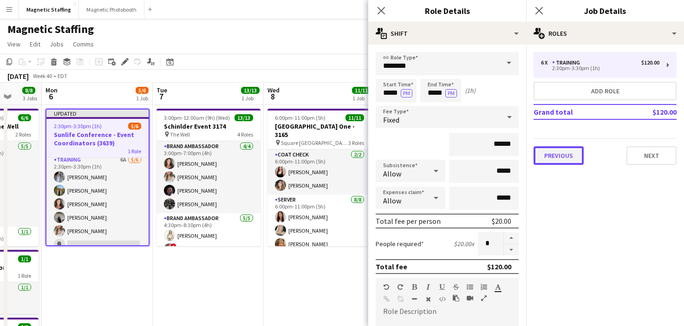
click at [559, 161] on button "Previous" at bounding box center [559, 155] width 50 height 19
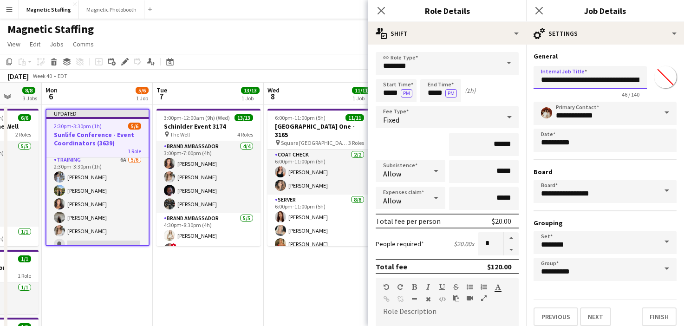
click at [628, 80] on input "**********" at bounding box center [590, 77] width 113 height 23
drag, startPoint x: 621, startPoint y: 81, endPoint x: 648, endPoint y: 80, distance: 27.9
click at [649, 81] on div "**********" at bounding box center [605, 80] width 143 height 36
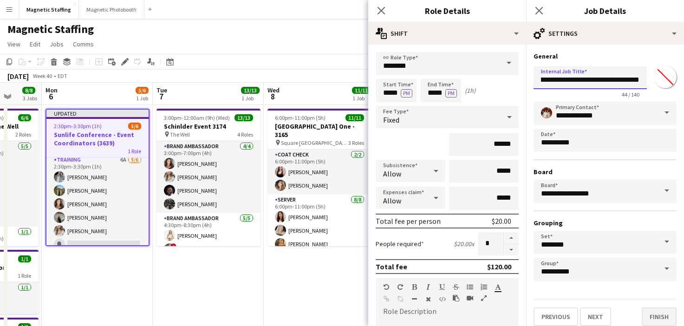
type input "**********"
click at [664, 313] on button "Finish" at bounding box center [659, 317] width 35 height 19
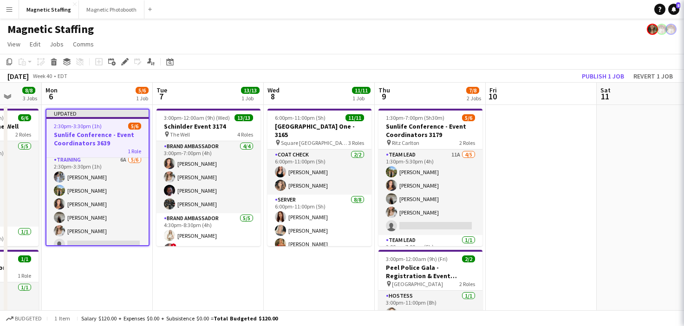
scroll to position [0, 0]
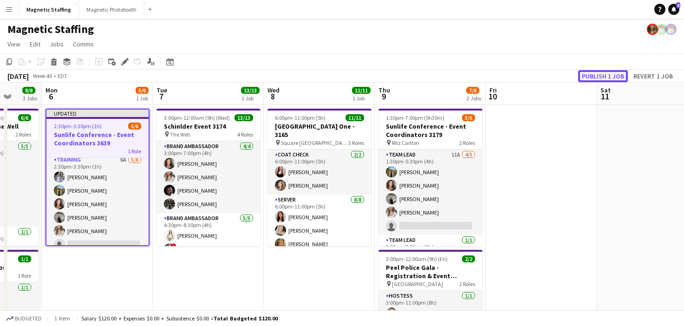
click at [608, 79] on button "Publish 1 job" at bounding box center [603, 76] width 50 height 12
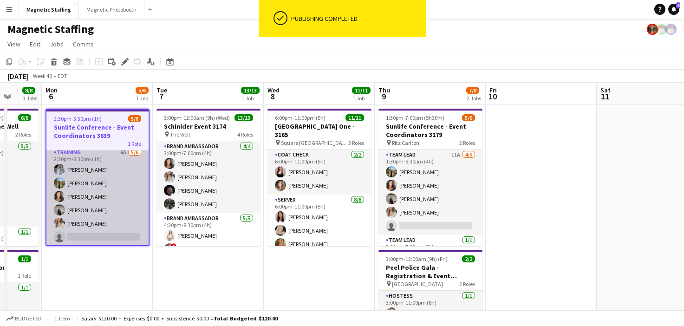
click at [112, 189] on app-card-role "Training 6A [DATE] 2:30pm-3:30pm (1h) [PERSON_NAME] [PERSON_NAME] [PERSON_NAME]…" at bounding box center [97, 196] width 102 height 99
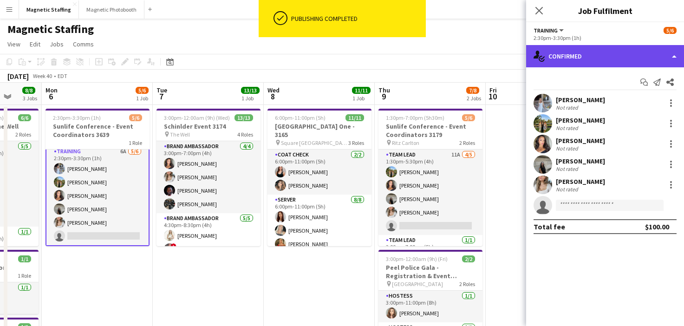
click at [605, 57] on div "single-neutral-actions-check-2 Confirmed" at bounding box center [605, 56] width 158 height 22
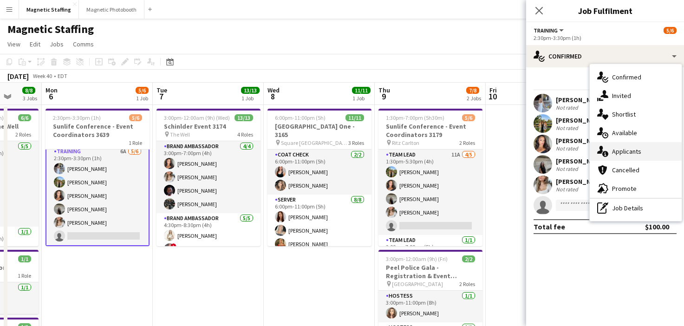
click at [612, 149] on div "single-neutral-actions-information Applicants" at bounding box center [636, 151] width 92 height 19
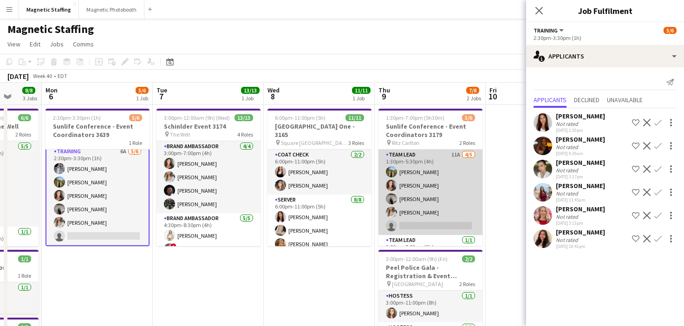
click at [434, 229] on app-card-role "Team Lead 11A [DATE] 1:30pm-5:30pm (4h) [PERSON_NAME] [PERSON_NAME] [PERSON_NAM…" at bounding box center [431, 192] width 104 height 85
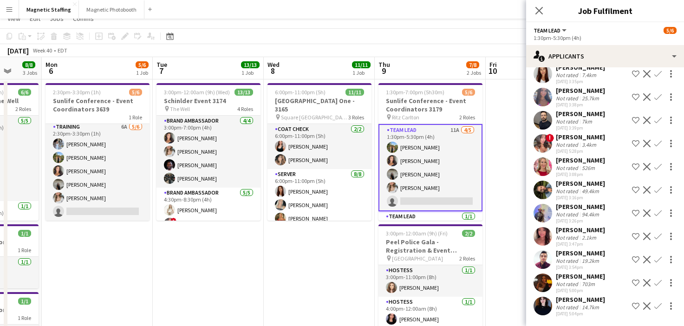
scroll to position [2, 0]
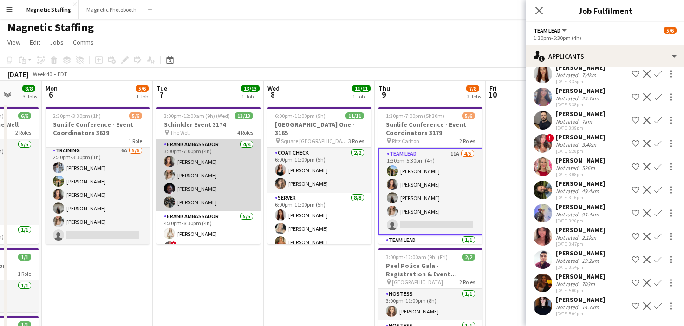
click at [232, 190] on app-card-role "Brand Ambassador [DATE] 3:00pm-7:00pm (4h) [PERSON_NAME] [PERSON_NAME] [PERSON_…" at bounding box center [209, 175] width 104 height 72
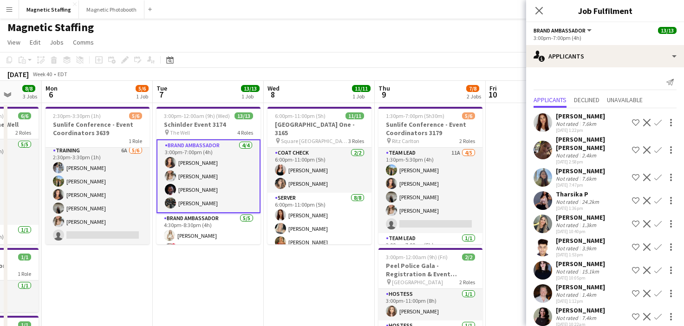
scroll to position [34, 0]
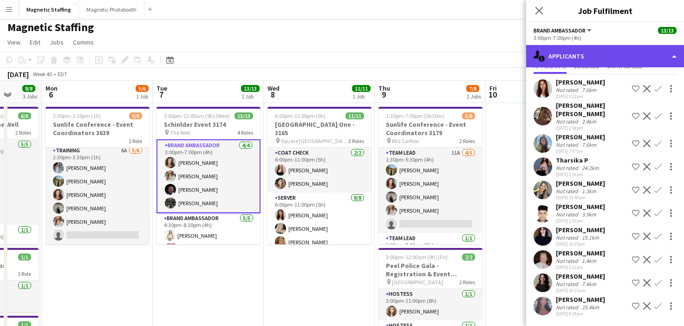
click at [615, 60] on div "single-neutral-actions-information Applicants" at bounding box center [605, 56] width 158 height 22
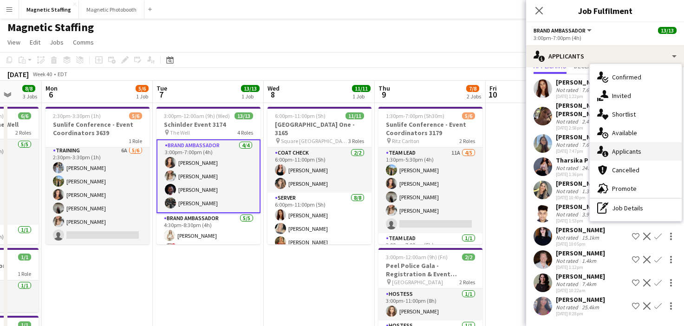
click at [611, 149] on div "single-neutral-actions-information Applicants" at bounding box center [636, 151] width 92 height 19
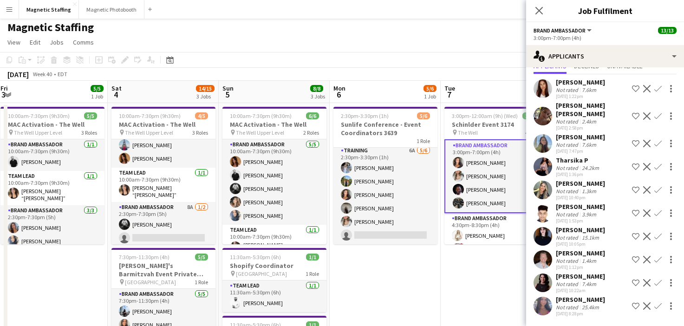
scroll to position [0, 396]
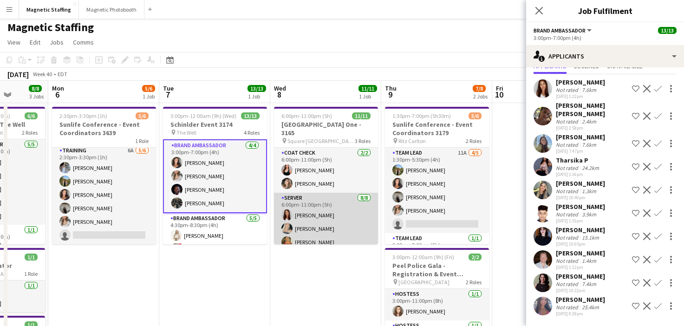
click at [328, 219] on app-card-role "Server [DATE] 6:00pm-11:00pm (5h) [PERSON_NAME] [PERSON_NAME] [PERSON_NAME] [PE…" at bounding box center [326, 256] width 104 height 126
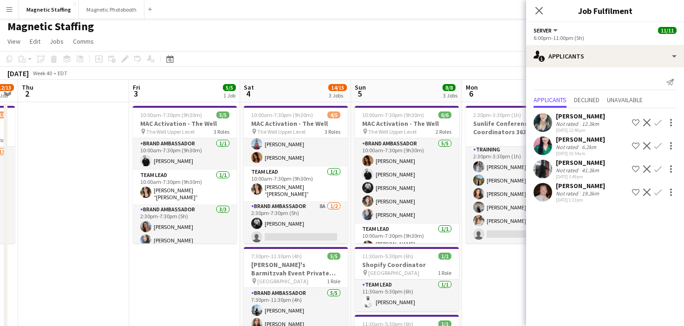
scroll to position [0, 193]
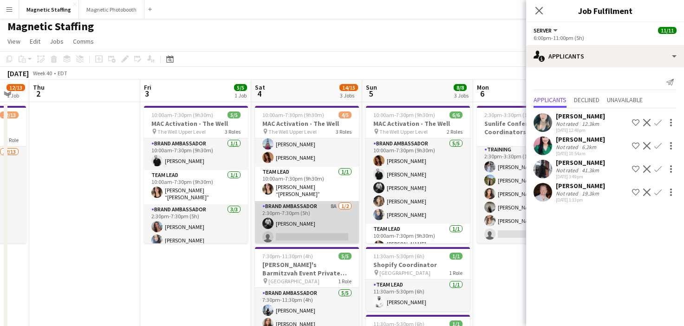
click at [316, 236] on app-card-role "Brand Ambassador 8A [DATE] 2:30pm-7:30pm (5h) [PERSON_NAME] single-neutral-acti…" at bounding box center [307, 223] width 104 height 45
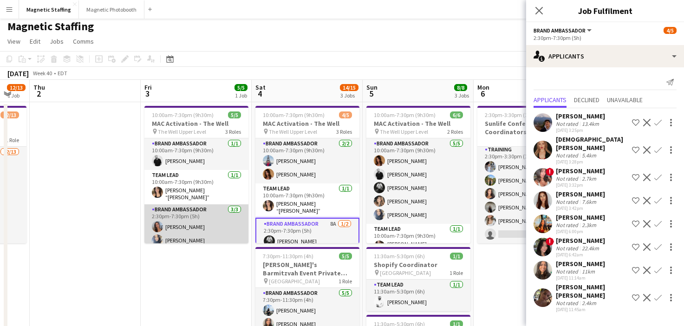
scroll to position [17, 0]
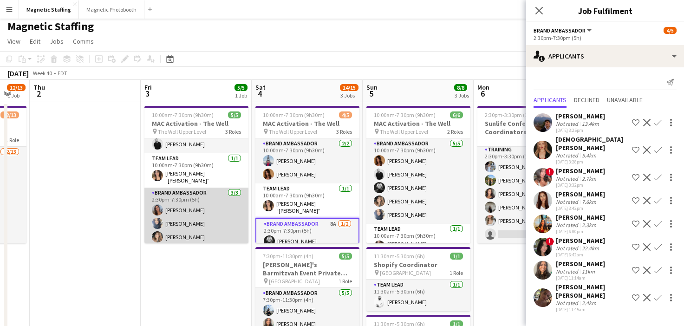
click at [213, 211] on app-card-role "Brand Ambassador [DATE] 2:30pm-7:30pm (5h) [PERSON_NAME] [PERSON_NAME] [PERSON_…" at bounding box center [196, 217] width 104 height 59
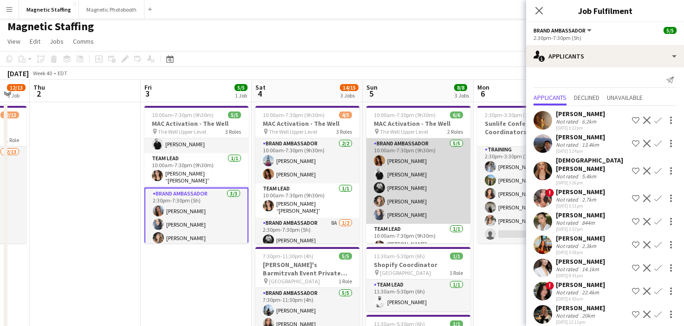
scroll to position [0, 192]
click at [434, 191] on app-card-role "Brand Ambassador [DATE] 10:00am-7:30pm (9h30m) [PERSON_NAME] [PERSON_NAME] [PER…" at bounding box center [419, 180] width 104 height 85
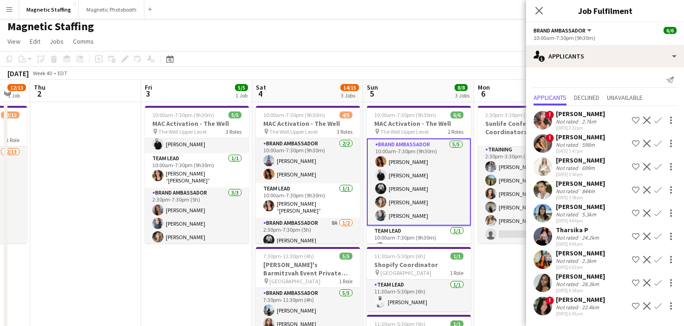
scroll to position [14, 0]
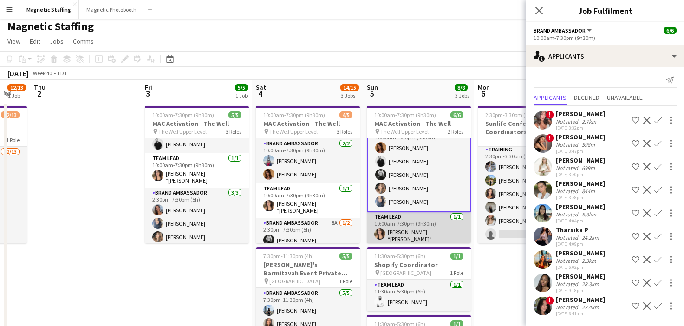
click at [413, 226] on app-card-role "Team Lead [DATE] 10:00am-7:30pm (9h30m) [PERSON_NAME] “[PERSON_NAME]” [PERSON_N…" at bounding box center [419, 229] width 104 height 34
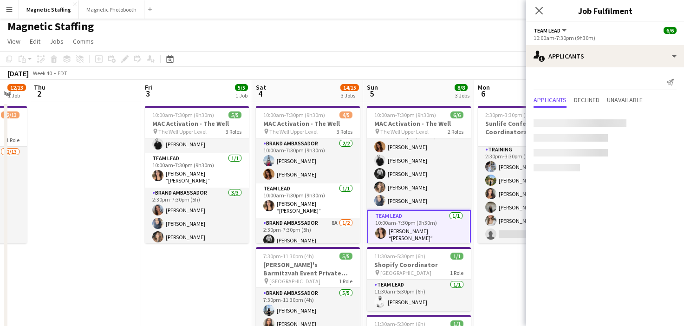
scroll to position [0, 0]
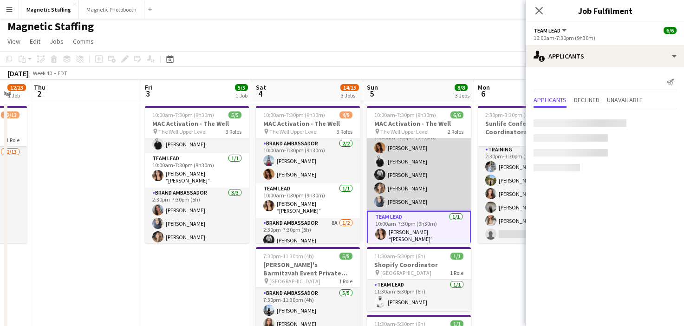
click at [422, 191] on app-card-role "Brand Ambassador [DATE] 10:00am-7:30pm (9h30m) [PERSON_NAME] [PERSON_NAME] [PER…" at bounding box center [419, 167] width 104 height 85
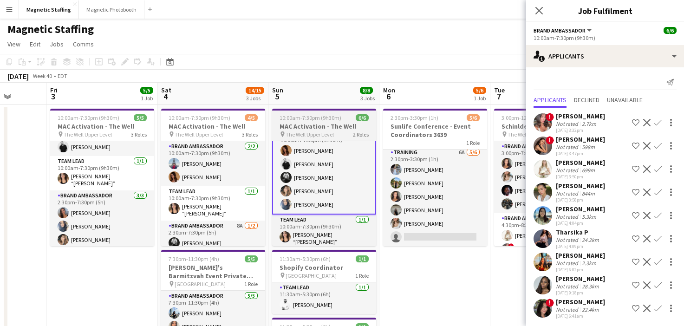
click at [422, 190] on app-card-role "Training 6A [DATE] 2:30pm-3:30pm (1h) [PERSON_NAME] [PERSON_NAME] [PERSON_NAME]…" at bounding box center [435, 196] width 104 height 99
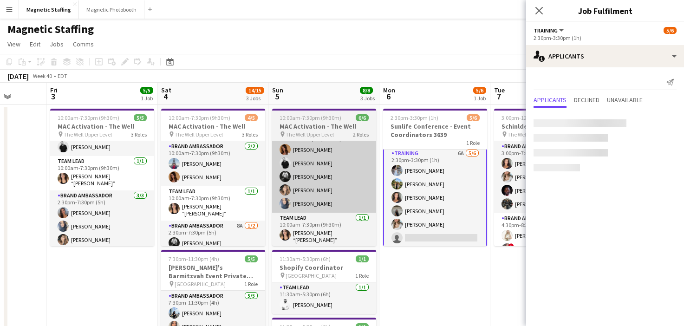
scroll to position [12, 0]
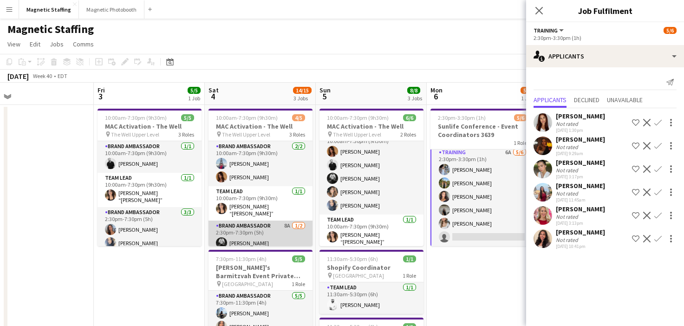
click at [224, 240] on app-user-avatar at bounding box center [221, 242] width 11 height 11
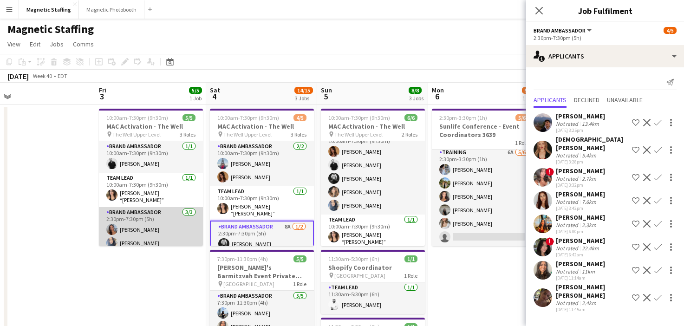
click at [164, 241] on app-card-role "Brand Ambassador [DATE] 2:30pm-7:30pm (5h) [PERSON_NAME] [PERSON_NAME] [PERSON_…" at bounding box center [151, 236] width 104 height 59
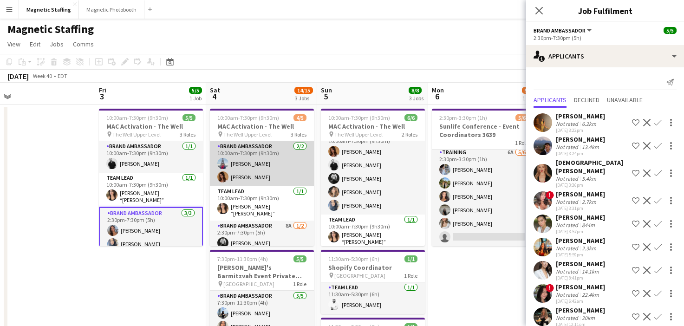
click at [266, 159] on app-card-role "Brand Ambassador [DATE] 10:00am-7:30pm (9h30m) [GEOGRAPHIC_DATA][PERSON_NAME] […" at bounding box center [262, 163] width 104 height 45
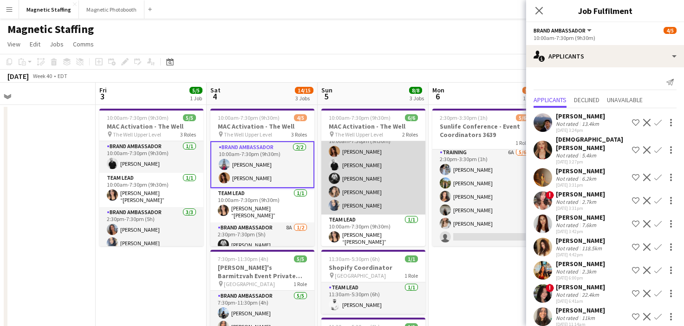
click at [349, 172] on app-card-role "Brand Ambassador [DATE] 10:00am-7:30pm (9h30m) [PERSON_NAME] [PERSON_NAME] [PER…" at bounding box center [373, 171] width 104 height 85
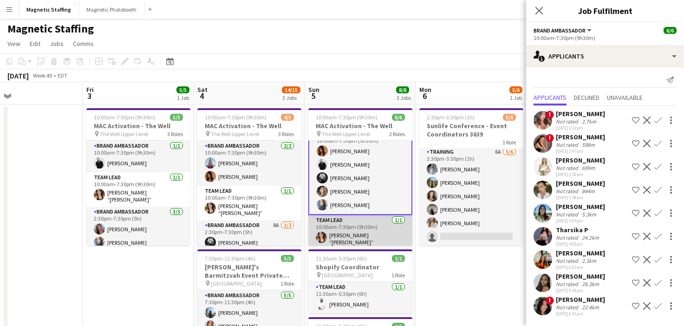
click at [391, 229] on app-card-role "Team Lead [DATE] 10:00am-7:30pm (9h30m) [PERSON_NAME] “[PERSON_NAME]” [PERSON_N…" at bounding box center [360, 232] width 104 height 34
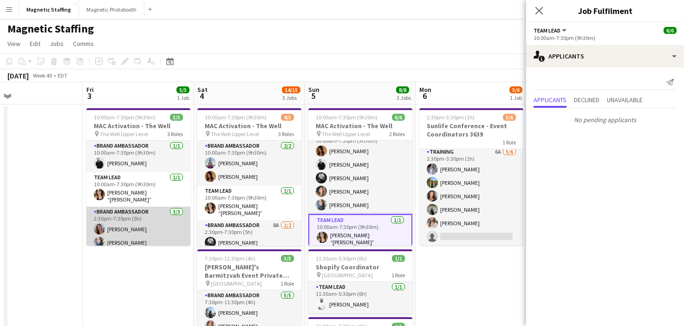
click at [174, 227] on app-card-role "Brand Ambassador [DATE] 2:30pm-7:30pm (5h) [PERSON_NAME] [PERSON_NAME] [PERSON_…" at bounding box center [138, 236] width 104 height 59
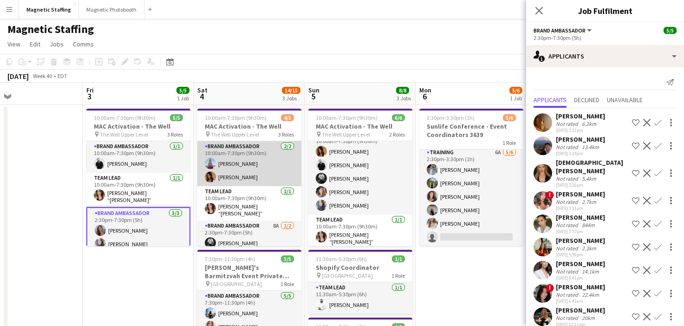
click at [254, 171] on app-card-role "Brand Ambassador [DATE] 10:00am-7:30pm (9h30m) [GEOGRAPHIC_DATA][PERSON_NAME] […" at bounding box center [249, 163] width 104 height 45
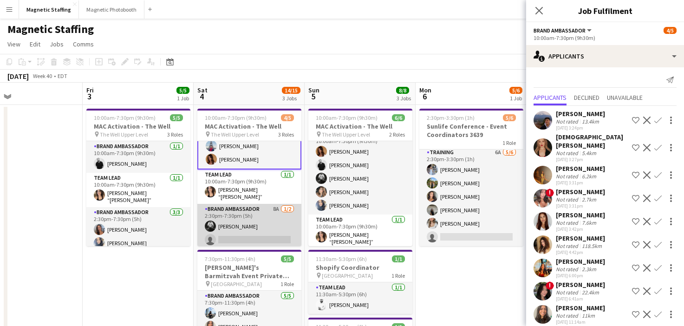
click at [248, 236] on app-card-role "Brand Ambassador 8A [DATE] 2:30pm-7:30pm (5h) [PERSON_NAME] single-neutral-acti…" at bounding box center [249, 226] width 104 height 45
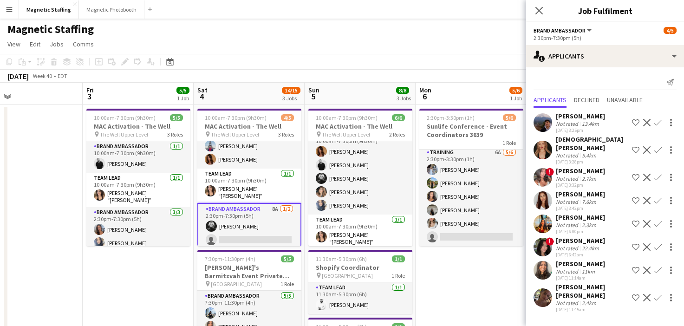
click at [164, 64] on div "Date picker [DATE] [DATE] [DATE] M [DATE] T [DATE] W [DATE] T [DATE] F [DATE] S…" at bounding box center [167, 61] width 21 height 11
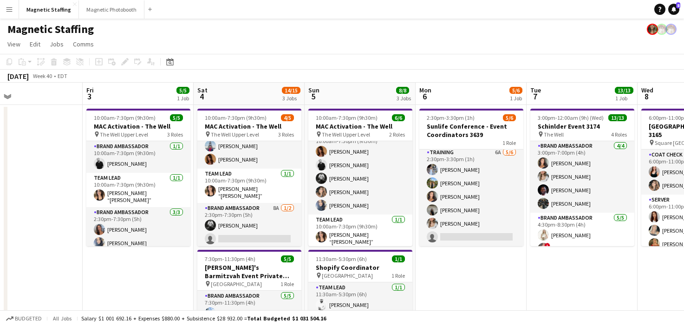
scroll to position [17, 0]
click at [166, 65] on div "Date picker" at bounding box center [169, 61] width 11 height 11
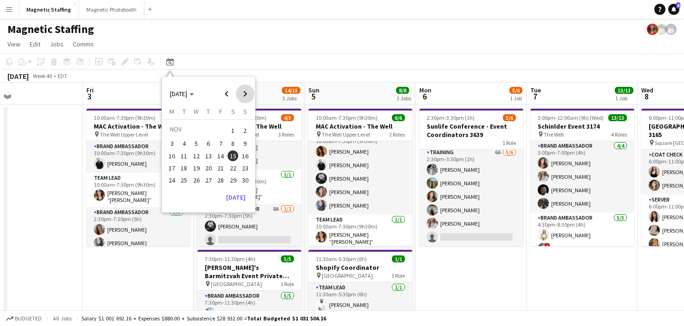
click at [246, 96] on span "Next month" at bounding box center [245, 94] width 19 height 19
click at [228, 97] on span "Previous month" at bounding box center [226, 94] width 19 height 19
click at [219, 168] on span "21" at bounding box center [220, 168] width 11 height 11
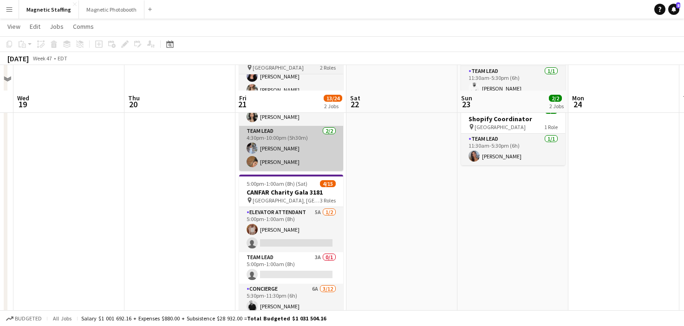
scroll to position [100, 0]
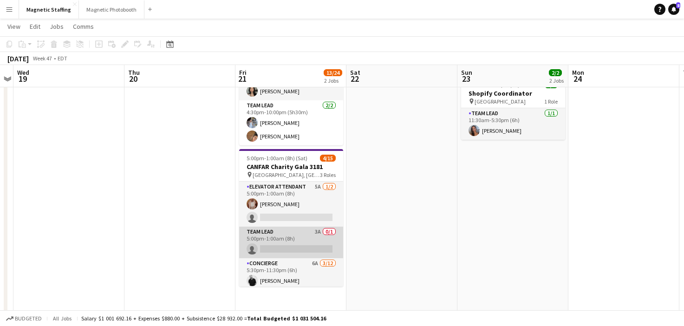
click at [264, 245] on app-card-role "Team Lead 3A 0/1 5:00pm-1:00am (8h) single-neutral-actions" at bounding box center [291, 243] width 104 height 32
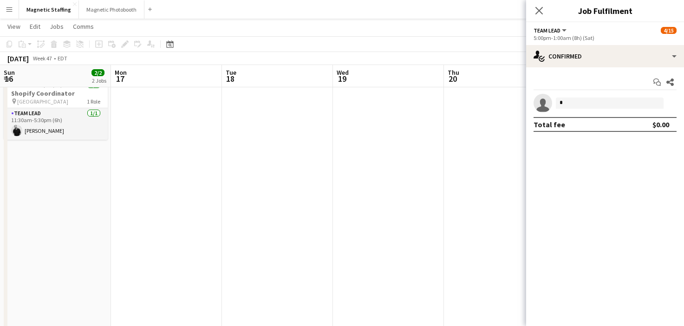
scroll to position [61, 0]
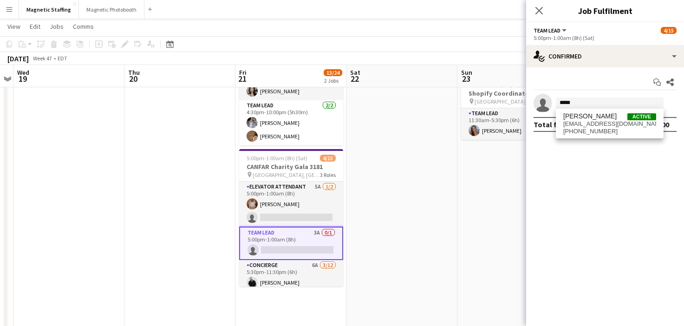
type input "*****"
click at [583, 137] on div "Roxanna Cyganek Active roxanna131093@live.de +4915776065531" at bounding box center [610, 124] width 108 height 30
click at [583, 135] on div "Roxanna Cyganek Active roxanna131093@live.de +4915776065531" at bounding box center [610, 124] width 108 height 30
click at [586, 130] on span "+4915776065531" at bounding box center [609, 131] width 93 height 7
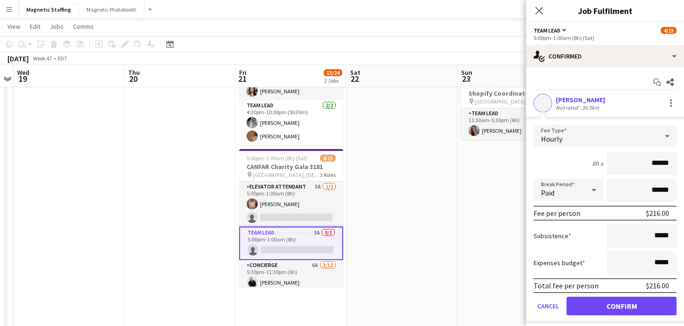
scroll to position [24, 0]
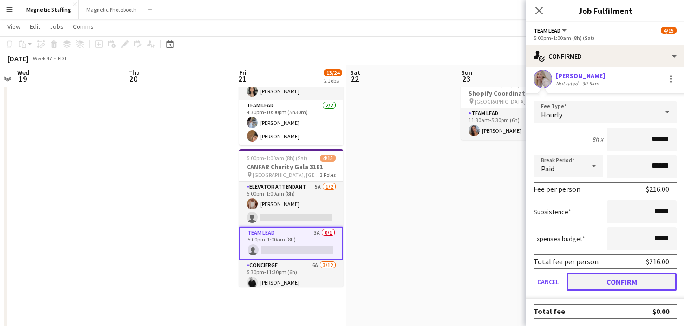
click at [592, 278] on button "Confirm" at bounding box center [622, 282] width 110 height 19
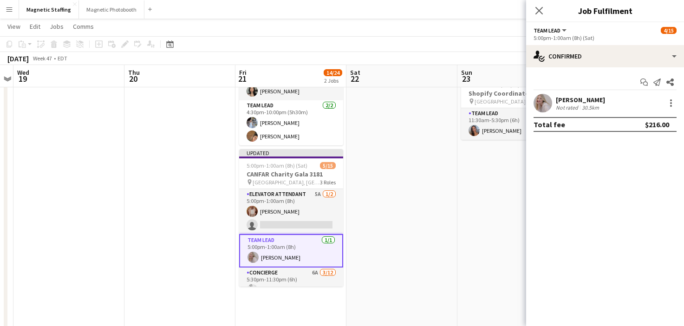
click at [442, 234] on app-date-cell at bounding box center [402, 264] width 111 height 520
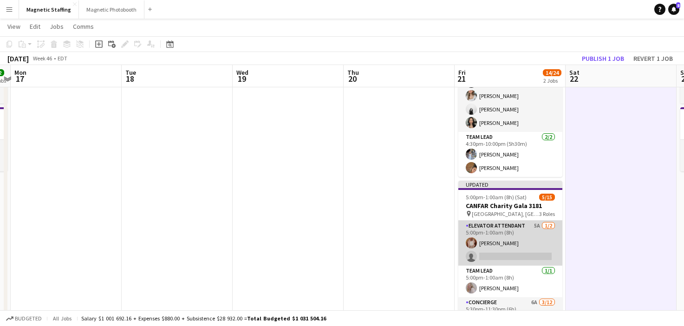
scroll to position [0, 210]
click at [475, 241] on app-user-avatar at bounding box center [472, 242] width 11 height 11
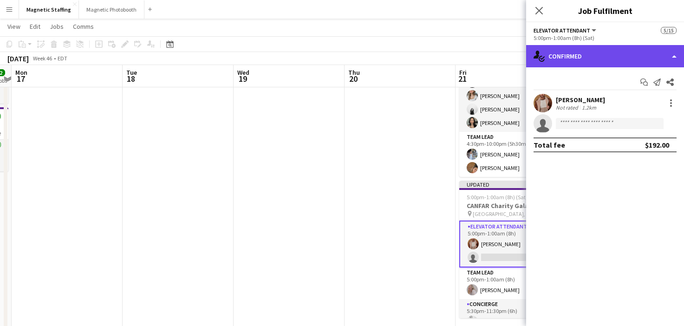
click at [636, 63] on div "single-neutral-actions-check-2 Confirmed" at bounding box center [605, 56] width 158 height 22
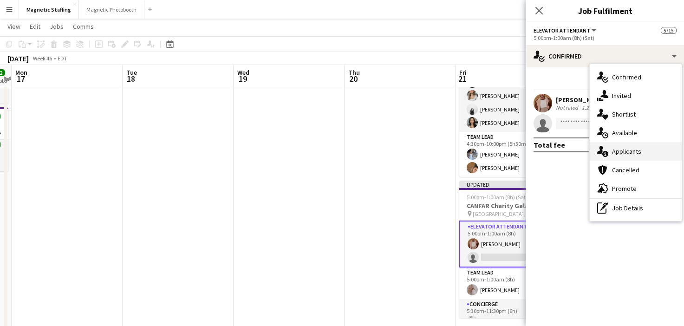
click at [633, 152] on span "Applicants" at bounding box center [626, 151] width 29 height 8
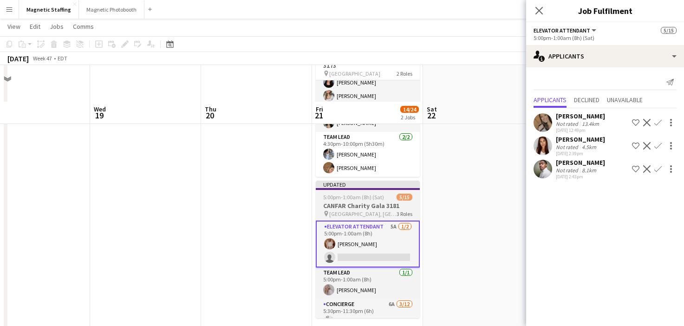
scroll to position [142, 0]
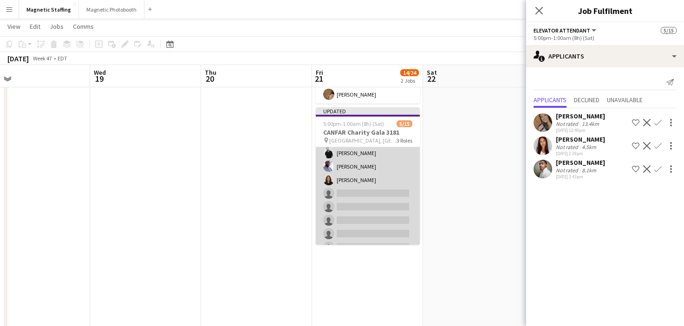
click at [387, 232] on app-card-role "Concierge 6A 3/12 5:30pm-11:30pm (6h) jean-philippe roy Charles Ofori-Attah Kat…" at bounding box center [368, 221] width 104 height 180
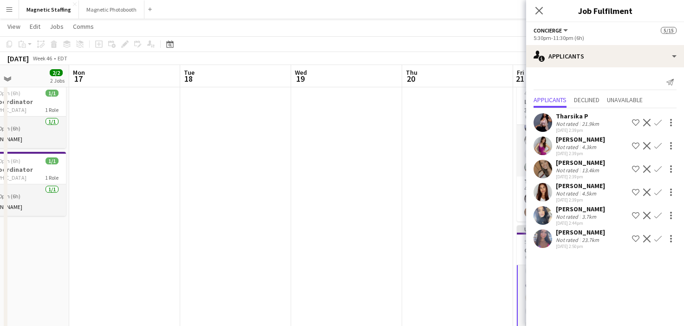
scroll to position [0, 0]
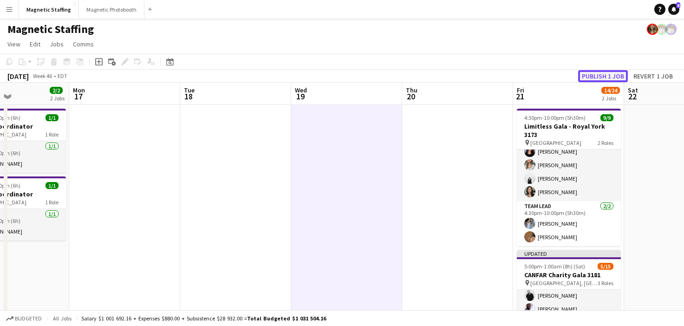
click at [602, 78] on button "Publish 1 job" at bounding box center [603, 76] width 50 height 12
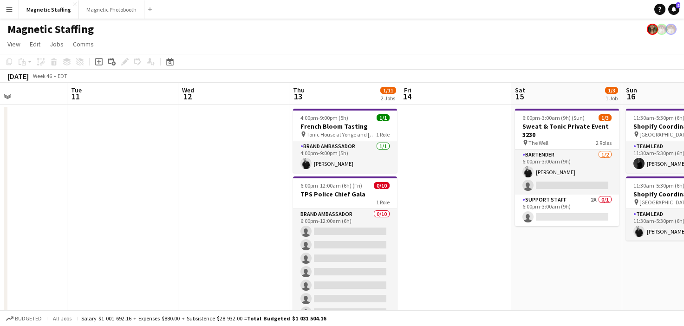
scroll to position [0, 437]
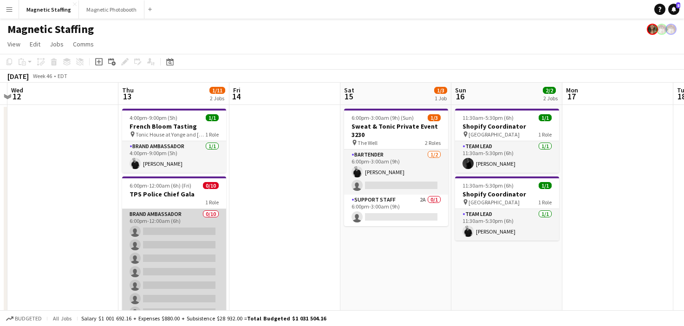
click at [198, 244] on app-card-role "Brand Ambassador 0/10 6:00pm-12:00am (6h) single-neutral-actions single-neutral…" at bounding box center [174, 285] width 104 height 153
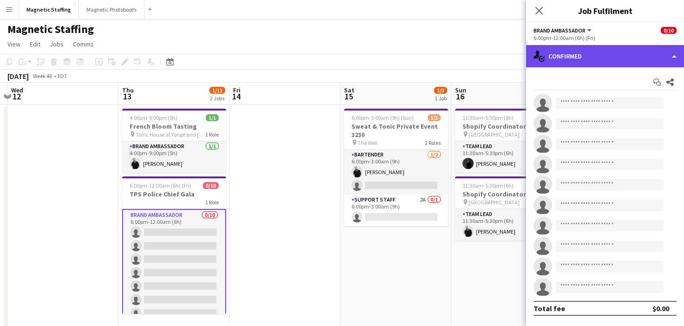
click at [599, 59] on div "single-neutral-actions-check-2 Confirmed" at bounding box center [605, 56] width 158 height 22
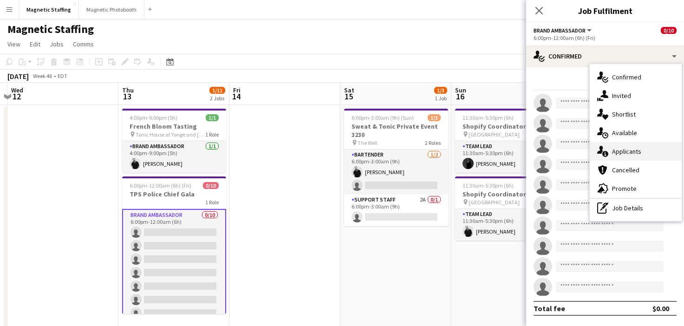
click at [614, 146] on div "single-neutral-actions-information Applicants" at bounding box center [636, 151] width 92 height 19
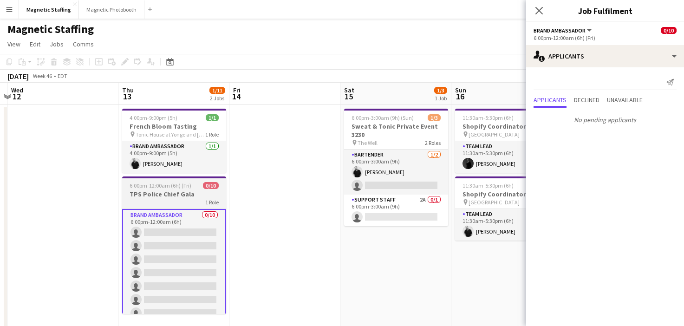
click at [191, 189] on div "6:00pm-12:00am (6h) (Fri) 0/10" at bounding box center [174, 185] width 104 height 7
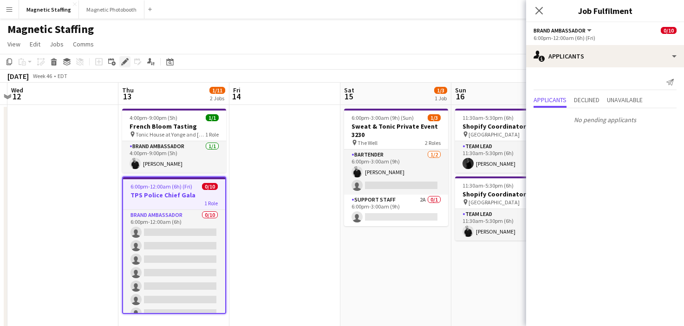
click at [125, 59] on icon "Edit" at bounding box center [124, 61] width 7 height 7
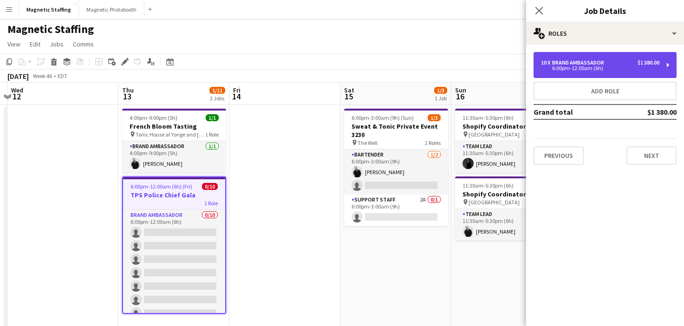
click at [612, 59] on div "10 x Brand Ambassador $1 380.00 6:00pm-12:00am (6h)" at bounding box center [605, 65] width 143 height 26
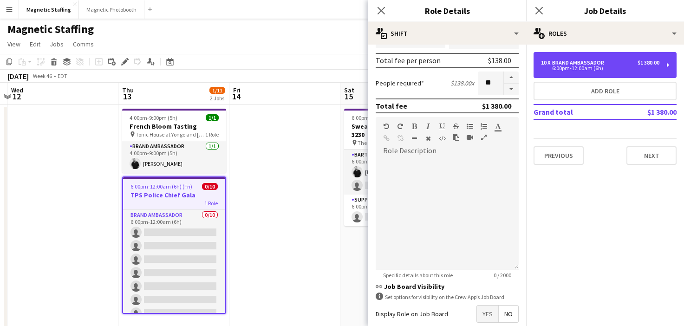
scroll to position [255, 0]
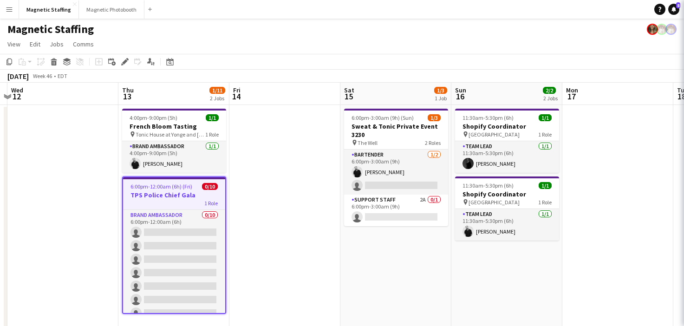
scroll to position [0, 437]
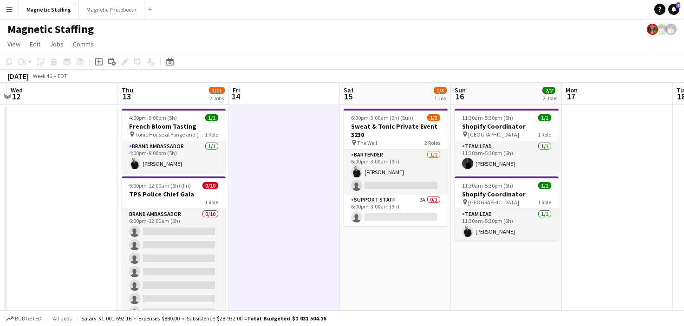
click at [171, 60] on icon at bounding box center [169, 61] width 7 height 7
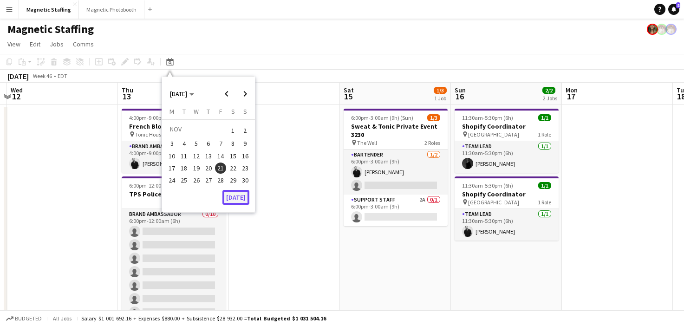
click at [244, 201] on button "[DATE]" at bounding box center [236, 197] width 27 height 15
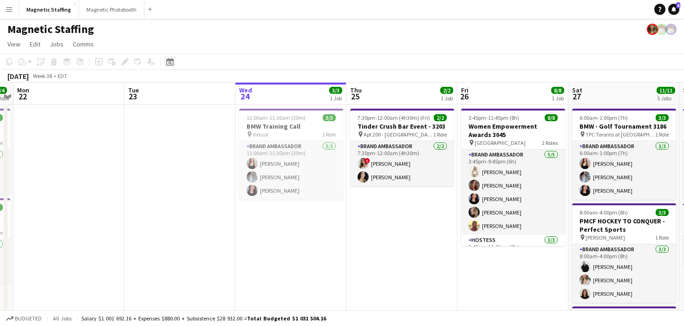
click at [166, 61] on icon at bounding box center [169, 61] width 7 height 7
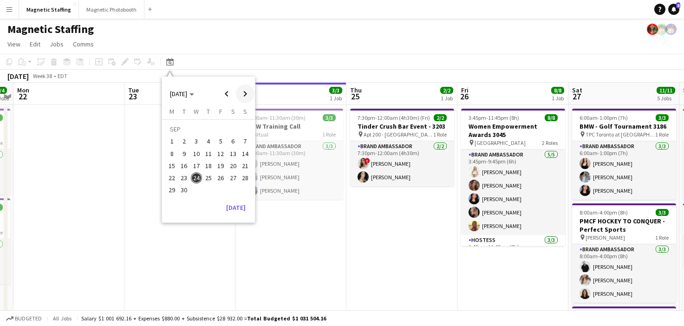
click at [242, 92] on span "Next month" at bounding box center [245, 94] width 19 height 19
click at [170, 154] on span "6" at bounding box center [171, 153] width 11 height 11
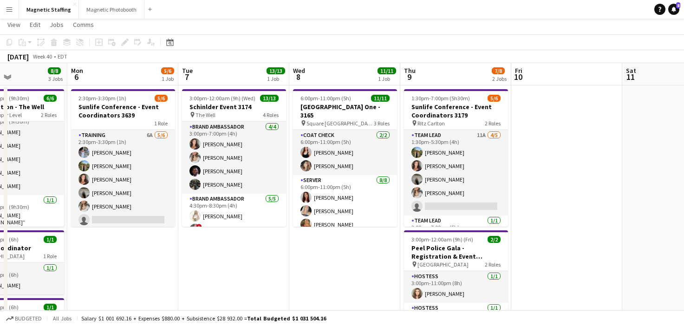
scroll to position [0, 200]
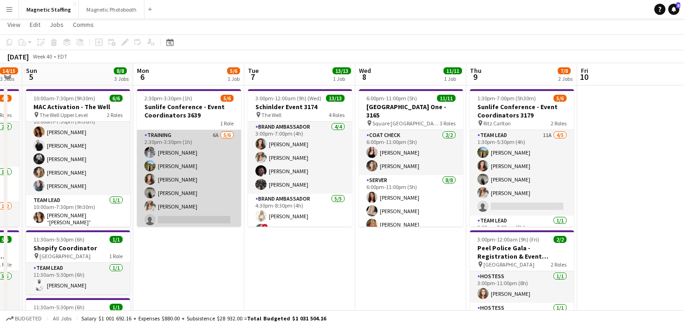
click at [213, 196] on app-card-role "Training 6A [DATE] 2:30pm-3:30pm (1h) [PERSON_NAME] [PERSON_NAME] [PERSON_NAME]…" at bounding box center [189, 179] width 104 height 99
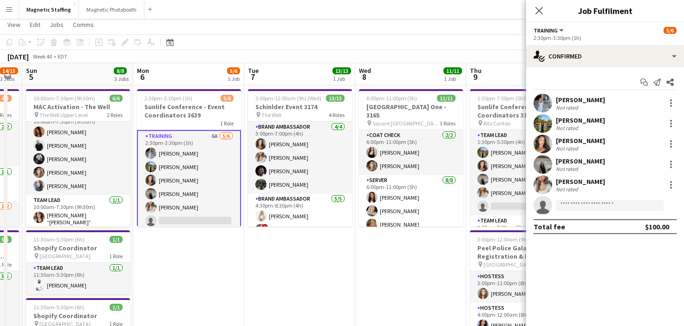
scroll to position [17, 0]
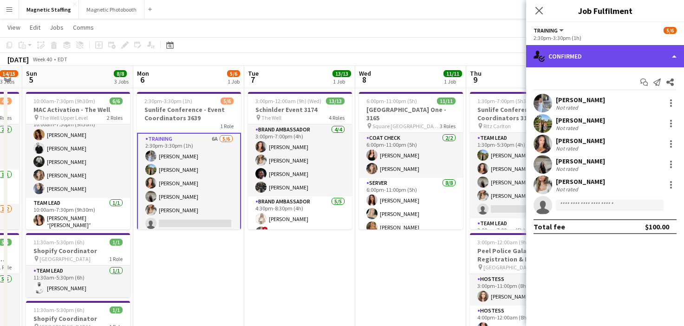
click at [577, 62] on div "single-neutral-actions-check-2 Confirmed" at bounding box center [605, 56] width 158 height 22
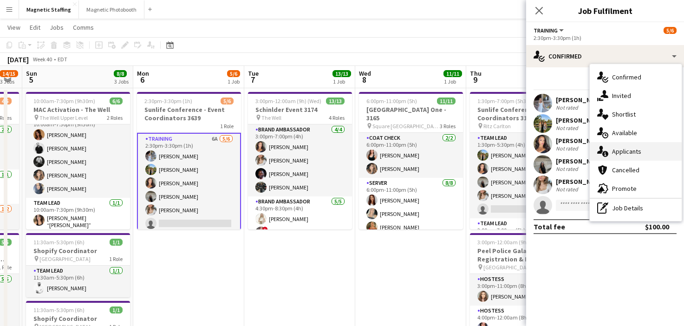
click at [609, 157] on div "single-neutral-actions-information Applicants" at bounding box center [636, 151] width 92 height 19
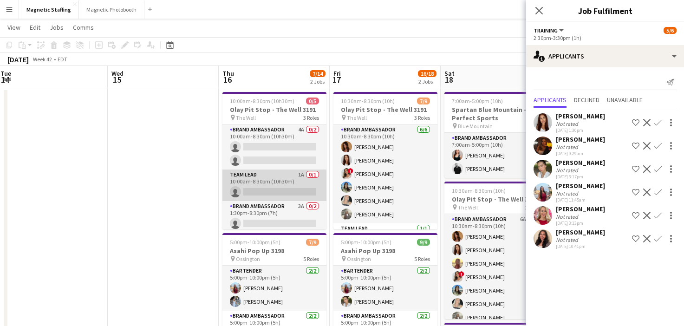
click at [264, 191] on app-card-role "Team Lead 1A 0/1 10:00am-8:30pm (10h30m) single-neutral-actions" at bounding box center [275, 186] width 104 height 32
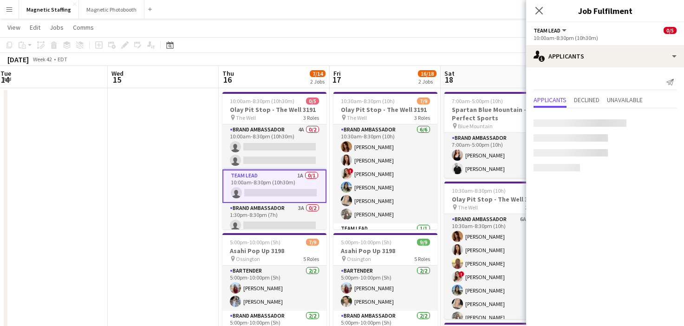
scroll to position [0, 336]
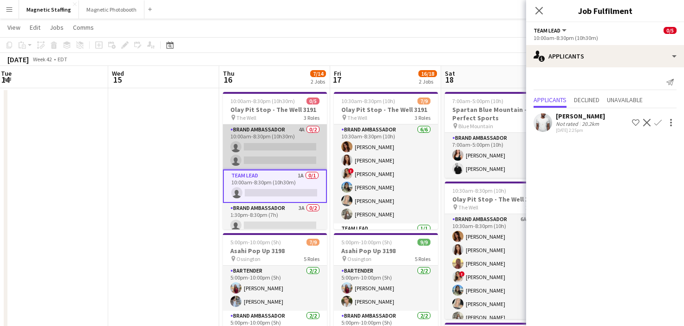
click at [285, 153] on app-card-role "Brand Ambassador 4A 0/2 10:00am-8:30pm (10h30m) single-neutral-actions single-n…" at bounding box center [275, 146] width 104 height 45
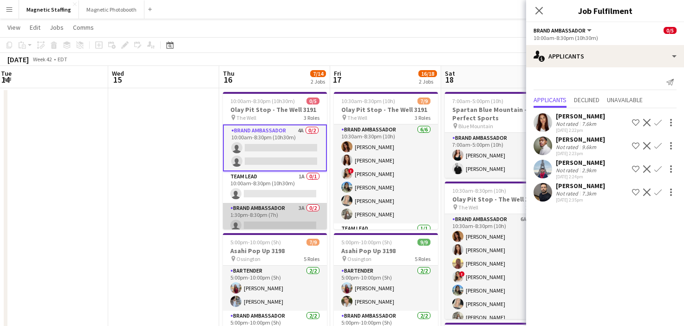
click at [268, 215] on app-card-role "Brand Ambassador 3A 0/2 1:30pm-8:30pm (7h) single-neutral-actions single-neutra…" at bounding box center [275, 225] width 104 height 45
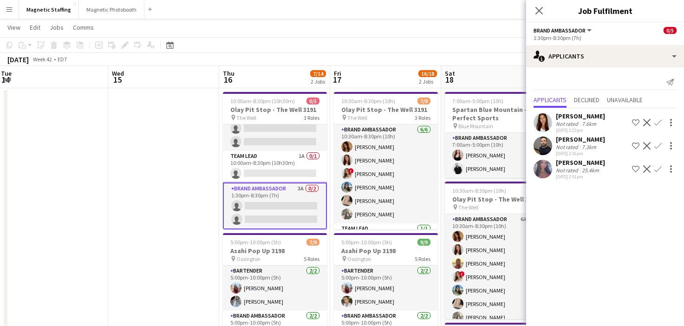
scroll to position [0, 401]
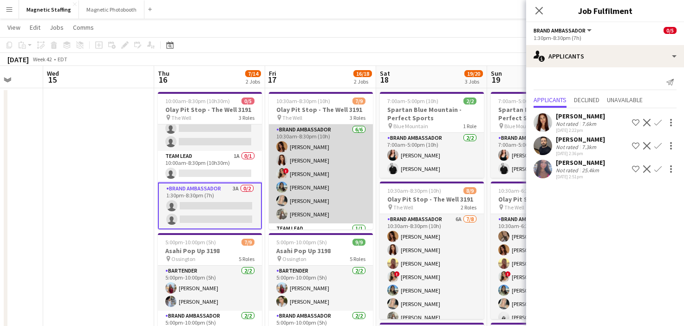
click at [301, 204] on app-card-role "Brand Ambassador 6/6 10:30am-8:30pm (10h) Karolina Rembiesa Luana Cima ! Emily …" at bounding box center [321, 173] width 104 height 99
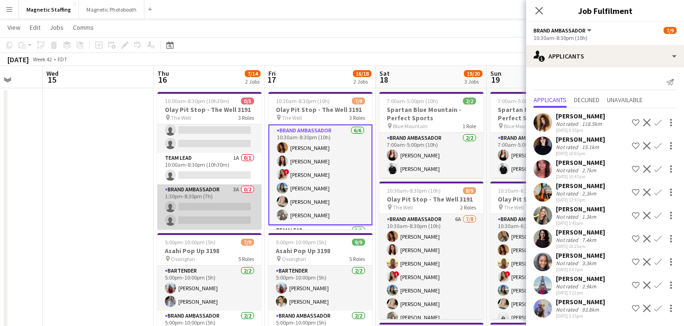
scroll to position [0, 0]
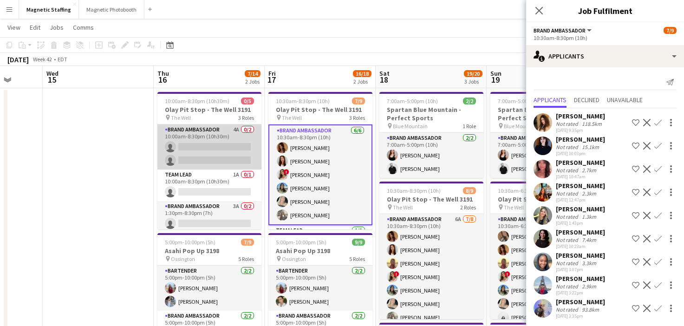
click at [218, 163] on app-card-role "Brand Ambassador 4A 0/2 10:00am-8:30pm (10h30m) single-neutral-actions single-n…" at bounding box center [209, 146] width 104 height 45
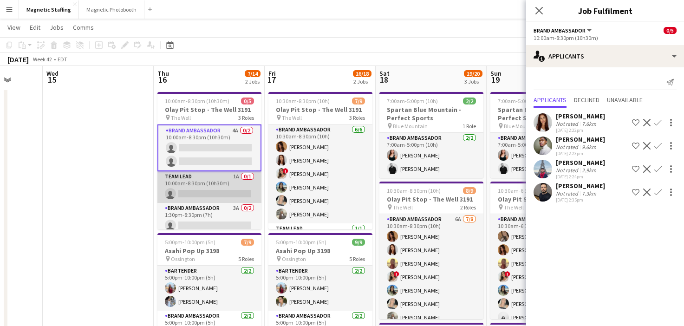
click at [236, 182] on app-card-role "Team Lead 1A 0/1 10:00am-8:30pm (10h30m) single-neutral-actions" at bounding box center [209, 187] width 104 height 32
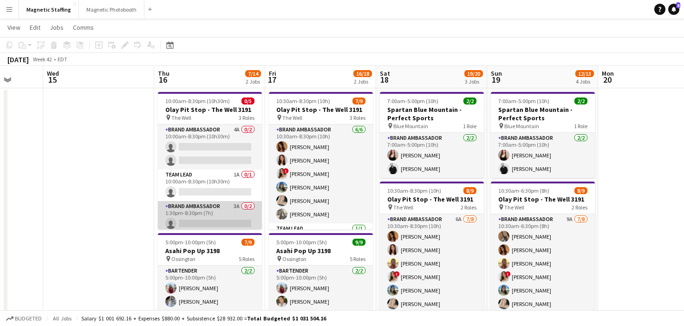
click at [189, 210] on app-card-role "Brand Ambassador 3A 0/2 1:30pm-8:30pm (7h) single-neutral-actions single-neutra…" at bounding box center [210, 223] width 104 height 45
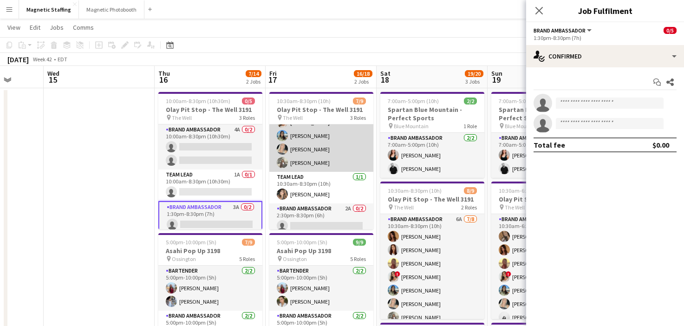
scroll to position [71, 0]
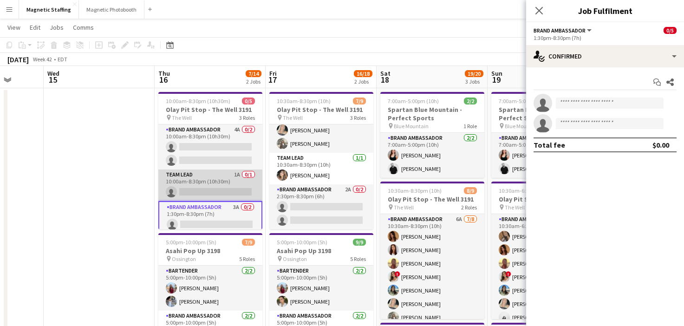
click at [191, 185] on app-card-role "Team Lead 1A 0/1 10:00am-8:30pm (10h30m) single-neutral-actions" at bounding box center [210, 186] width 104 height 32
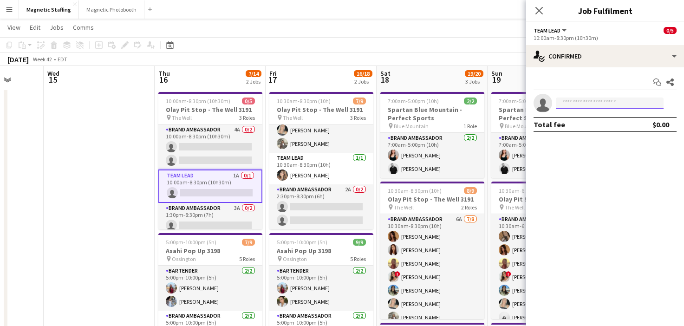
click at [586, 103] on input at bounding box center [610, 103] width 108 height 11
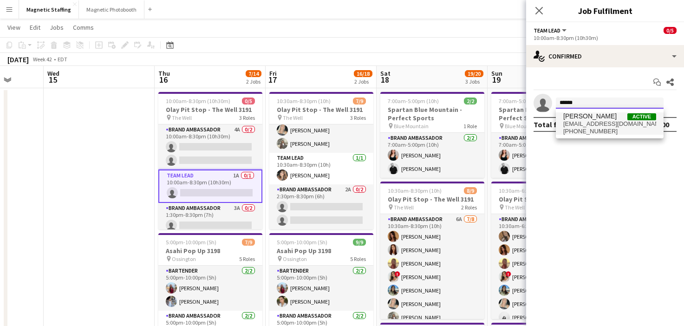
type input "******"
click at [586, 123] on span "pay.muvanutrition@gmail.com" at bounding box center [609, 123] width 93 height 7
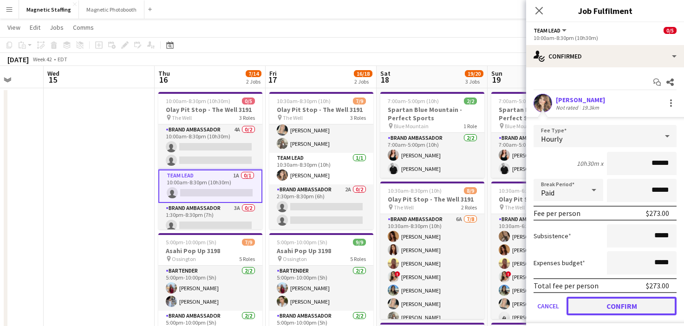
click at [583, 305] on button "Confirm" at bounding box center [622, 306] width 110 height 19
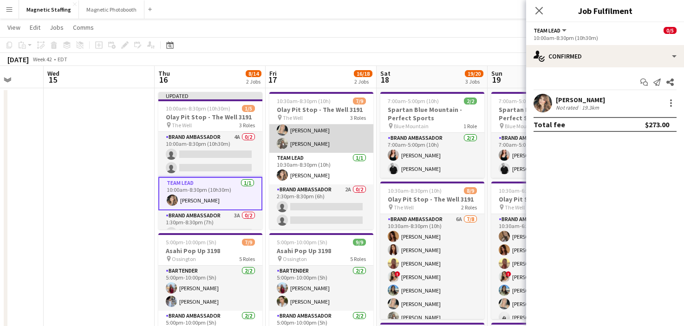
click at [316, 126] on app-card-role "Brand Ambassador 6/6 10:30am-8:30pm (10h) Karolina Rembiesa Luana Cima ! Emily …" at bounding box center [321, 103] width 104 height 99
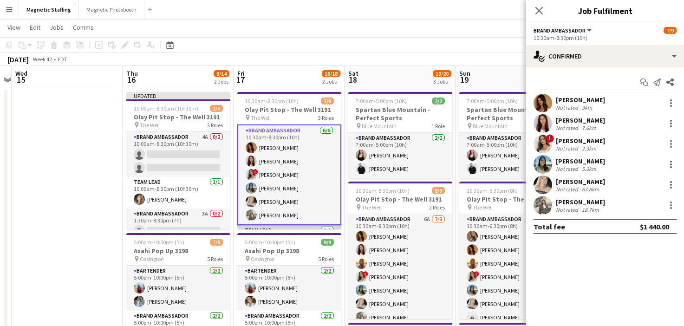
scroll to position [0, 433]
click at [378, 57] on div "October 2025 Week 42 • EDT Publish 1 job Revert 1 job" at bounding box center [342, 59] width 684 height 13
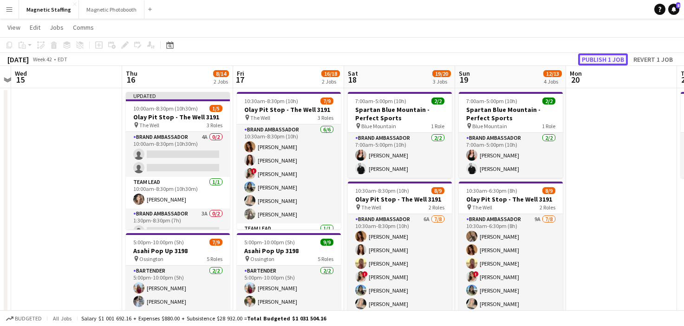
click at [592, 62] on button "Publish 1 job" at bounding box center [603, 59] width 50 height 12
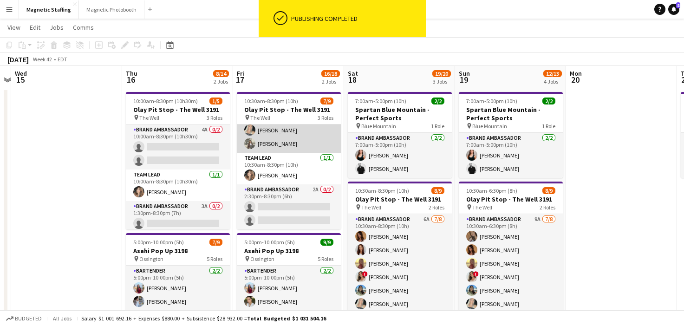
scroll to position [69, 0]
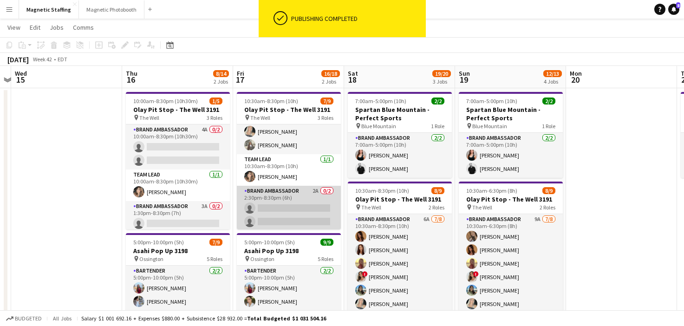
click at [289, 216] on app-card-role "Brand Ambassador 2A 0/2 2:30pm-8:30pm (6h) single-neutral-actions single-neutra…" at bounding box center [289, 208] width 104 height 45
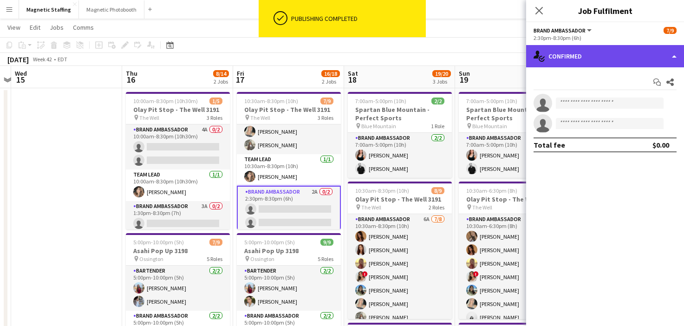
click at [596, 63] on div "single-neutral-actions-check-2 Confirmed" at bounding box center [605, 56] width 158 height 22
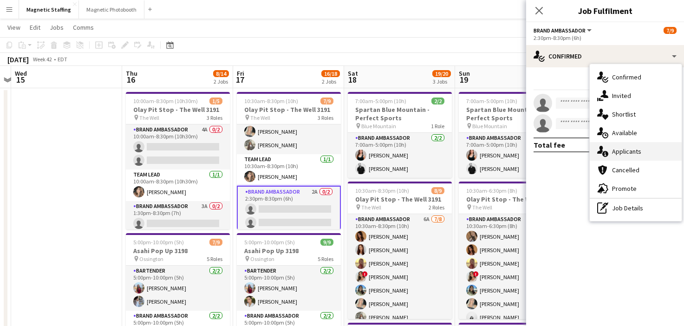
click at [600, 156] on icon "single-neutral-actions-information" at bounding box center [602, 151] width 11 height 11
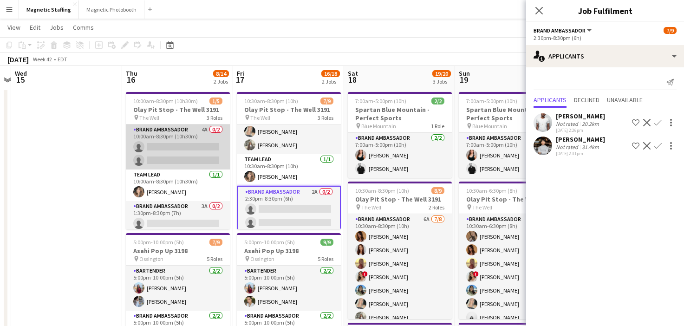
click at [194, 151] on app-card-role "Brand Ambassador 4A 0/2 10:00am-8:30pm (10h30m) single-neutral-actions single-n…" at bounding box center [178, 146] width 104 height 45
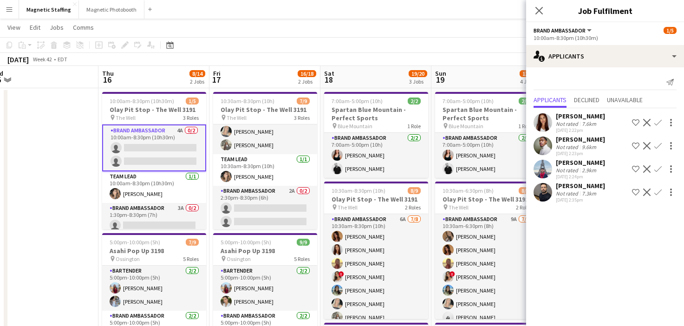
scroll to position [0, 460]
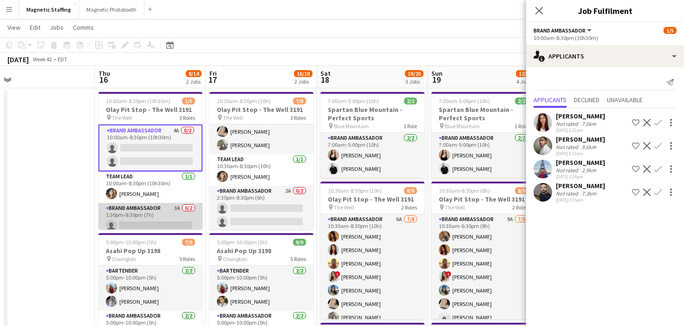
click at [169, 210] on app-card-role "Brand Ambassador 3A 0/2 1:30pm-8:30pm (7h) single-neutral-actions single-neutra…" at bounding box center [150, 225] width 104 height 45
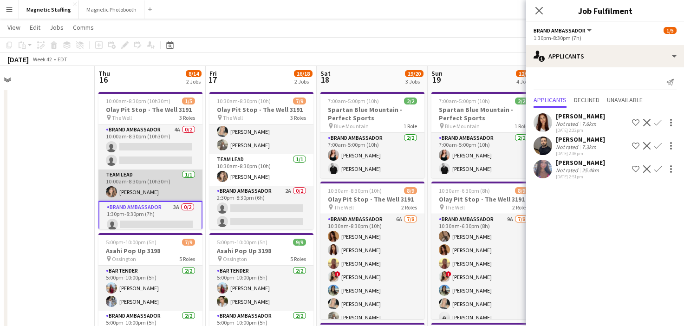
click at [161, 172] on app-card-role "Team Lead 1/1 10:00am-8:30pm (10h30m) Cassie Sanchez" at bounding box center [150, 186] width 104 height 32
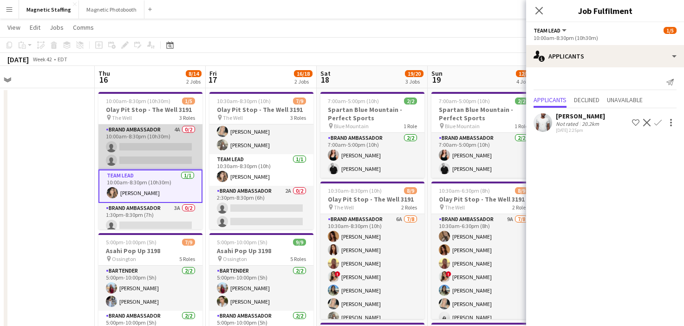
click at [166, 156] on app-card-role "Brand Ambassador 4A 0/2 10:00am-8:30pm (10h30m) single-neutral-actions single-n…" at bounding box center [150, 146] width 104 height 45
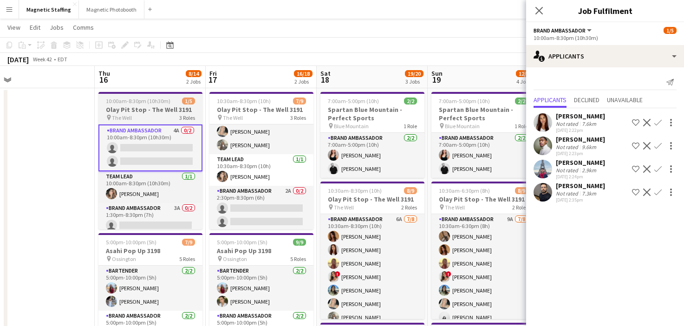
click at [157, 113] on app-job-card "10:00am-8:30pm (10h30m) 1/5 Olay Pit Stop - The Well 3191 pin The Well 3 Roles …" at bounding box center [150, 160] width 104 height 137
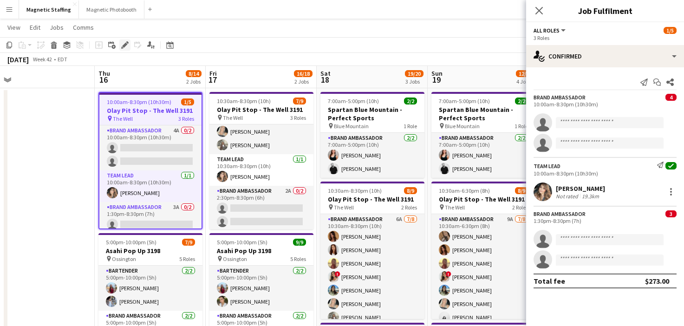
click at [124, 46] on icon at bounding box center [124, 45] width 5 height 5
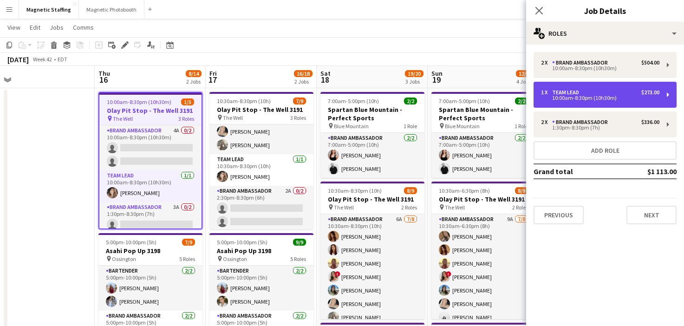
click at [569, 104] on div "1 x Team Lead $273.00 10:00am-8:30pm (10h30m)" at bounding box center [605, 95] width 143 height 26
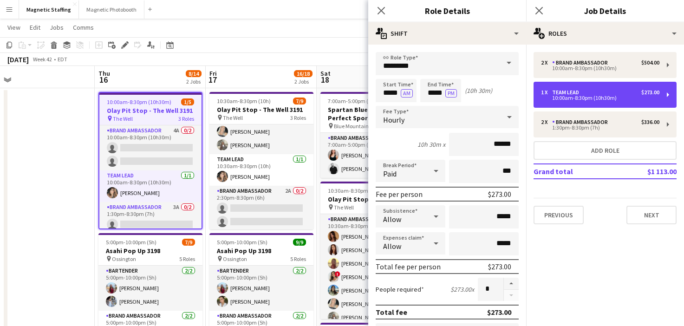
scroll to position [238, 0]
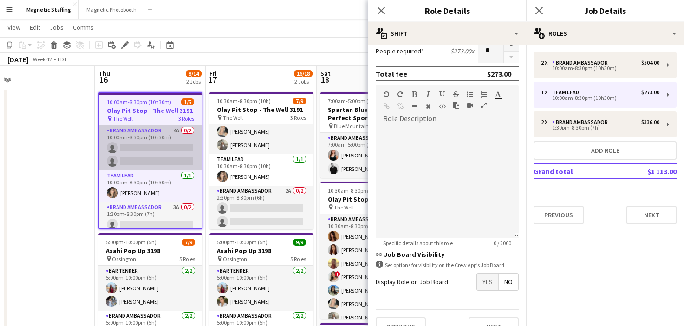
click at [164, 152] on app-card-role "Brand Ambassador 4A 0/2 10:00am-8:30pm (10h30m) single-neutral-actions single-n…" at bounding box center [150, 147] width 102 height 45
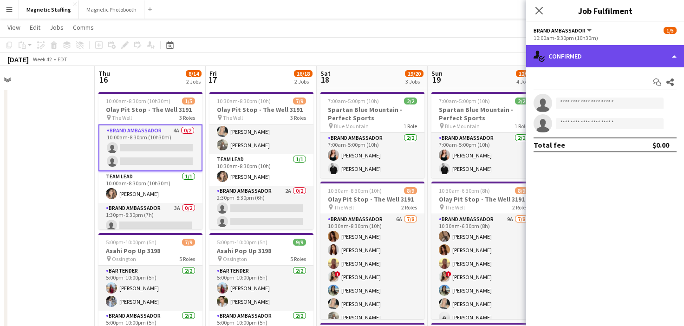
click at [579, 54] on div "single-neutral-actions-check-2 Confirmed" at bounding box center [605, 56] width 158 height 22
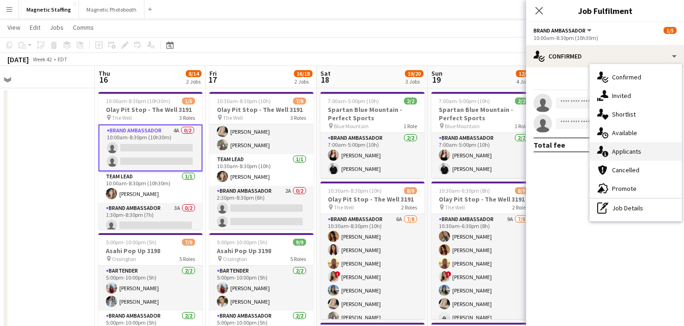
click at [604, 153] on icon at bounding box center [605, 154] width 6 height 6
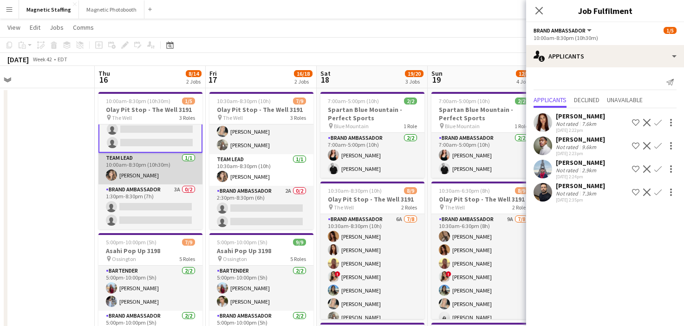
click at [151, 197] on app-card-role "Brand Ambassador 3A 0/2 1:30pm-8:30pm (7h) single-neutral-actions single-neutra…" at bounding box center [150, 206] width 104 height 45
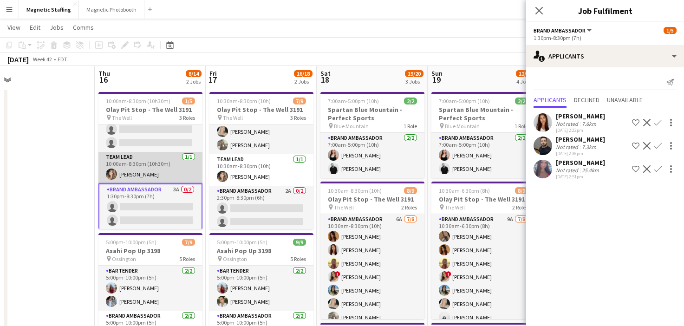
click at [155, 175] on app-card-role "Team Lead 1/1 10:00am-8:30pm (10h30m) Cassie Sanchez" at bounding box center [150, 168] width 104 height 32
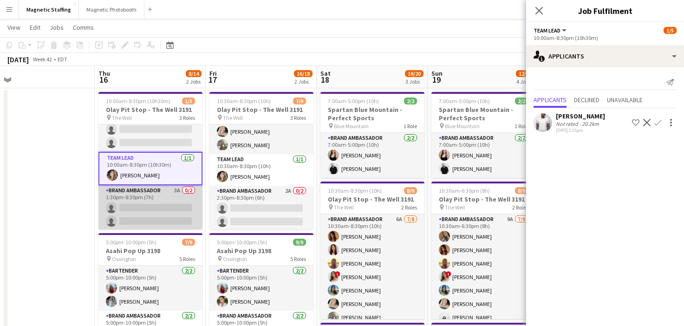
click at [140, 211] on app-card-role "Brand Ambassador 3A 0/2 1:30pm-8:30pm (7h) single-neutral-actions single-neutra…" at bounding box center [150, 207] width 104 height 45
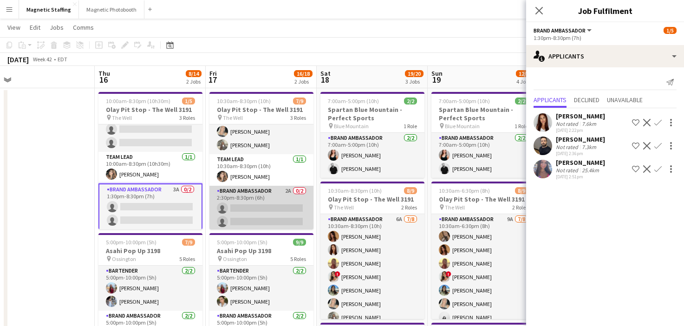
click at [282, 219] on app-card-role "Brand Ambassador 2A 0/2 2:30pm-8:30pm (6h) single-neutral-actions single-neutra…" at bounding box center [261, 208] width 104 height 45
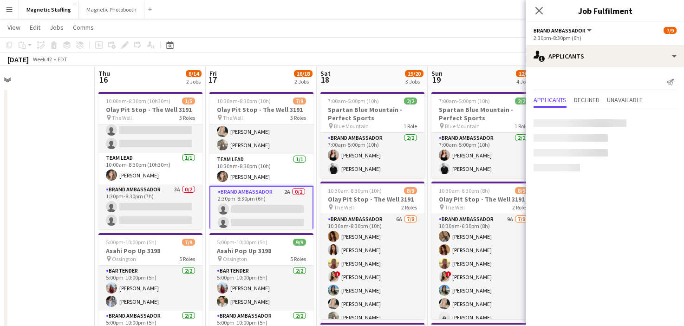
scroll to position [17, 0]
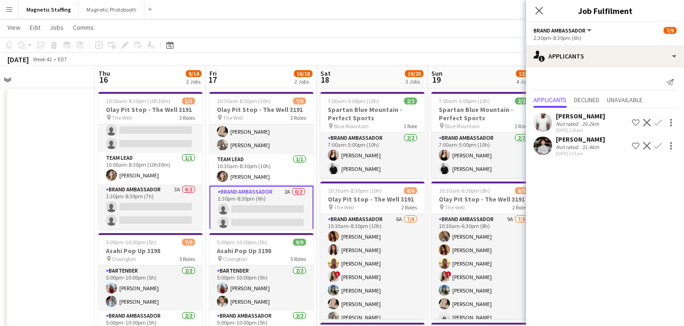
click at [659, 122] on app-icon "Confirm" at bounding box center [658, 122] width 7 height 7
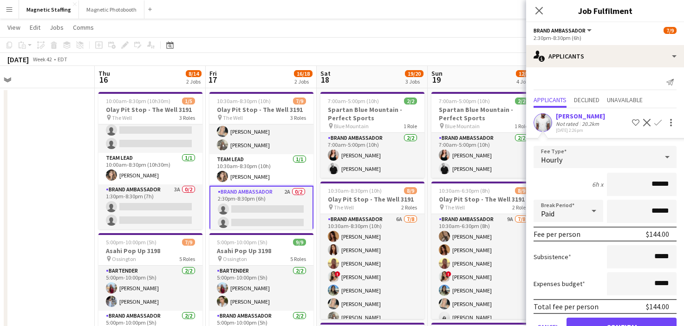
scroll to position [46, 0]
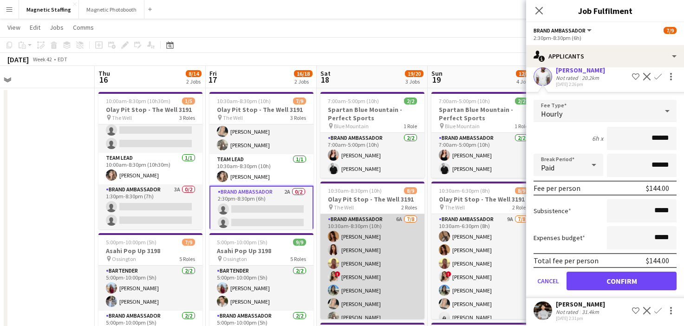
click at [376, 267] on app-card-role "Brand Ambassador 6A 7/8 10:30am-8:30pm (10h) Karolina Rembiesa Luana Cima Solei…" at bounding box center [373, 277] width 104 height 126
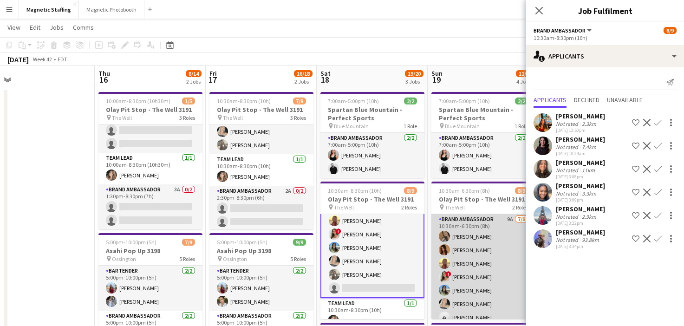
click at [504, 244] on app-card-role "Brand Ambassador 9A 7/8 10:30am-6:30pm (8h) erica Musso Karolina Rembiesa Solei…" at bounding box center [484, 277] width 104 height 126
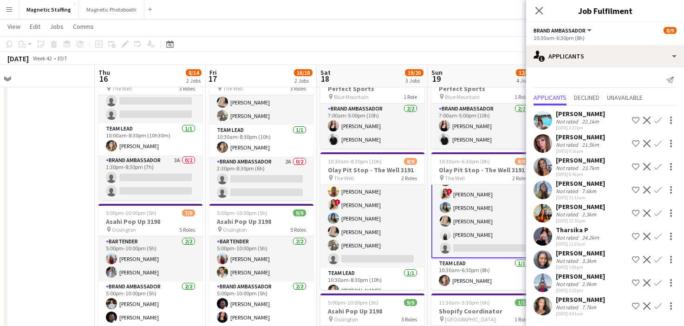
scroll to position [54, 0]
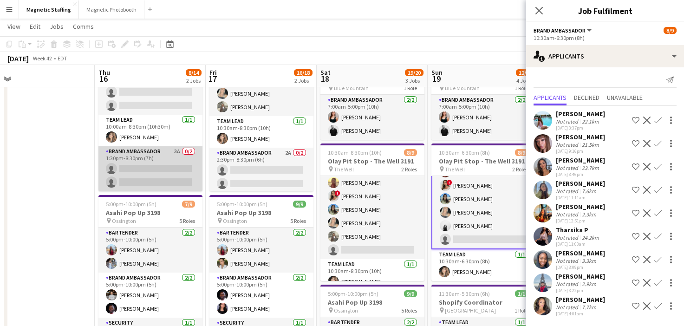
click at [159, 178] on app-card-role "Brand Ambassador 3A 0/2 1:30pm-8:30pm (7h) single-neutral-actions single-neutra…" at bounding box center [150, 168] width 104 height 45
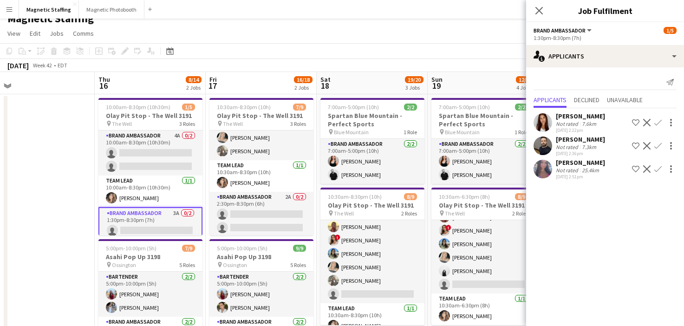
scroll to position [0, 0]
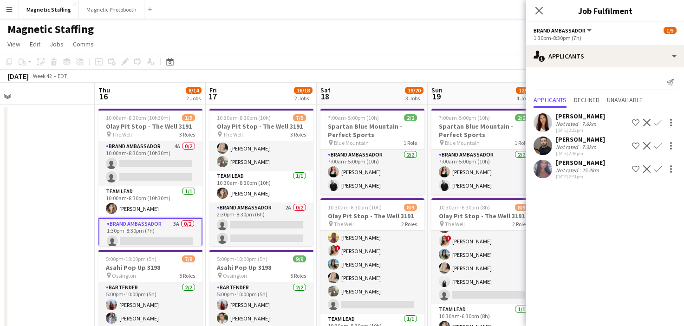
click at [164, 179] on app-card-role "Brand Ambassador 4A 0/2 10:00am-8:30pm (10h30m) single-neutral-actions single-n…" at bounding box center [150, 163] width 104 height 45
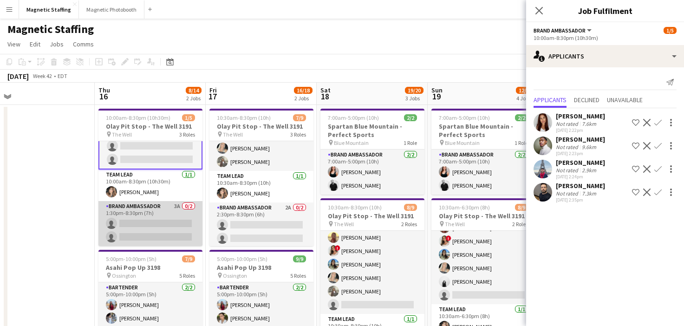
click at [157, 234] on app-card-role "Brand Ambassador 3A 0/2 1:30pm-8:30pm (7h) single-neutral-actions single-neutra…" at bounding box center [150, 223] width 104 height 45
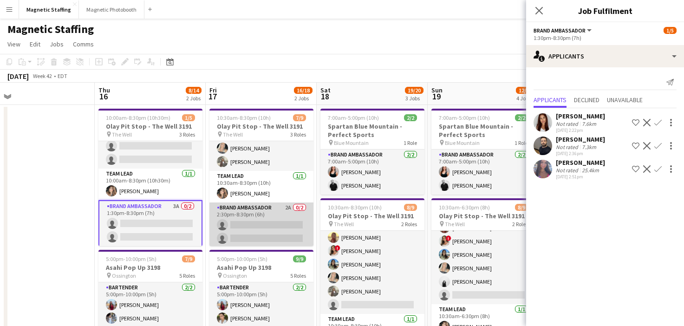
click at [280, 229] on app-card-role "Brand Ambassador 2A 0/2 2:30pm-8:30pm (6h) single-neutral-actions single-neutra…" at bounding box center [261, 225] width 104 height 45
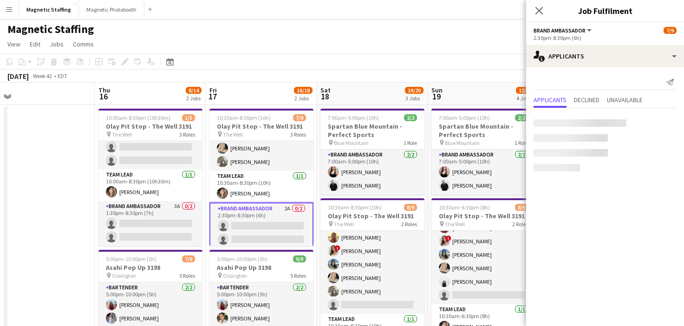
scroll to position [17, 0]
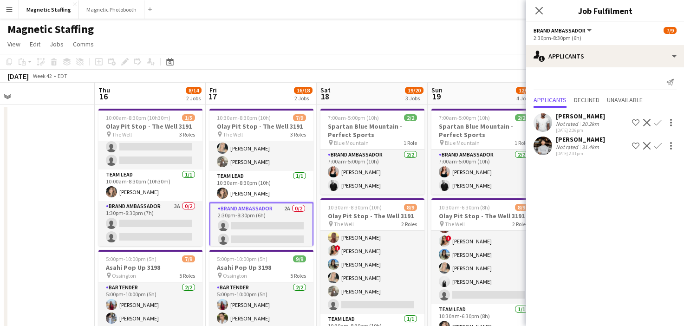
click at [657, 122] on app-icon "Confirm" at bounding box center [658, 122] width 7 height 7
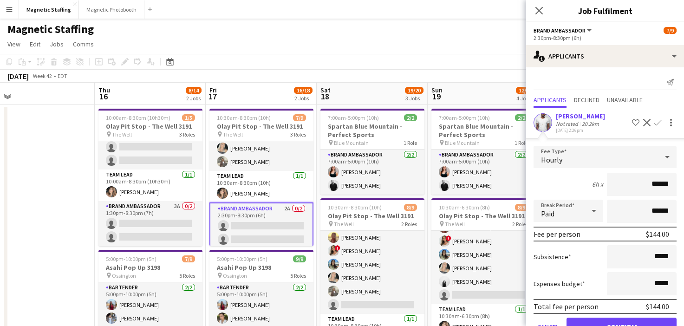
scroll to position [51, 0]
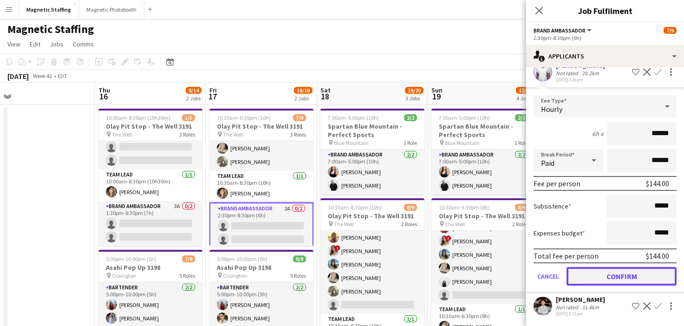
click at [596, 277] on button "Confirm" at bounding box center [622, 276] width 110 height 19
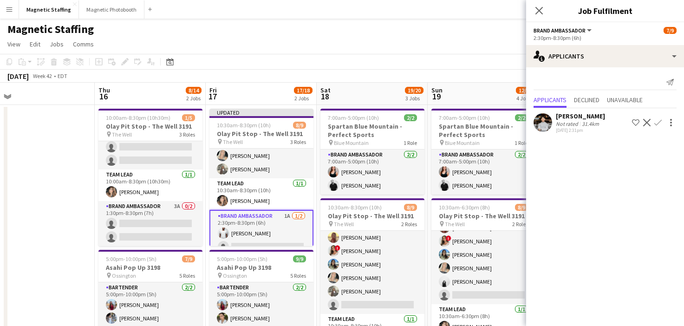
scroll to position [0, 0]
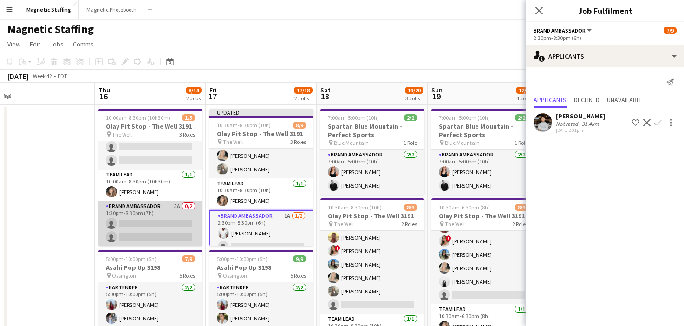
click at [171, 231] on app-card-role "Brand Ambassador 3A 0/2 1:30pm-8:30pm (7h) single-neutral-actions single-neutra…" at bounding box center [150, 223] width 104 height 45
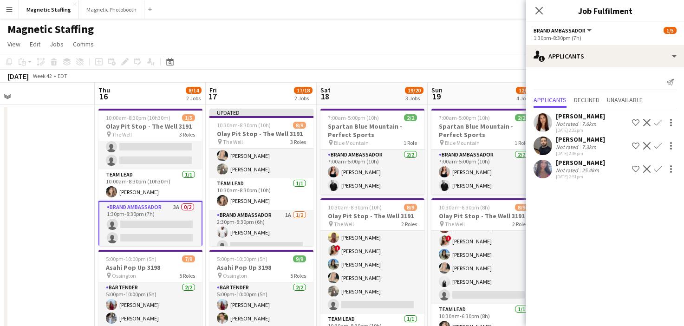
click at [155, 220] on app-card-role "Brand Ambassador 3A 0/2 1:30pm-8:30pm (7h) single-neutral-actions single-neutra…" at bounding box center [150, 224] width 104 height 47
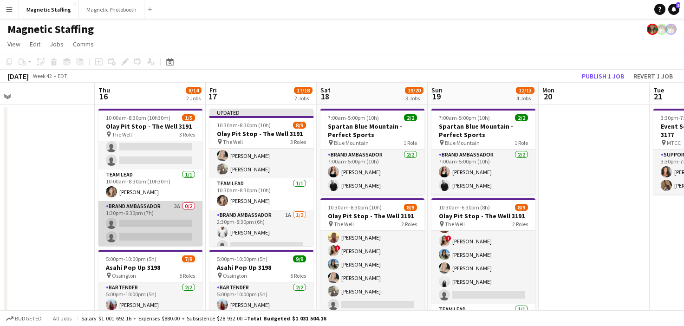
click at [155, 220] on app-card-role "Brand Ambassador 3A 0/2 1:30pm-8:30pm (7h) single-neutral-actions single-neutra…" at bounding box center [150, 223] width 104 height 45
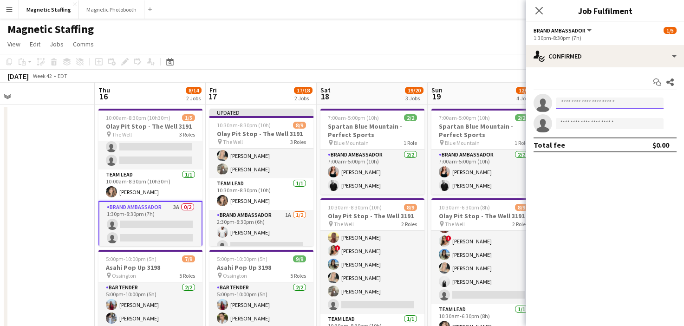
click at [572, 104] on input at bounding box center [610, 103] width 108 height 11
type input "*****"
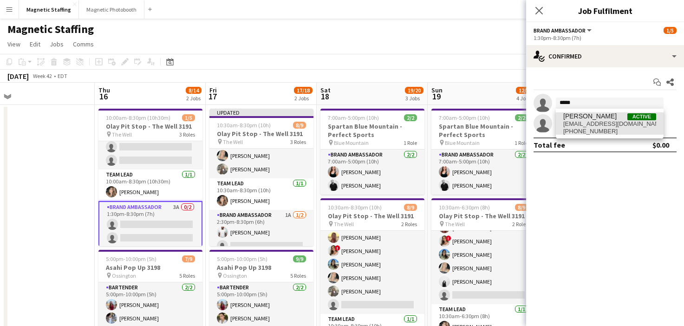
click at [571, 121] on span "juvontaylor@gmail.com" at bounding box center [609, 123] width 93 height 7
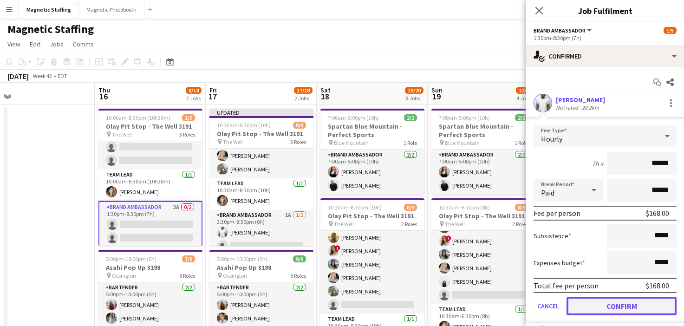
click at [593, 304] on button "Confirm" at bounding box center [622, 306] width 110 height 19
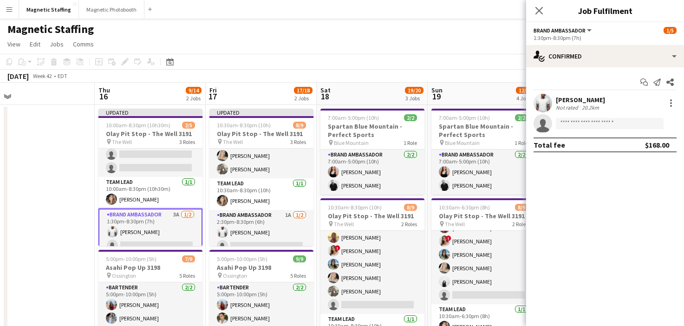
click at [471, 60] on app-toolbar "Copy Paste Paste Command V Paste with crew Command Shift V Paste linked Job Del…" at bounding box center [342, 62] width 684 height 16
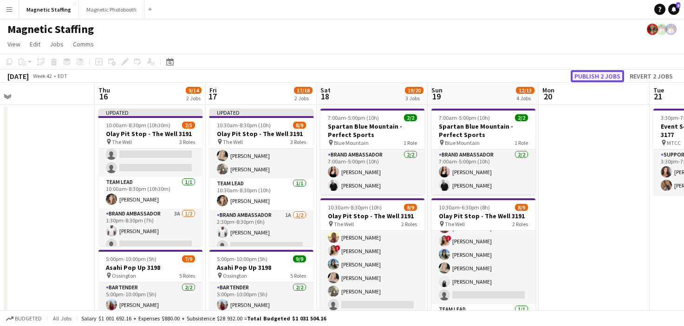
click at [612, 77] on button "Publish 2 jobs" at bounding box center [597, 76] width 53 height 12
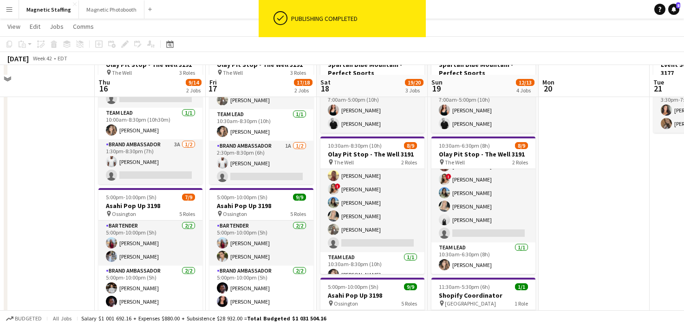
scroll to position [71, 0]
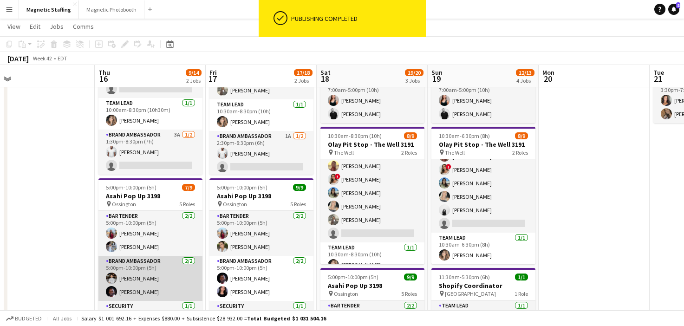
click at [154, 291] on app-card-role "Brand Ambassador [DATE] 5:00pm-10:00pm (5h) [PERSON_NAME] [PERSON_NAME]" at bounding box center [150, 278] width 104 height 45
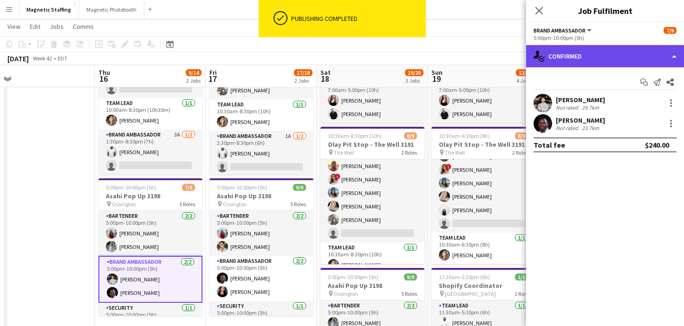
click at [584, 62] on div "single-neutral-actions-check-2 Confirmed" at bounding box center [605, 56] width 158 height 22
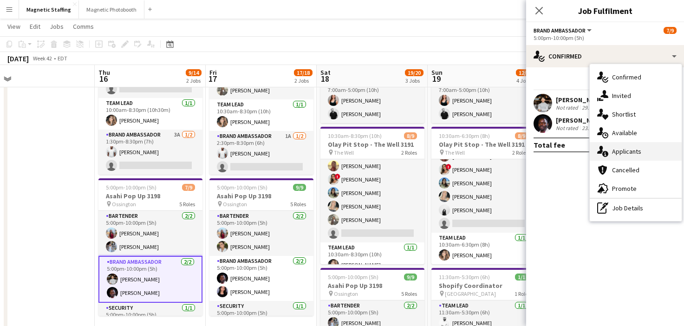
click at [609, 154] on div "single-neutral-actions-information Applicants" at bounding box center [636, 151] width 92 height 19
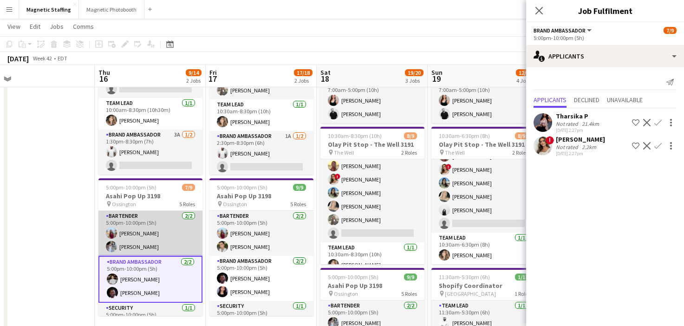
click at [160, 238] on app-card-role "Bartender [DATE] 5:00pm-10:00pm (5h) [PERSON_NAME] [PERSON_NAME]" at bounding box center [150, 233] width 104 height 45
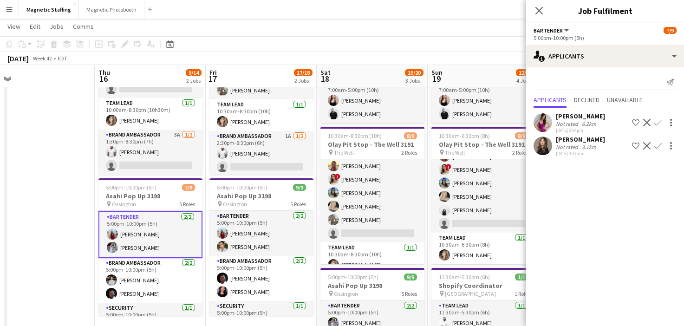
scroll to position [109, 0]
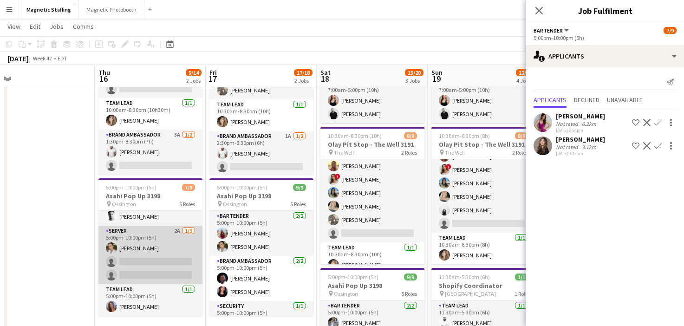
click at [138, 272] on app-card-role "Server 2A [DATE] 5:00pm-10:00pm (5h) [PERSON_NAME] single-neutral-actions singl…" at bounding box center [150, 255] width 104 height 59
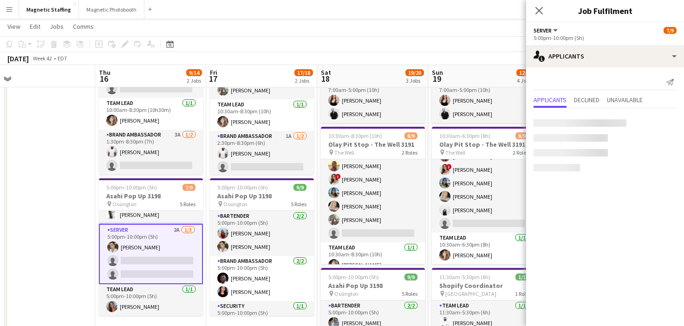
scroll to position [107, 0]
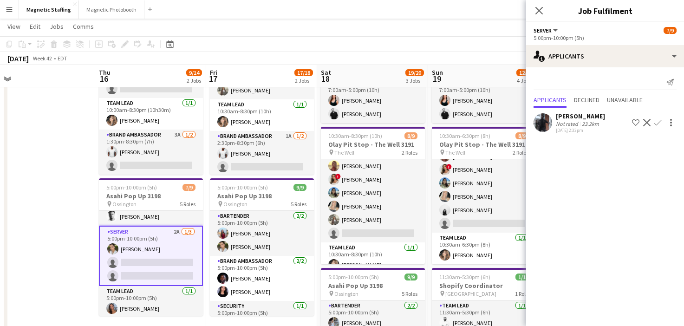
click at [544, 122] on app-user-avatar at bounding box center [543, 122] width 19 height 19
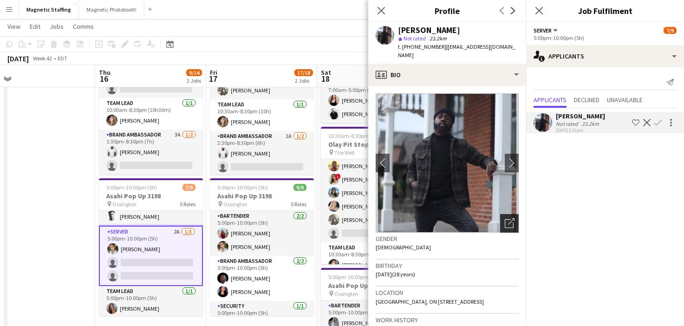
click at [509, 218] on icon "Open photos pop-in" at bounding box center [510, 223] width 10 height 10
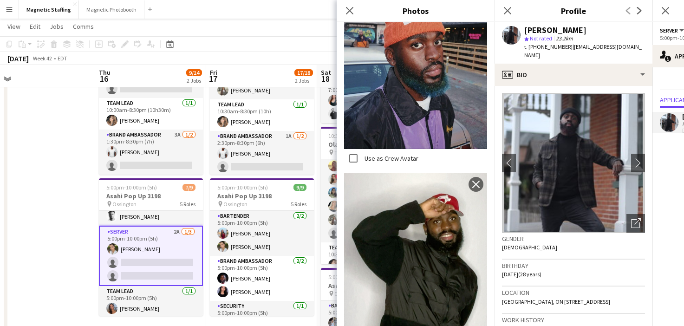
scroll to position [2640, 0]
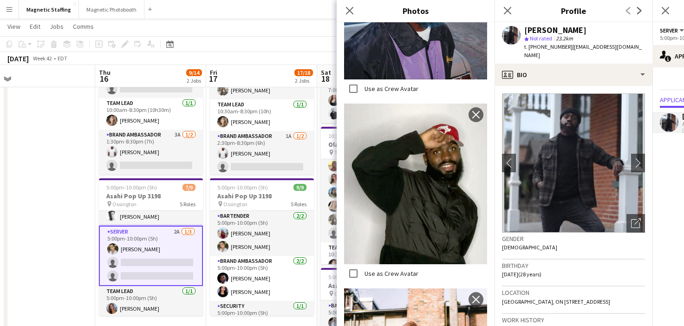
drag, startPoint x: 423, startPoint y: 188, endPoint x: 160, endPoint y: 18, distance: 312.7
click at [0, 0] on body "Menu Boards Boards Boards All jobs Status Workforce Workforce My Workforce Recr…" at bounding box center [342, 270] width 684 height 683
click at [137, 255] on app-card-role "Server 2A [DATE] 5:00pm-10:00pm (5h) [PERSON_NAME] single-neutral-actions singl…" at bounding box center [151, 256] width 104 height 60
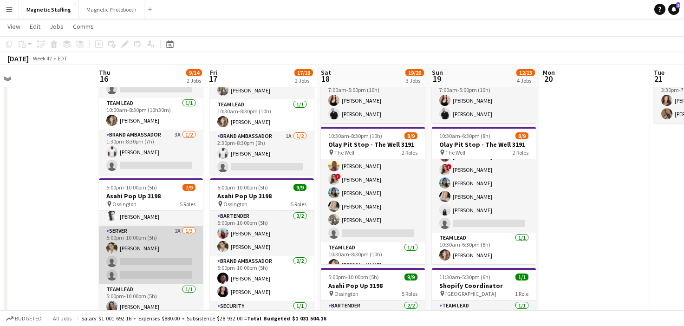
click at [137, 255] on app-card-role "Server 2A [DATE] 5:00pm-10:00pm (5h) [PERSON_NAME] single-neutral-actions singl…" at bounding box center [151, 255] width 104 height 59
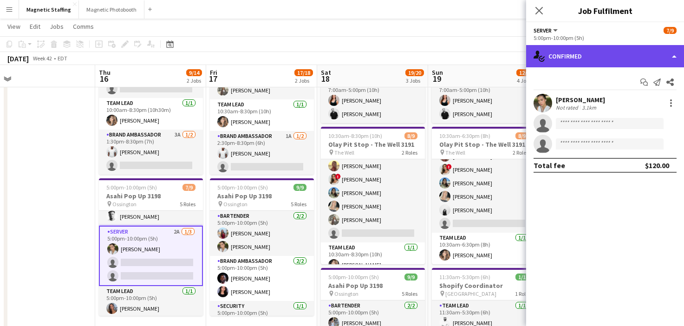
click at [613, 51] on div "single-neutral-actions-check-2 Confirmed" at bounding box center [605, 56] width 158 height 22
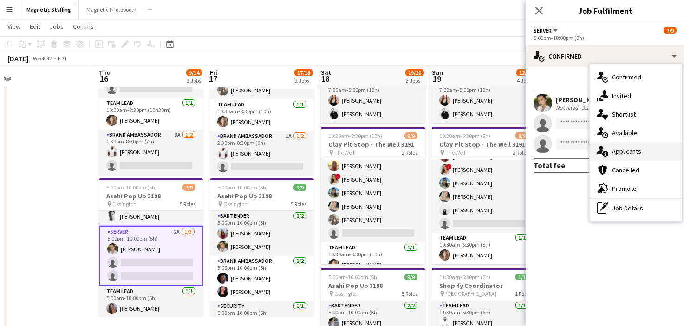
click at [614, 148] on span "Applicants" at bounding box center [626, 151] width 29 height 8
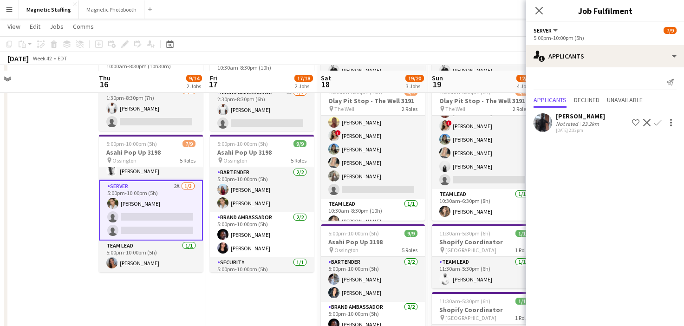
scroll to position [121, 0]
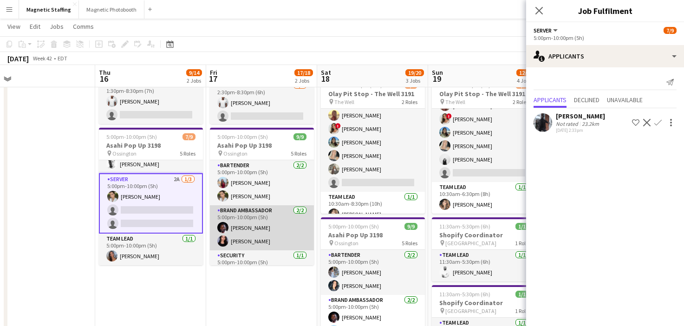
click at [241, 232] on app-card-role "Brand Ambassador [DATE] 5:00pm-10:00pm (5h) [PERSON_NAME] [PERSON_NAME]" at bounding box center [262, 227] width 104 height 45
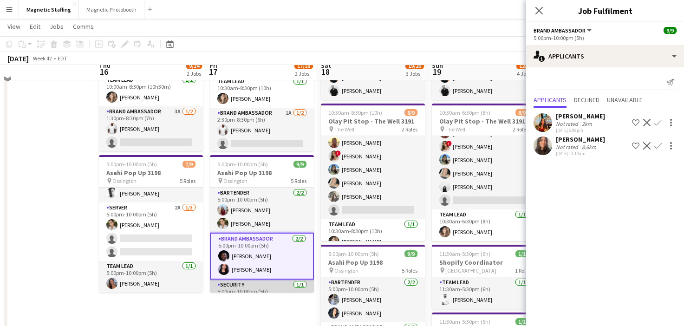
scroll to position [86, 0]
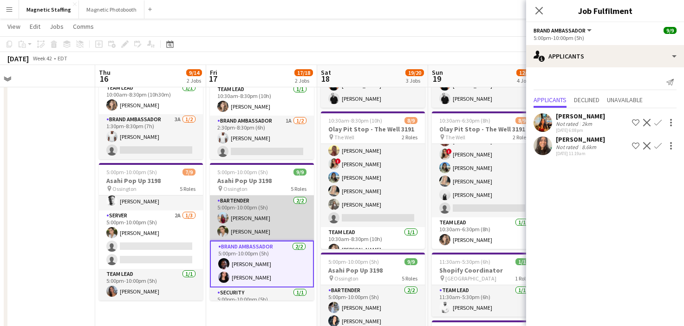
click at [250, 217] on app-card-role "Bartender [DATE] 5:00pm-10:00pm (5h) [PERSON_NAME] [PERSON_NAME]" at bounding box center [262, 218] width 104 height 45
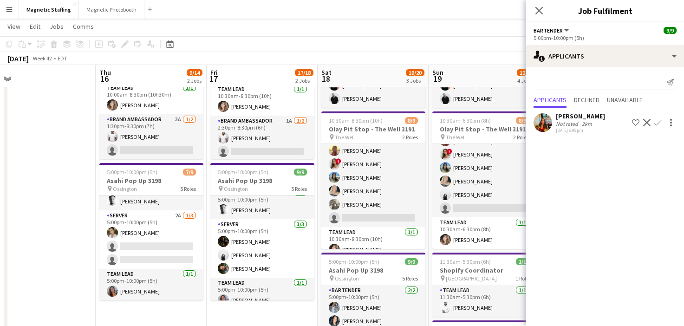
click at [247, 243] on app-card-role "Server [DATE] 5:00pm-10:00pm (5h) [PERSON_NAME] [PERSON_NAME] [PERSON_NAME] Nas…" at bounding box center [262, 248] width 104 height 59
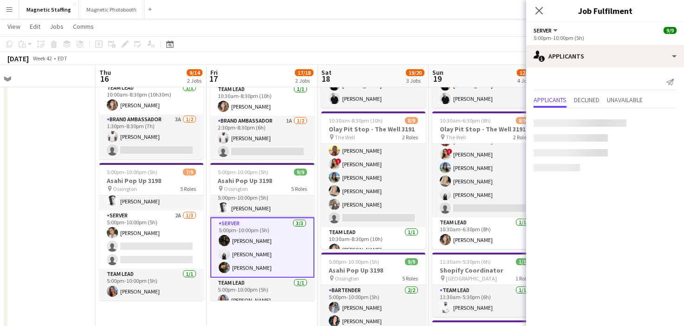
scroll to position [98, 0]
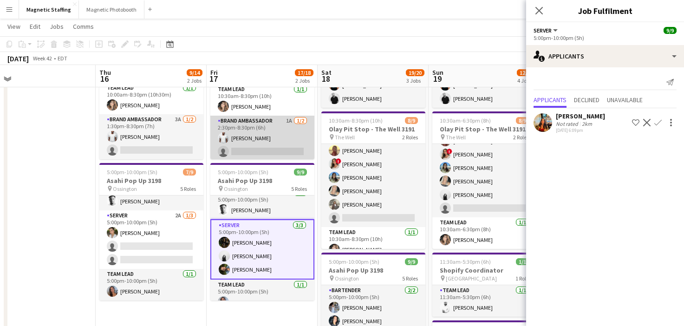
click at [239, 131] on app-card-role "Brand Ambassador 1A 1/2 2:30pm-8:30pm (6h) Juvon Taylor single-neutral-actions" at bounding box center [262, 138] width 104 height 45
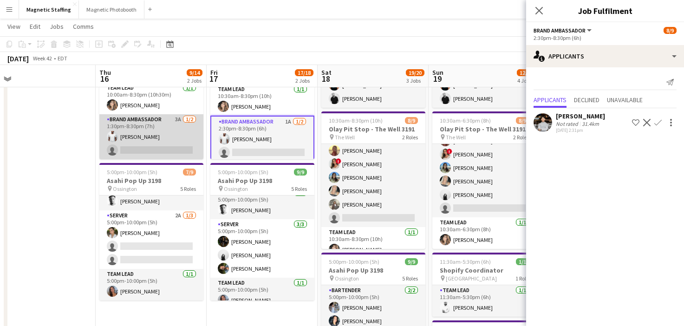
click at [168, 150] on app-card-role "Brand Ambassador 3A 1/2 1:30pm-8:30pm (7h) Juvon Taylor single-neutral-actions" at bounding box center [151, 136] width 104 height 45
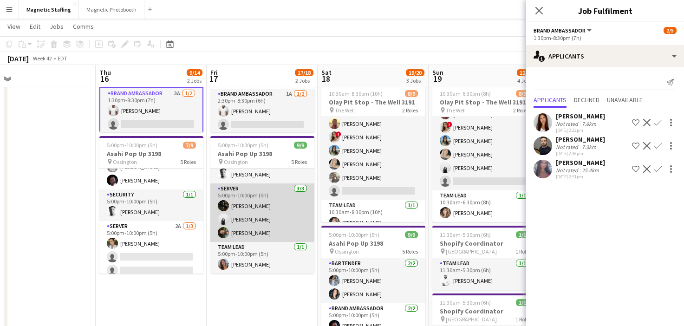
scroll to position [0, 0]
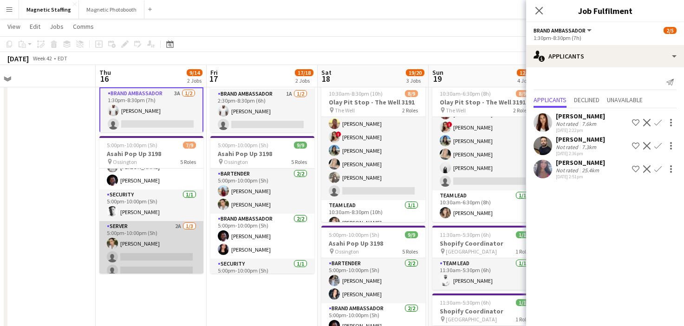
click at [157, 249] on app-card-role "Server 2A [DATE] 5:00pm-10:00pm (5h) [PERSON_NAME] single-neutral-actions singl…" at bounding box center [151, 250] width 104 height 59
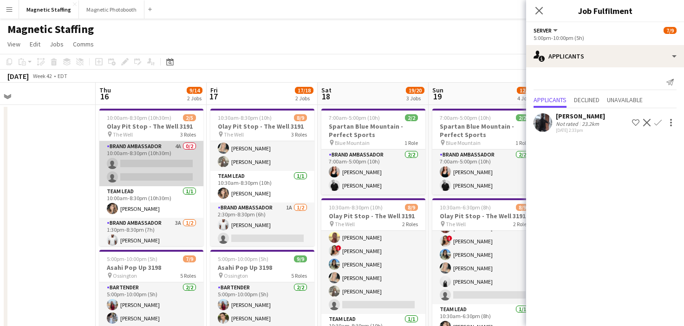
click at [170, 165] on app-card-role "Brand Ambassador 4A 0/2 10:00am-8:30pm (10h30m) single-neutral-actions single-n…" at bounding box center [151, 163] width 104 height 45
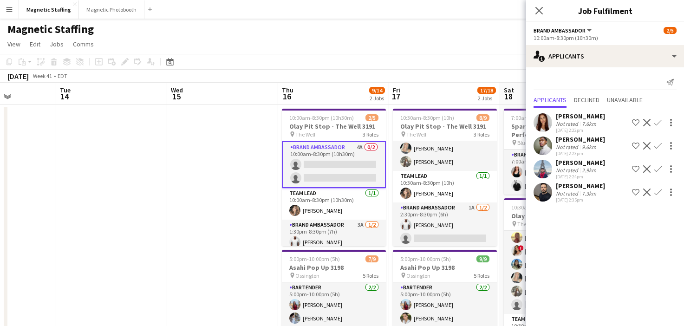
drag, startPoint x: 319, startPoint y: 138, endPoint x: 386, endPoint y: 138, distance: 66.9
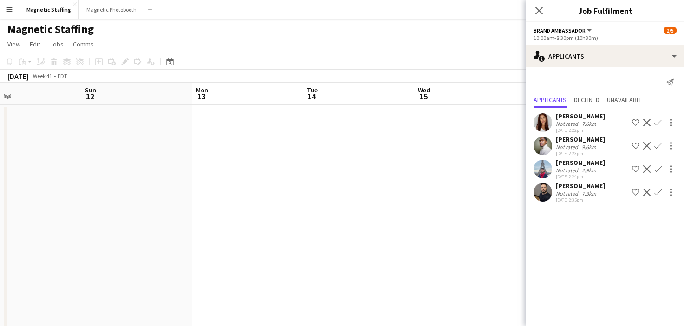
drag, startPoint x: 257, startPoint y: 199, endPoint x: 394, endPoint y: 199, distance: 136.6
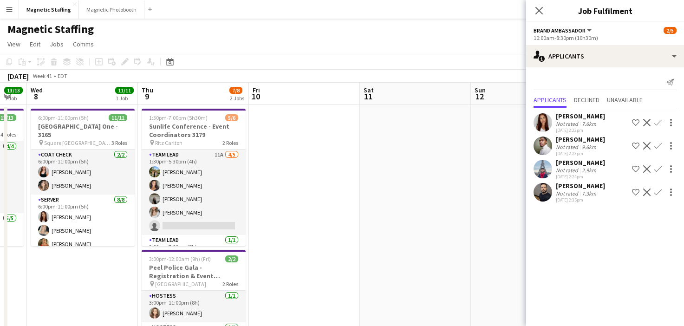
drag, startPoint x: 145, startPoint y: 198, endPoint x: 407, endPoint y: 190, distance: 262.6
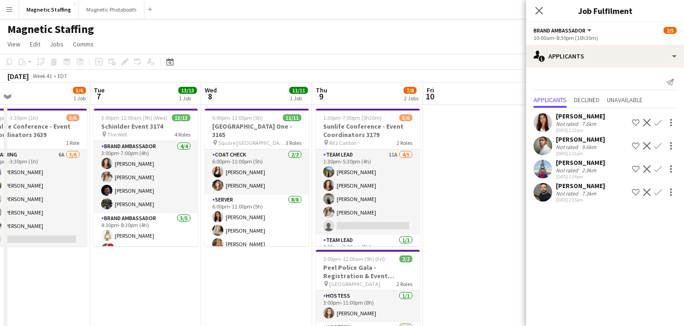
scroll to position [0, 242]
drag, startPoint x: 310, startPoint y: 194, endPoint x: 468, endPoint y: 194, distance: 157.5
click at [476, 70] on div "October 2025 Week 41 • EDT" at bounding box center [342, 76] width 684 height 13
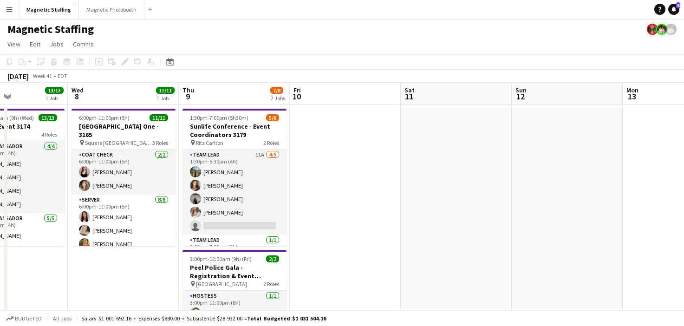
drag, startPoint x: 356, startPoint y: 192, endPoint x: 0, endPoint y: 288, distance: 368.5
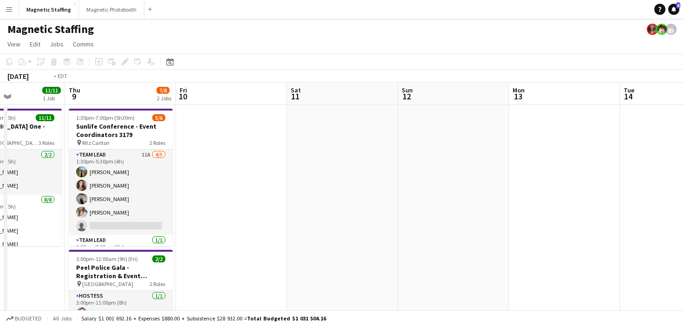
drag, startPoint x: 118, startPoint y: 223, endPoint x: 525, endPoint y: 197, distance: 407.7
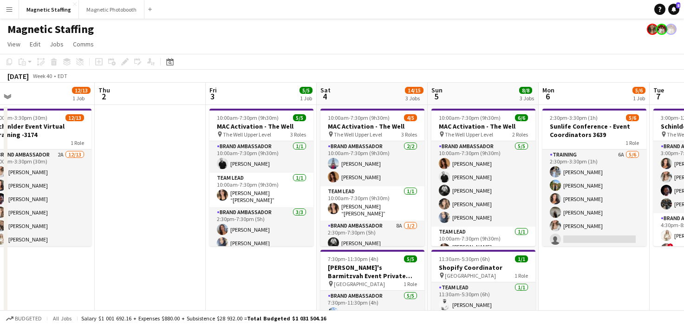
drag, startPoint x: 452, startPoint y: 162, endPoint x: 612, endPoint y: 162, distance: 160.3
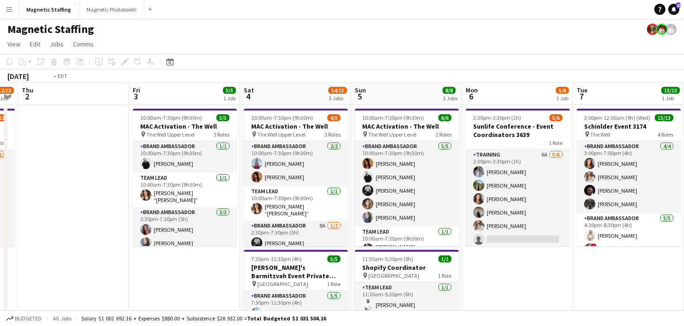
drag, startPoint x: 618, startPoint y: 161, endPoint x: 67, endPoint y: 183, distance: 551.3
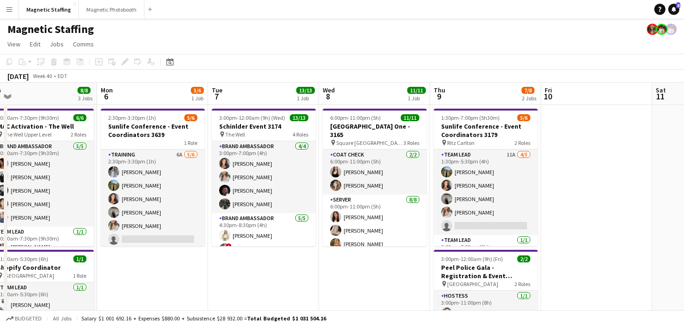
drag, startPoint x: 443, startPoint y: 183, endPoint x: 0, endPoint y: 204, distance: 443.6
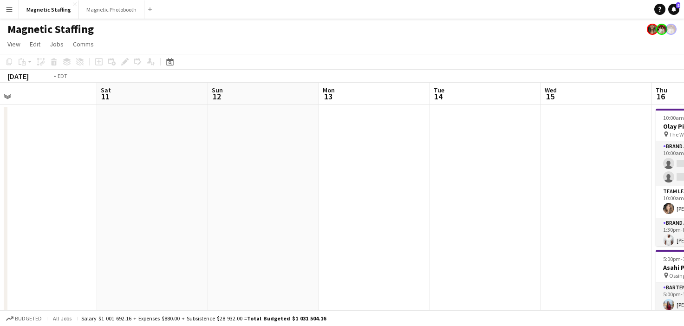
scroll to position [0, 372]
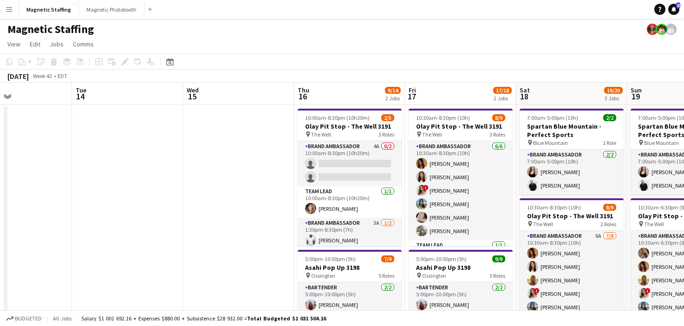
drag, startPoint x: 358, startPoint y: 228, endPoint x: 0, endPoint y: 248, distance: 358.7
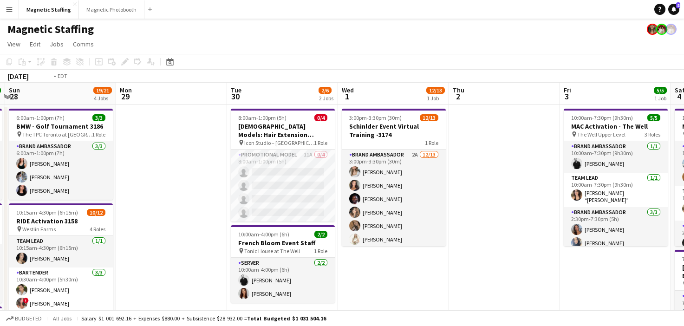
scroll to position [0, 292]
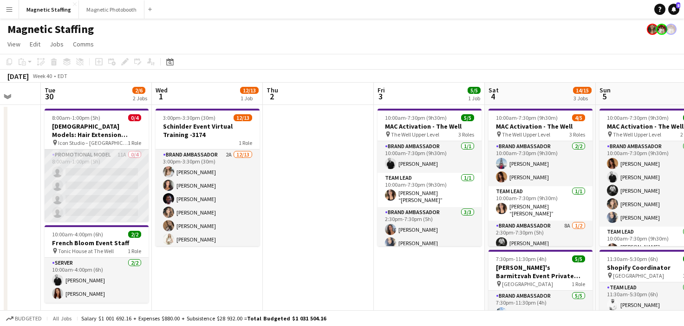
click at [79, 185] on app-card-role "Promotional Model 11A 0/4 8:00am-1:00pm (5h) single-neutral-actions single-neut…" at bounding box center [97, 186] width 104 height 72
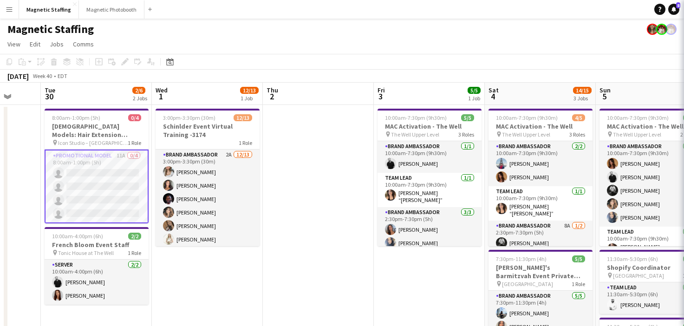
scroll to position [0, 292]
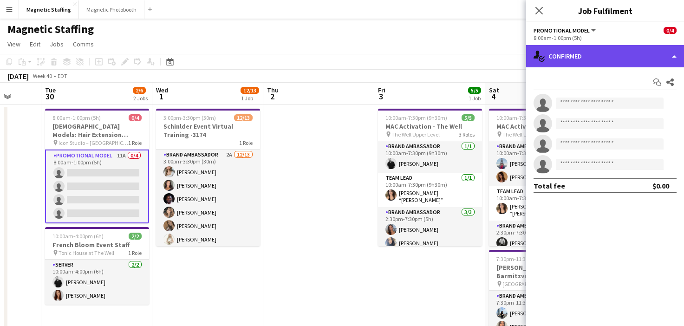
click at [588, 49] on div "single-neutral-actions-check-2 Confirmed" at bounding box center [605, 56] width 158 height 22
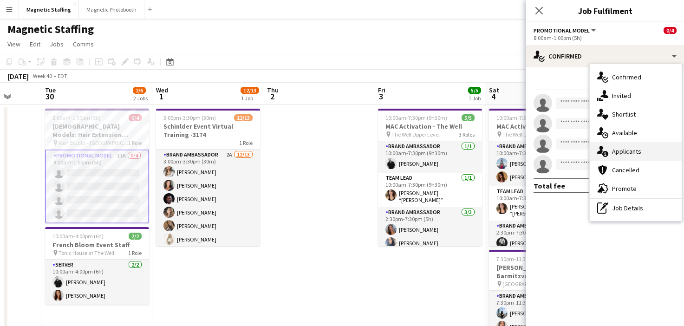
click at [600, 148] on icon at bounding box center [600, 150] width 6 height 8
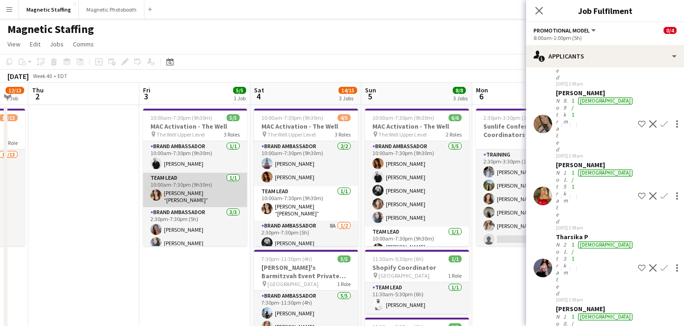
scroll to position [0, 308]
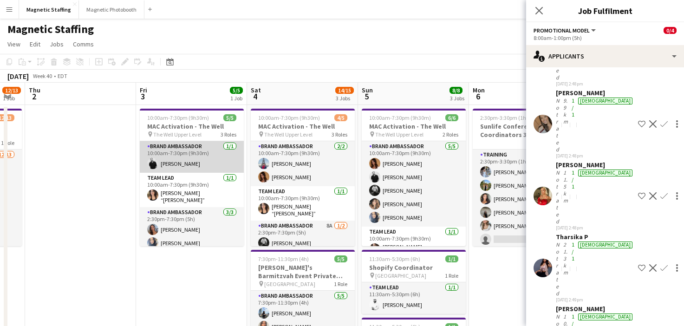
click at [183, 162] on app-card-role "Brand Ambassador 1/1 10:00am-7:30pm (9h30m) jean-philippe roy" at bounding box center [192, 157] width 104 height 32
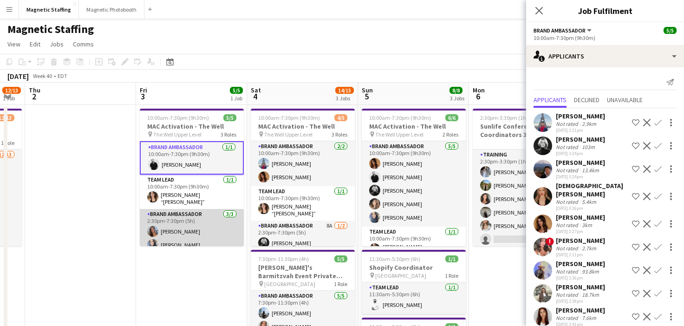
scroll to position [19, 0]
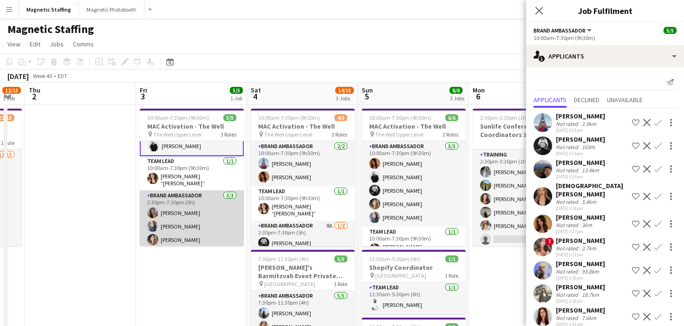
click at [186, 225] on app-card-role "Brand Ambassador [DATE] 2:30pm-7:30pm (5h) [PERSON_NAME] [PERSON_NAME] [PERSON_…" at bounding box center [192, 219] width 104 height 59
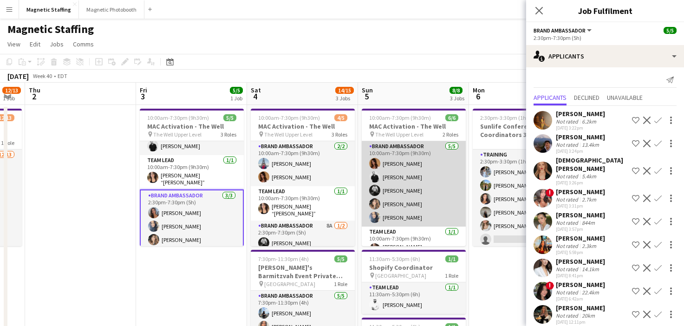
scroll to position [0, 308]
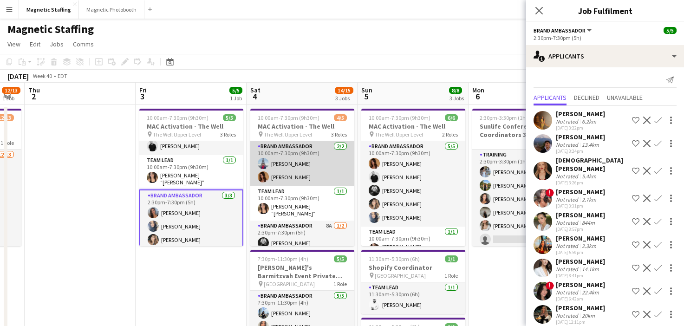
click at [322, 174] on app-card-role "Brand Ambassador [DATE] 10:00am-7:30pm (9h30m) [GEOGRAPHIC_DATA][PERSON_NAME] […" at bounding box center [302, 163] width 104 height 45
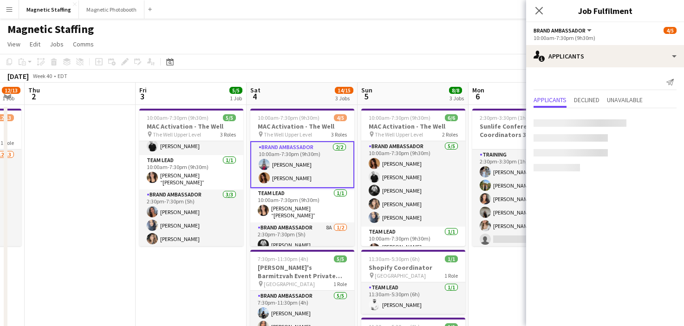
scroll to position [0, 0]
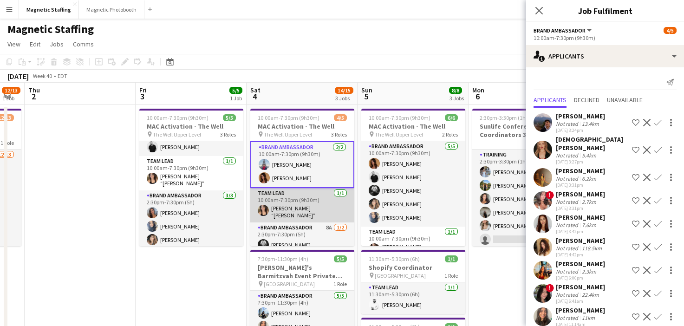
click at [312, 204] on app-card-role "Team Lead [DATE] 10:00am-7:30pm (9h30m) [PERSON_NAME] “[PERSON_NAME]” [PERSON_N…" at bounding box center [302, 205] width 104 height 34
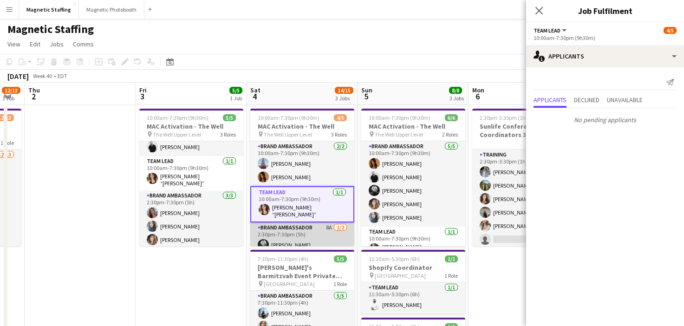
scroll to position [19, 0]
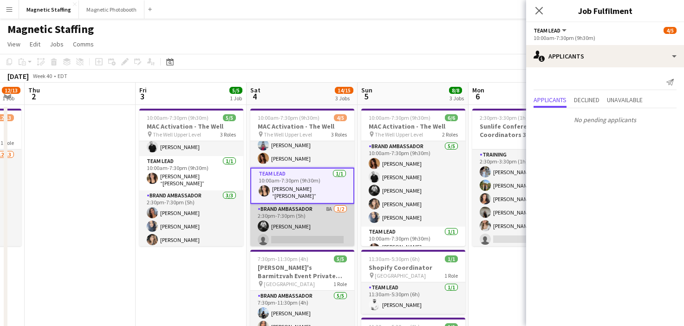
click at [302, 228] on app-card-role "Brand Ambassador 8A [DATE] 2:30pm-7:30pm (5h) [PERSON_NAME] single-neutral-acti…" at bounding box center [302, 226] width 104 height 45
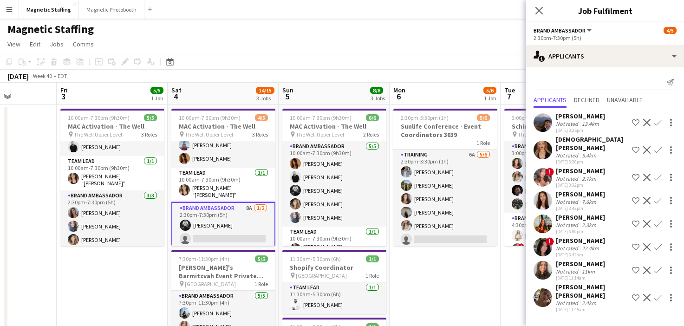
drag, startPoint x: 433, startPoint y: 210, endPoint x: 347, endPoint y: 210, distance: 85.5
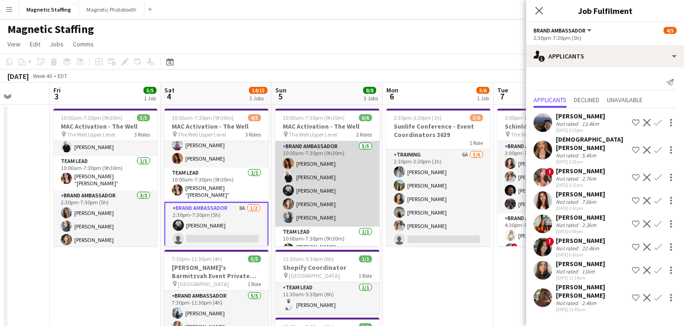
click at [345, 190] on app-card-role "Brand Ambassador [DATE] 10:00am-7:30pm (9h30m) [PERSON_NAME] [PERSON_NAME] [PER…" at bounding box center [327, 183] width 104 height 85
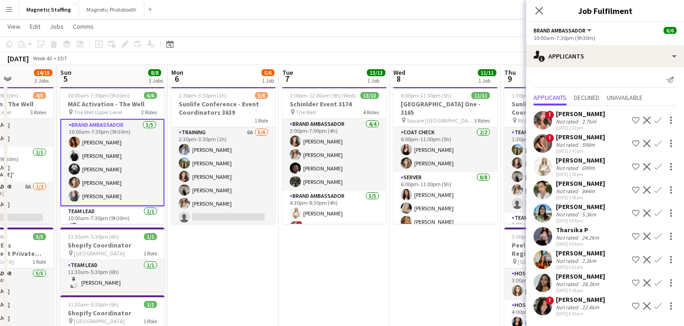
scroll to position [0, 396]
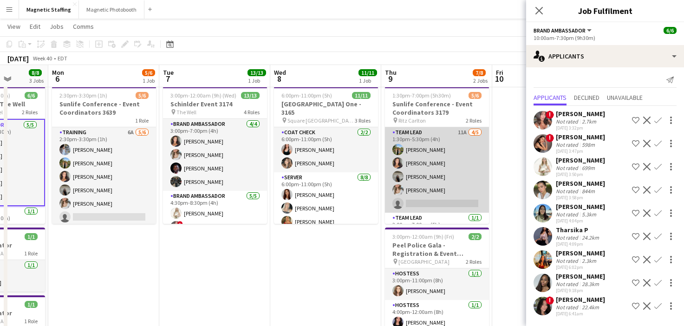
click at [428, 190] on app-card-role "Team Lead 11A [DATE] 1:30pm-5:30pm (4h) [PERSON_NAME] [PERSON_NAME] [PERSON_NAM…" at bounding box center [437, 169] width 104 height 85
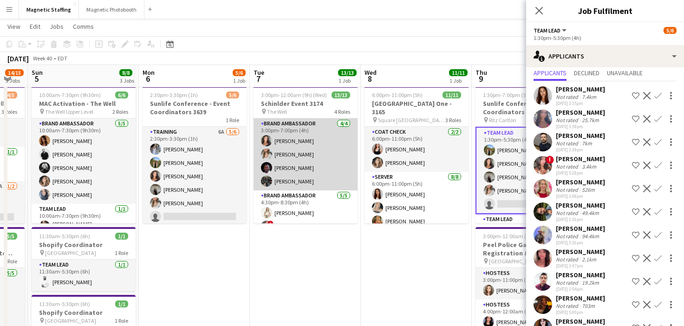
scroll to position [0, 305]
click at [313, 170] on app-card-role "Brand Ambassador [DATE] 3:00pm-7:00pm (4h) [PERSON_NAME] [PERSON_NAME] [PERSON_…" at bounding box center [306, 154] width 104 height 72
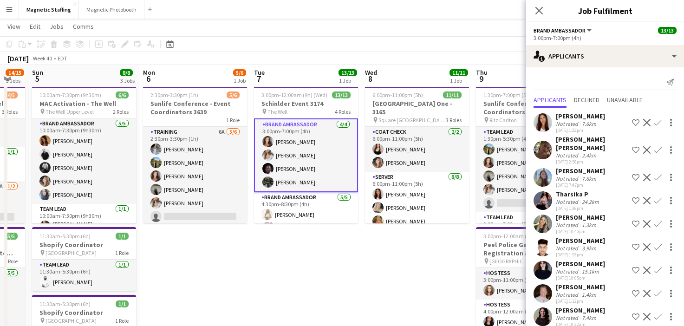
scroll to position [34, 0]
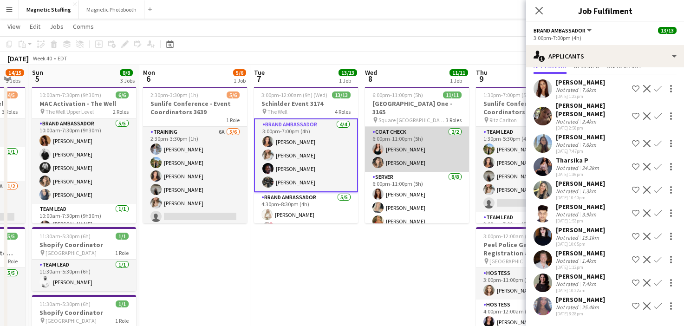
click at [410, 161] on app-card-role "Coat Check 2/2 6:00pm-11:00pm (5h) Amy Matyszczuk Cassie Sanchez" at bounding box center [417, 149] width 104 height 45
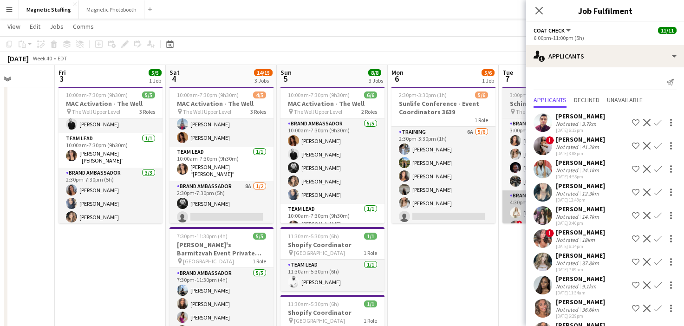
scroll to position [0, 278]
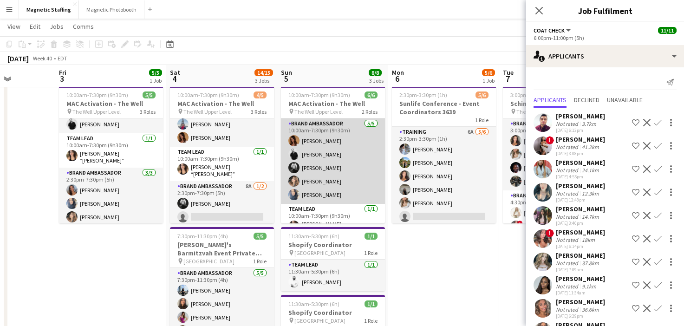
click at [317, 139] on app-card-role "Brand Ambassador [DATE] 10:00am-7:30pm (9h30m) [PERSON_NAME] [PERSON_NAME] [PER…" at bounding box center [333, 160] width 104 height 85
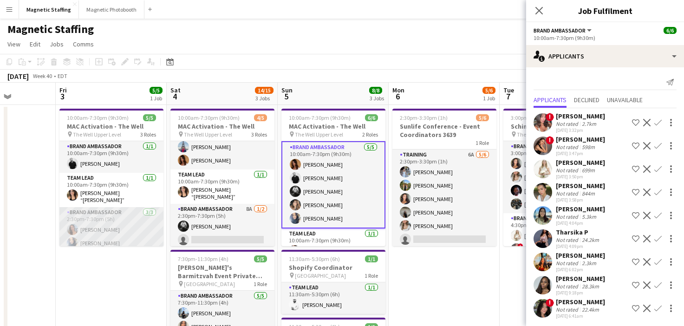
scroll to position [17, 0]
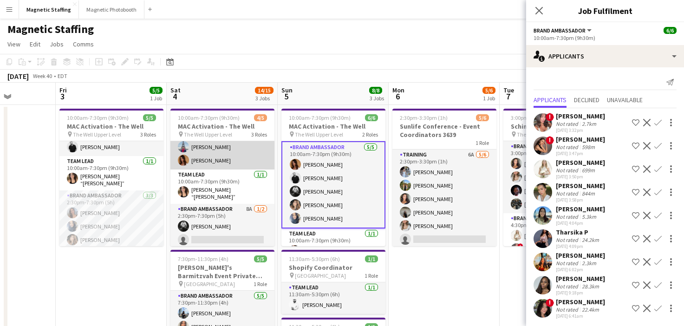
click at [244, 168] on app-card-role "Brand Ambassador [DATE] 10:00am-7:30pm (9h30m) [GEOGRAPHIC_DATA][PERSON_NAME] […" at bounding box center [222, 146] width 104 height 45
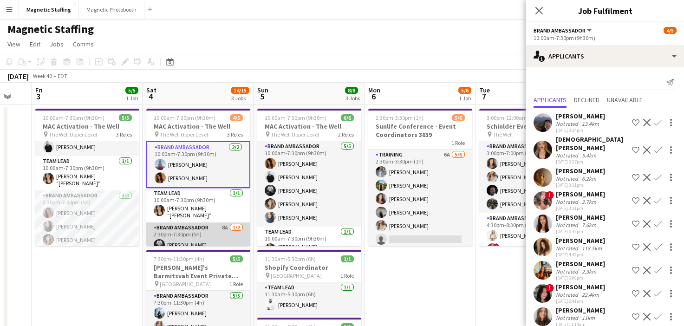
scroll to position [0, 0]
click at [229, 206] on app-card-role "Team Lead [DATE] 10:00am-7:30pm (9h30m) [PERSON_NAME] “[PERSON_NAME]” [PERSON_N…" at bounding box center [198, 205] width 104 height 34
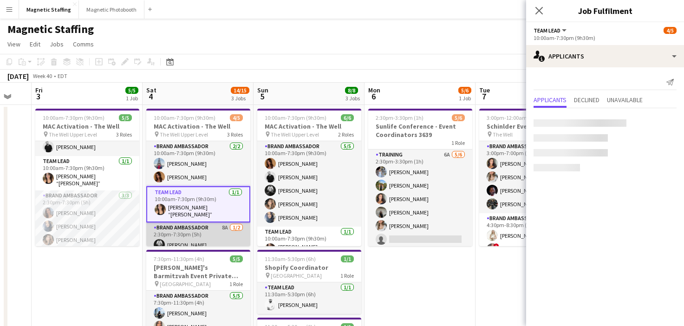
scroll to position [19, 0]
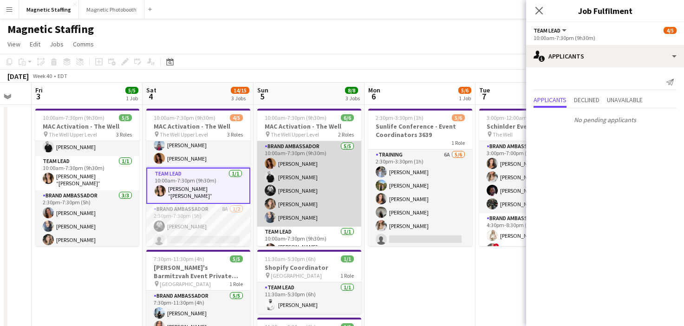
click at [312, 209] on app-card-role "Brand Ambassador [DATE] 10:00am-7:30pm (9h30m) [PERSON_NAME] [PERSON_NAME] [PER…" at bounding box center [309, 183] width 104 height 85
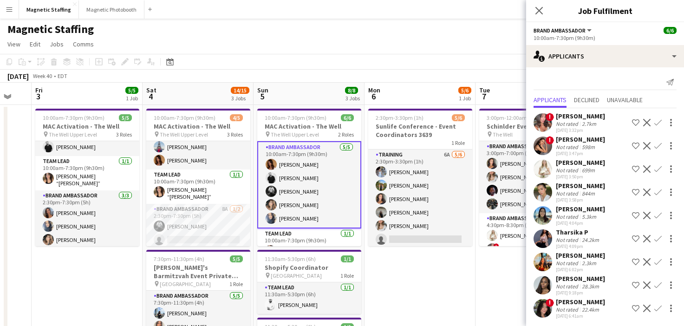
scroll to position [14, 0]
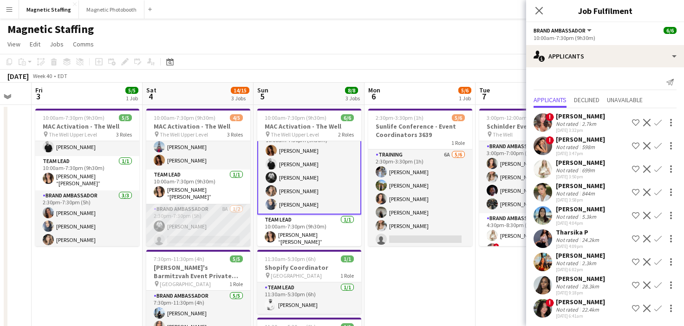
click at [224, 237] on app-card-role "Brand Ambassador 8A [DATE] 2:30pm-7:30pm (5h) [PERSON_NAME] single-neutral-acti…" at bounding box center [198, 226] width 104 height 45
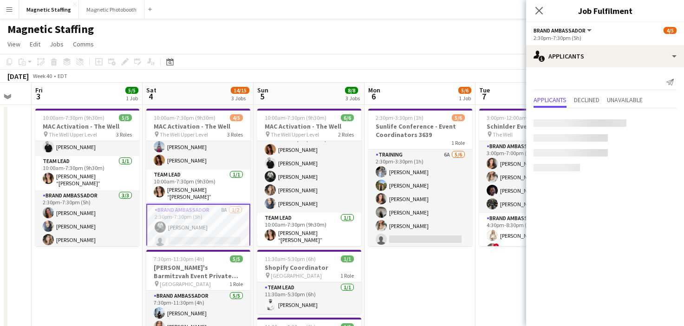
scroll to position [12, 0]
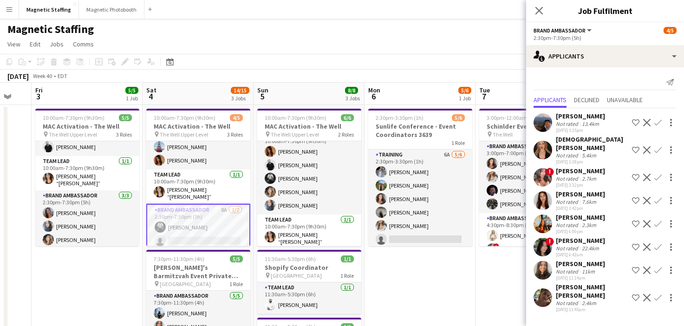
click at [657, 197] on app-icon "Confirm" at bounding box center [658, 200] width 7 height 7
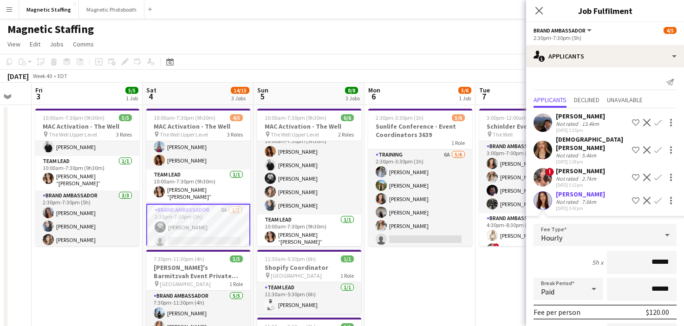
scroll to position [98, 0]
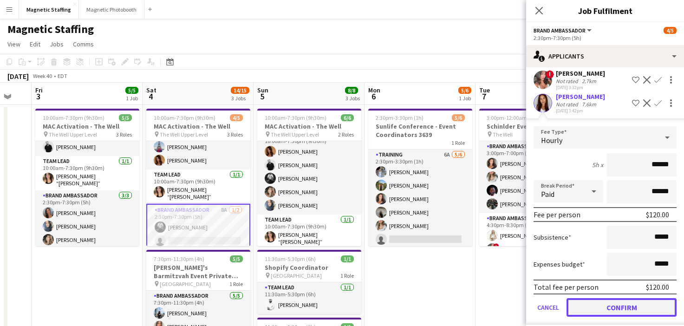
click at [584, 301] on button "Confirm" at bounding box center [622, 307] width 110 height 19
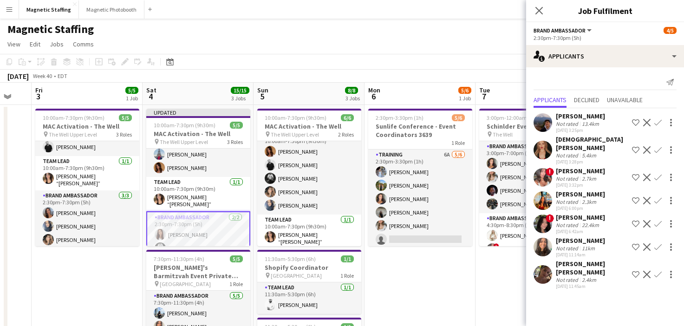
scroll to position [0, 0]
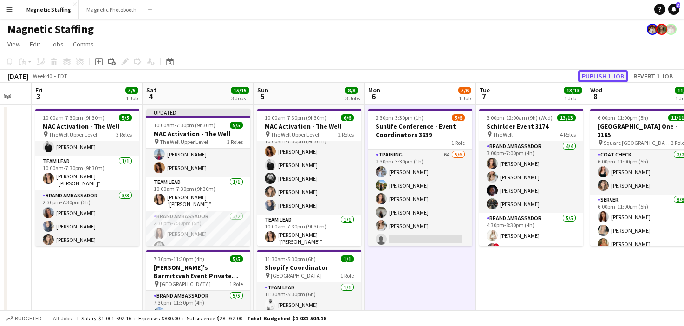
click at [613, 74] on button "Publish 1 job" at bounding box center [603, 76] width 50 height 12
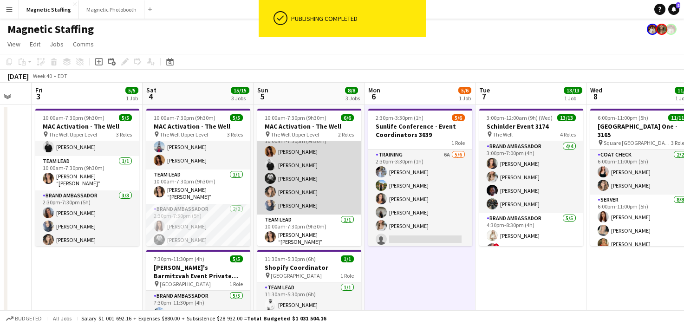
click at [275, 199] on app-card-role "Brand Ambassador [DATE] 10:00am-7:30pm (9h30m) [PERSON_NAME] [PERSON_NAME] [PER…" at bounding box center [309, 171] width 104 height 85
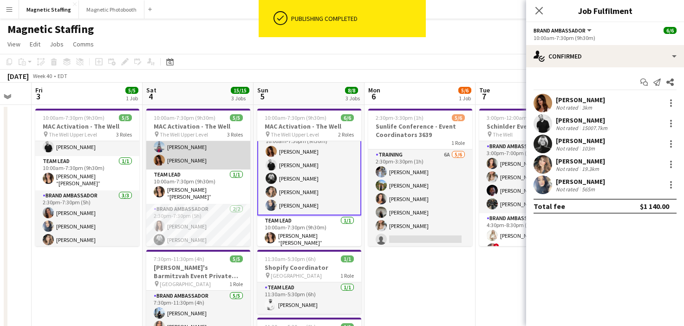
click at [235, 153] on app-card-role "Brand Ambassador [DATE] 10:00am-7:30pm (9h30m) [GEOGRAPHIC_DATA][PERSON_NAME] […" at bounding box center [198, 146] width 104 height 45
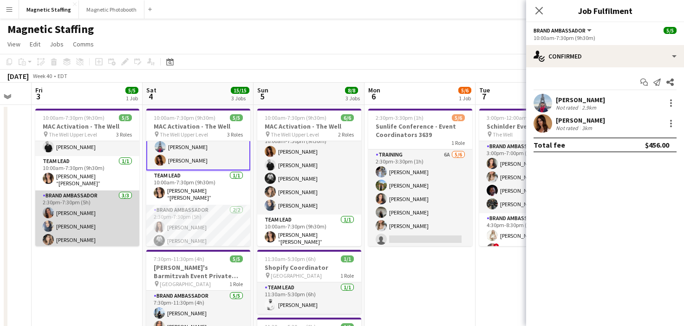
click at [64, 229] on app-card-role "Brand Ambassador [DATE] 2:30pm-7:30pm (5h) [PERSON_NAME] [PERSON_NAME] [PERSON_…" at bounding box center [87, 219] width 104 height 59
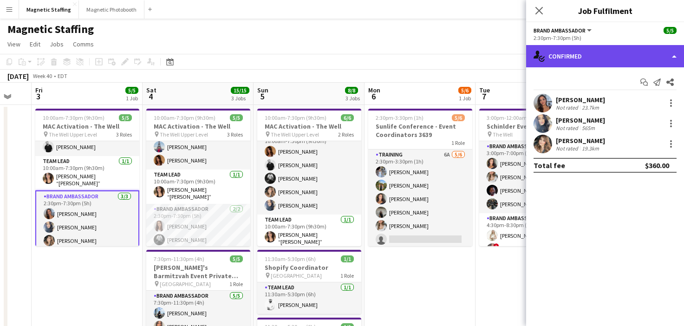
click at [584, 59] on div "single-neutral-actions-check-2 Confirmed" at bounding box center [605, 56] width 158 height 22
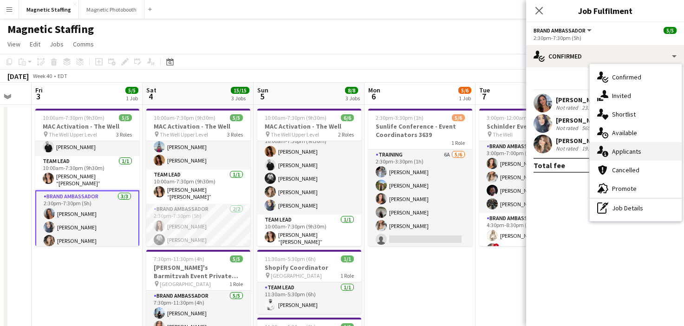
click at [608, 151] on icon "single-neutral-actions-information" at bounding box center [602, 151] width 11 height 11
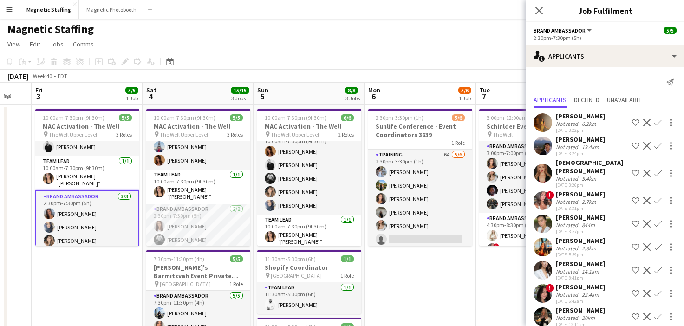
click at [544, 152] on app-user-avatar at bounding box center [543, 146] width 19 height 19
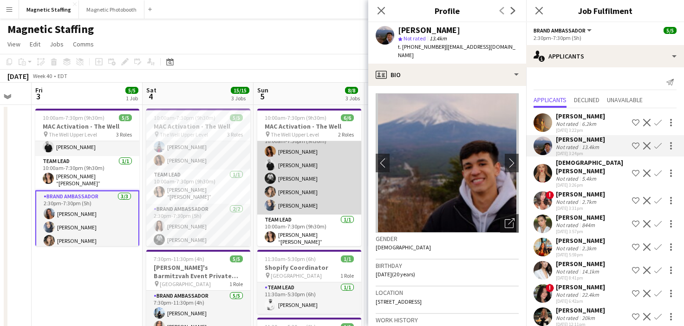
click at [321, 169] on app-card-role "Brand Ambassador [DATE] 10:00am-7:30pm (9h30m) [PERSON_NAME] [PERSON_NAME] [PER…" at bounding box center [309, 171] width 104 height 85
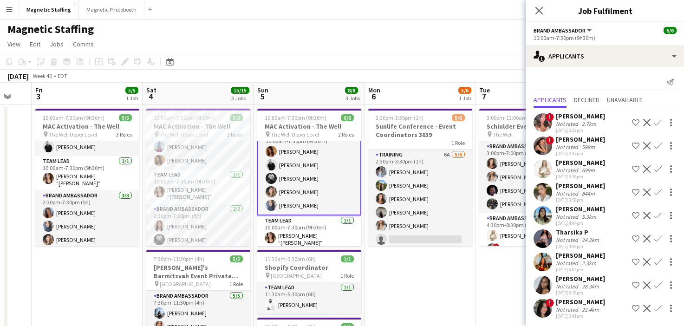
scroll to position [2, 0]
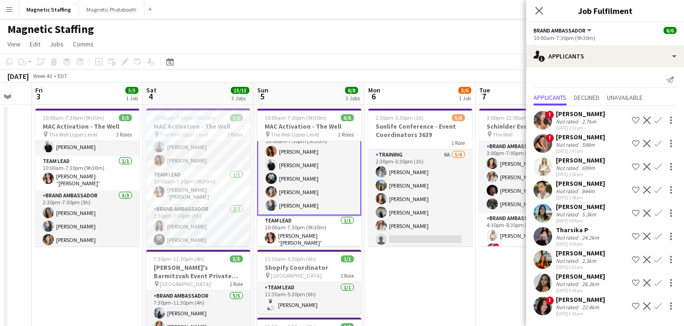
click at [648, 282] on app-icon "Decline" at bounding box center [646, 282] width 7 height 7
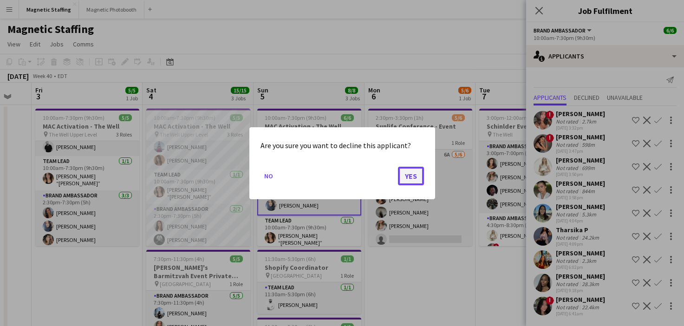
click at [419, 178] on button "Yes" at bounding box center [411, 175] width 26 height 19
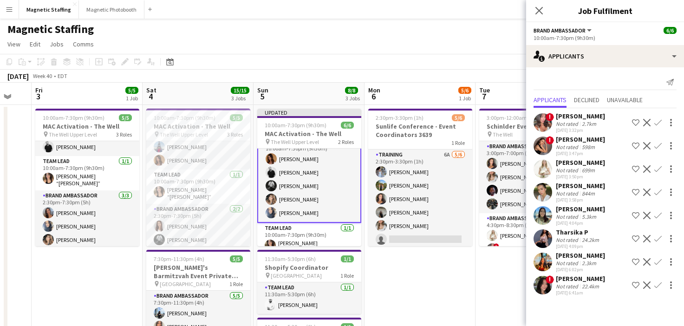
scroll to position [0, 0]
click at [646, 262] on app-icon "Decline" at bounding box center [646, 261] width 7 height 7
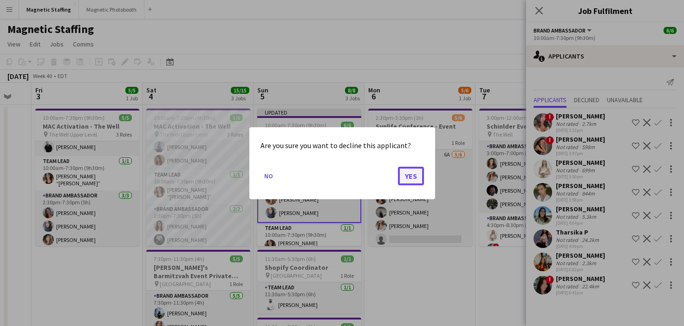
click at [405, 178] on button "Yes" at bounding box center [411, 175] width 26 height 19
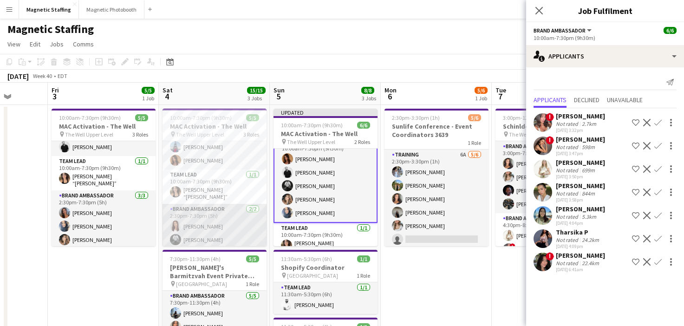
scroll to position [0, 280]
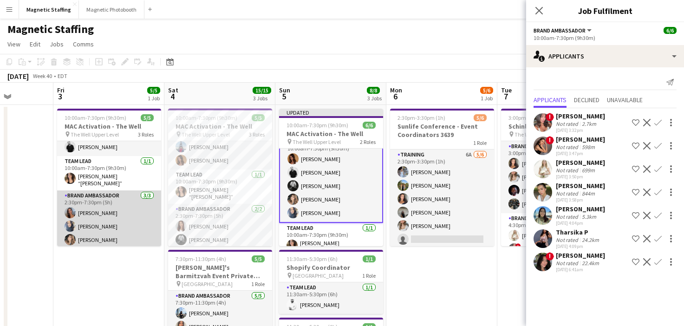
click at [134, 200] on app-card-role "Brand Ambassador [DATE] 2:30pm-7:30pm (5h) [PERSON_NAME] [PERSON_NAME] [PERSON_…" at bounding box center [109, 219] width 104 height 59
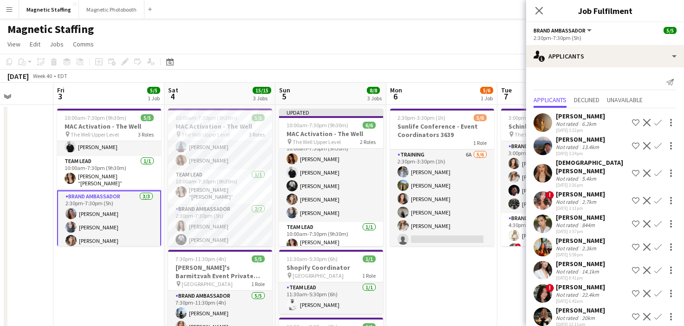
click at [348, 53] on app-page-menu "View Day view expanded Day view collapsed Month view Date picker Jump to [DATE]…" at bounding box center [342, 45] width 684 height 18
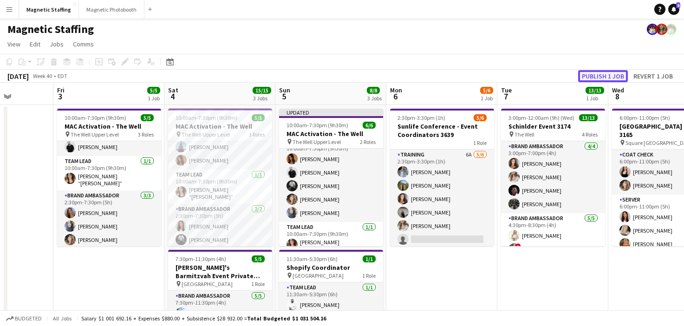
click at [599, 75] on button "Publish 1 job" at bounding box center [603, 76] width 50 height 12
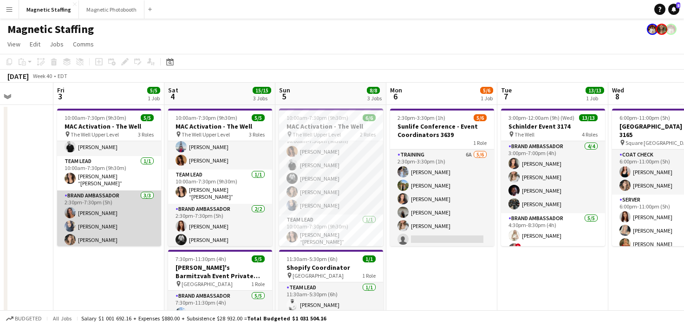
scroll to position [0, 0]
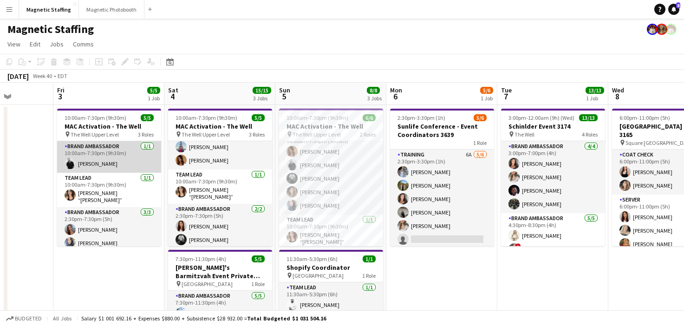
click at [123, 169] on app-card-role "Brand Ambassador 1/1 10:00am-7:30pm (9h30m) jean-philippe roy" at bounding box center [109, 157] width 104 height 32
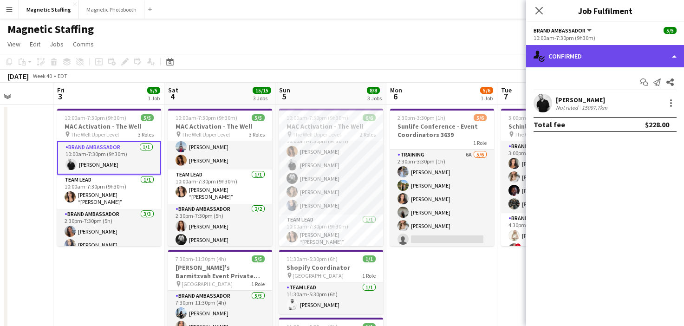
click at [582, 59] on div "single-neutral-actions-check-2 Confirmed" at bounding box center [605, 56] width 158 height 22
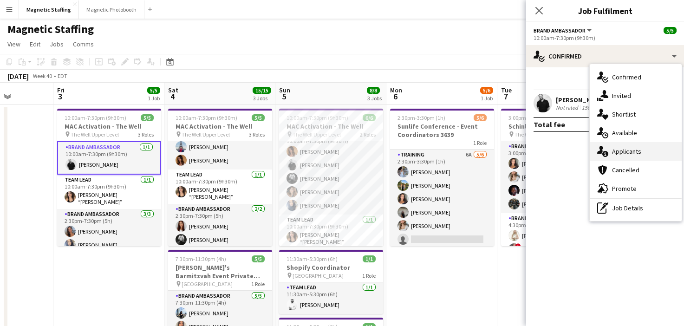
click at [599, 151] on icon at bounding box center [600, 150] width 6 height 8
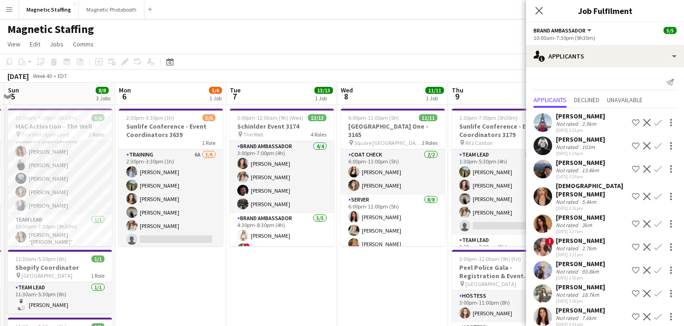
scroll to position [0, 333]
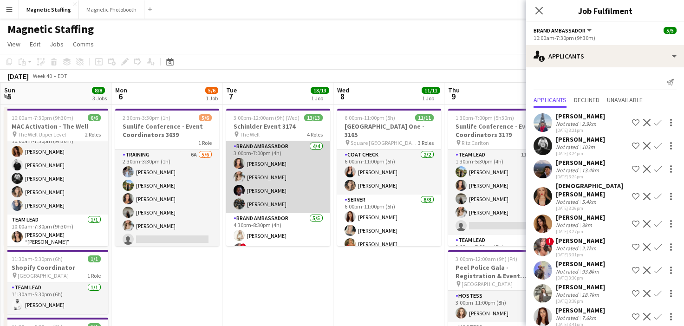
click at [244, 181] on app-card-role "Brand Ambassador [DATE] 3:00pm-7:00pm (4h) [PERSON_NAME] [PERSON_NAME] [PERSON_…" at bounding box center [278, 177] width 104 height 72
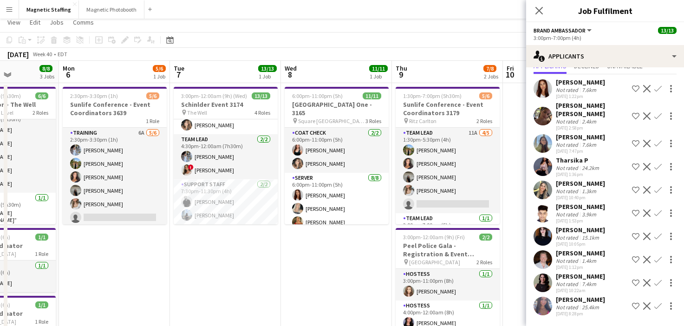
scroll to position [0, 0]
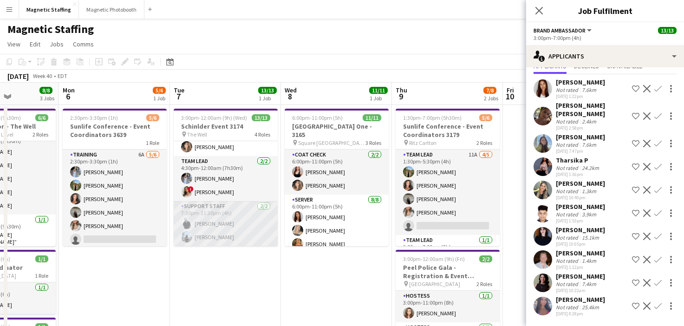
click at [203, 226] on app-card-role "Support Staff 2/2 7:30pm-11:30pm (4h) jean-philippe roy Lena Vu" at bounding box center [226, 223] width 104 height 45
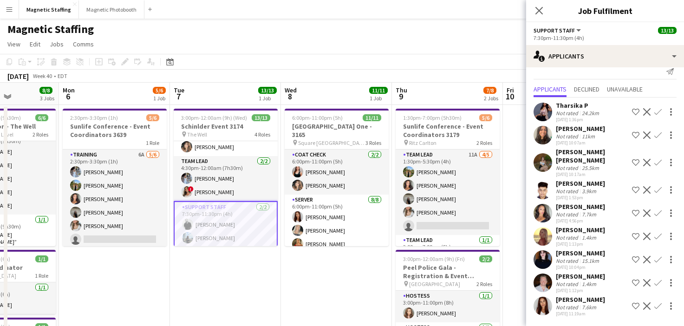
scroll to position [85, 0]
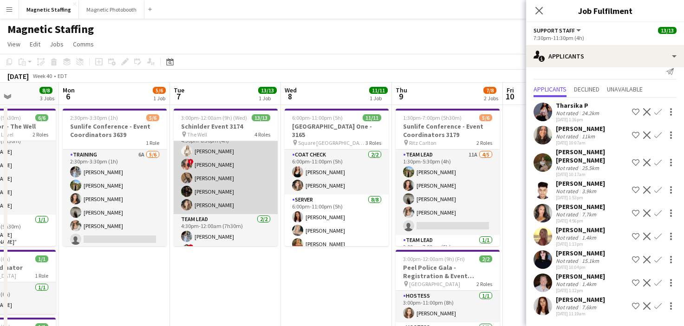
click at [205, 193] on app-card-role "Brand Ambassador [DATE] 4:30pm-8:30pm (4h) [PERSON_NAME] ! [PERSON_NAME] [PERSO…" at bounding box center [226, 171] width 104 height 85
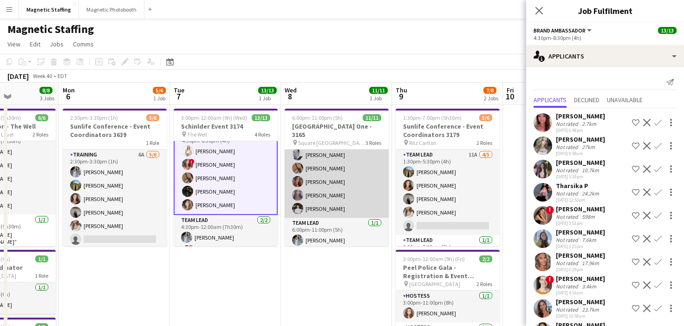
scroll to position [106, 0]
click at [314, 209] on app-card-role "Server [DATE] 6:00pm-11:00pm (5h) [PERSON_NAME] [PERSON_NAME] [PERSON_NAME] [PE…" at bounding box center [337, 152] width 104 height 126
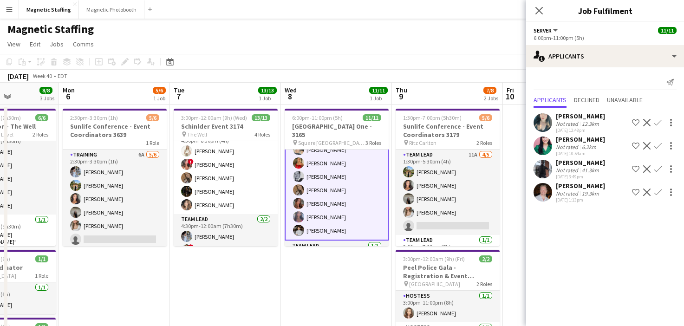
scroll to position [44, 0]
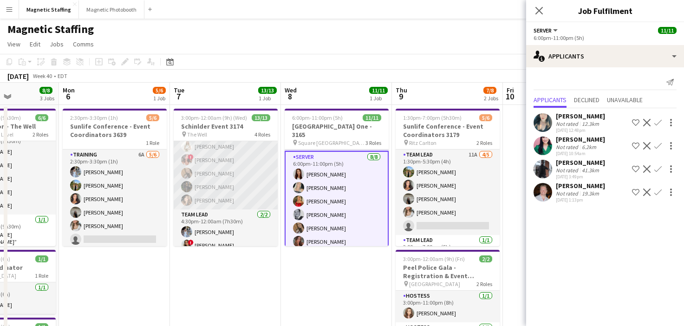
click at [232, 185] on app-card-role "Brand Ambassador [DATE] 4:30pm-8:30pm (4h) [PERSON_NAME] ! [PERSON_NAME] [PERSO…" at bounding box center [226, 166] width 104 height 85
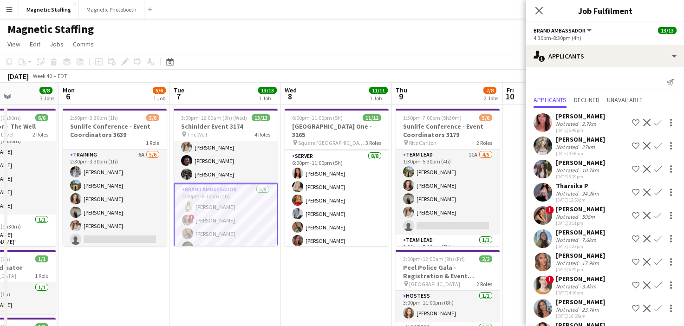
scroll to position [0, 0]
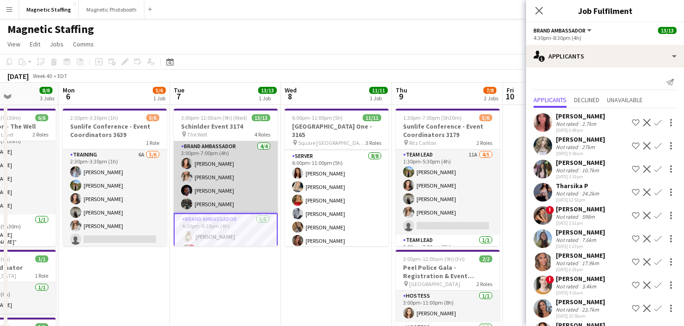
click at [240, 189] on app-card-role "Brand Ambassador [DATE] 3:00pm-7:00pm (4h) [PERSON_NAME] [PERSON_NAME] [PERSON_…" at bounding box center [226, 177] width 104 height 72
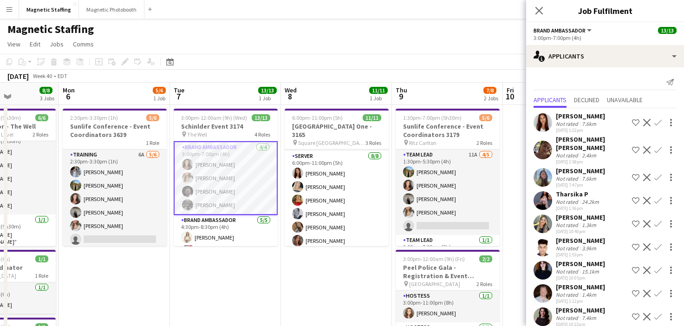
click at [211, 189] on app-card-role "Brand Ambassador [DATE] 3:00pm-7:00pm (4h) [PERSON_NAME] [PERSON_NAME] [PERSON_…" at bounding box center [226, 178] width 104 height 74
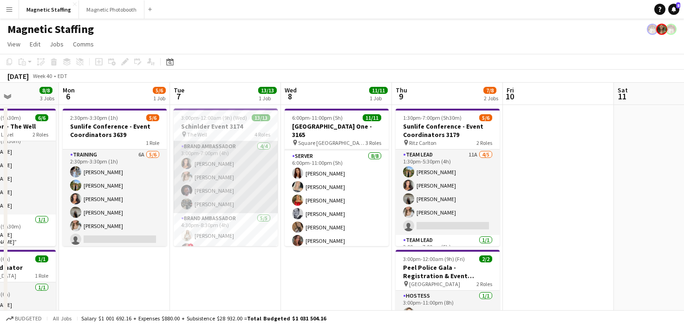
click at [192, 192] on app-card-role "Brand Ambassador [DATE] 3:00pm-7:00pm (4h) [PERSON_NAME] [PERSON_NAME] [PERSON_…" at bounding box center [226, 177] width 104 height 72
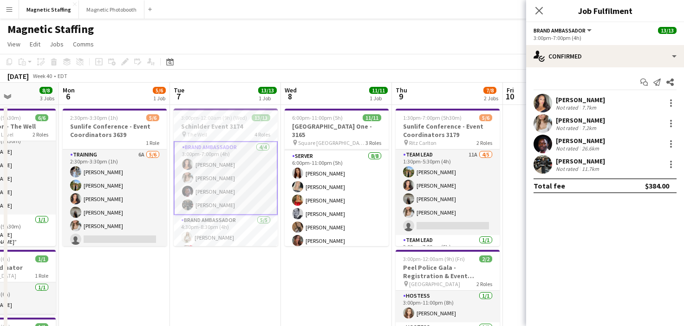
click at [538, 151] on app-user-avatar at bounding box center [543, 144] width 19 height 19
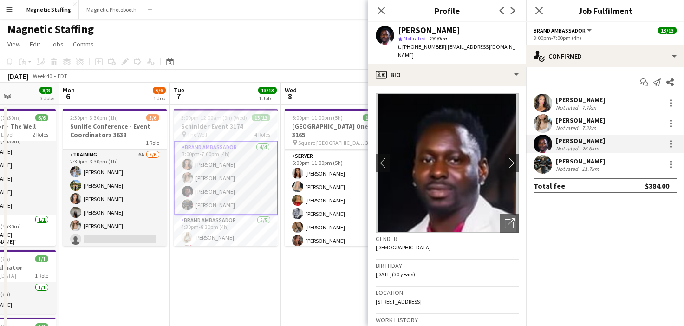
scroll to position [306, 0]
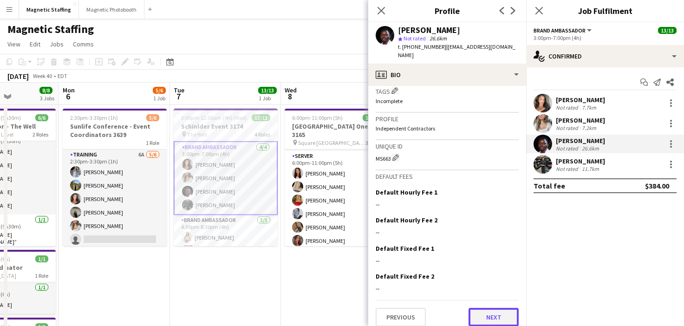
click at [497, 315] on button "Next" at bounding box center [494, 317] width 50 height 19
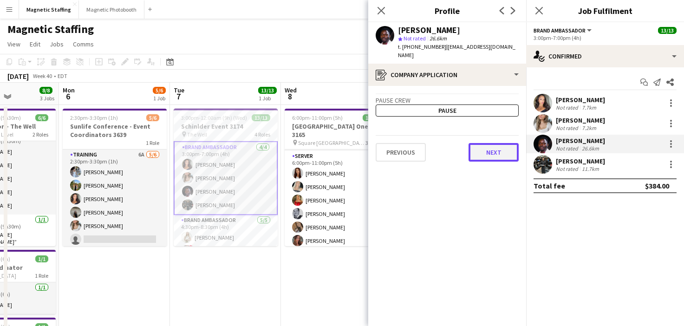
click at [497, 144] on button "Next" at bounding box center [494, 152] width 50 height 19
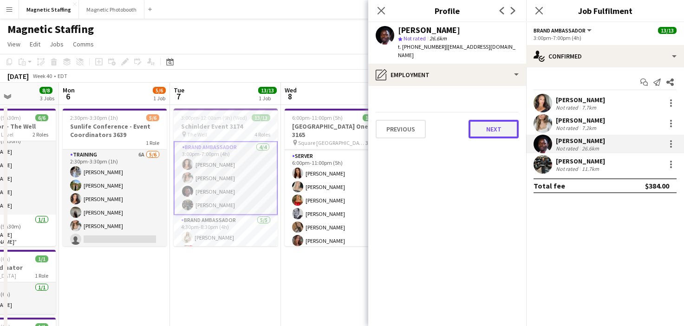
click at [498, 123] on button "Next" at bounding box center [494, 129] width 50 height 19
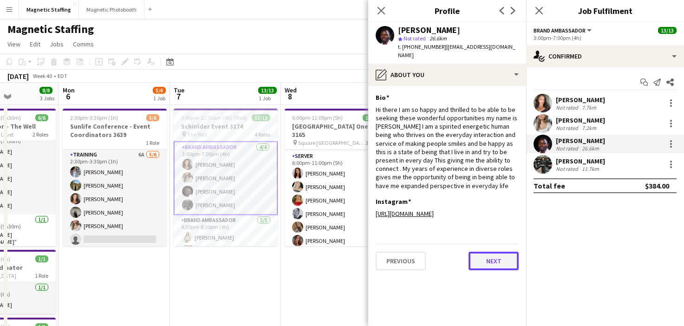
click at [489, 260] on button "Next" at bounding box center [494, 261] width 50 height 19
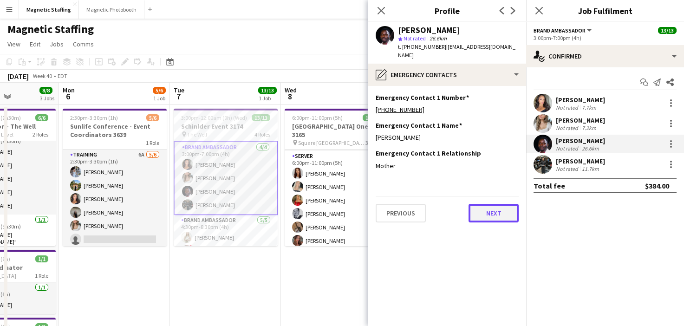
click at [481, 212] on button "Next" at bounding box center [494, 213] width 50 height 19
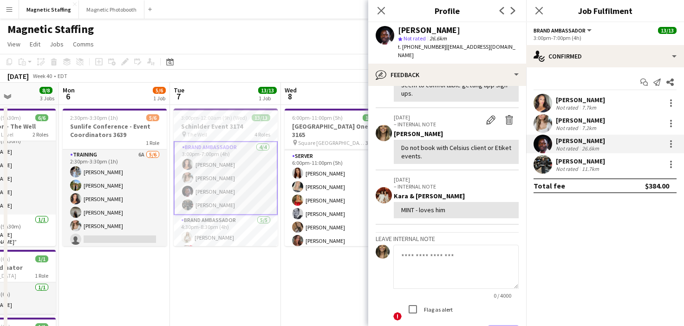
scroll to position [96, 0]
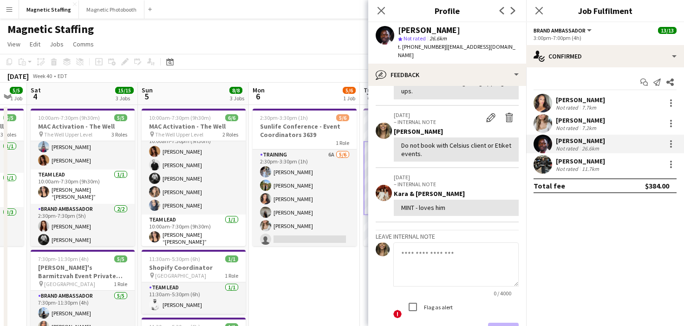
drag, startPoint x: 94, startPoint y: 264, endPoint x: 320, endPoint y: 217, distance: 231.0
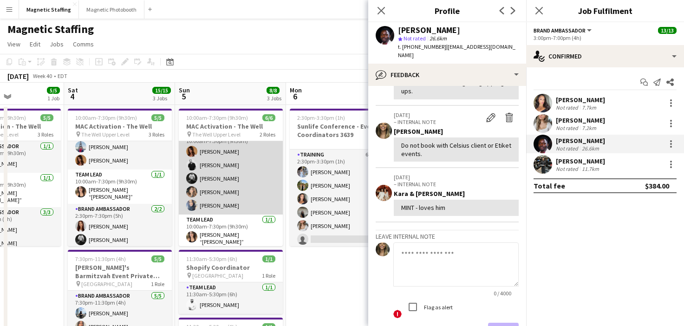
scroll to position [0, 268]
click at [200, 198] on app-card-role "Brand Ambassador [DATE] 10:00am-7:30pm (9h30m) [PERSON_NAME] [PERSON_NAME] [PER…" at bounding box center [231, 171] width 104 height 85
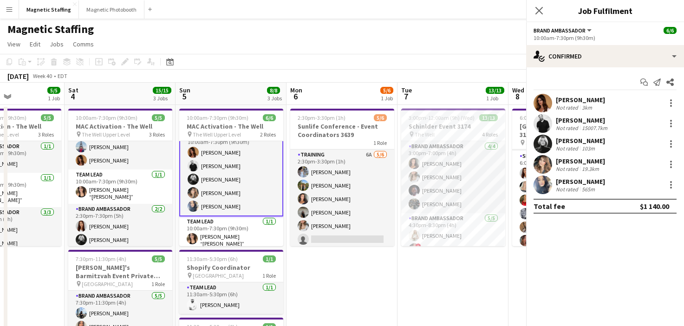
scroll to position [13, 0]
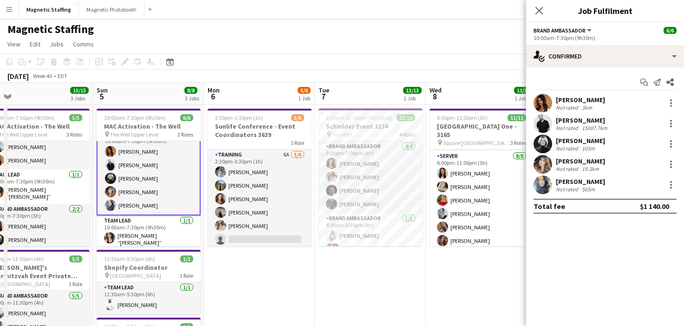
drag, startPoint x: 306, startPoint y: 233, endPoint x: 242, endPoint y: 233, distance: 63.6
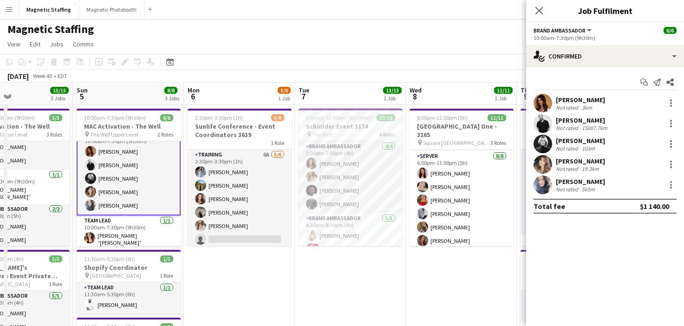
click at [242, 233] on app-card-role "Training 6A [DATE] 2:30pm-3:30pm (1h) [PERSON_NAME] [PERSON_NAME] [PERSON_NAME]…" at bounding box center [240, 199] width 104 height 99
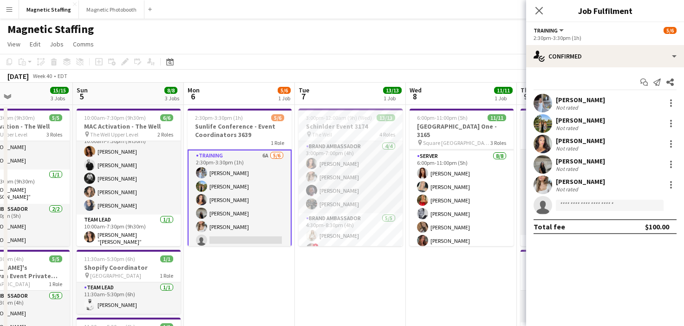
scroll to position [0, 0]
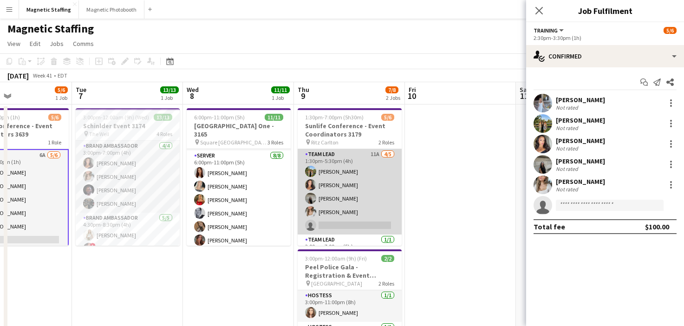
click at [332, 206] on app-card-role "Team Lead 11A [DATE] 1:30pm-5:30pm (4h) [PERSON_NAME] [PERSON_NAME] [PERSON_NAM…" at bounding box center [350, 191] width 104 height 85
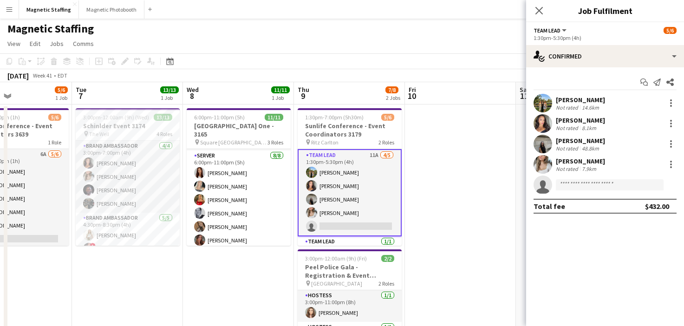
scroll to position [0, 372]
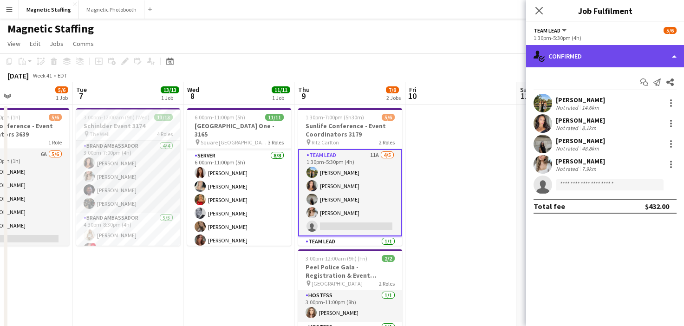
click at [599, 51] on div "single-neutral-actions-check-2 Confirmed" at bounding box center [605, 56] width 158 height 22
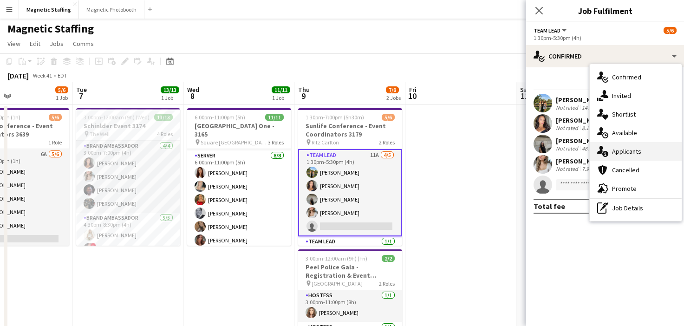
click at [610, 159] on div "single-neutral-actions-information Applicants" at bounding box center [636, 151] width 92 height 19
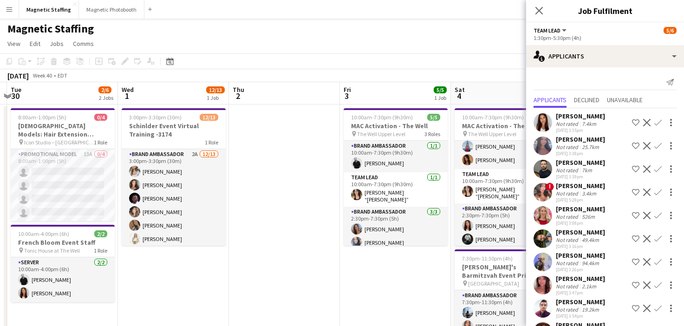
scroll to position [0, 187]
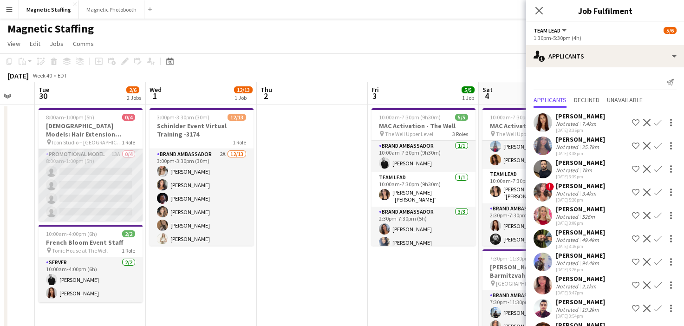
click at [86, 199] on app-card-role "Promotional Model 13A 0/4 8:00am-1:00pm (5h) single-neutral-actions single-neut…" at bounding box center [91, 185] width 104 height 72
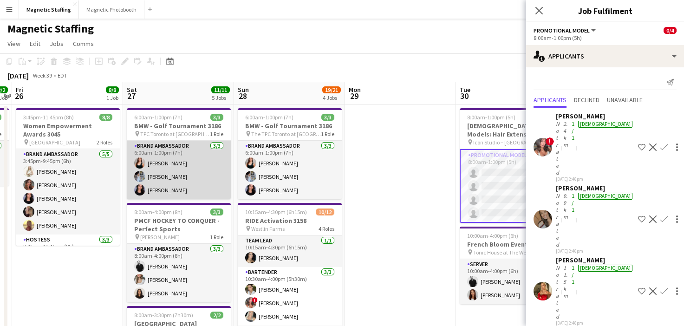
scroll to position [0, 209]
click at [158, 160] on app-card-role "Brand Ambassador 3/3 6:00am-1:00pm (7h) Amy Matyszczuk Heather Siemonsen Jennif…" at bounding box center [179, 170] width 104 height 59
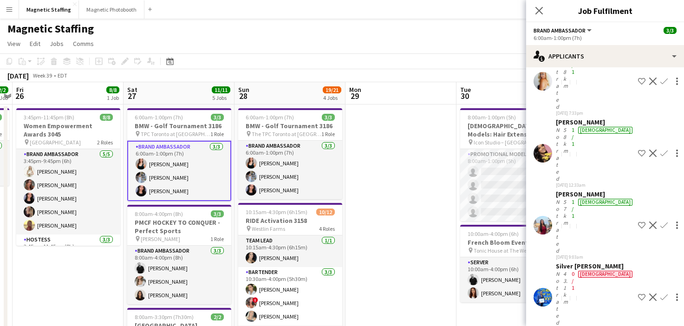
scroll to position [617, 0]
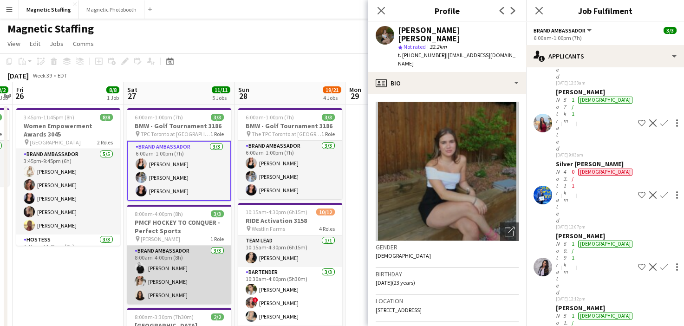
click at [183, 267] on app-card-role "Brand Ambassador 3/3 8:00am-4:00pm (8h) jean-philippe roy Sabrina McCaskill Kat…" at bounding box center [179, 275] width 104 height 59
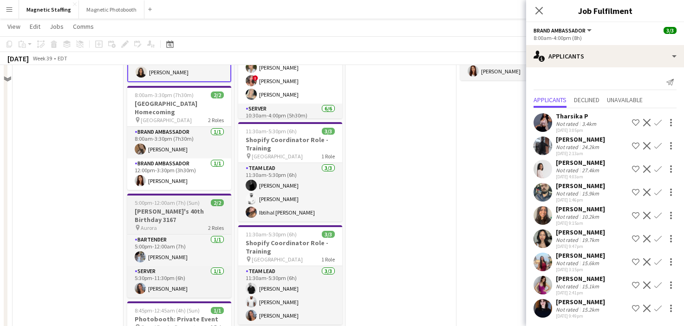
scroll to position [276, 0]
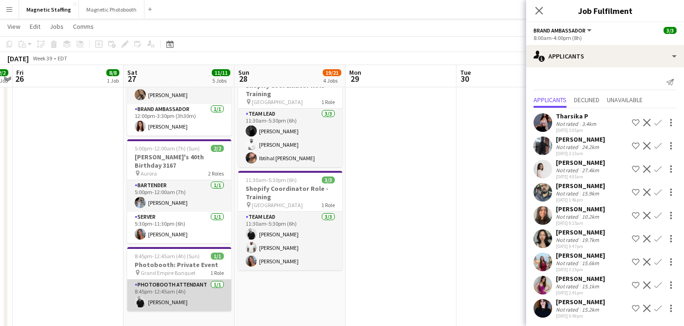
click at [168, 291] on app-card-role "Photobooth Attendant 1/1 8:45pm-12:45am (4h) jean-philippe roy" at bounding box center [179, 296] width 104 height 32
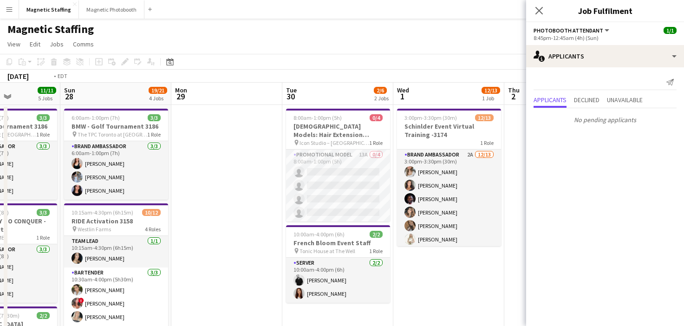
scroll to position [0, 291]
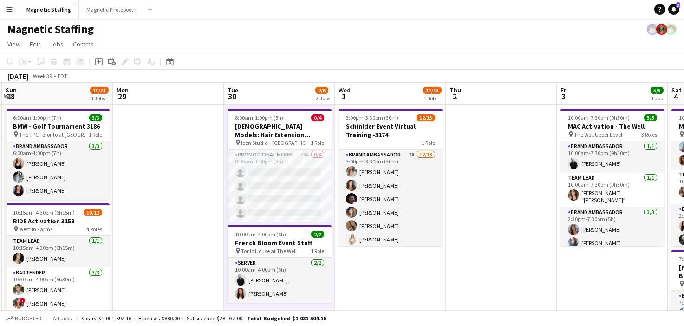
drag, startPoint x: 159, startPoint y: 128, endPoint x: 425, endPoint y: 127, distance: 266.2
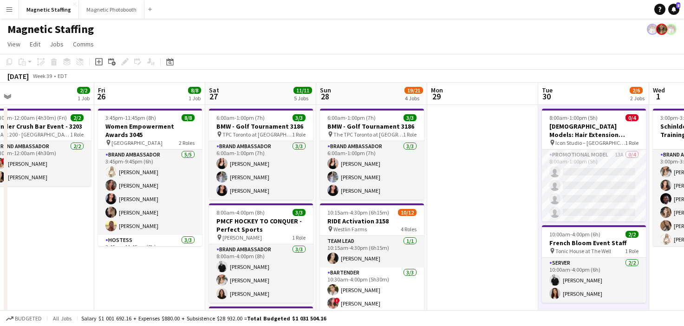
drag, startPoint x: 352, startPoint y: 101, endPoint x: 565, endPoint y: 96, distance: 213.3
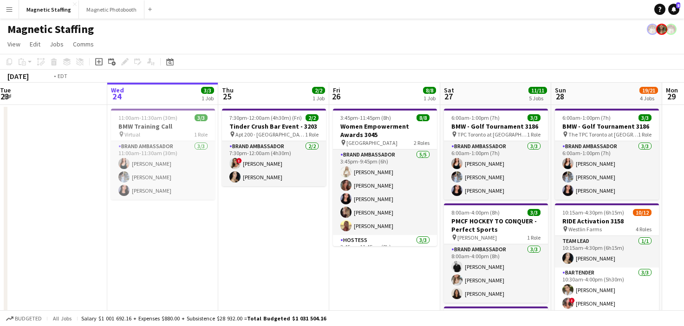
drag, startPoint x: 245, startPoint y: 175, endPoint x: 528, endPoint y: 175, distance: 283.4
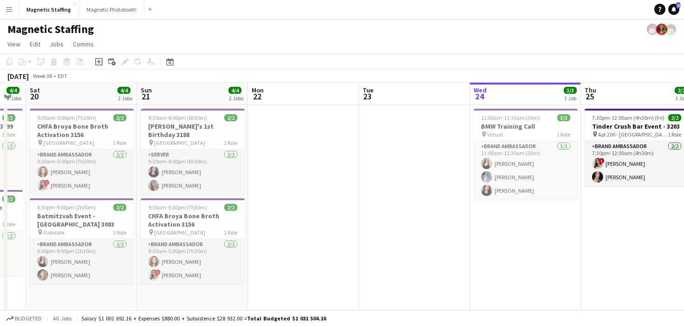
scroll to position [0, 200]
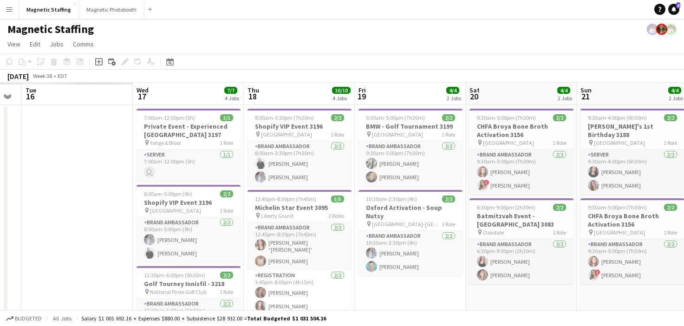
drag, startPoint x: 152, startPoint y: 201, endPoint x: 622, endPoint y: 167, distance: 470.8
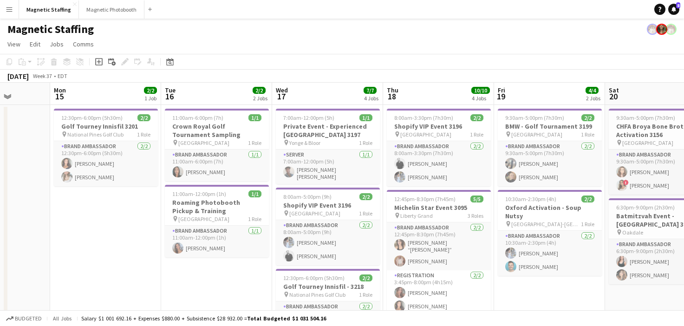
scroll to position [0, 282]
drag, startPoint x: 296, startPoint y: 183, endPoint x: 436, endPoint y: 168, distance: 140.7
click at [198, 125] on h3 "Crown Royal Golf Tournament Sampling" at bounding box center [217, 130] width 104 height 17
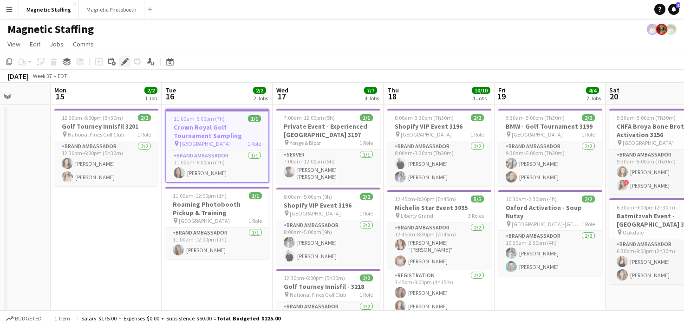
click at [127, 62] on icon "Edit" at bounding box center [124, 61] width 7 height 7
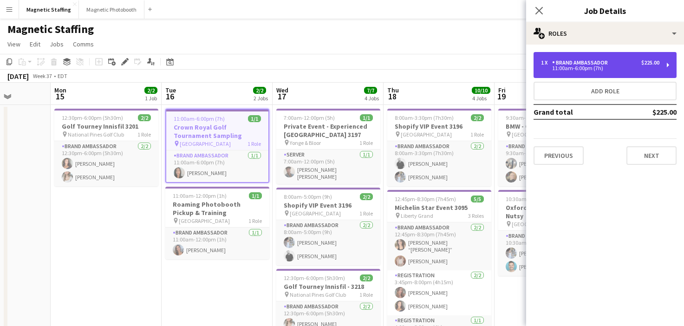
click at [634, 63] on div "1 x Brand Ambassador $225.00" at bounding box center [600, 62] width 118 height 7
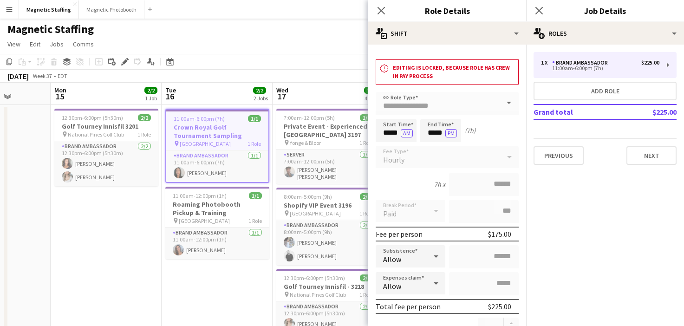
click at [212, 128] on h3 "Crown Royal Golf Tournament Sampling" at bounding box center [217, 131] width 102 height 17
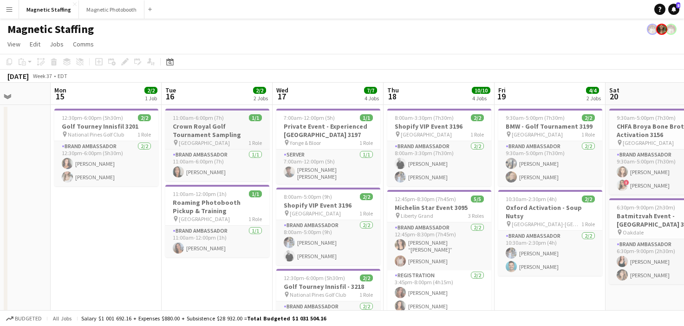
click at [212, 128] on h3 "Crown Royal Golf Tournament Sampling" at bounding box center [217, 130] width 104 height 17
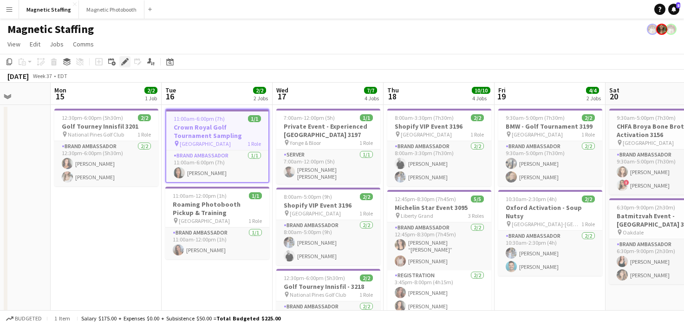
click at [124, 64] on icon at bounding box center [124, 61] width 5 height 5
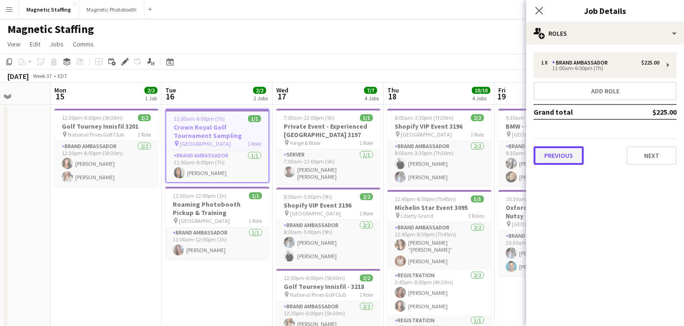
click at [565, 154] on button "Previous" at bounding box center [559, 155] width 50 height 19
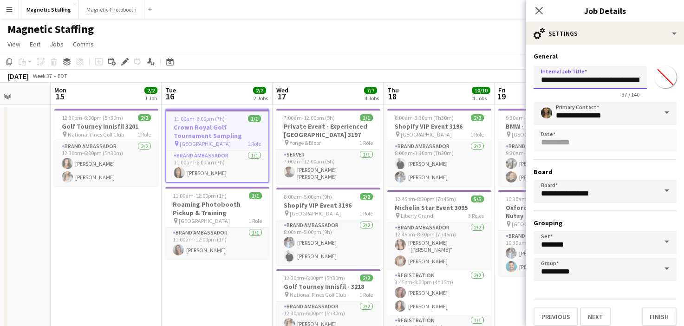
click at [626, 81] on input "**********" at bounding box center [590, 77] width 113 height 23
type input "**********"
click at [657, 314] on button "Finish" at bounding box center [659, 317] width 35 height 19
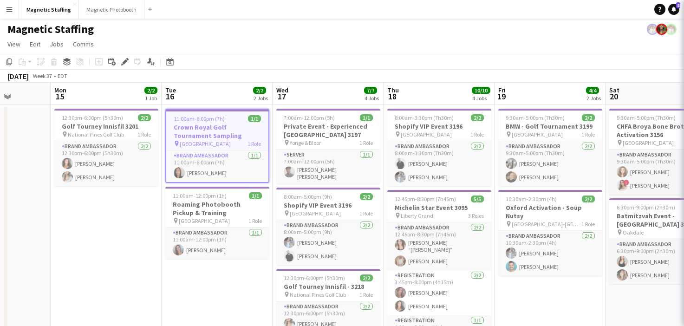
scroll to position [0, 0]
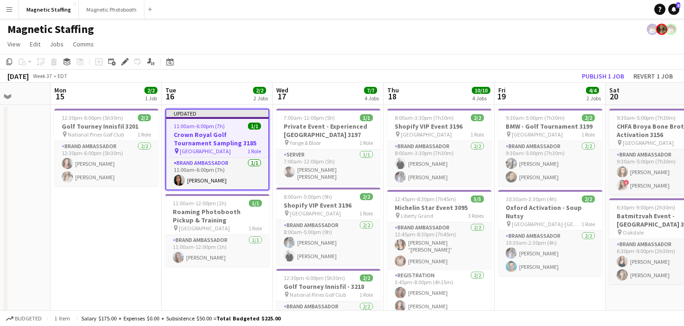
click at [469, 55] on app-toolbar "Copy Paste Paste Command V Paste with crew Command Shift V Paste linked Job Del…" at bounding box center [342, 62] width 684 height 16
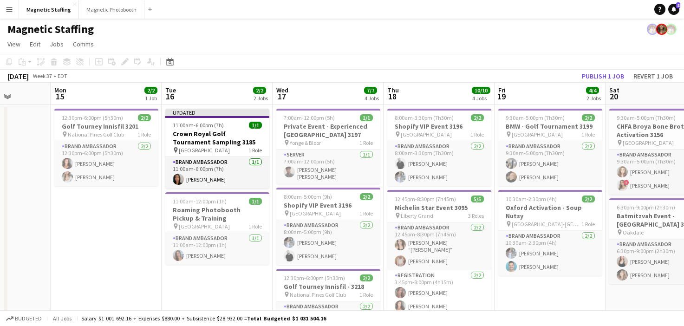
click at [613, 83] on app-board-header-date "Sat 20 4/4 2 Jobs" at bounding box center [661, 94] width 111 height 22
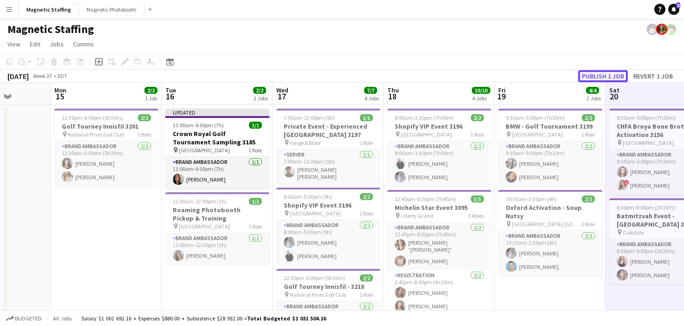
click at [613, 74] on button "Publish 1 job" at bounding box center [603, 76] width 50 height 12
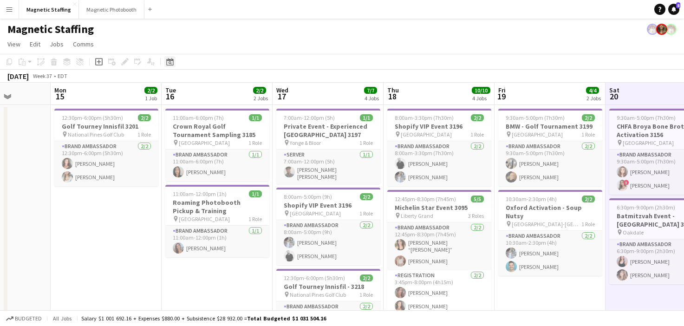
click at [165, 65] on div "Date picker" at bounding box center [169, 61] width 11 height 11
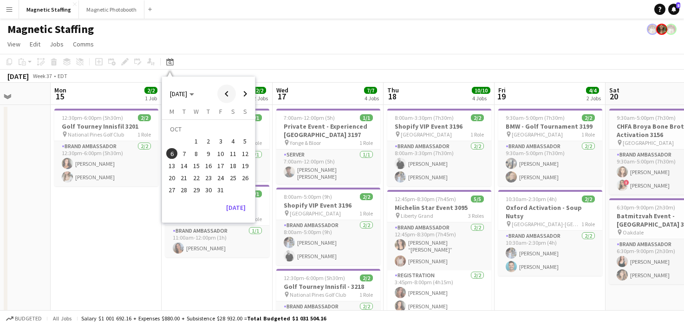
click at [228, 94] on span "Previous month" at bounding box center [226, 94] width 19 height 19
click at [232, 144] on span "6" at bounding box center [233, 141] width 11 height 11
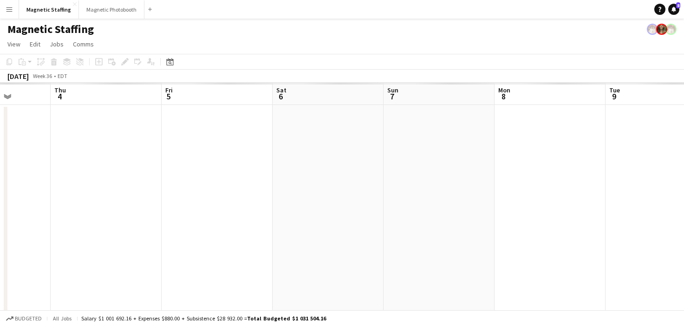
scroll to position [0, 320]
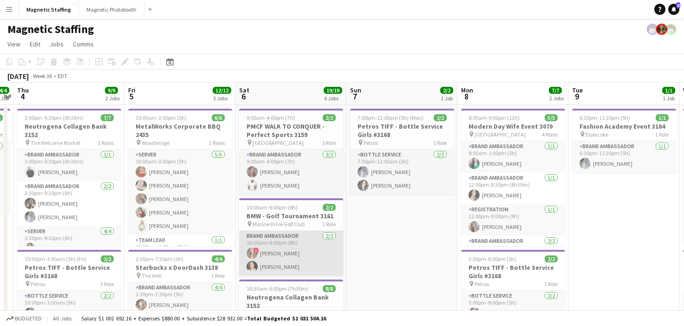
click at [256, 231] on app-card-role "Brand Ambassador 2/2 10:00am-6:00pm (8h) ! Kayla Cho Jelaina Salcedo" at bounding box center [291, 253] width 104 height 45
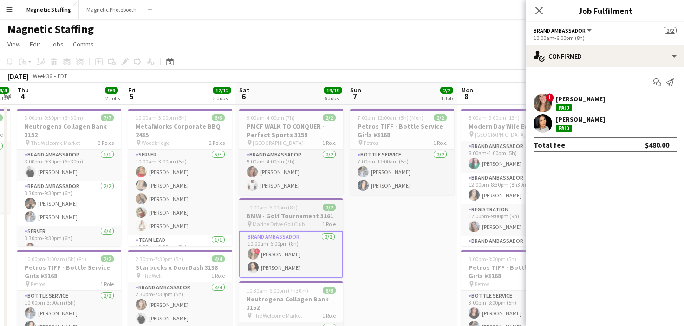
click at [266, 211] on app-job-card "10:00am-6:00pm (8h) 2/2 BMW - Golf Tournament 3161 pin Marine Drive Golf Club 1…" at bounding box center [291, 237] width 104 height 79
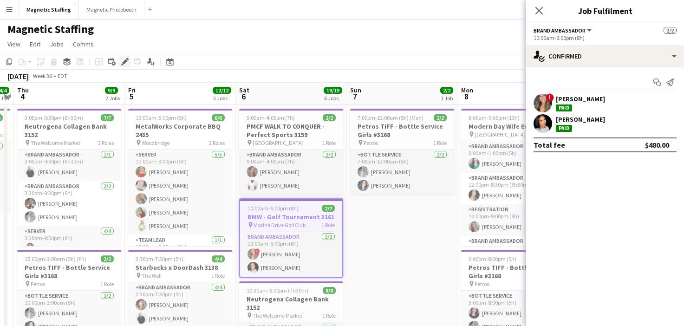
click at [124, 65] on icon "Edit" at bounding box center [124, 61] width 7 height 7
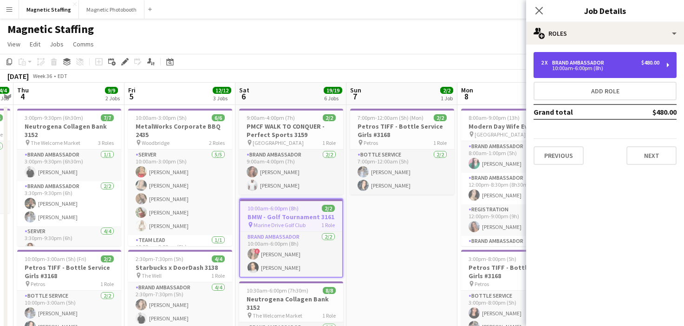
click at [591, 64] on div "Brand Ambassador" at bounding box center [580, 62] width 56 height 7
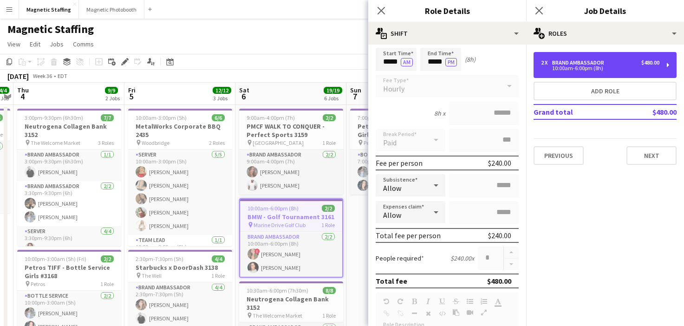
scroll to position [90, 0]
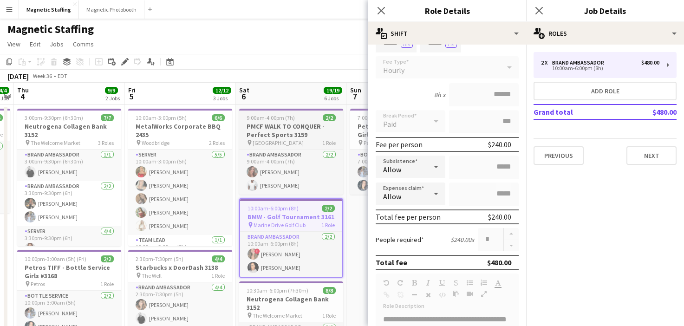
click at [300, 138] on h3 "PMCF WALK TO CONQUER - Perfect Sports 3159" at bounding box center [291, 130] width 104 height 17
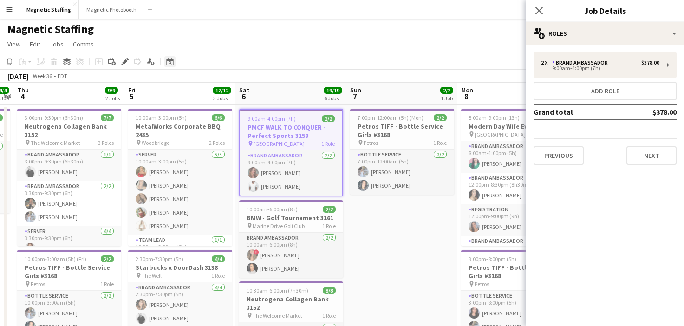
click at [170, 60] on icon at bounding box center [169, 61] width 7 height 7
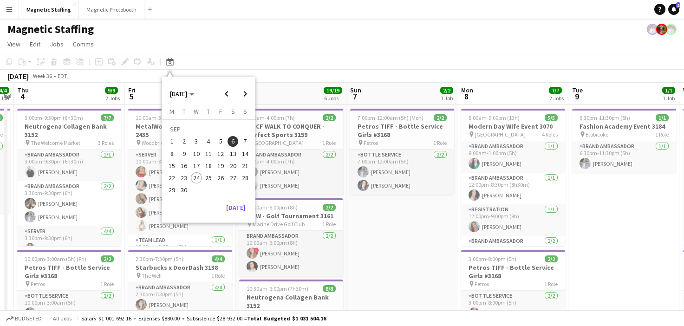
click at [188, 166] on span "16" at bounding box center [184, 165] width 11 height 11
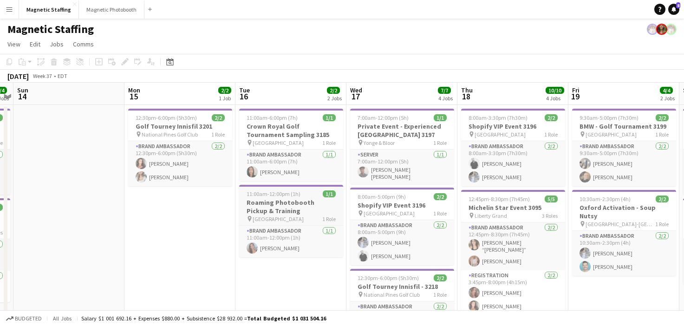
click at [264, 201] on h3 "Roaming Photobooth Pickup & Training" at bounding box center [291, 206] width 104 height 17
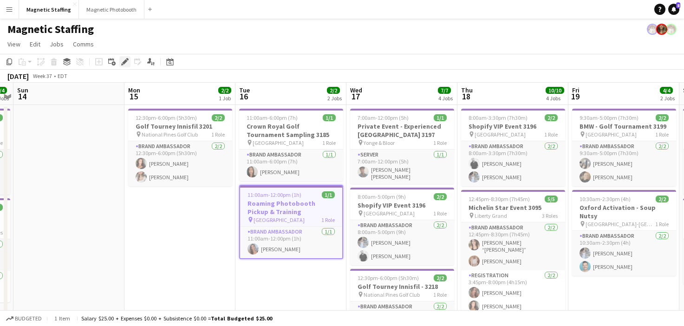
click at [126, 63] on icon "Edit" at bounding box center [124, 61] width 7 height 7
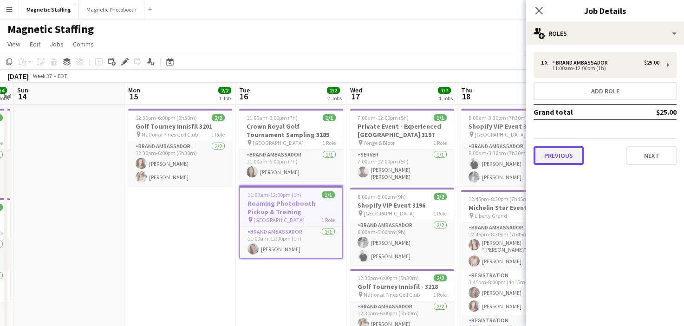
click at [576, 151] on button "Previous" at bounding box center [559, 155] width 50 height 19
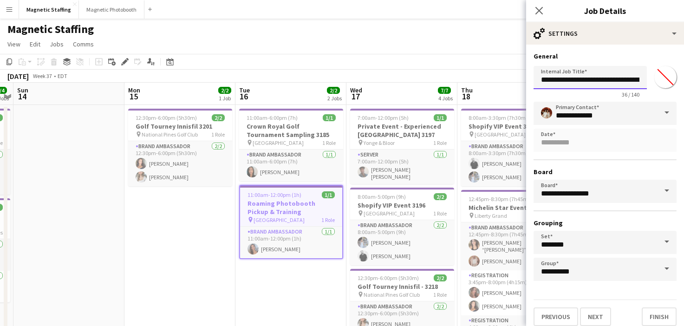
click at [638, 76] on input "**********" at bounding box center [590, 77] width 113 height 23
type input "**********"
click at [653, 310] on button "Finish" at bounding box center [659, 317] width 35 height 19
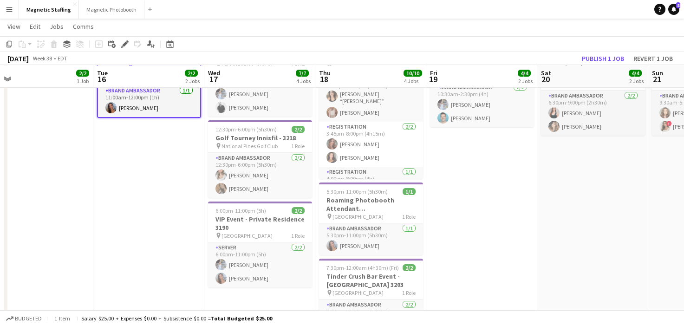
scroll to position [148, 0]
click at [367, 202] on h3 "Roaming Photobooth Attendant Toronto" at bounding box center [371, 204] width 104 height 17
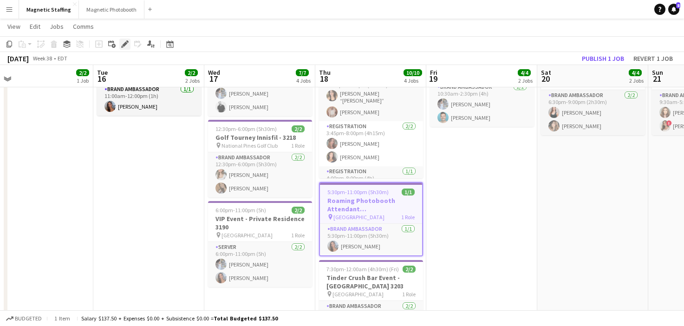
click at [126, 46] on icon "Edit" at bounding box center [124, 43] width 7 height 7
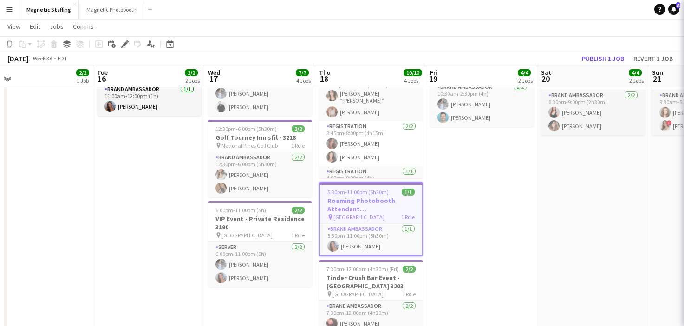
type input "*******"
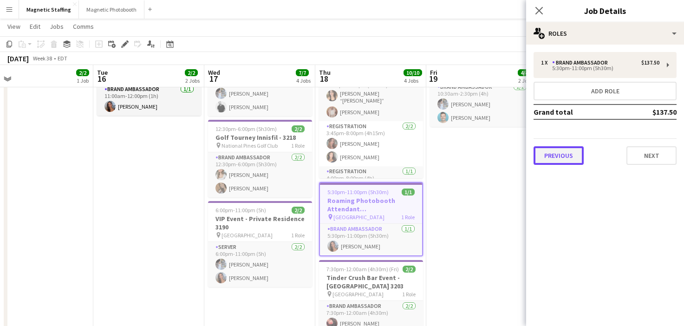
click at [562, 157] on button "Previous" at bounding box center [559, 155] width 50 height 19
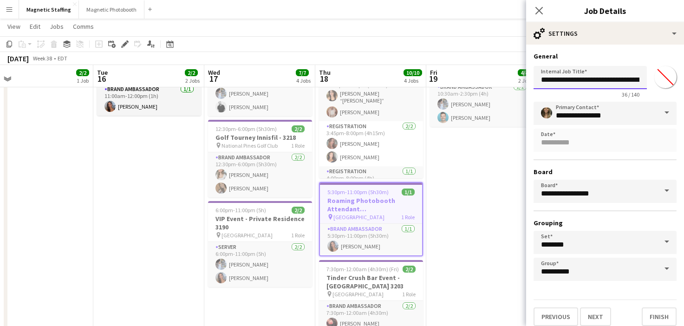
click at [642, 81] on input "**********" at bounding box center [590, 77] width 113 height 23
type input "**********"
click at [662, 320] on button "Finish" at bounding box center [659, 317] width 35 height 19
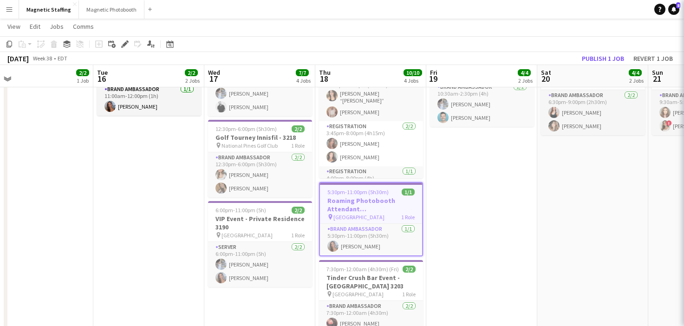
scroll to position [0, 0]
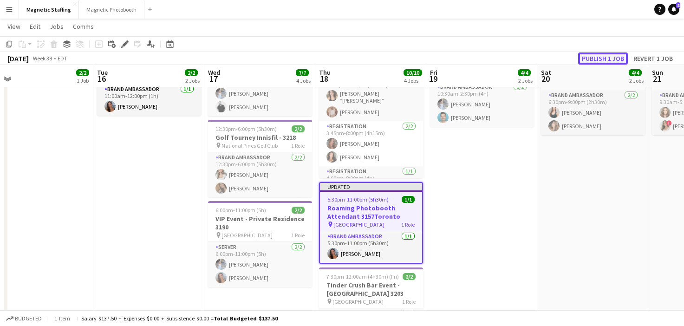
click at [589, 61] on button "Publish 1 job" at bounding box center [603, 58] width 50 height 12
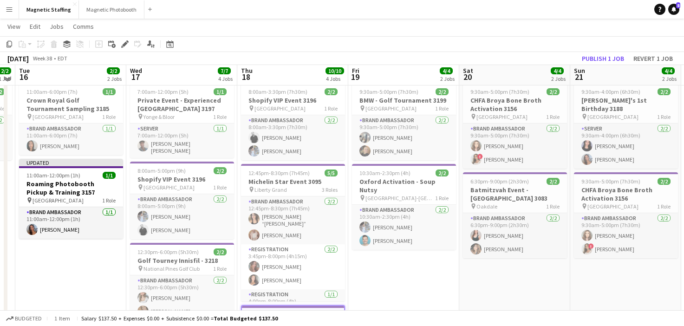
scroll to position [22, 0]
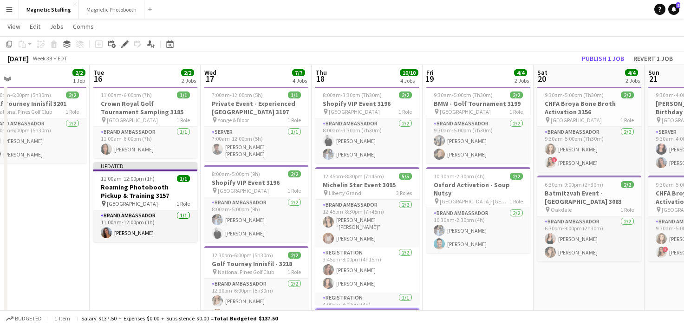
drag, startPoint x: 266, startPoint y: 136, endPoint x: 110, endPoint y: 157, distance: 157.9
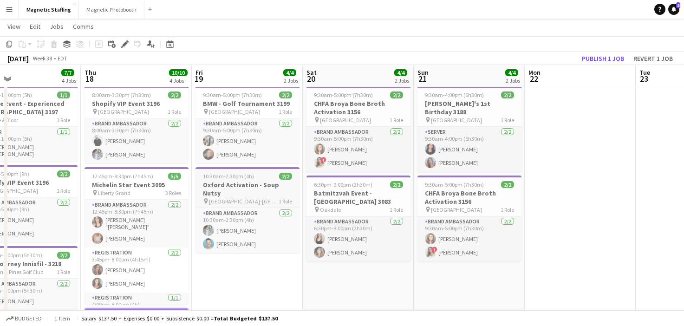
scroll to position [0, 0]
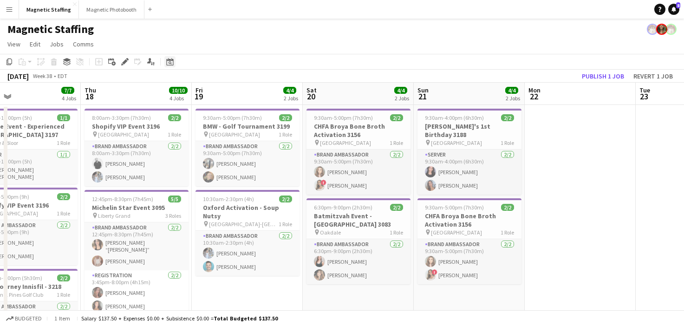
click at [167, 64] on icon "Date picker" at bounding box center [169, 61] width 7 height 7
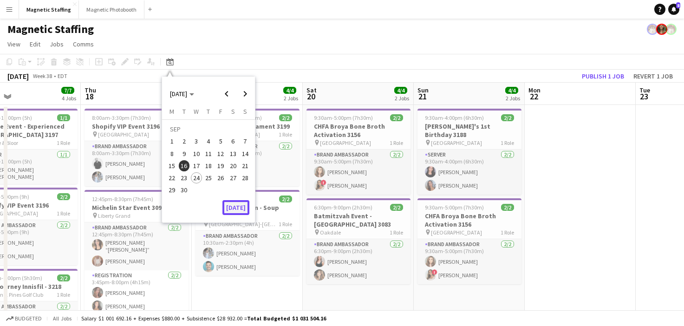
click at [234, 208] on button "[DATE]" at bounding box center [236, 207] width 27 height 15
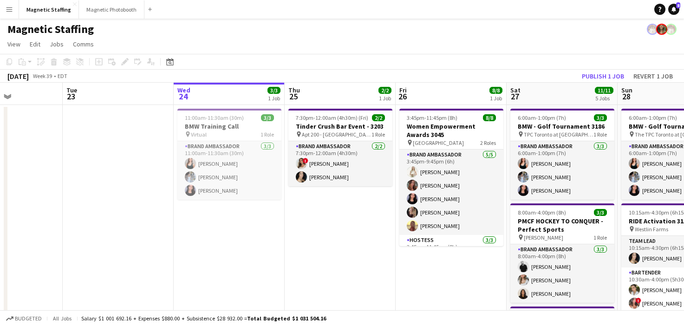
scroll to position [0, 430]
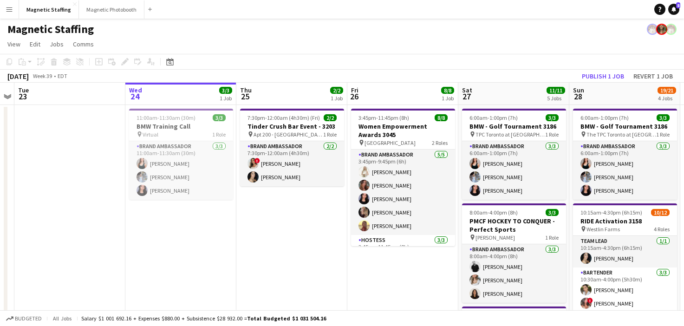
drag, startPoint x: 311, startPoint y: 190, endPoint x: 202, endPoint y: 189, distance: 109.6
click at [177, 63] on div "Date picker SEP 2025 SEP 2025 Monday M Tuesday T Wednesday W Thursday T Friday …" at bounding box center [167, 61] width 21 height 11
click at [172, 63] on icon "Date picker" at bounding box center [169, 61] width 7 height 7
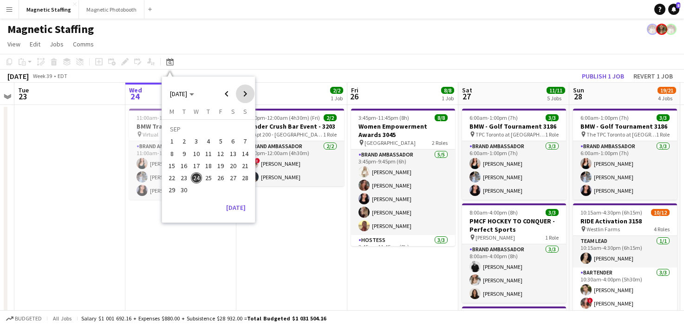
click at [254, 97] on span "Next month" at bounding box center [245, 94] width 19 height 19
click at [201, 162] on button "15" at bounding box center [196, 166] width 12 height 12
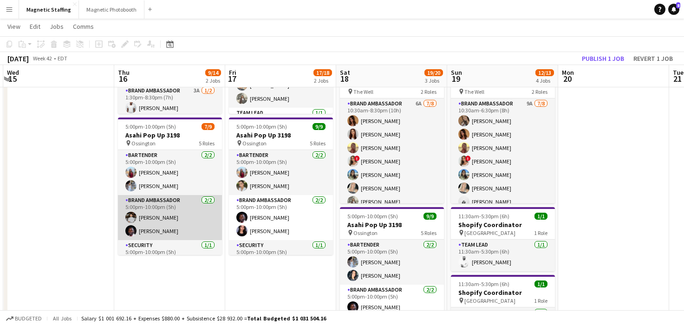
scroll to position [107, 0]
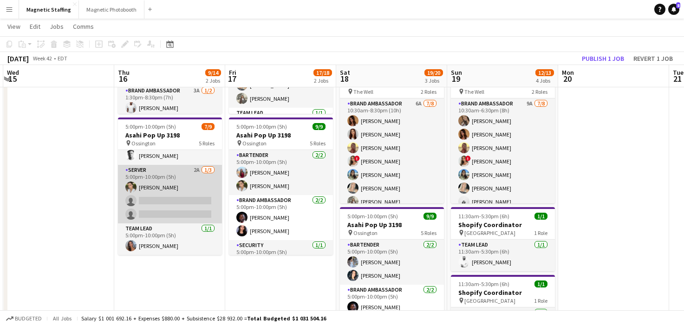
click at [195, 196] on app-card-role "Server 2A [DATE] 5:00pm-10:00pm (5h) [PERSON_NAME] single-neutral-actions singl…" at bounding box center [170, 194] width 104 height 59
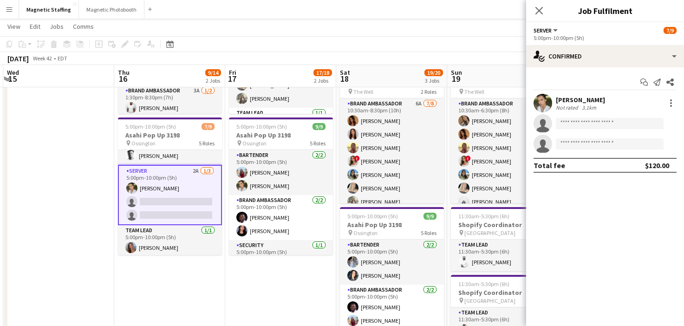
click at [596, 44] on app-options-switcher "Server All roles Server 7/9 5:00pm-10:00pm (5h)" at bounding box center [605, 33] width 158 height 23
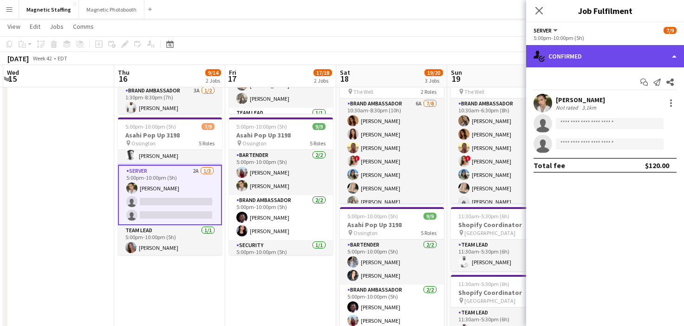
click at [596, 56] on div "single-neutral-actions-check-2 Confirmed" at bounding box center [605, 56] width 158 height 22
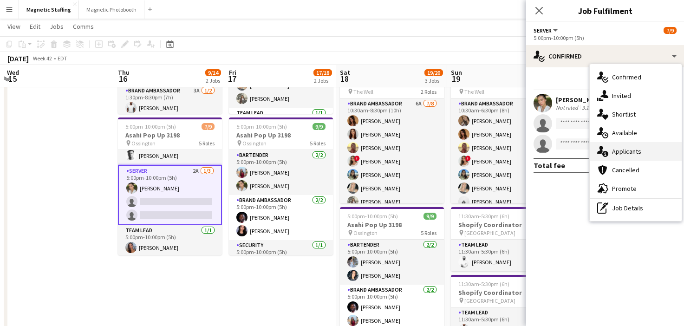
click at [600, 151] on icon "single-neutral-actions-information" at bounding box center [602, 151] width 11 height 11
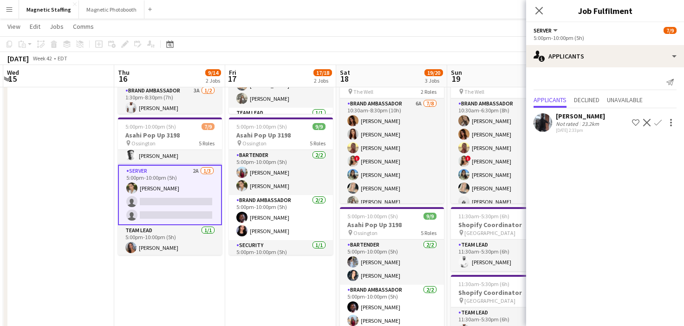
click at [661, 121] on app-icon "Confirm" at bounding box center [658, 122] width 7 height 7
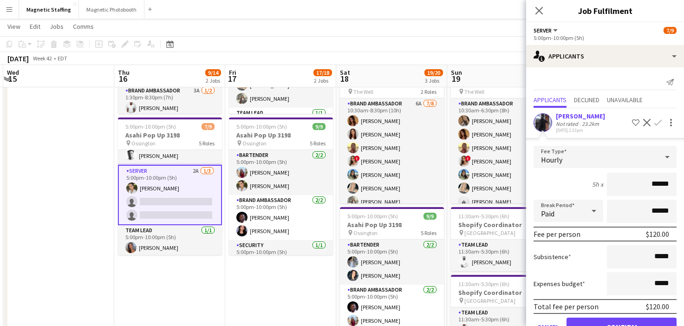
scroll to position [27, 0]
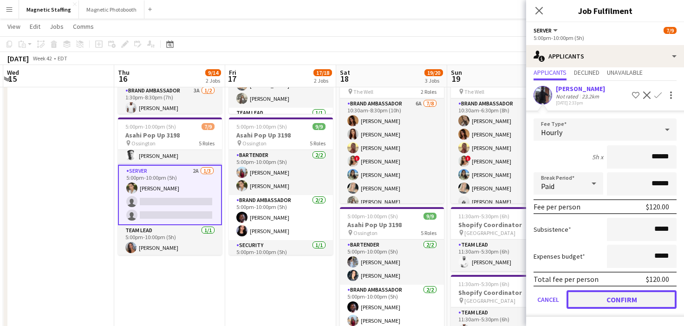
click at [593, 299] on button "Confirm" at bounding box center [622, 299] width 110 height 19
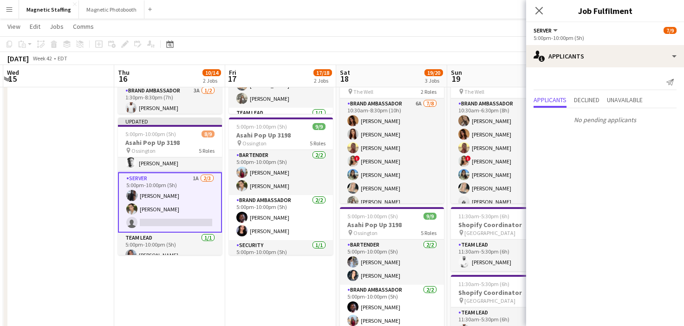
scroll to position [0, 0]
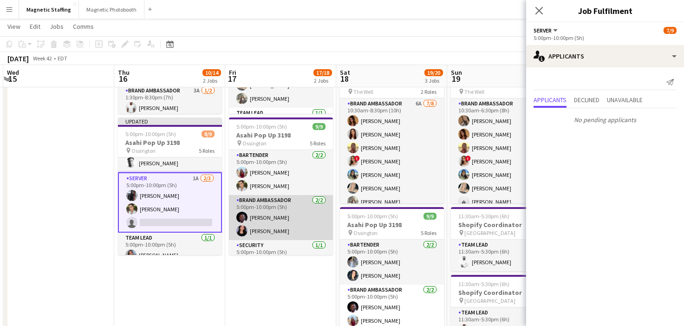
click at [298, 222] on app-card-role "Brand Ambassador [DATE] 5:00pm-10:00pm (5h) [PERSON_NAME] [PERSON_NAME]" at bounding box center [281, 217] width 104 height 45
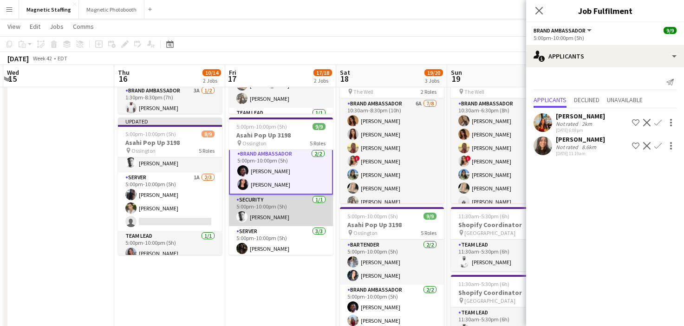
click at [285, 219] on app-card-role "Security [DATE] 5:00pm-10:00pm (5h) [PERSON_NAME]" at bounding box center [281, 211] width 104 height 32
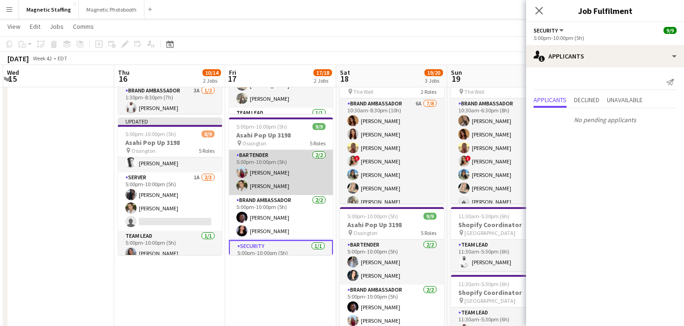
click at [291, 177] on app-card-role "Bartender [DATE] 5:00pm-10:00pm (5h) [PERSON_NAME] [PERSON_NAME]" at bounding box center [281, 172] width 104 height 45
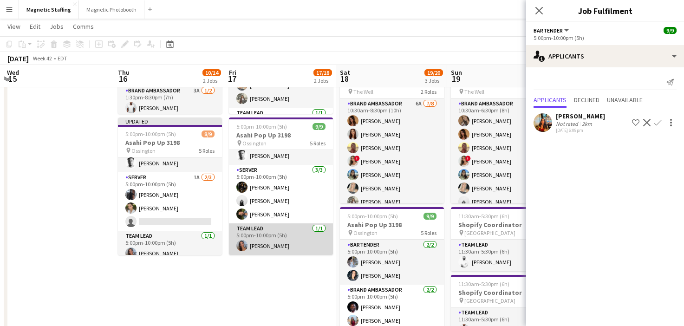
click at [273, 236] on app-card-role "Team Lead 1/1 5:00pm-10:00pm (5h) Diana Michailidis" at bounding box center [281, 239] width 104 height 32
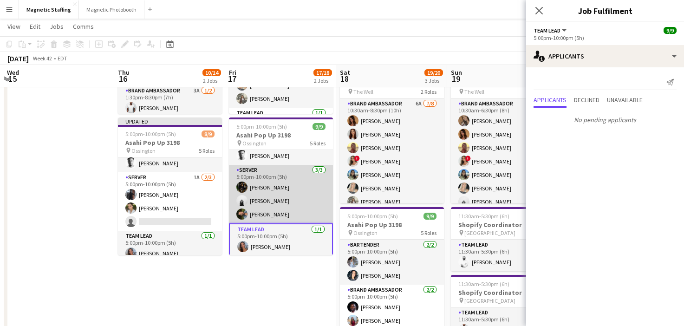
click at [280, 206] on app-card-role "Server [DATE] 5:00pm-10:00pm (5h) [PERSON_NAME] [PERSON_NAME] [PERSON_NAME] Nas…" at bounding box center [281, 194] width 104 height 59
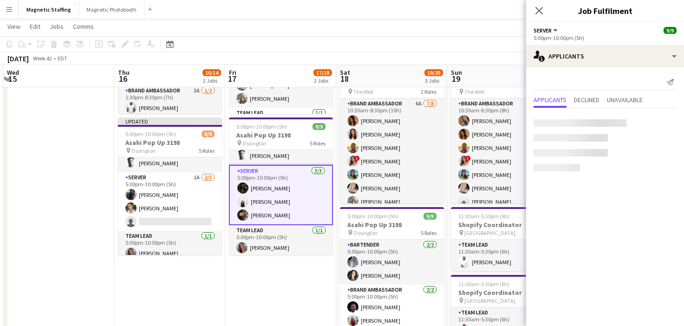
scroll to position [0, 329]
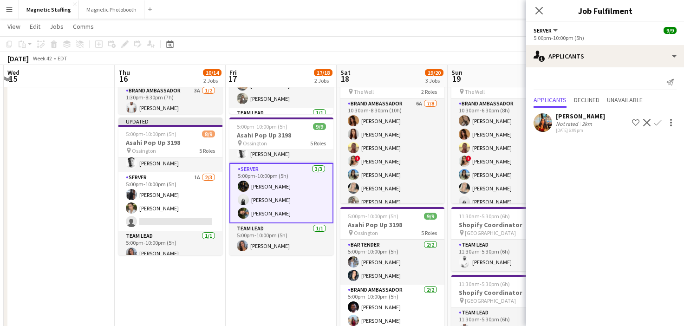
click at [255, 286] on app-date-cell "10:30am-8:30pm (10h) 8/9 Olay Pit Stop - The Well 3191 pin The Well 3 Roles Bra…" at bounding box center [281, 285] width 111 height 625
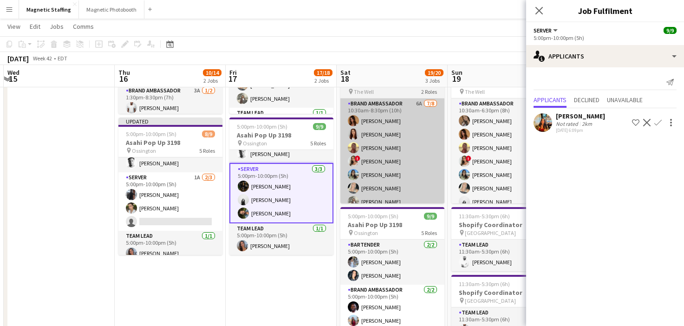
scroll to position [107, 0]
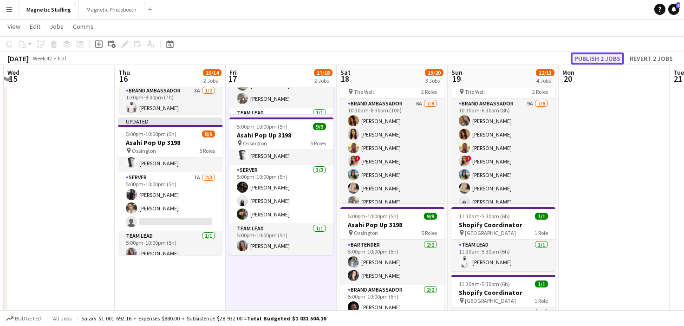
click at [593, 61] on button "Publish 2 jobs" at bounding box center [597, 58] width 53 height 12
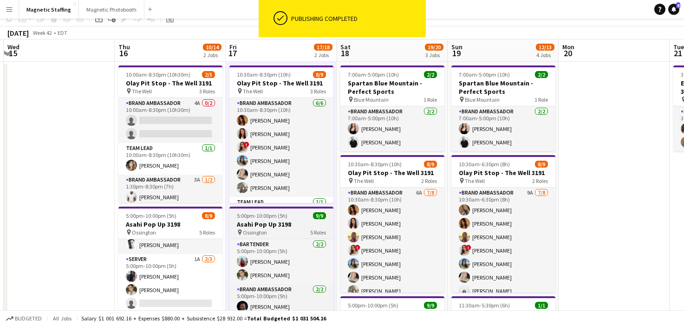
scroll to position [0, 0]
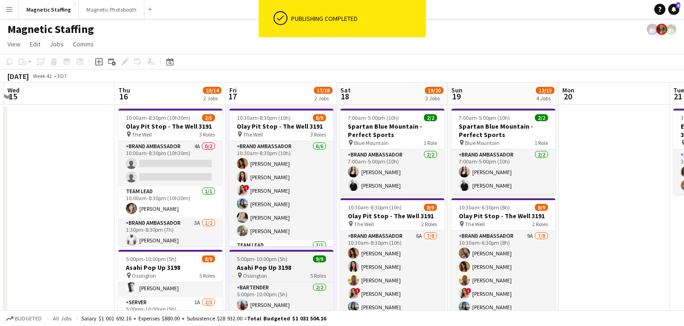
click at [275, 213] on app-card-role "Brand Ambassador 6/6 10:30am-8:30pm (10h) Karolina Rembiesa Luana Cima ! Emily …" at bounding box center [281, 190] width 104 height 99
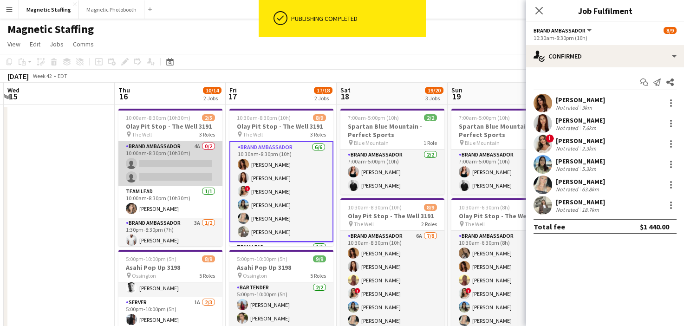
click at [168, 171] on app-card-role "Brand Ambassador 4A 0/2 10:00am-8:30pm (10h30m) single-neutral-actions single-n…" at bounding box center [170, 163] width 104 height 45
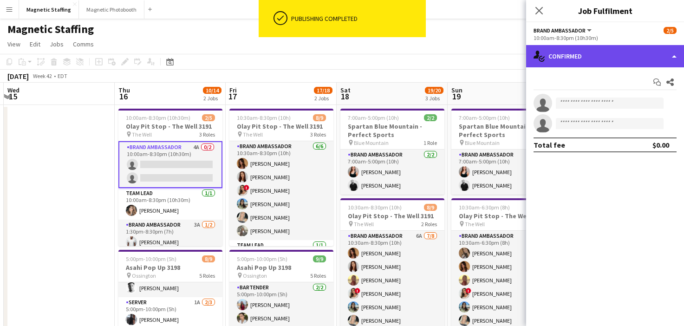
click at [611, 67] on div "single-neutral-actions-check-2 Confirmed" at bounding box center [605, 56] width 158 height 22
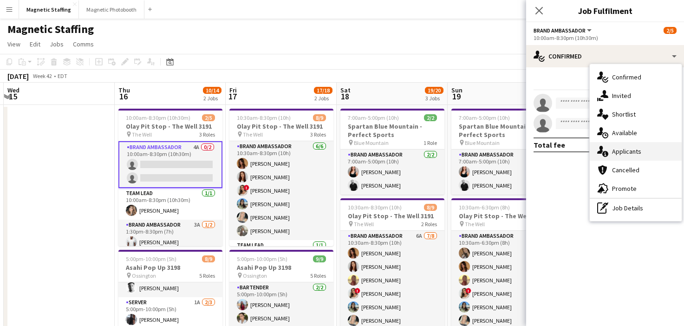
click at [607, 157] on icon "single-neutral-actions-information" at bounding box center [602, 151] width 11 height 11
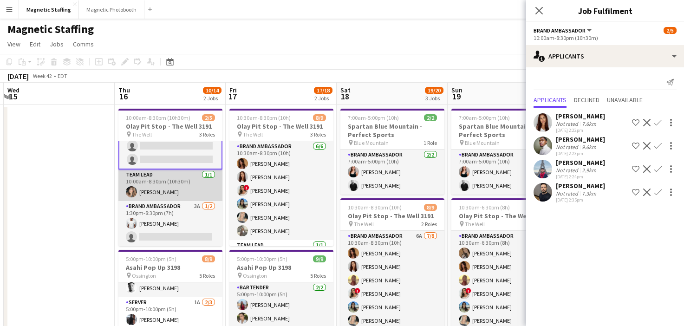
click at [144, 197] on app-card-role "Team Lead 1/1 10:00am-8:30pm (10h30m) Cassie Sanchez" at bounding box center [170, 186] width 104 height 32
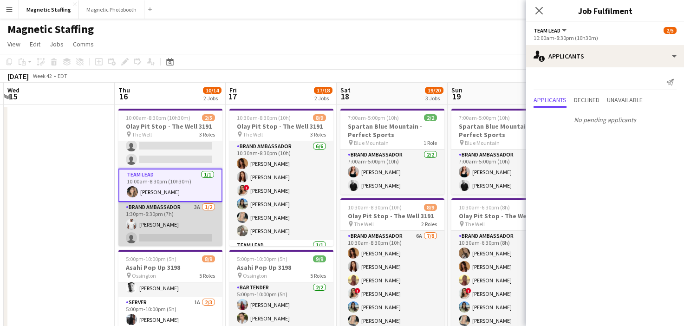
scroll to position [0, 329]
click at [145, 227] on app-card-role "Brand Ambassador 3A 1/2 1:30pm-8:30pm (7h) Juvon Taylor single-neutral-actions" at bounding box center [171, 224] width 104 height 45
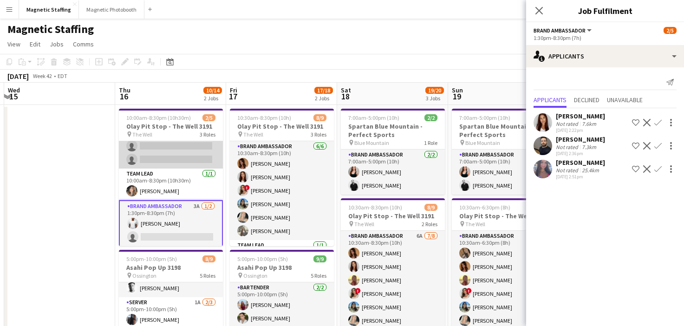
scroll to position [0, 328]
click at [170, 153] on app-card-role "Brand Ambassador 4A 0/2 10:00am-8:30pm (10h30m) single-neutral-actions single-n…" at bounding box center [171, 146] width 104 height 45
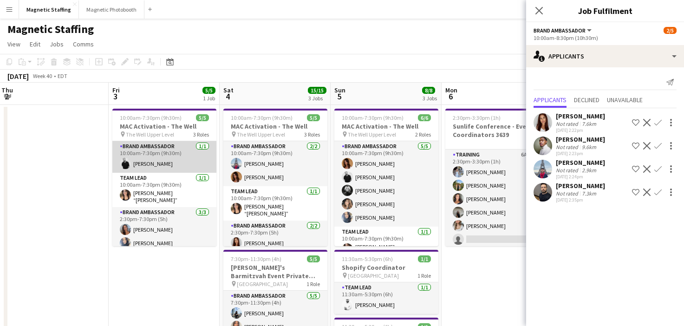
scroll to position [0, 287]
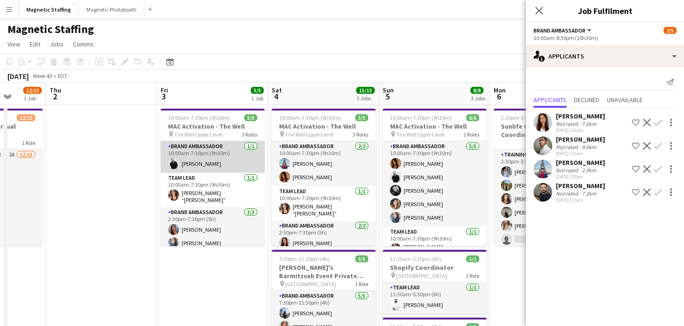
click at [215, 147] on app-card-role "Brand Ambassador 1/1 10:00am-7:30pm (9h30m) jean-philippe roy" at bounding box center [213, 157] width 104 height 32
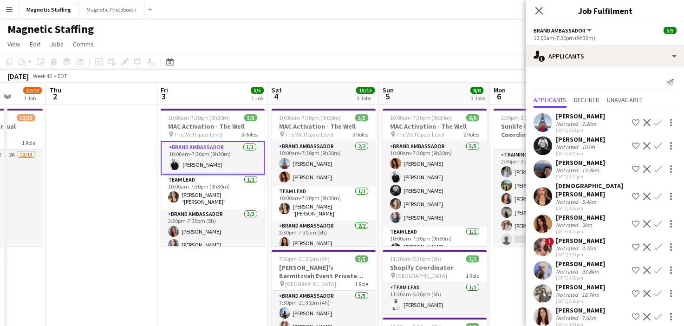
scroll to position [95, 0]
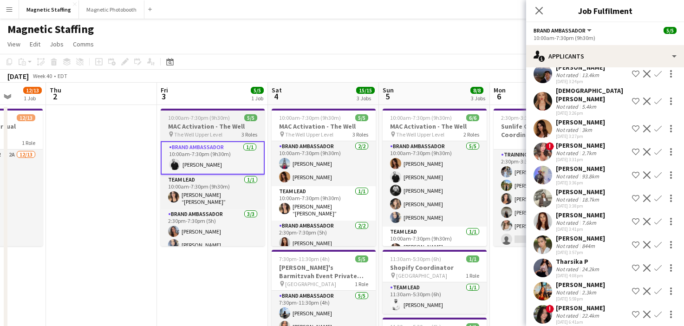
click at [180, 127] on h3 "MAC Activation - The Well" at bounding box center [213, 126] width 104 height 8
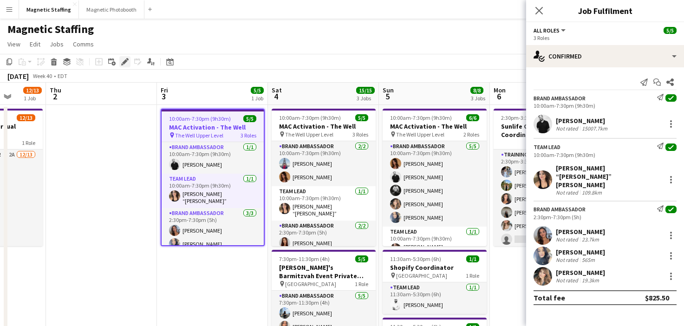
click at [121, 60] on icon "Edit" at bounding box center [124, 61] width 7 height 7
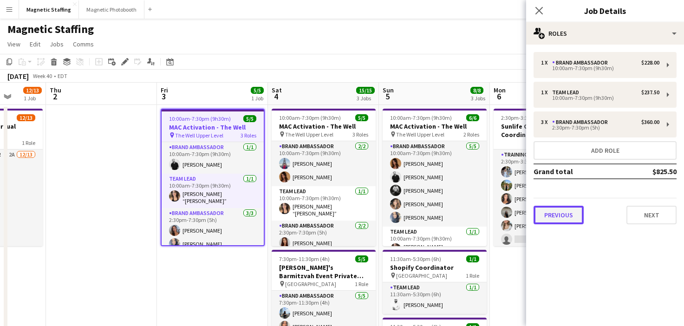
click at [556, 211] on button "Previous" at bounding box center [559, 215] width 50 height 19
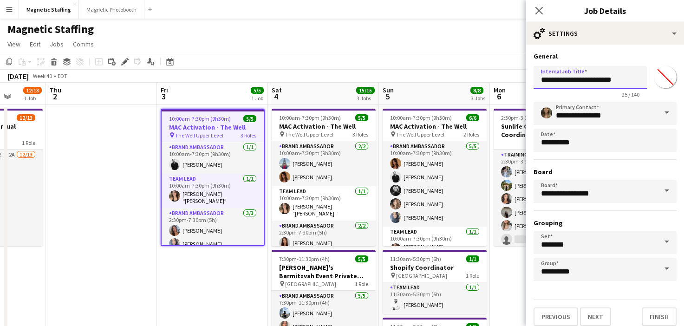
click at [622, 83] on input "**********" at bounding box center [590, 77] width 113 height 23
type input "**********"
click at [661, 316] on button "Finish" at bounding box center [659, 317] width 35 height 19
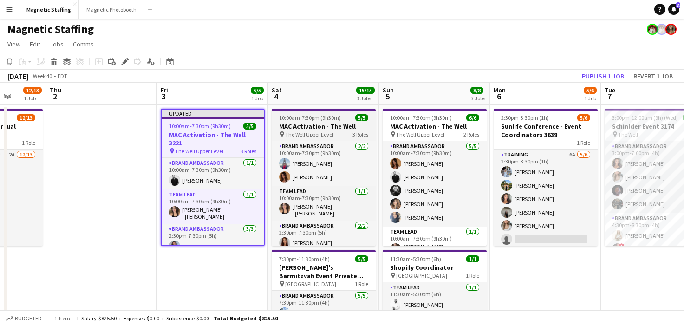
click at [288, 112] on app-job-card "10:00am-7:30pm (9h30m) 5/5 MAC Activation - The Well pin The Well Upper Level 3…" at bounding box center [324, 177] width 104 height 137
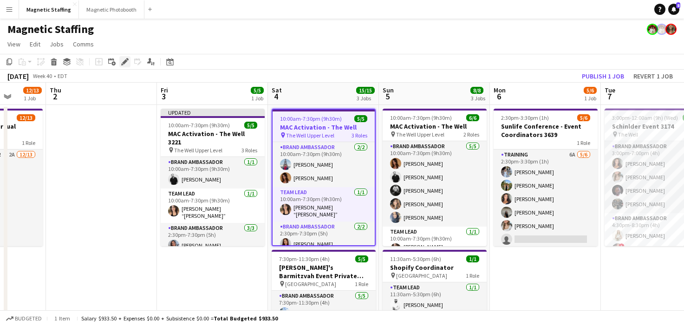
click at [125, 59] on icon "Edit" at bounding box center [124, 61] width 7 height 7
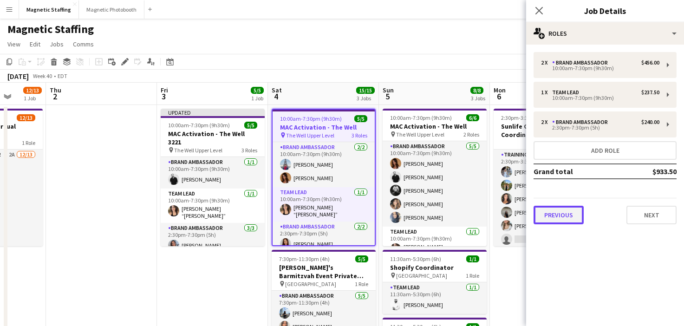
click at [570, 219] on button "Previous" at bounding box center [559, 215] width 50 height 19
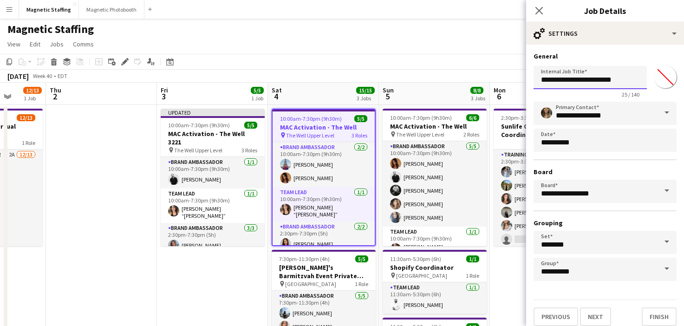
click at [640, 83] on input "**********" at bounding box center [590, 77] width 113 height 23
type input "**********"
click at [659, 322] on button "Finish" at bounding box center [659, 317] width 35 height 19
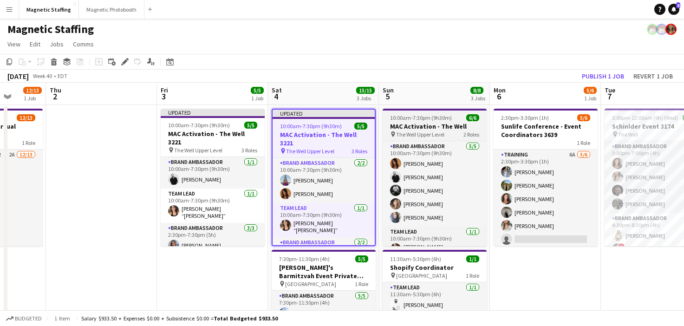
click at [416, 128] on h3 "MAC Activation - The Well" at bounding box center [435, 126] width 104 height 8
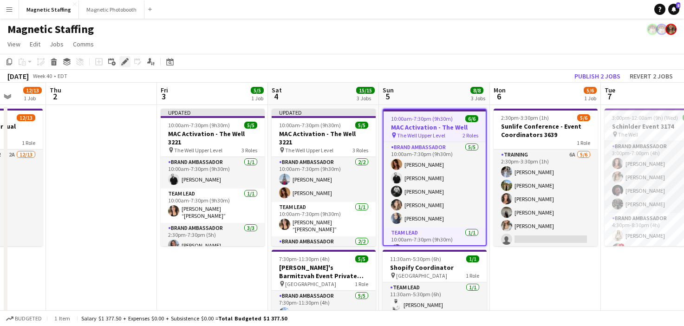
click at [124, 61] on icon "Edit" at bounding box center [124, 61] width 7 height 7
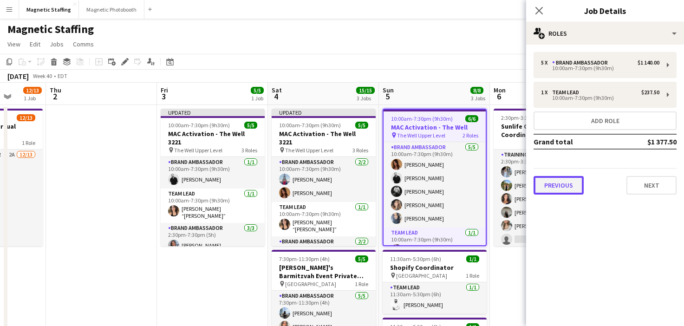
click at [545, 186] on button "Previous" at bounding box center [559, 185] width 50 height 19
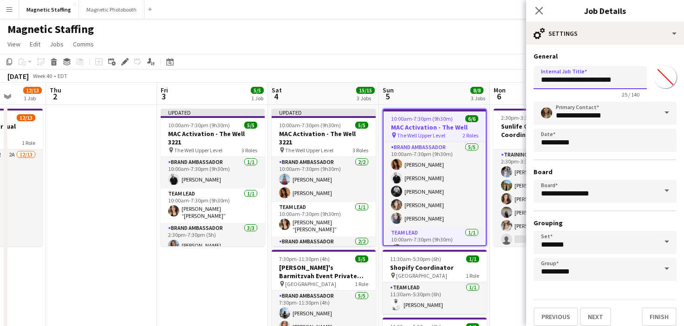
click at [625, 79] on input "**********" at bounding box center [590, 77] width 113 height 23
type input "**********"
click at [656, 316] on button "Finish" at bounding box center [659, 317] width 35 height 19
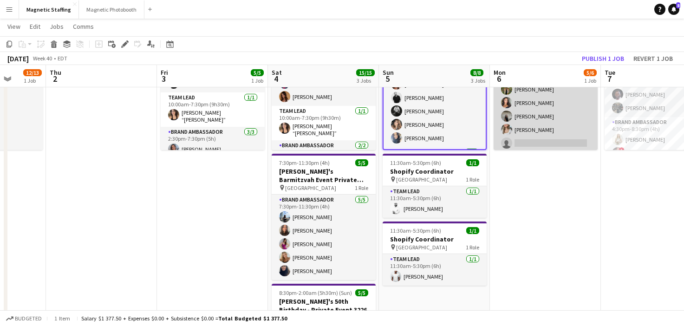
click at [571, 130] on app-card-role "Training 6A [DATE] 2:30pm-3:30pm (1h) [PERSON_NAME] [PERSON_NAME] [PERSON_NAME]…" at bounding box center [546, 102] width 104 height 99
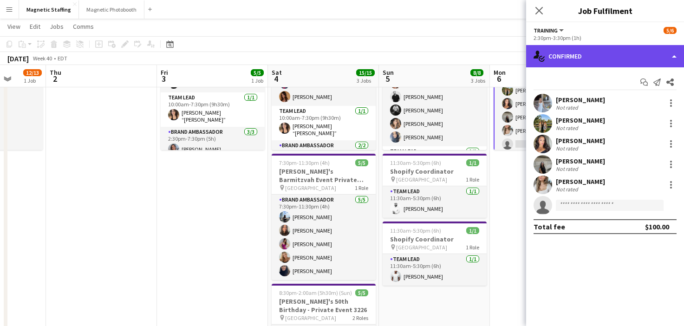
click at [599, 54] on div "single-neutral-actions-check-2 Confirmed" at bounding box center [605, 56] width 158 height 22
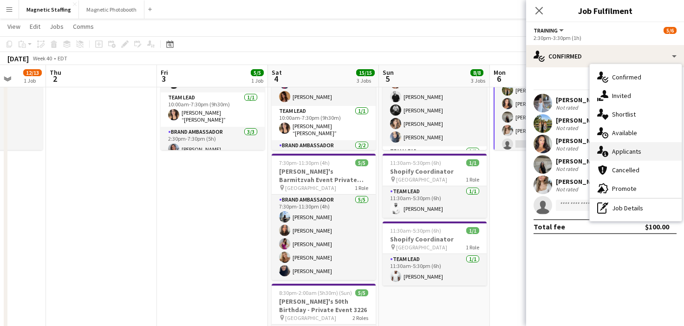
click at [618, 154] on span "Applicants" at bounding box center [626, 151] width 29 height 8
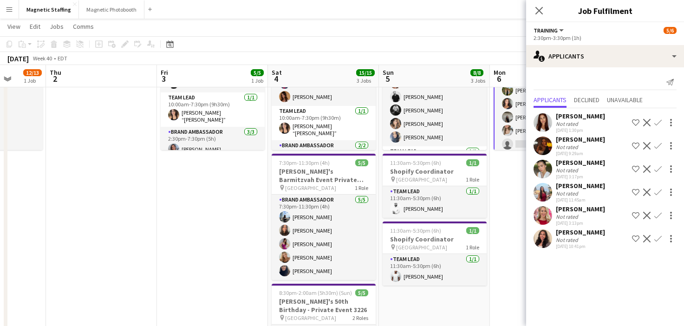
click at [505, 187] on app-date-cell "2:30pm-3:30pm (1h) 5/6 Sunlife Conference - Event Coordinators 3639 1 Role Trai…" at bounding box center [545, 321] width 111 height 625
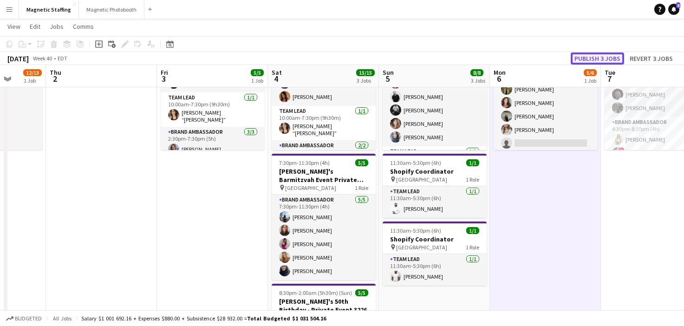
click at [602, 61] on button "Publish 3 jobs" at bounding box center [597, 58] width 53 height 12
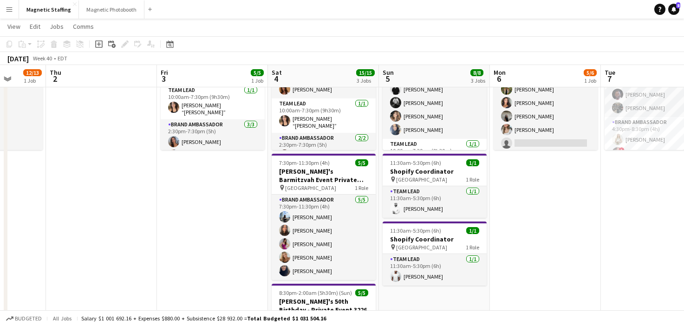
scroll to position [0, 0]
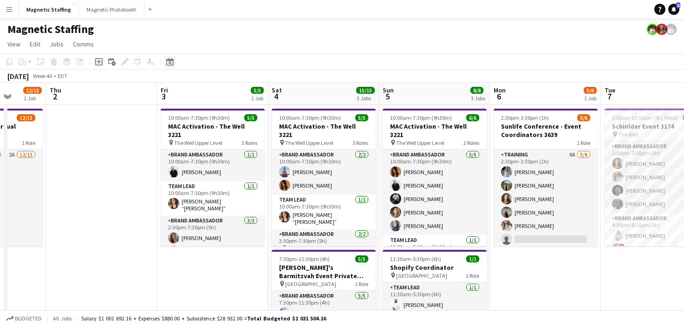
click at [170, 59] on icon "Date picker" at bounding box center [169, 61] width 7 height 7
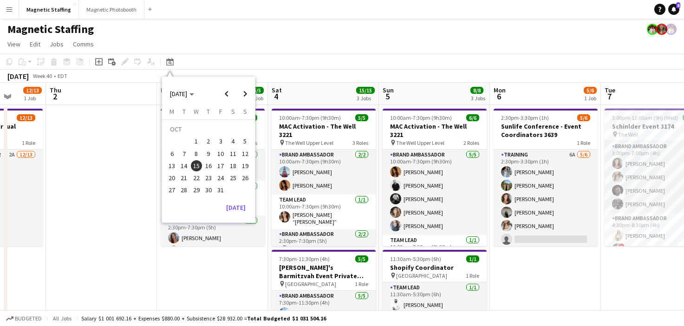
click at [233, 139] on span "4" at bounding box center [233, 141] width 11 height 11
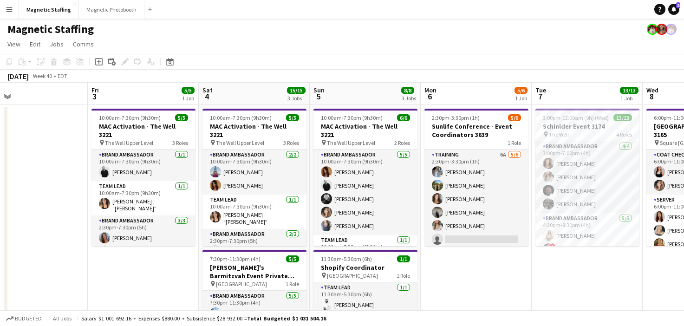
drag, startPoint x: 232, startPoint y: 141, endPoint x: 170, endPoint y: 151, distance: 63.4
click at [170, 151] on app-calendar-viewport "Mon 29 Tue 30 2/6 2 Jobs Wed 1 12/13 1 Job Thu 2 Fri 3 5/5 1 Job Sat 4 15/15 3 …" at bounding box center [342, 331] width 684 height 497
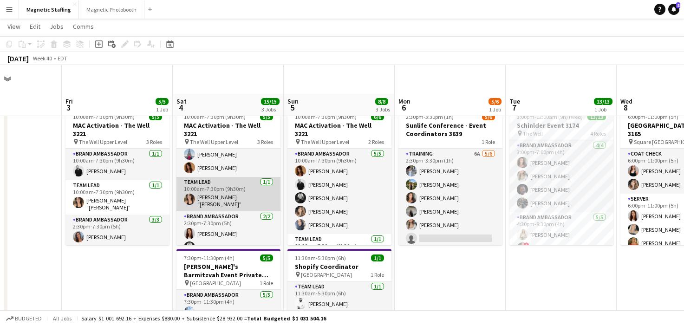
scroll to position [114, 0]
